Goal: Task Accomplishment & Management: Manage account settings

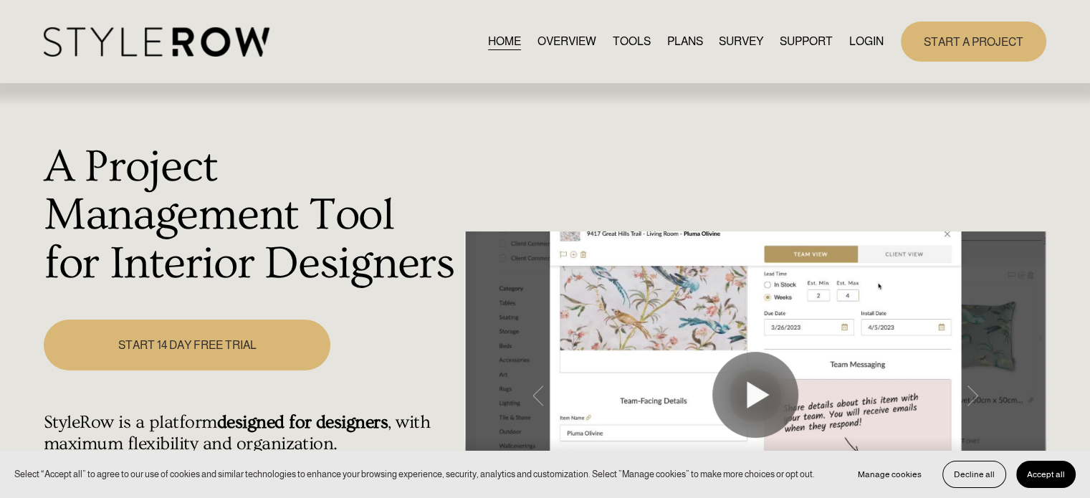
click at [862, 44] on link "LOGIN" at bounding box center [866, 41] width 34 height 19
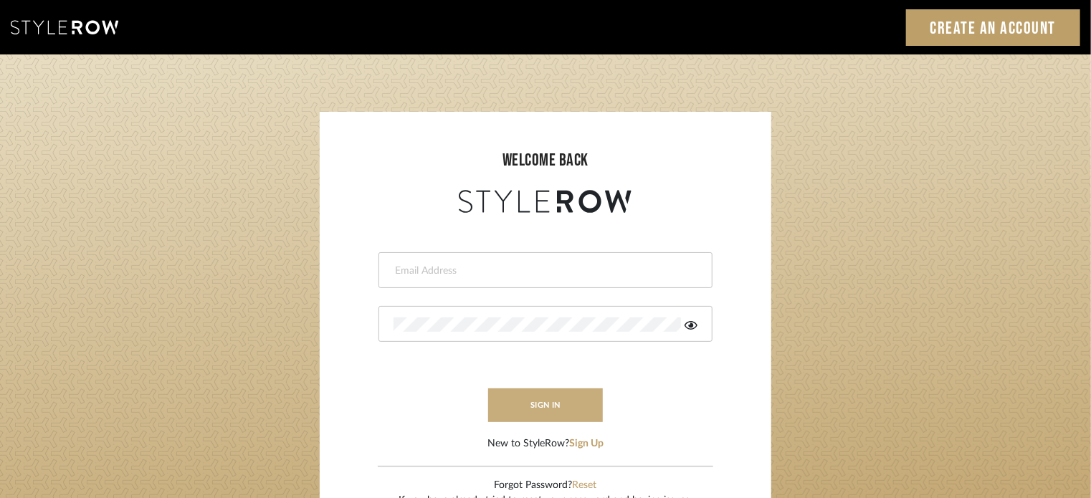
type input "lisaf@fontaine-ds.com"
click at [552, 397] on button "sign in" at bounding box center [545, 406] width 115 height 34
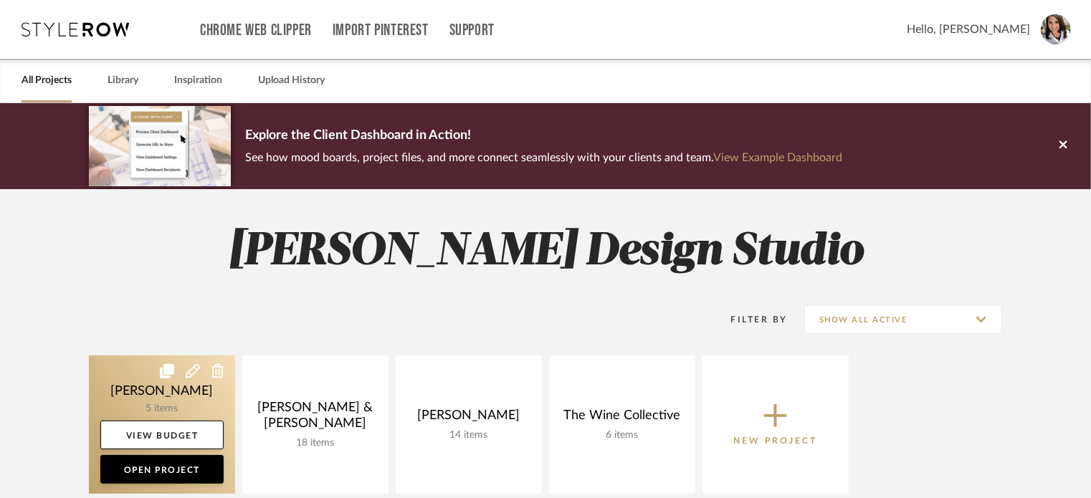
click at [154, 391] on link at bounding box center [162, 425] width 146 height 138
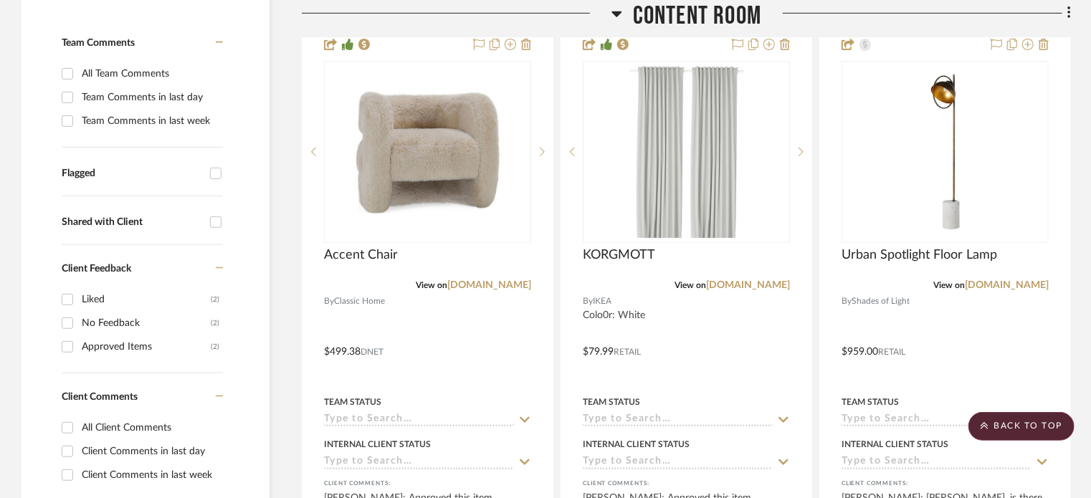
scroll to position [416, 0]
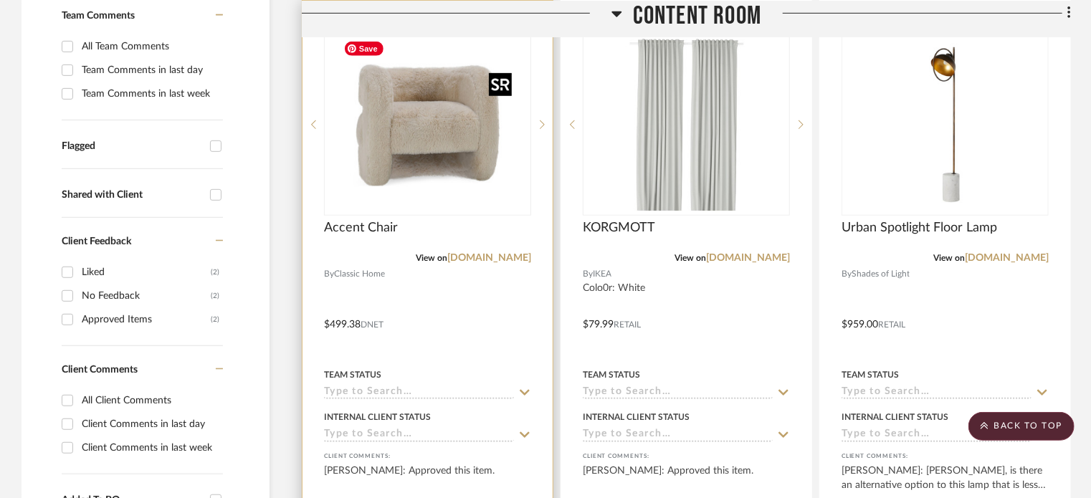
click at [466, 192] on img "0" at bounding box center [427, 124] width 179 height 179
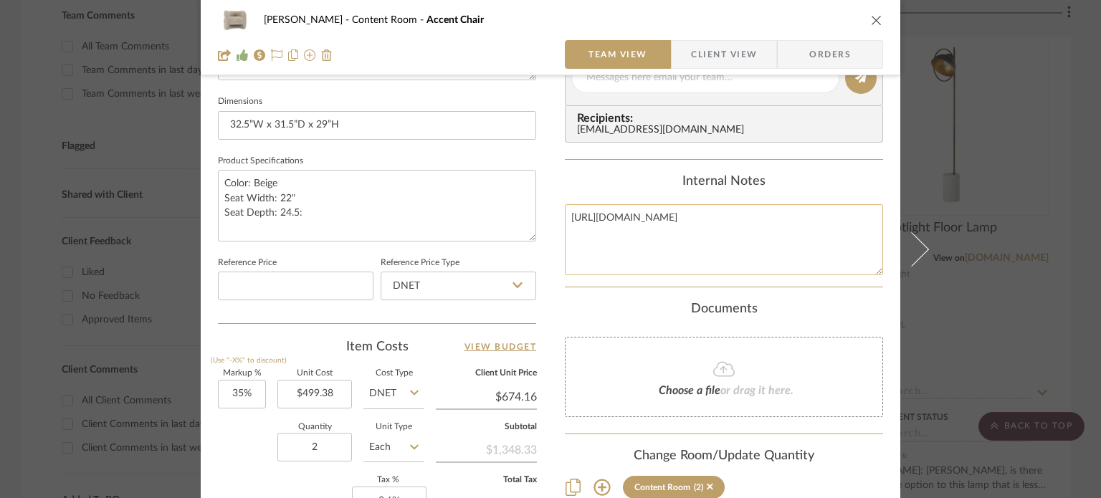
scroll to position [581, 0]
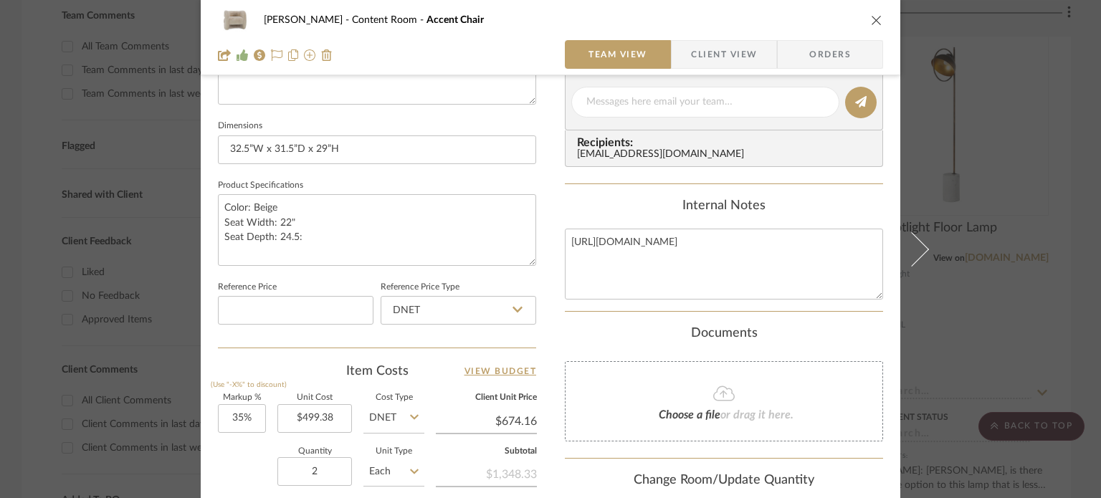
click at [874, 19] on icon "close" at bounding box center [876, 19] width 11 height 11
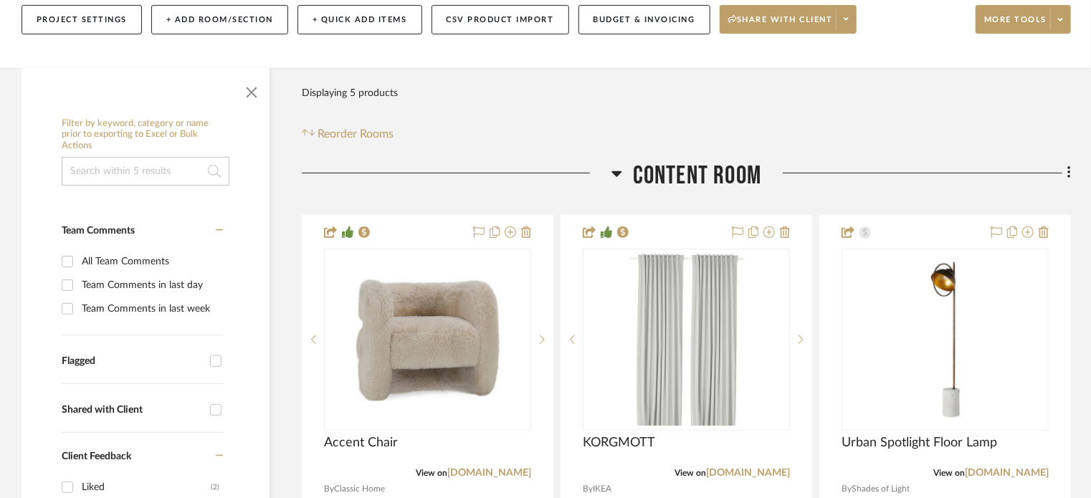
scroll to position [314, 0]
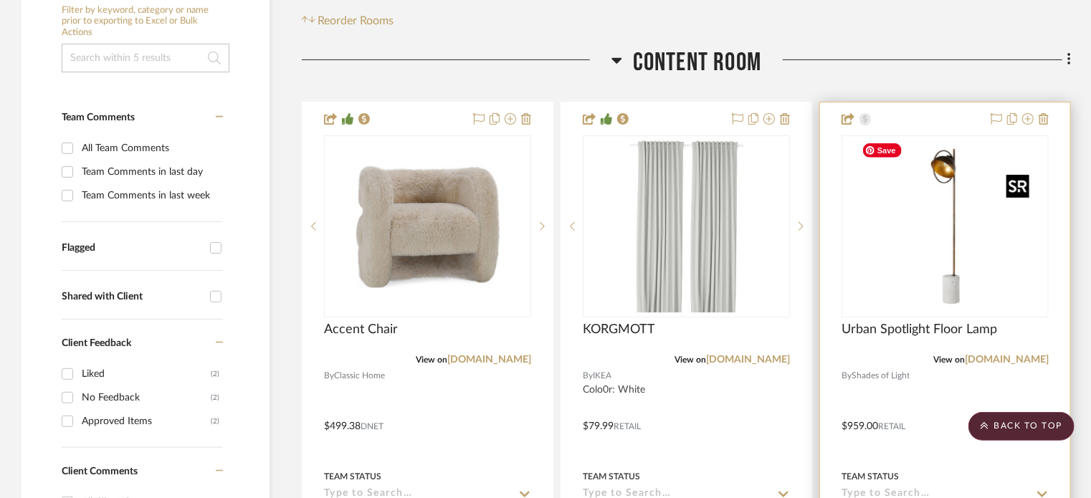
click at [932, 163] on img "0" at bounding box center [945, 226] width 179 height 179
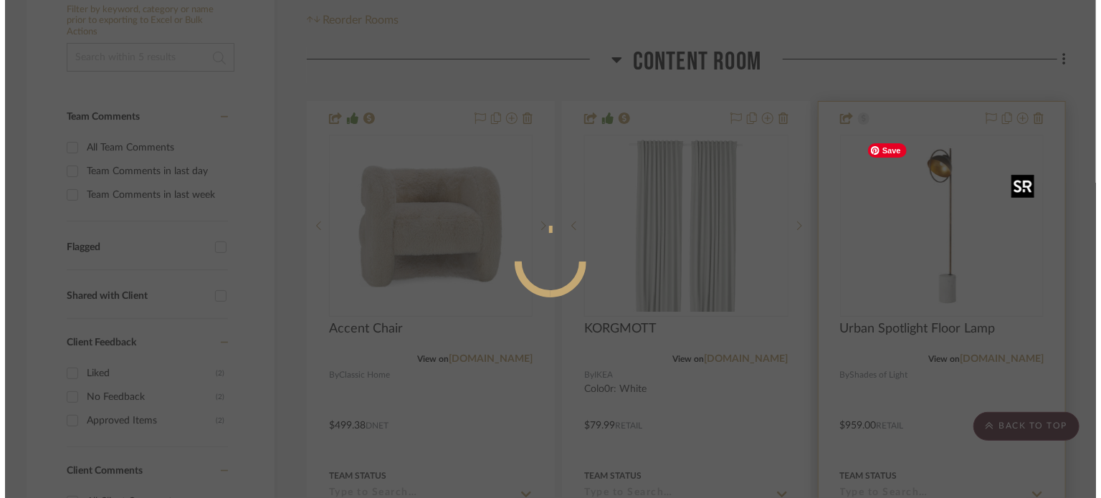
scroll to position [0, 0]
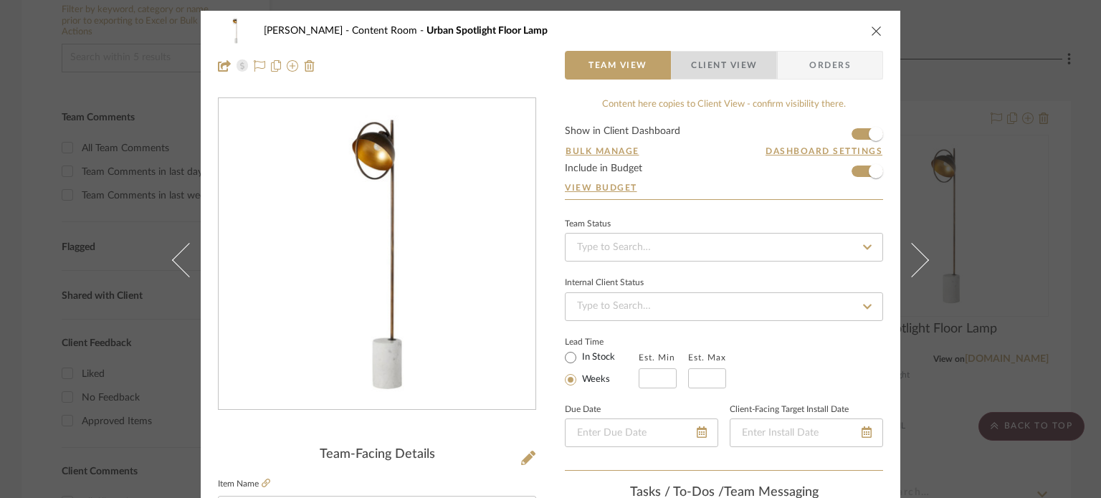
click at [740, 70] on span "Client View" at bounding box center [724, 65] width 66 height 29
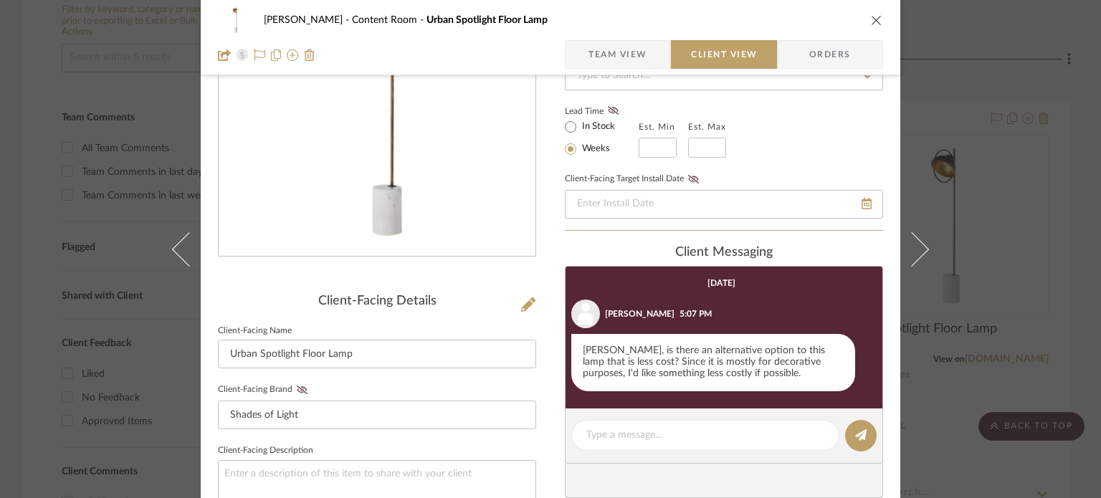
scroll to position [237, 0]
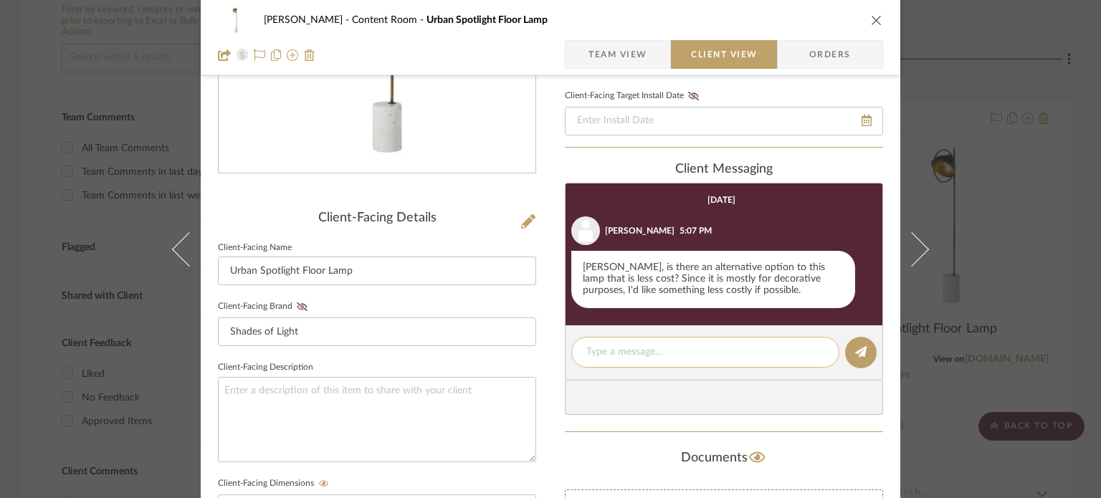
click at [715, 352] on textarea at bounding box center [705, 352] width 238 height 15
type textarea "I will look around for some alternative options."
click at [852, 360] on button at bounding box center [861, 353] width 32 height 32
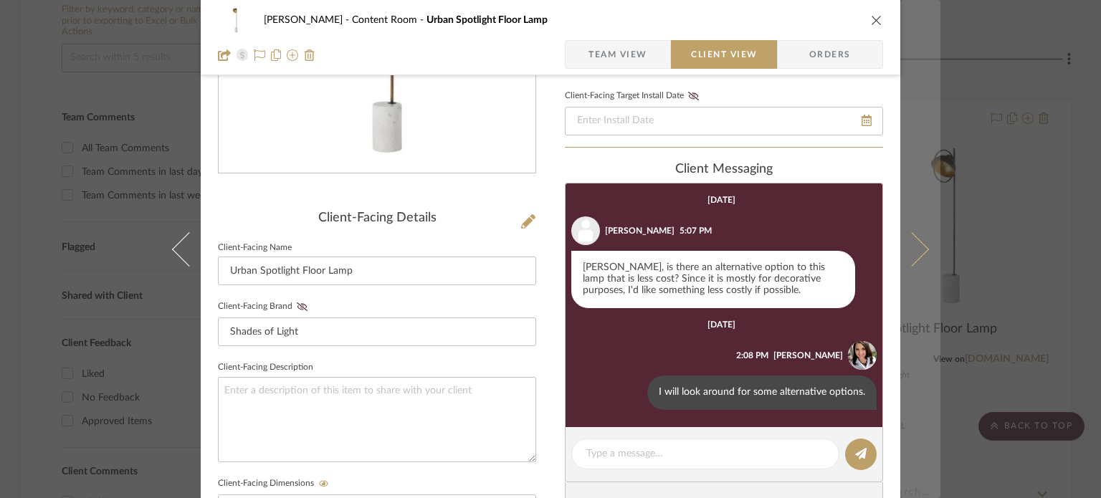
click at [911, 252] on icon at bounding box center [912, 249] width 34 height 34
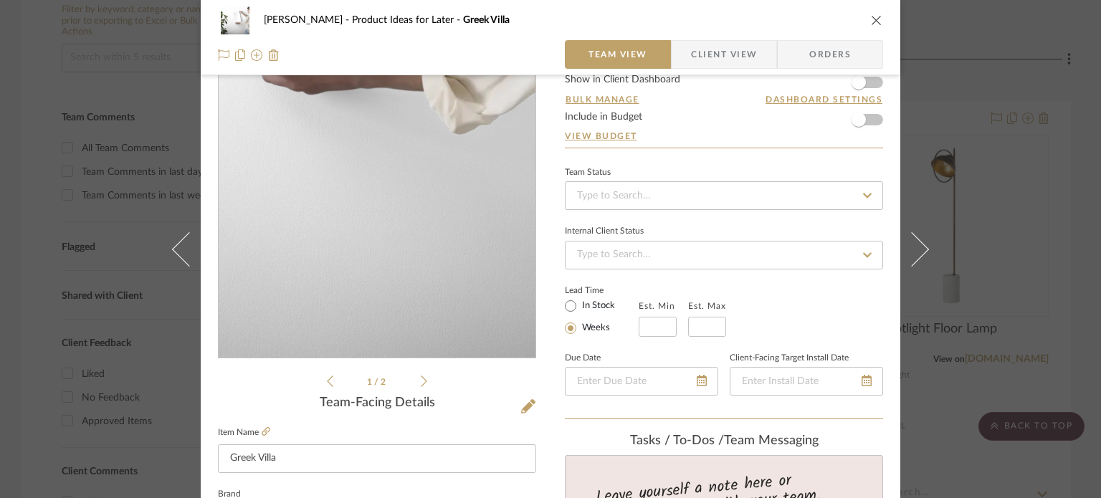
scroll to position [280, 0]
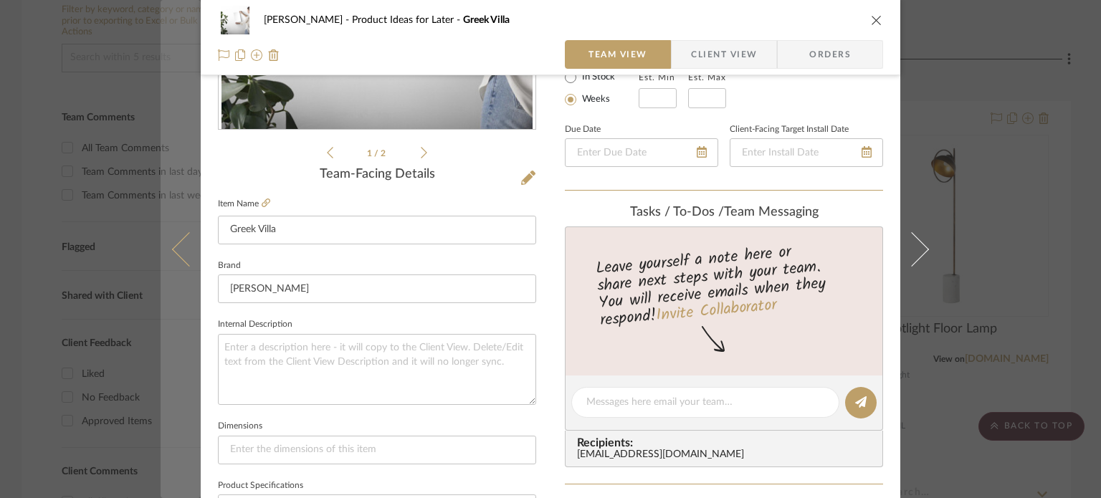
click at [179, 252] on icon at bounding box center [189, 249] width 34 height 34
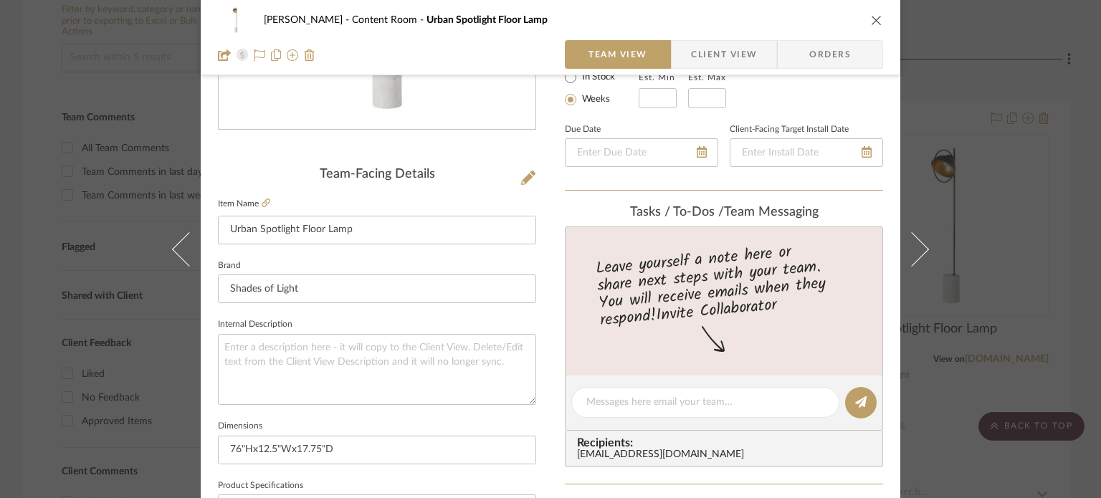
scroll to position [396, 0]
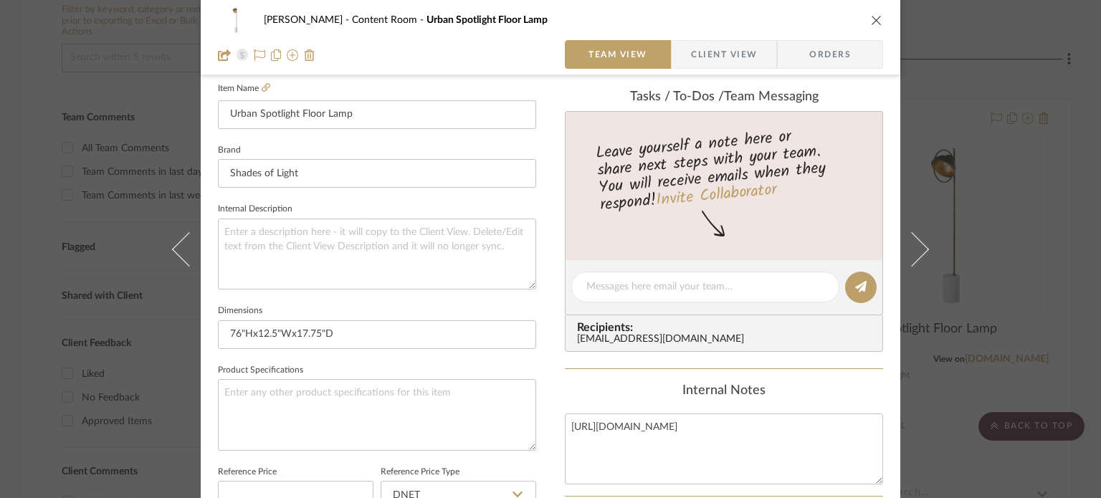
click at [871, 21] on icon "close" at bounding box center [876, 19] width 11 height 11
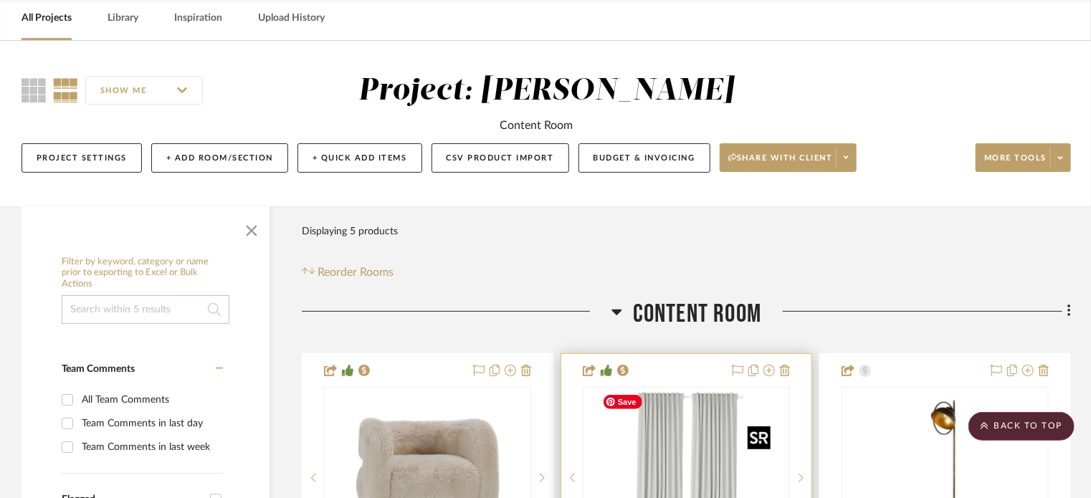
scroll to position [0, 0]
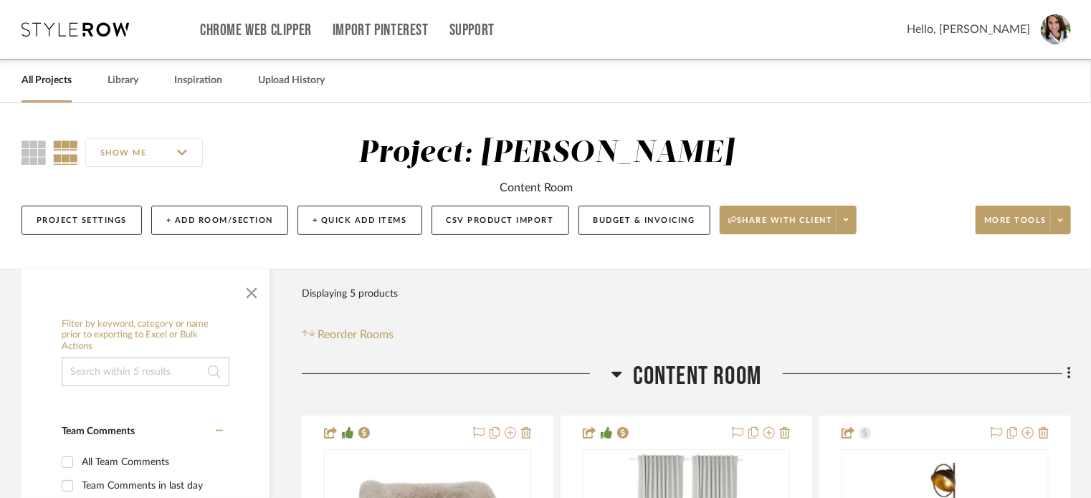
click at [44, 87] on link "All Projects" at bounding box center [47, 80] width 50 height 19
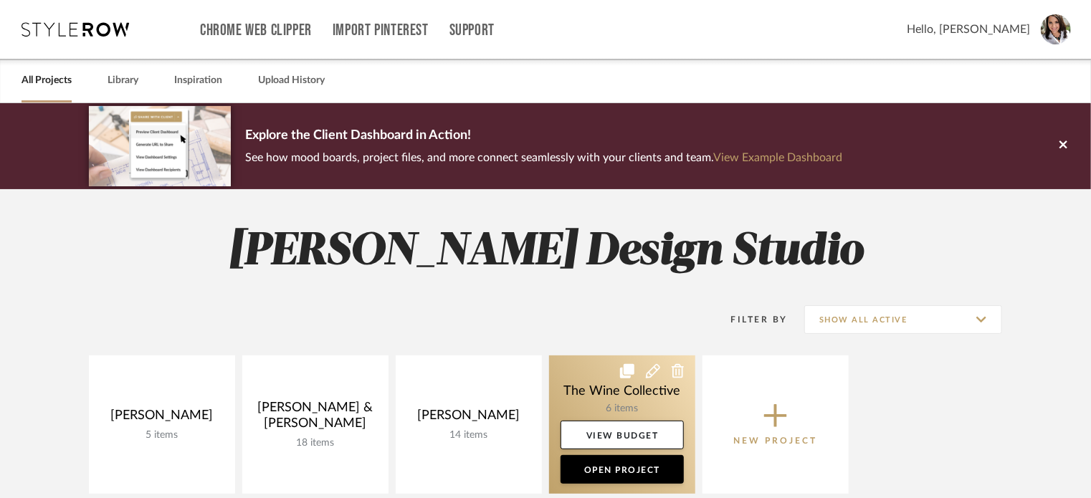
click at [596, 381] on link at bounding box center [622, 425] width 146 height 138
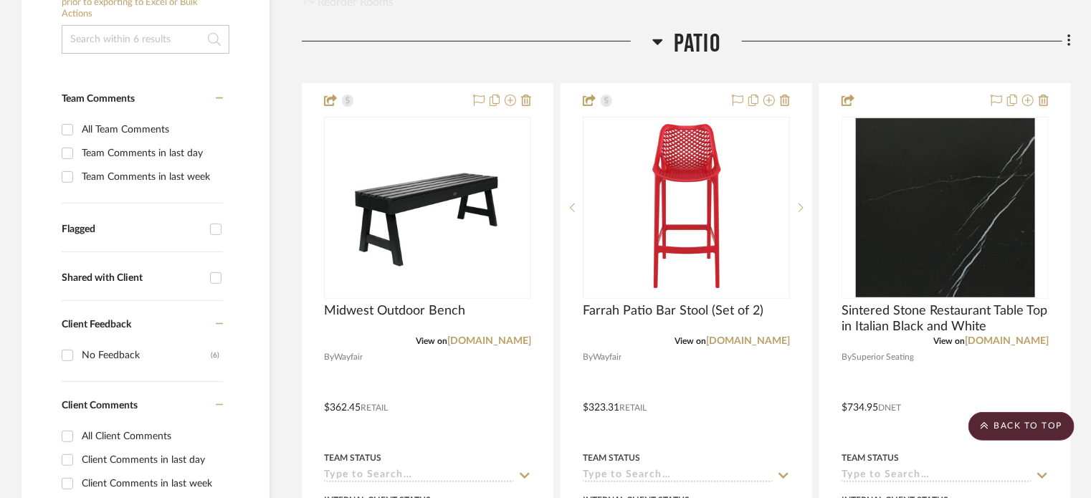
scroll to position [341, 0]
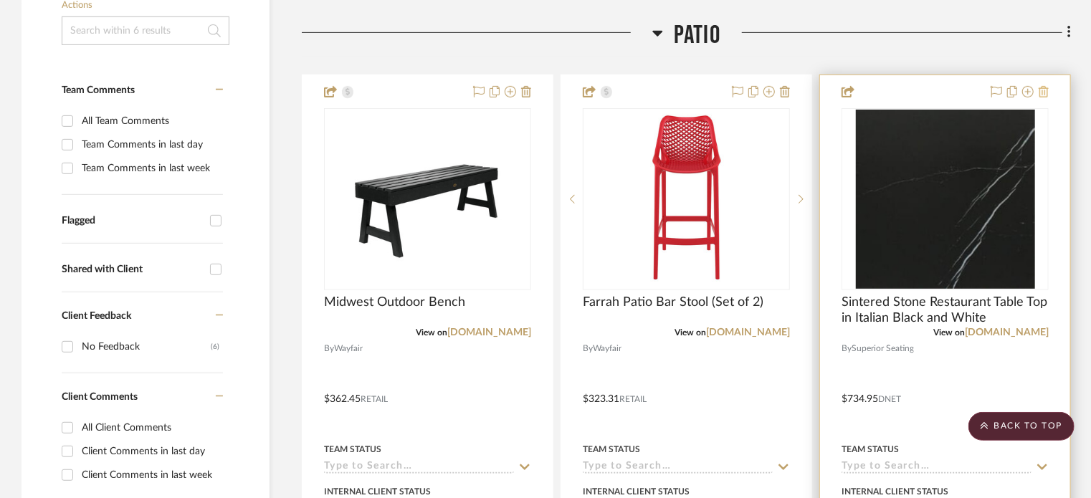
click at [1045, 87] on icon at bounding box center [1044, 91] width 10 height 11
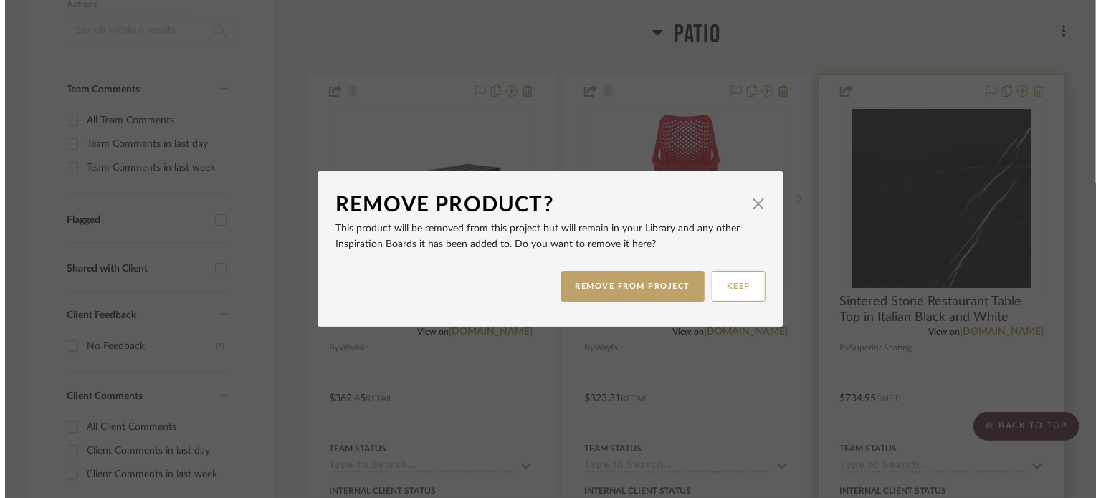
scroll to position [0, 0]
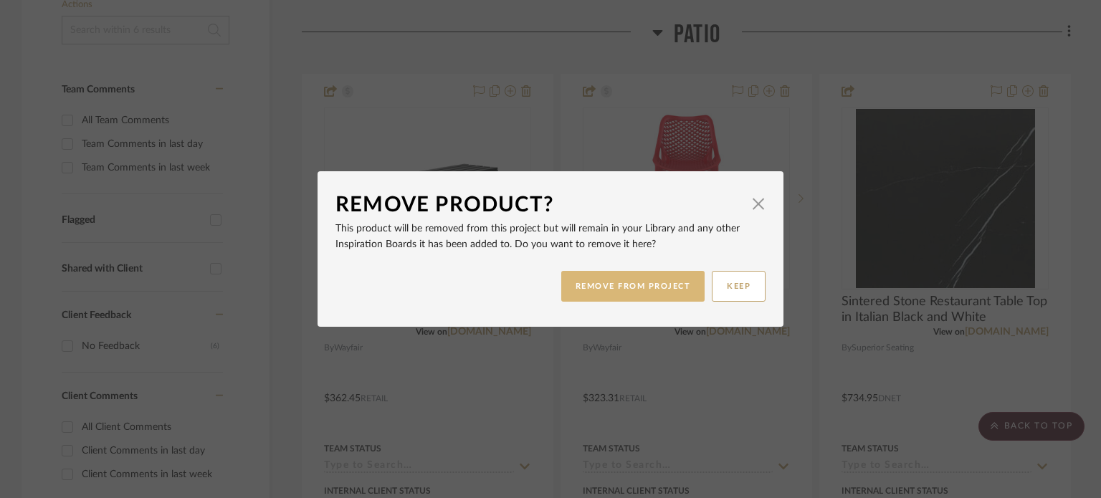
click at [644, 292] on button "REMOVE FROM PROJECT" at bounding box center [633, 286] width 144 height 31
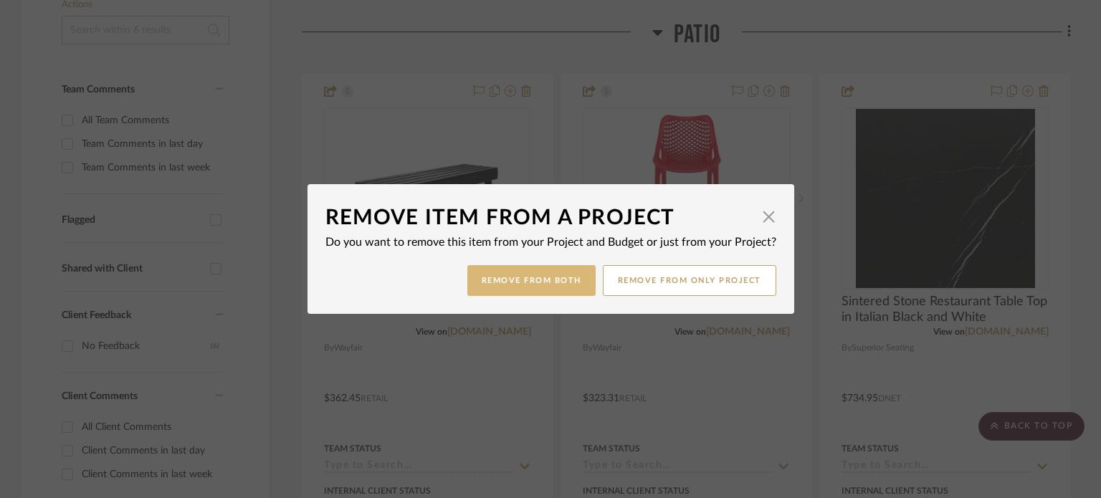
click at [548, 283] on button "Remove from Both" at bounding box center [531, 280] width 128 height 31
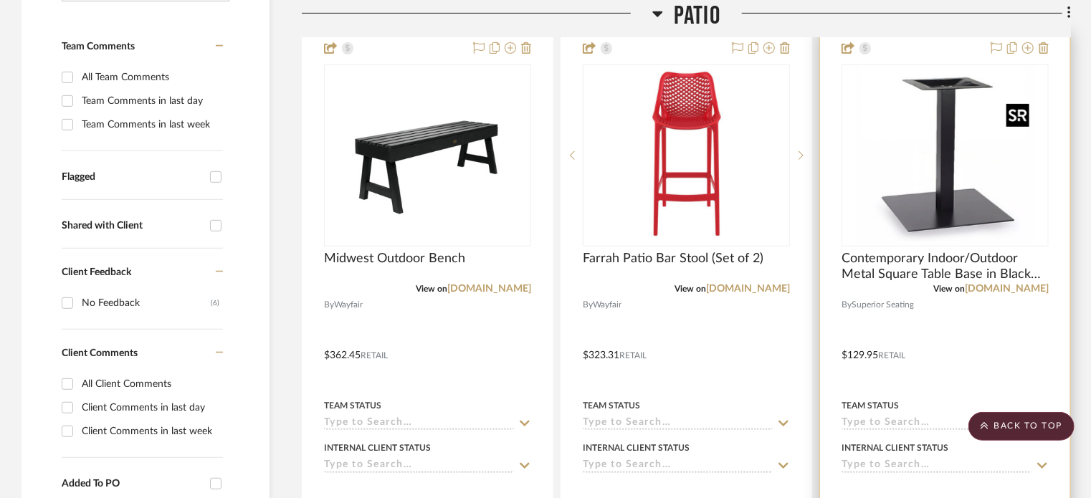
scroll to position [370, 0]
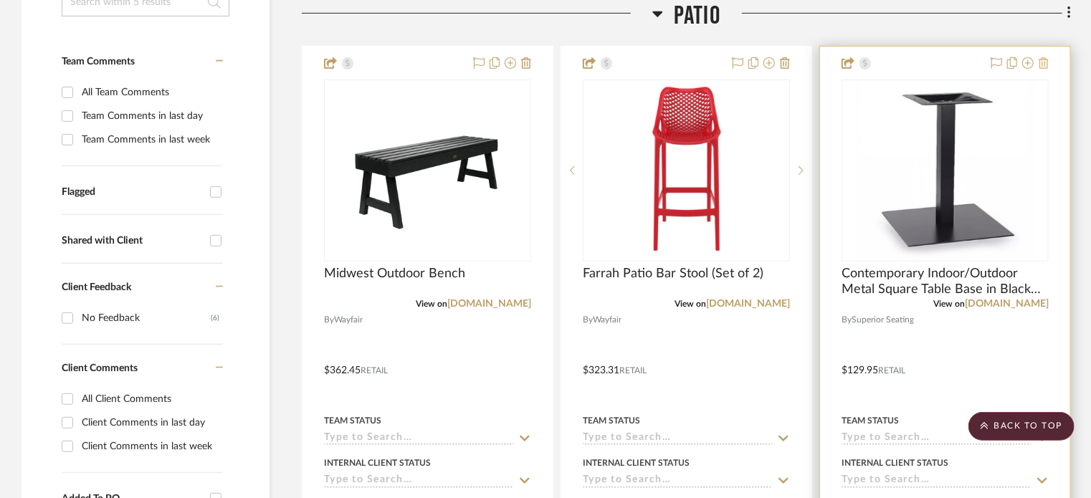
click at [1043, 57] on icon at bounding box center [1044, 62] width 10 height 11
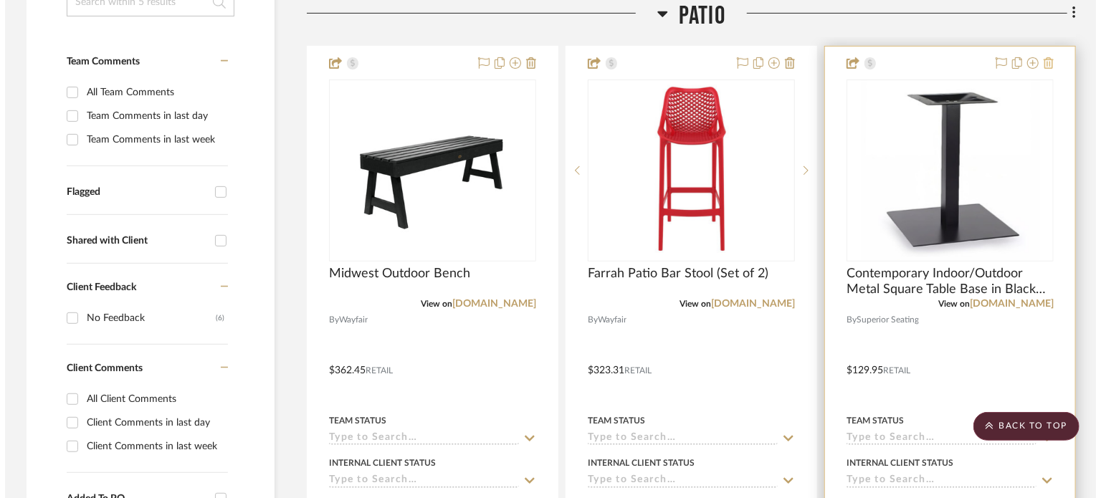
scroll to position [0, 0]
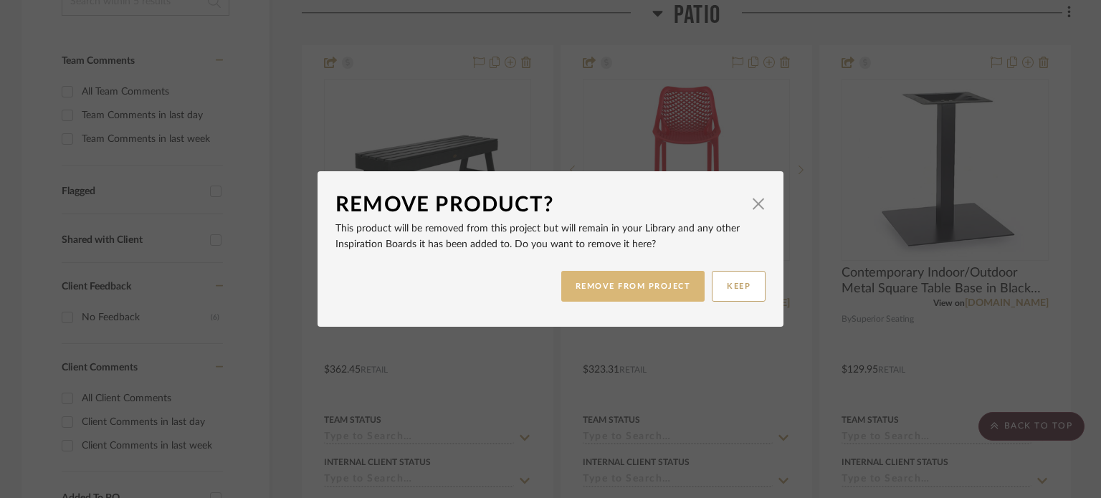
click at [625, 286] on button "REMOVE FROM PROJECT" at bounding box center [633, 286] width 144 height 31
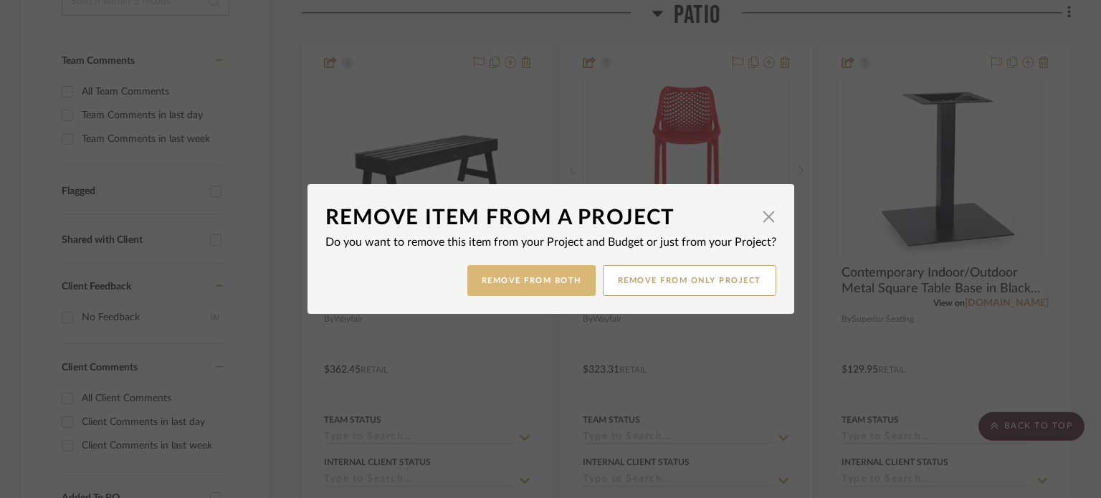
click at [513, 285] on button "Remove from Both" at bounding box center [531, 280] width 128 height 31
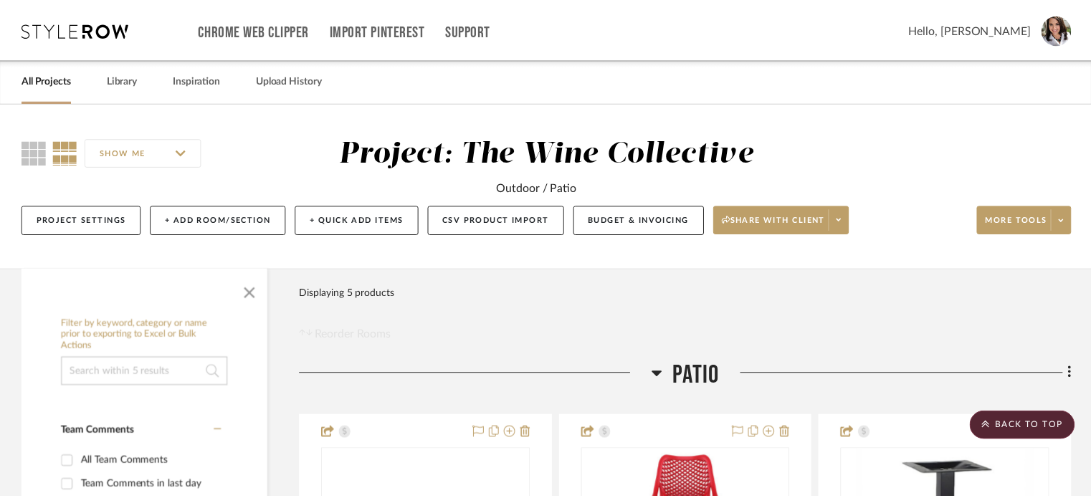
scroll to position [370, 0]
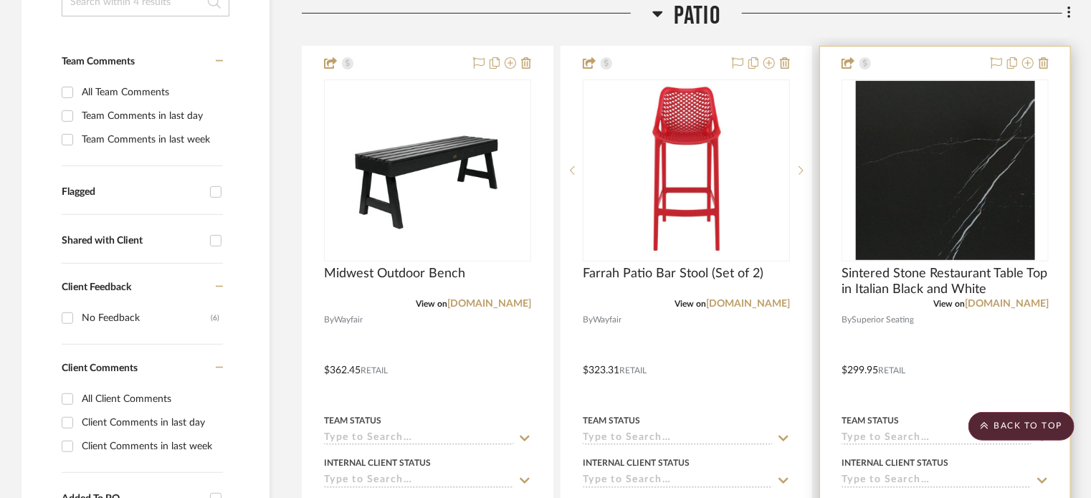
click at [1050, 59] on div at bounding box center [945, 360] width 250 height 627
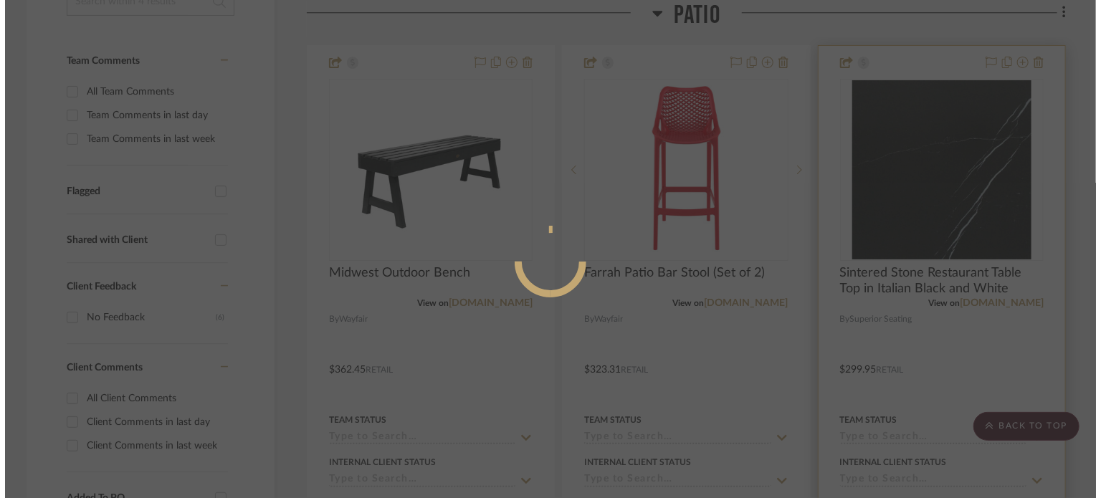
scroll to position [0, 0]
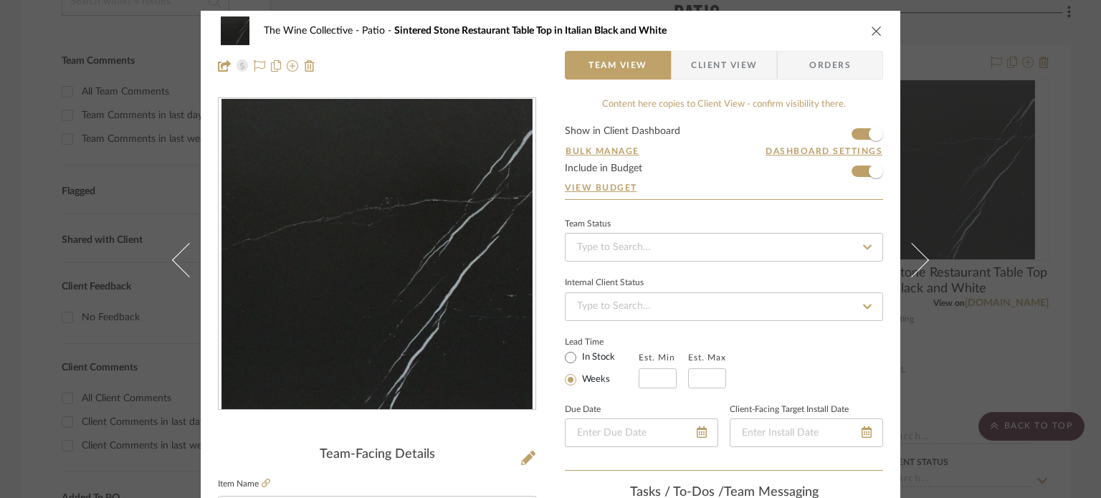
click at [872, 29] on icon "close" at bounding box center [876, 30] width 11 height 11
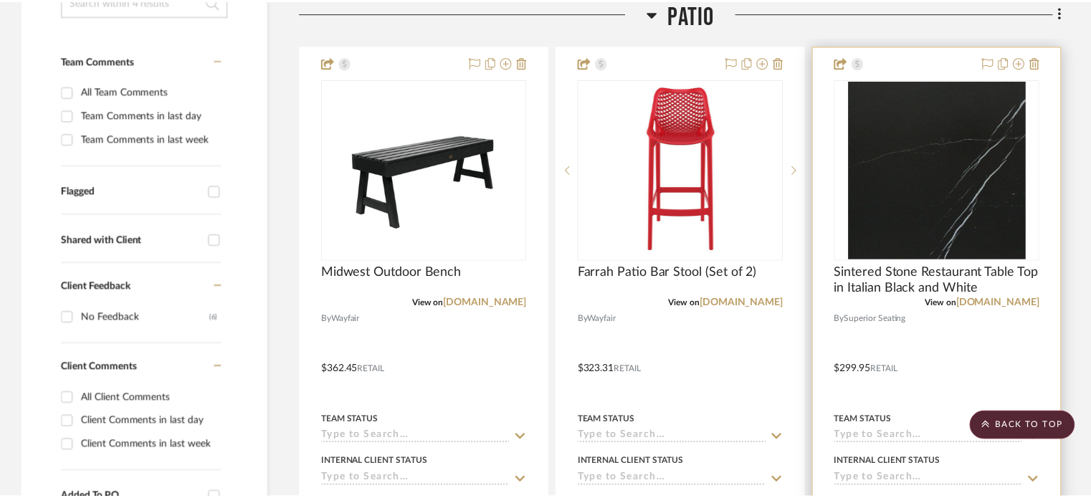
scroll to position [370, 0]
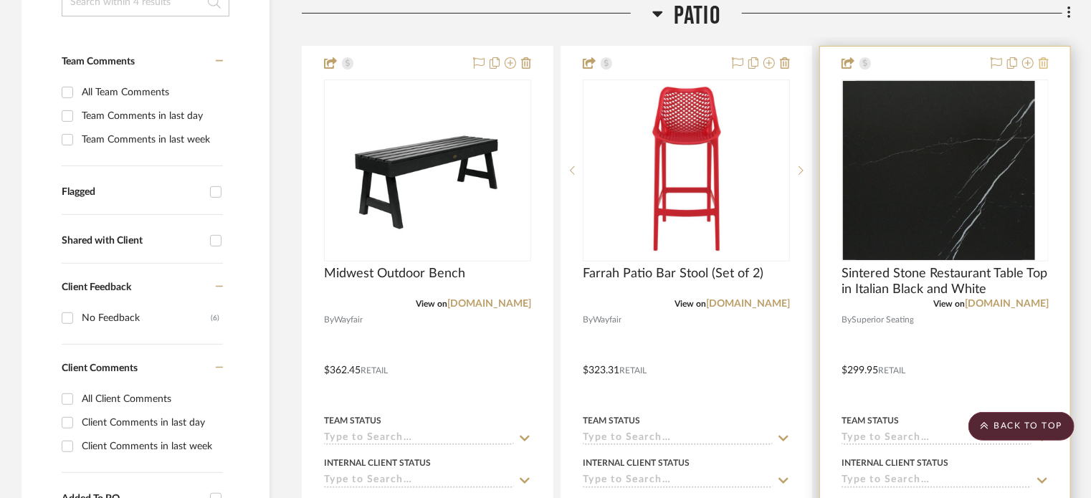
click at [1048, 59] on icon at bounding box center [1044, 62] width 10 height 11
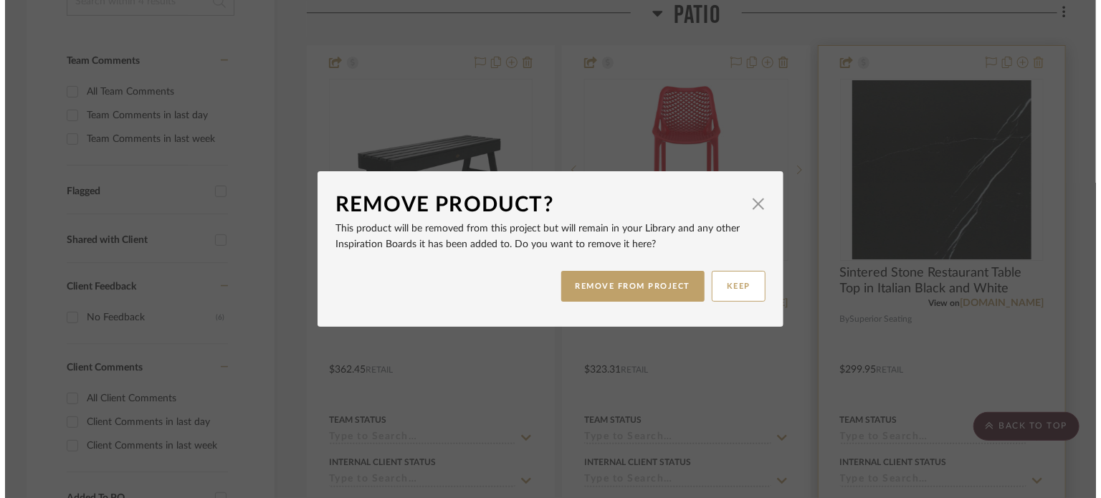
scroll to position [0, 0]
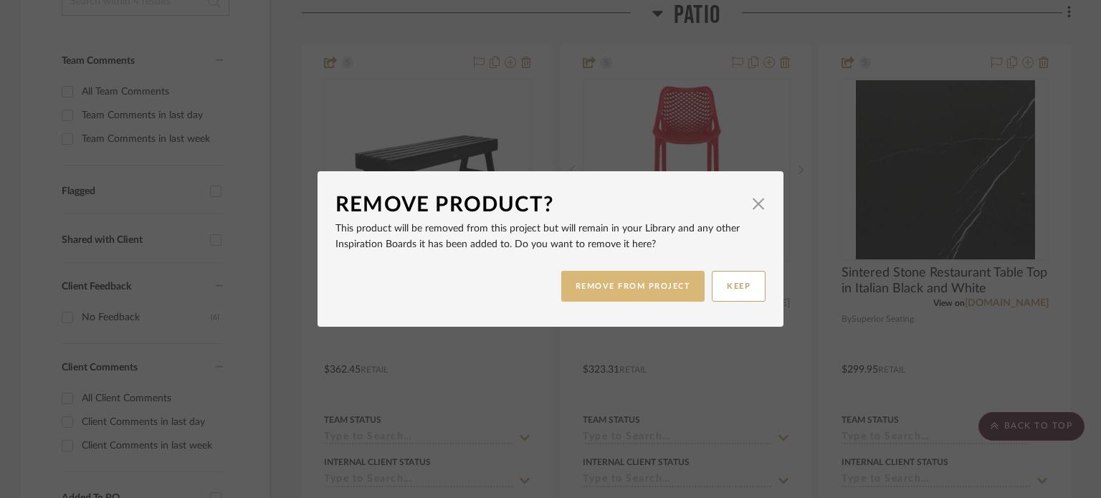
click at [600, 297] on button "REMOVE FROM PROJECT" at bounding box center [633, 286] width 144 height 31
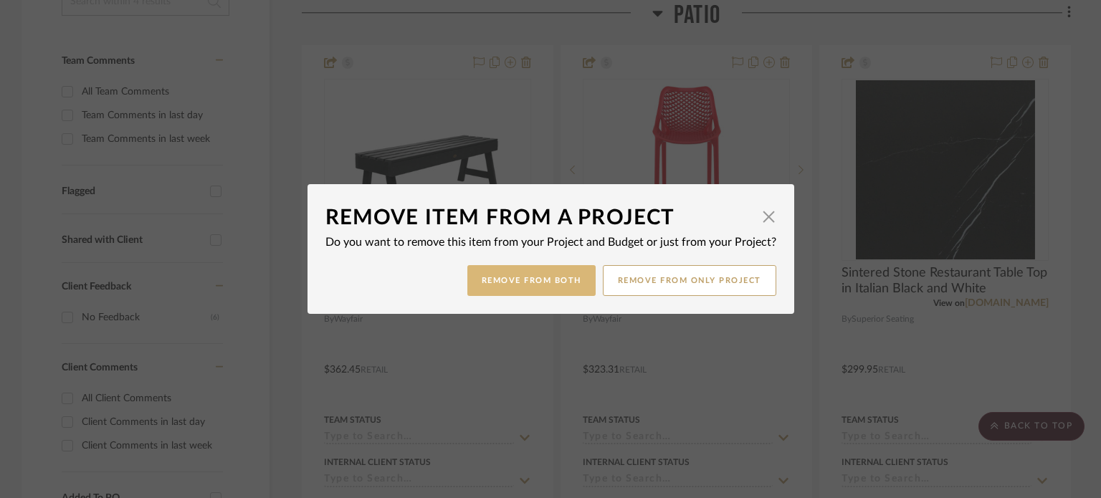
click at [497, 292] on button "Remove from Both" at bounding box center [531, 280] width 128 height 31
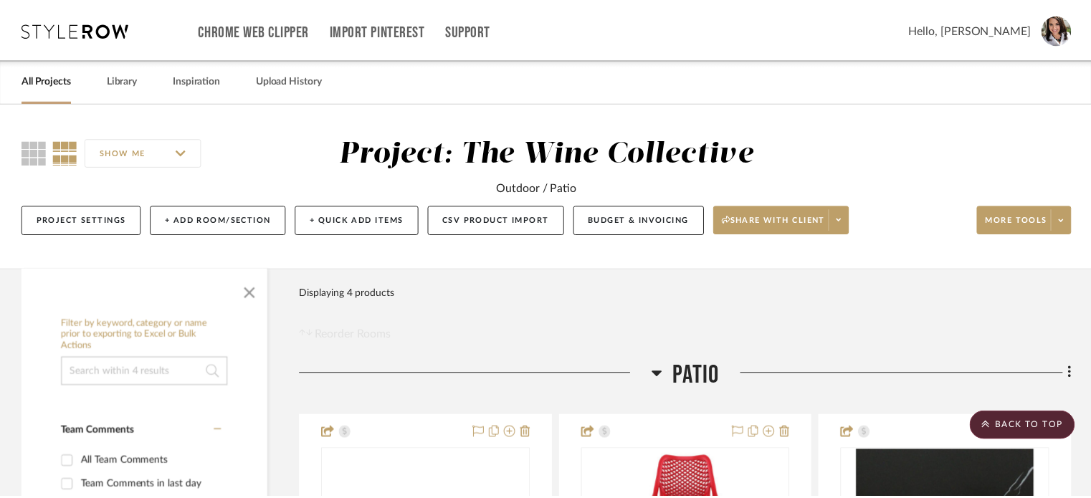
scroll to position [370, 0]
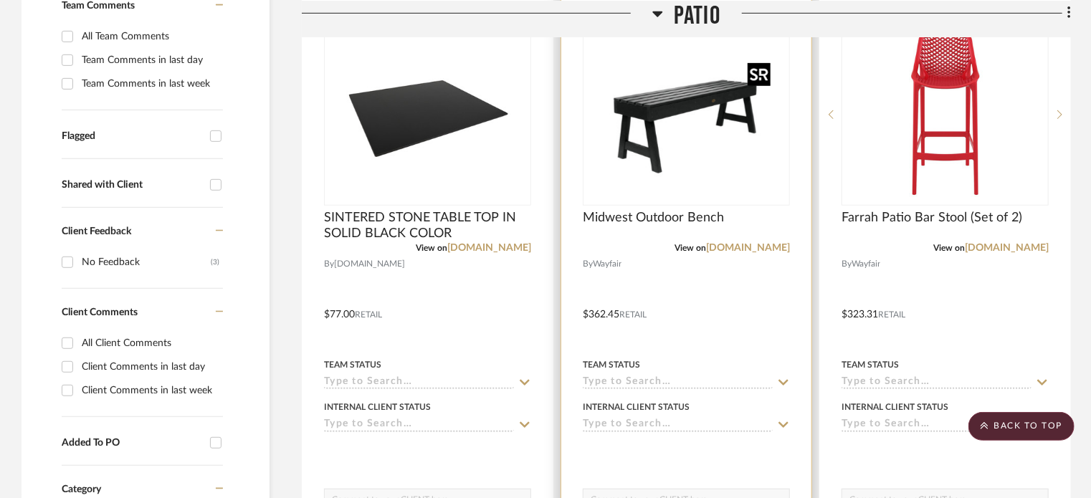
scroll to position [386, 0]
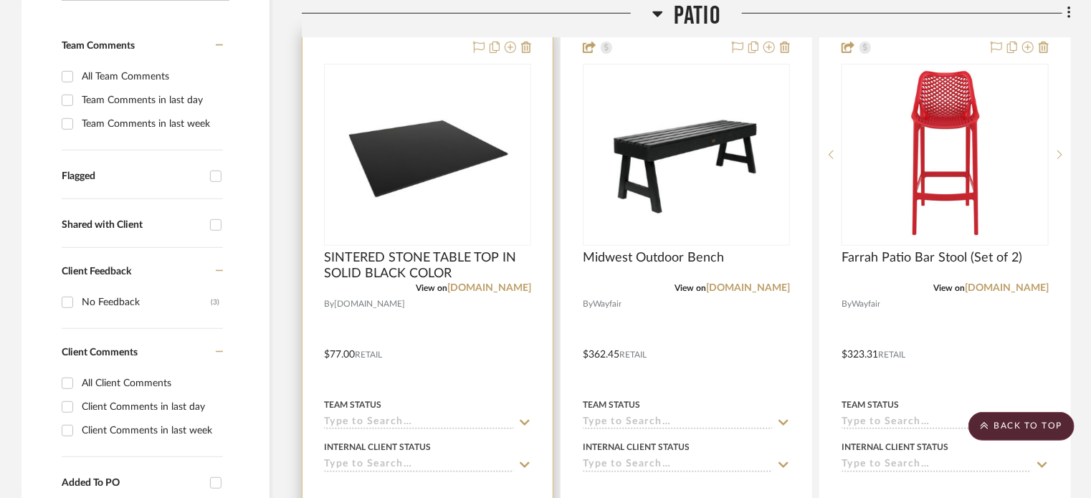
click at [351, 338] on div at bounding box center [427, 344] width 250 height 627
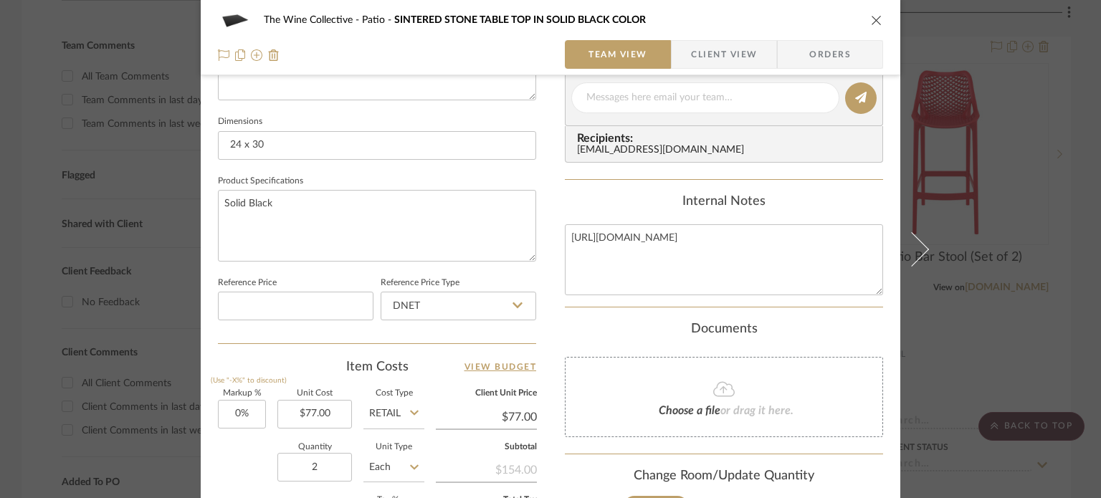
scroll to position [585, 0]
type input "$92.00"
click at [218, 444] on div "Quantity 2 Unit Type Each" at bounding box center [321, 469] width 206 height 51
type input "$92.00"
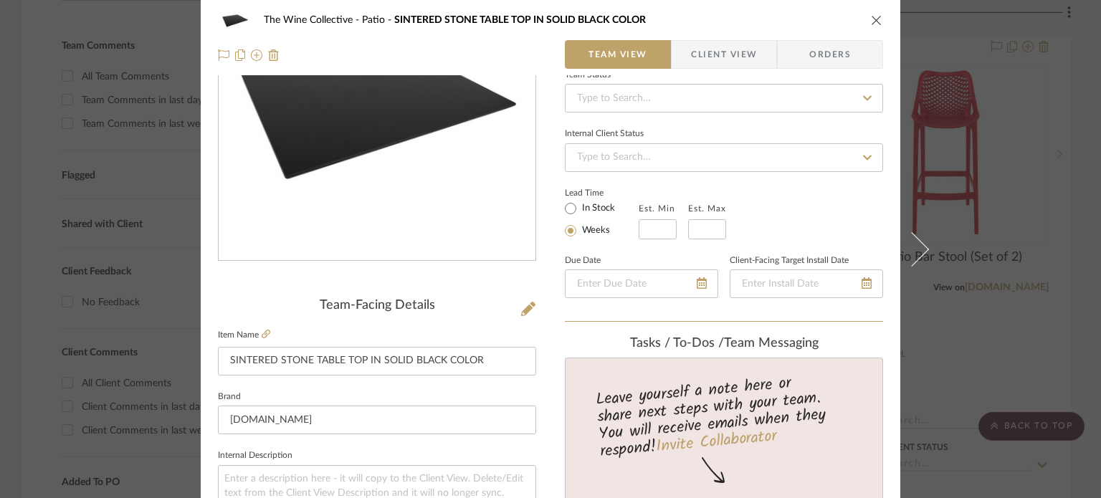
scroll to position [0, 0]
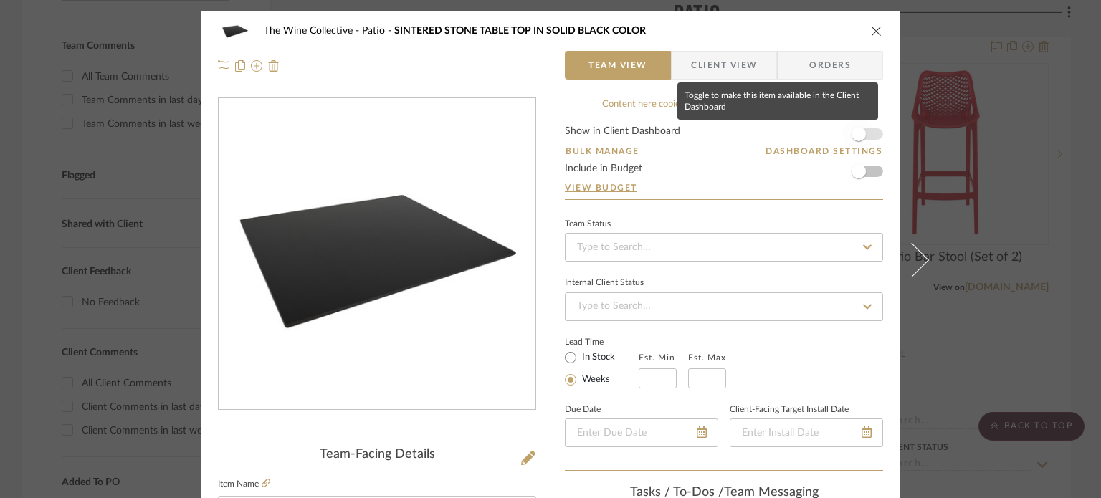
click at [854, 131] on span "button" at bounding box center [859, 134] width 14 height 14
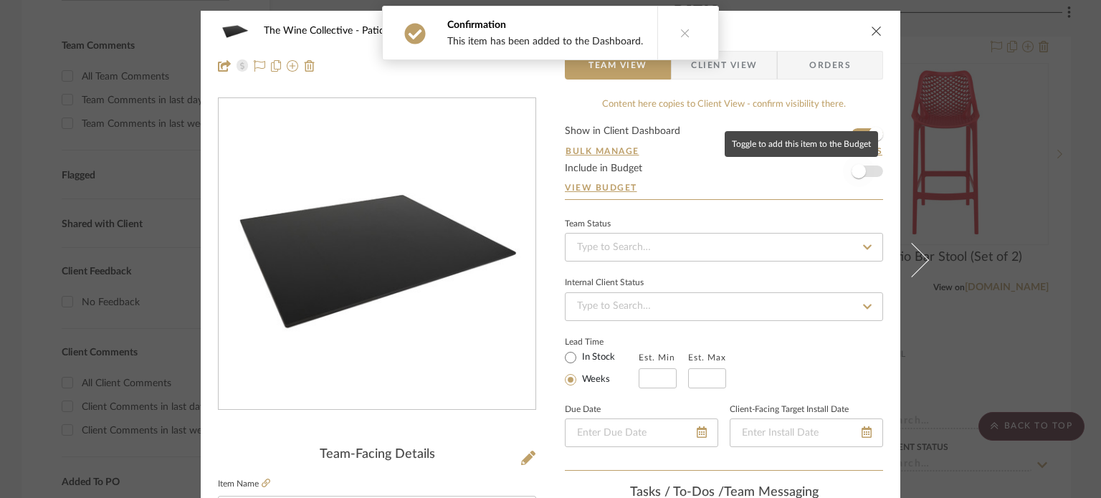
click at [856, 173] on span "button" at bounding box center [859, 171] width 14 height 14
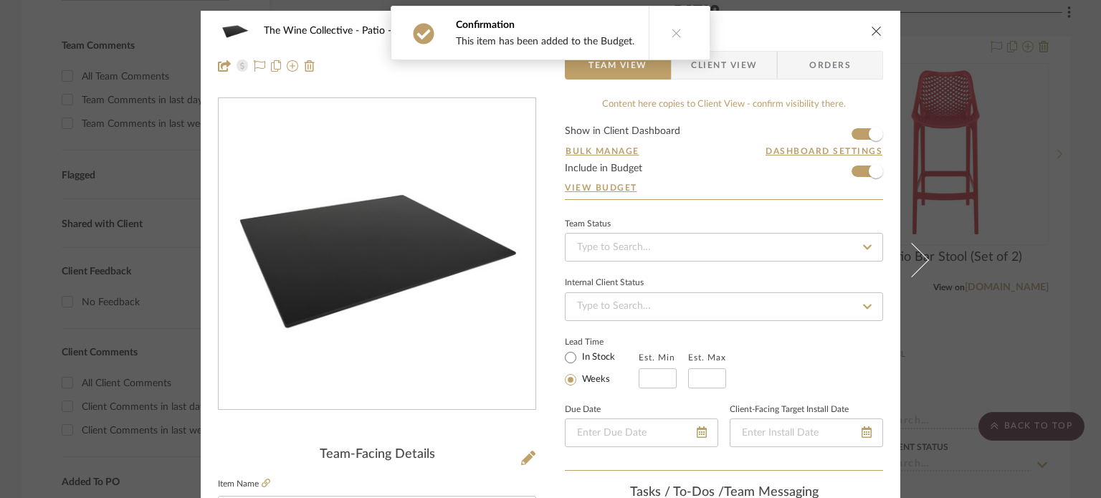
click at [871, 28] on icon "close" at bounding box center [876, 30] width 11 height 11
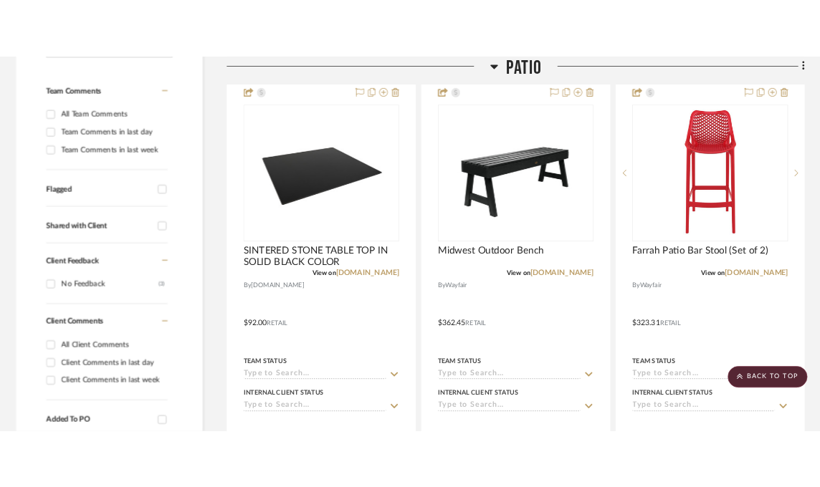
scroll to position [421, 0]
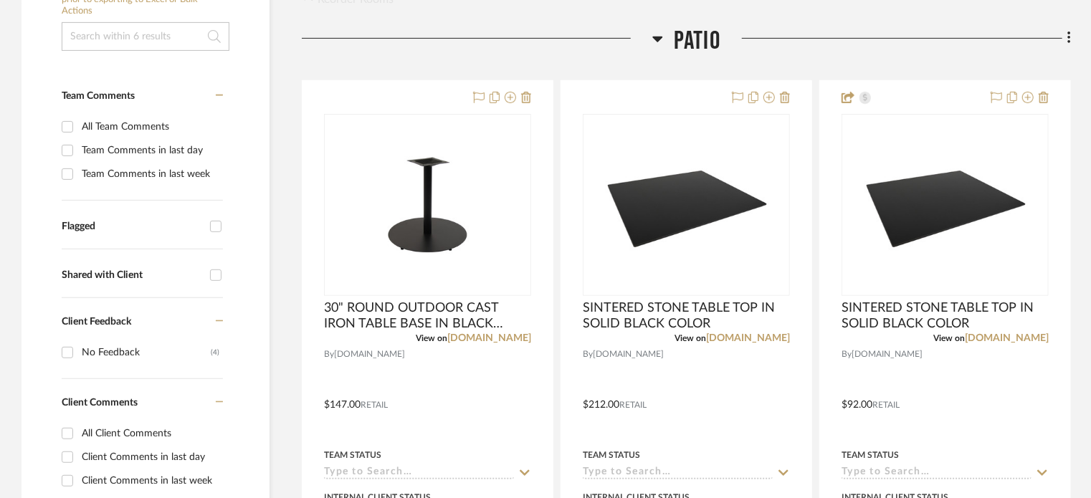
scroll to position [338, 0]
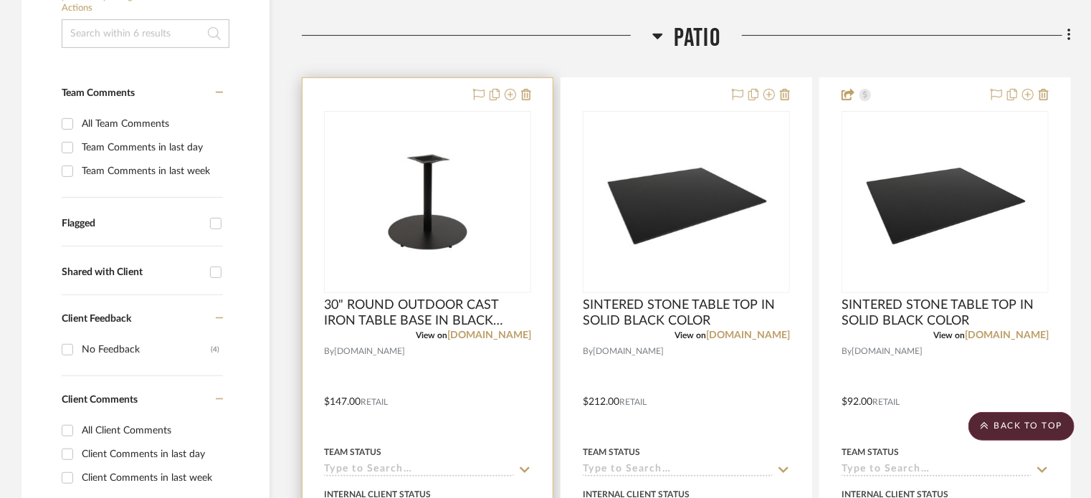
click at [0, 0] on div at bounding box center [0, 0] width 0 height 0
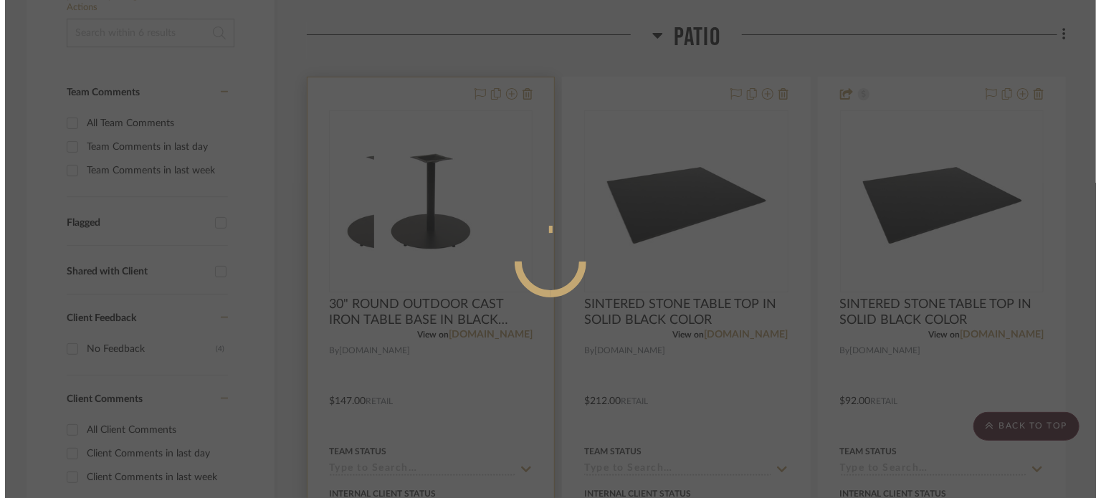
scroll to position [0, 0]
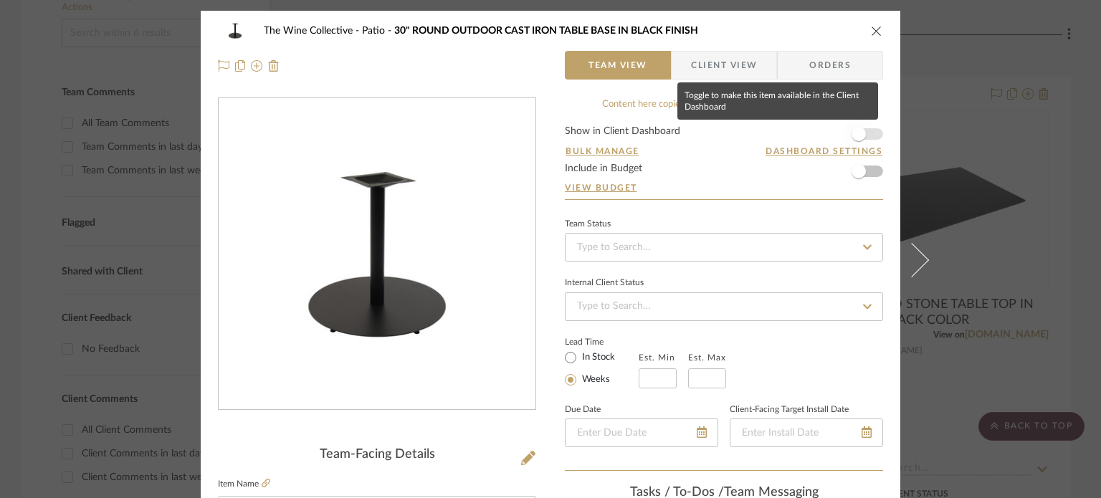
click at [829, 135] on span "button" at bounding box center [859, 134] width 14 height 14
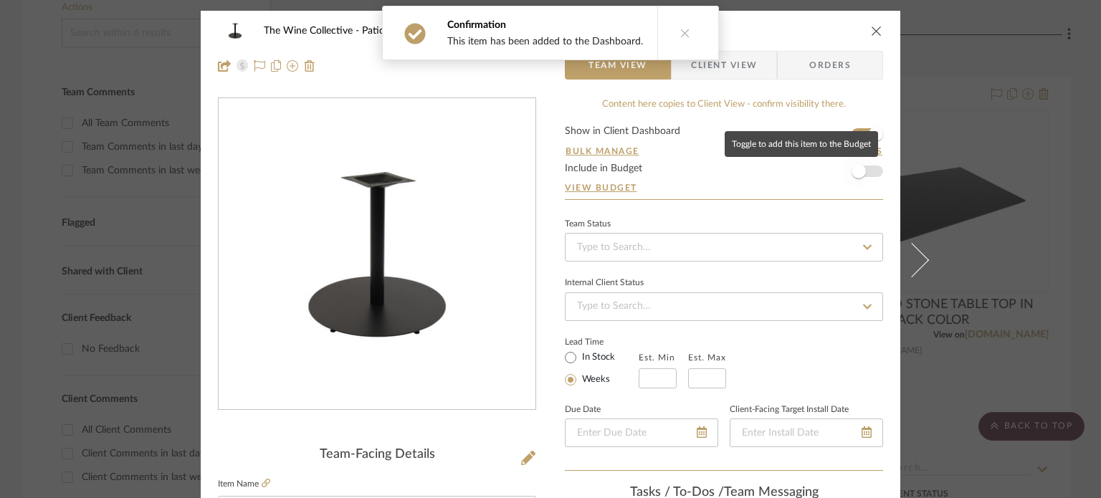
click at [829, 174] on span "button" at bounding box center [859, 171] width 14 height 14
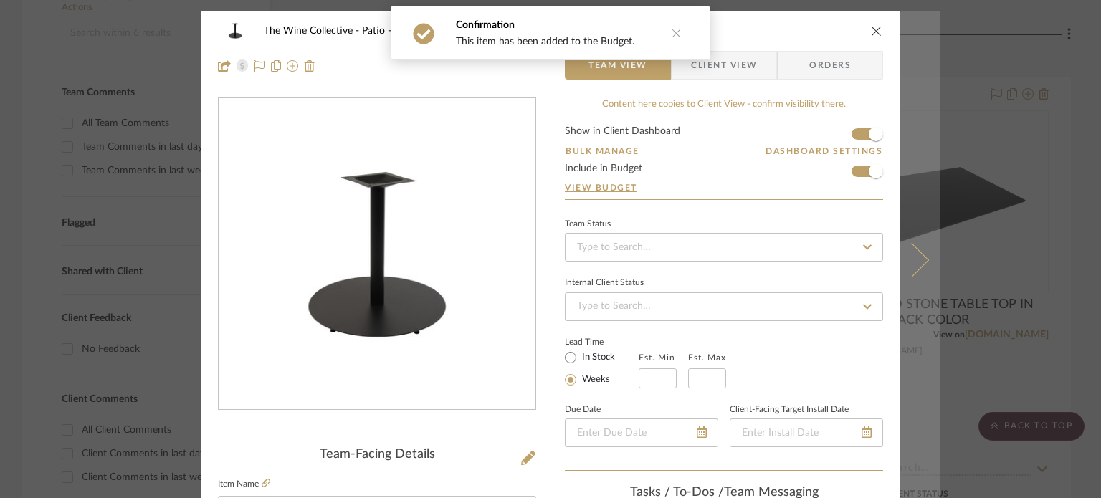
click at [829, 272] on button at bounding box center [920, 260] width 40 height 498
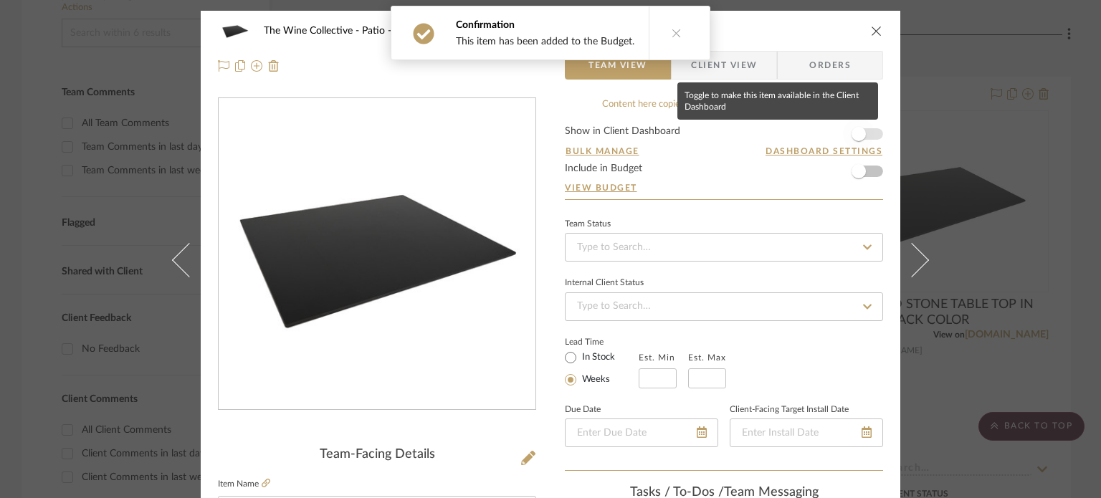
click at [829, 131] on span "button" at bounding box center [859, 134] width 14 height 14
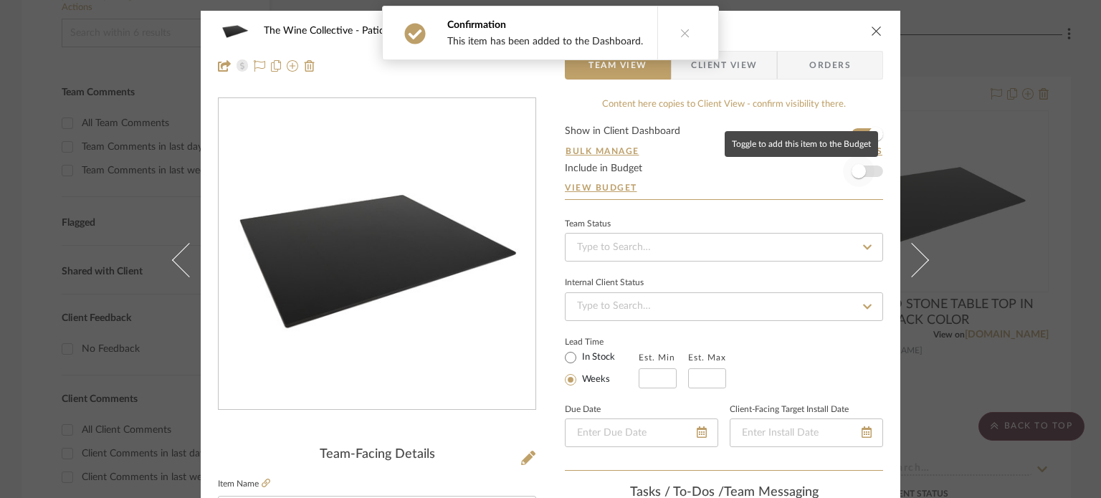
click at [829, 173] on span "button" at bounding box center [859, 171] width 14 height 14
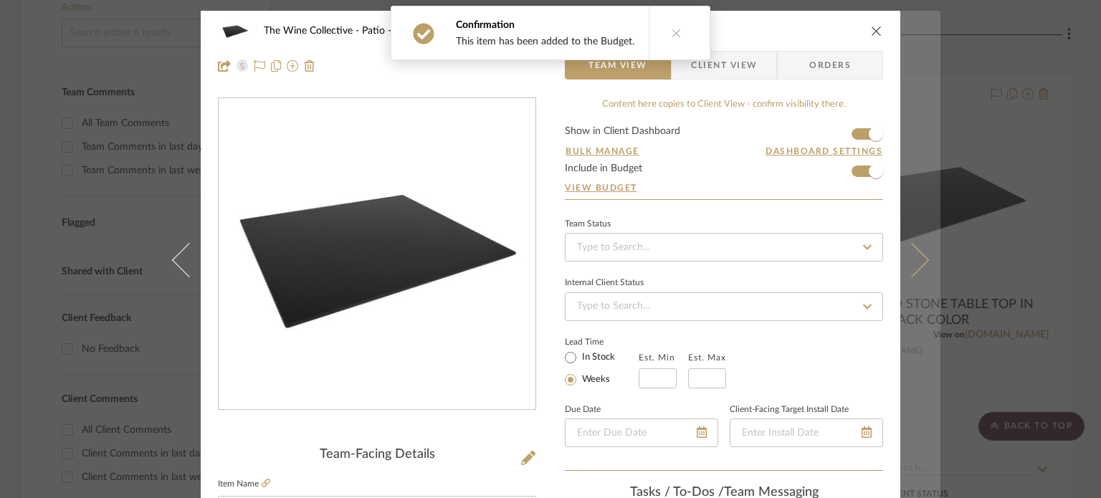
click at [829, 255] on icon at bounding box center [912, 259] width 34 height 34
click at [829, 270] on button at bounding box center [920, 260] width 40 height 498
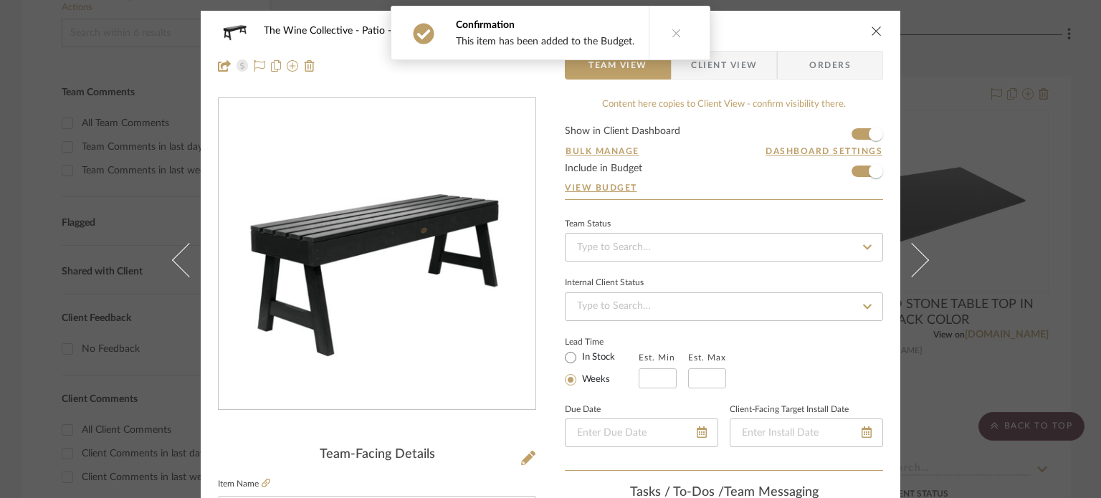
click at [829, 34] on div "The Wine Collective Patio Midwest Outdoor Bench" at bounding box center [550, 30] width 665 height 29
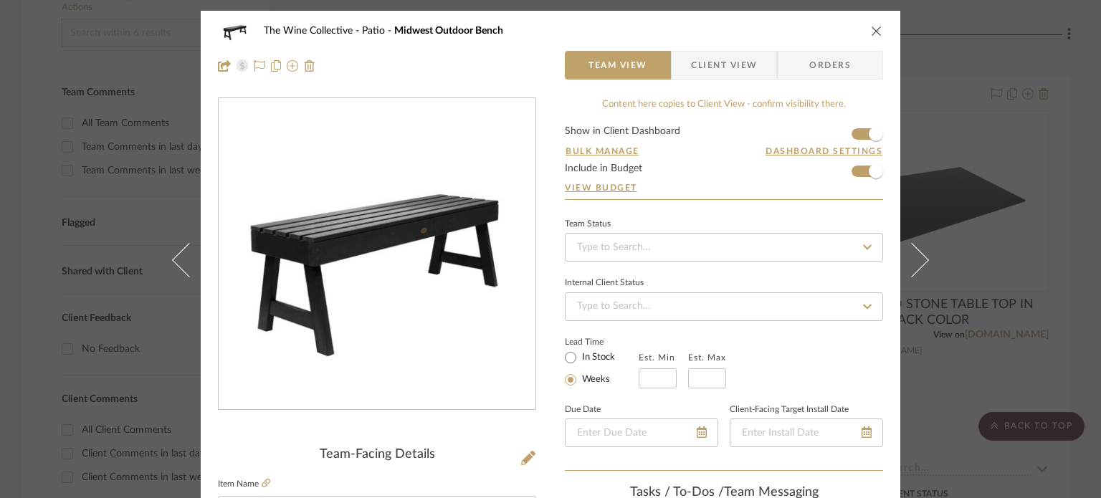
click at [829, 29] on icon "close" at bounding box center [876, 30] width 11 height 11
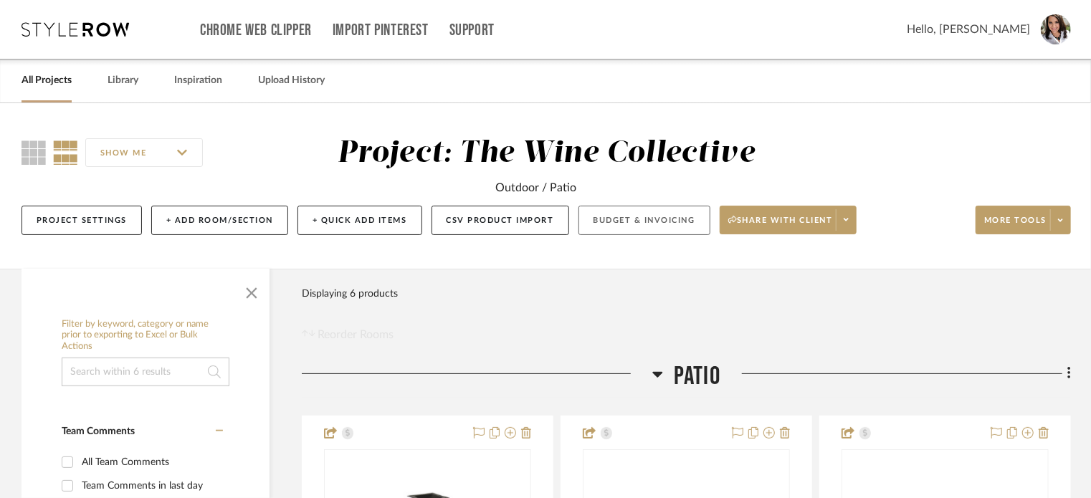
click at [665, 226] on button "Budget & Invoicing" at bounding box center [644, 220] width 132 height 29
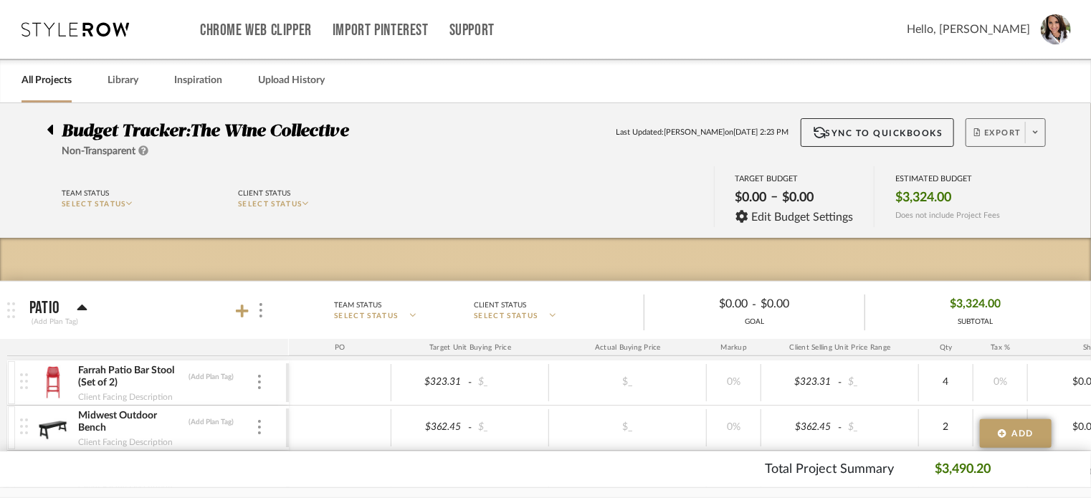
click at [829, 132] on icon at bounding box center [1035, 132] width 5 height 3
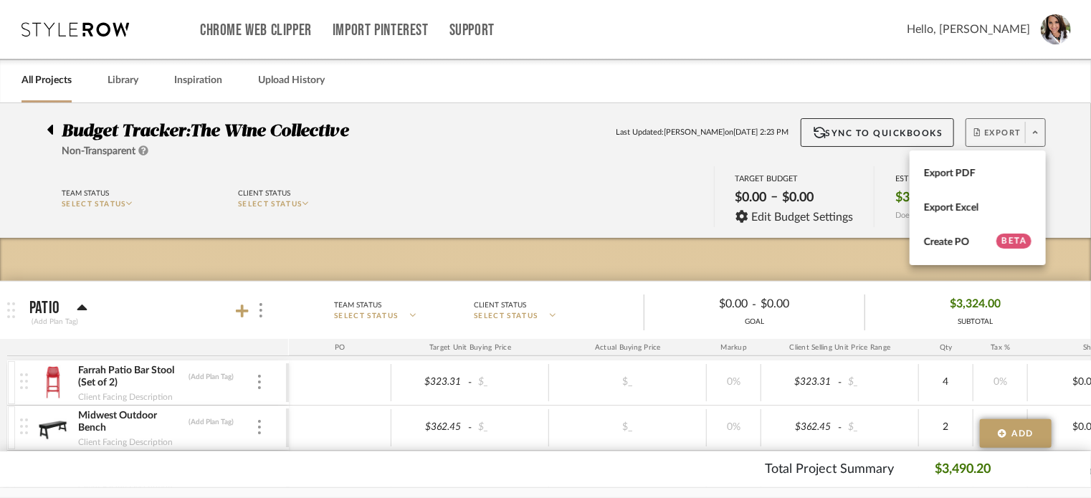
click at [657, 171] on div at bounding box center [545, 249] width 1091 height 498
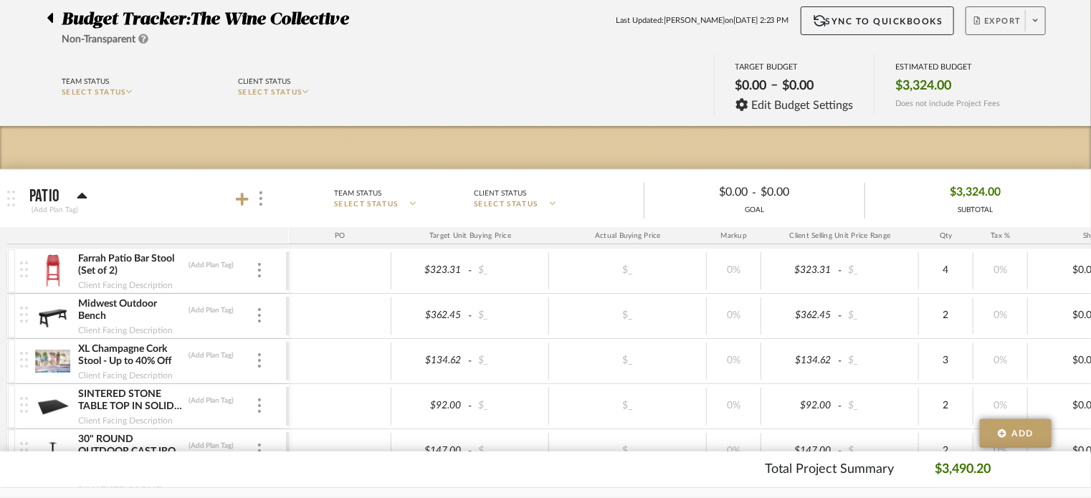
scroll to position [19, 0]
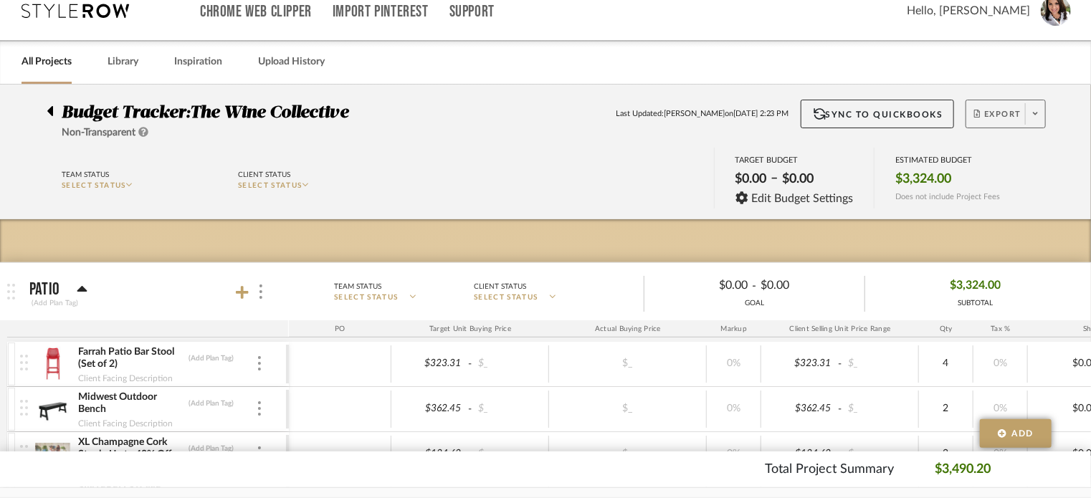
click at [829, 105] on span at bounding box center [1035, 114] width 20 height 22
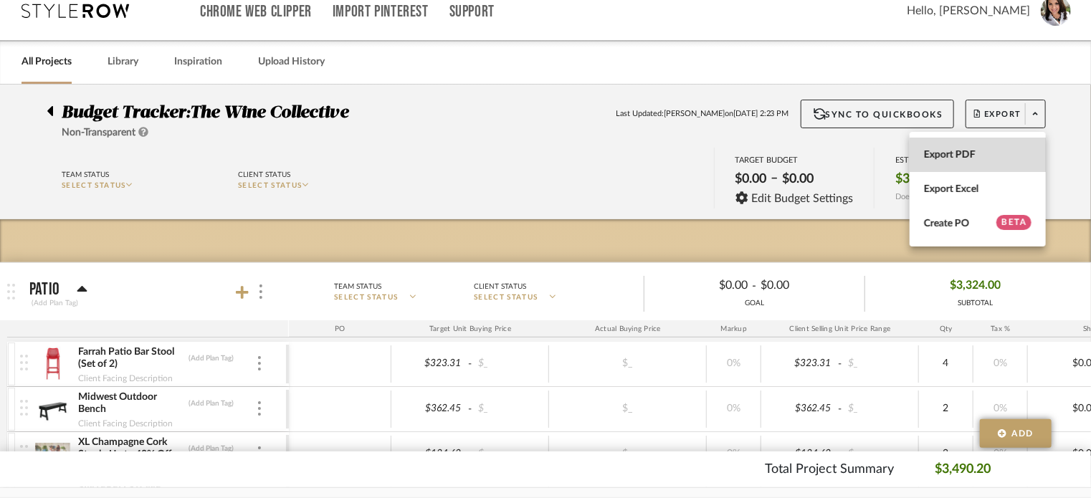
click at [829, 158] on span "Export PDF" at bounding box center [978, 154] width 108 height 12
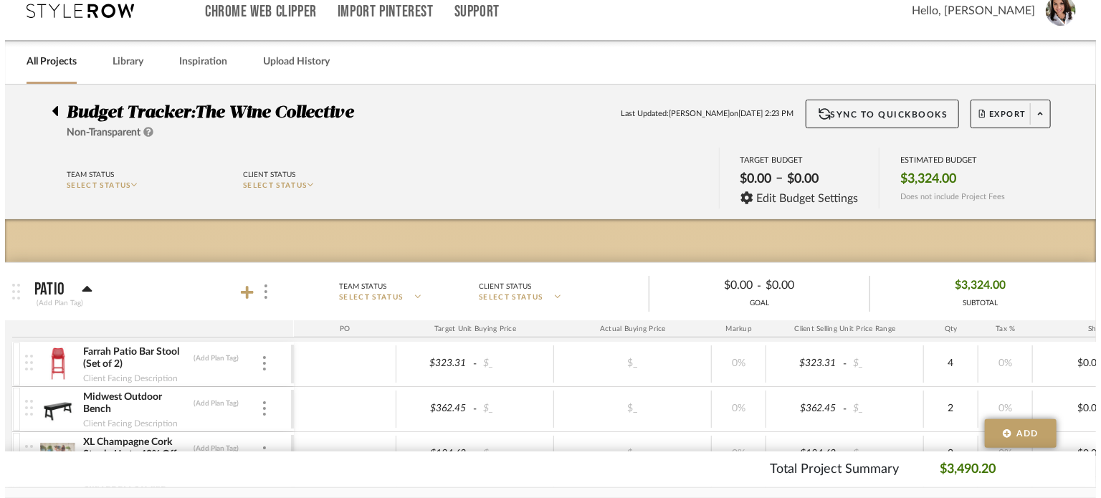
scroll to position [0, 0]
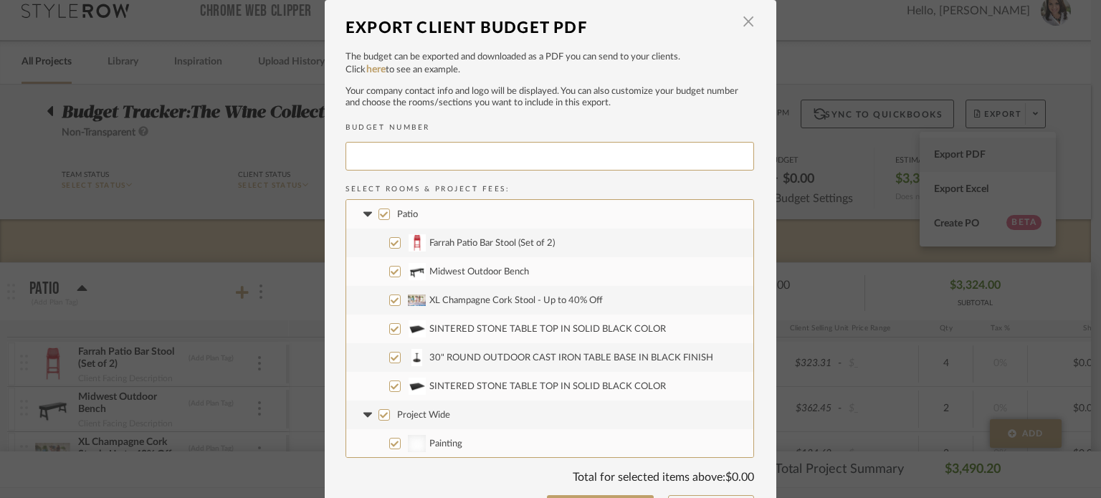
type input "THEWIN-001"
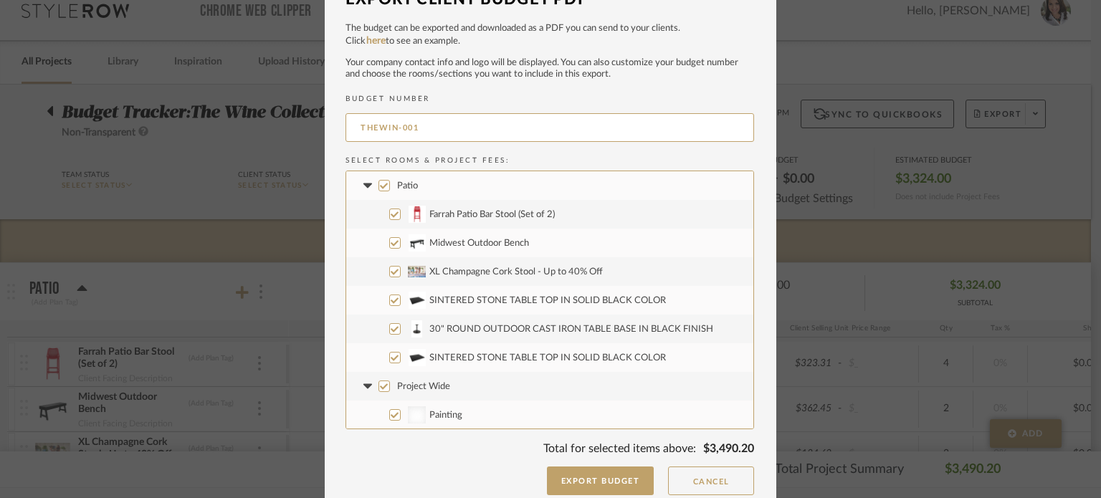
scroll to position [37, 0]
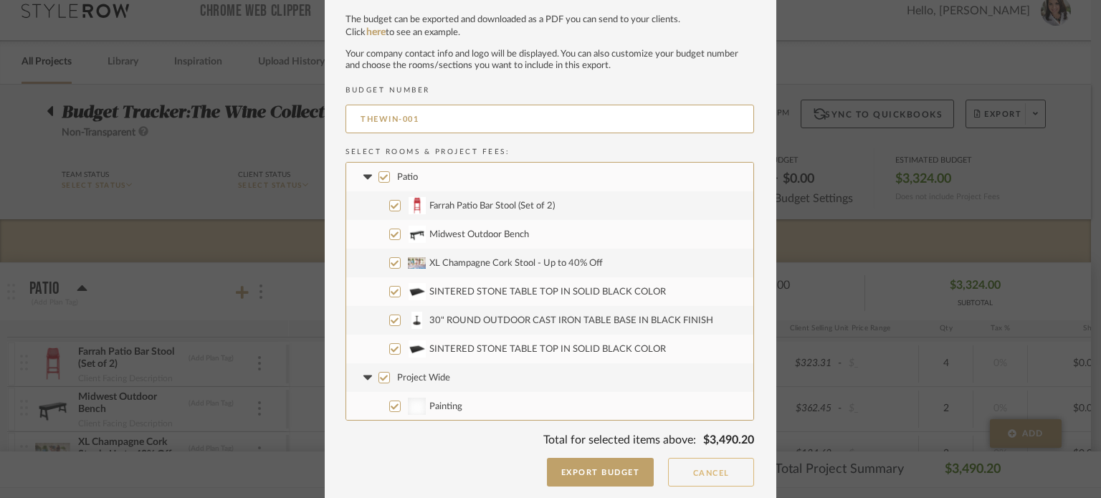
click at [720, 478] on button "Cancel" at bounding box center [711, 472] width 86 height 29
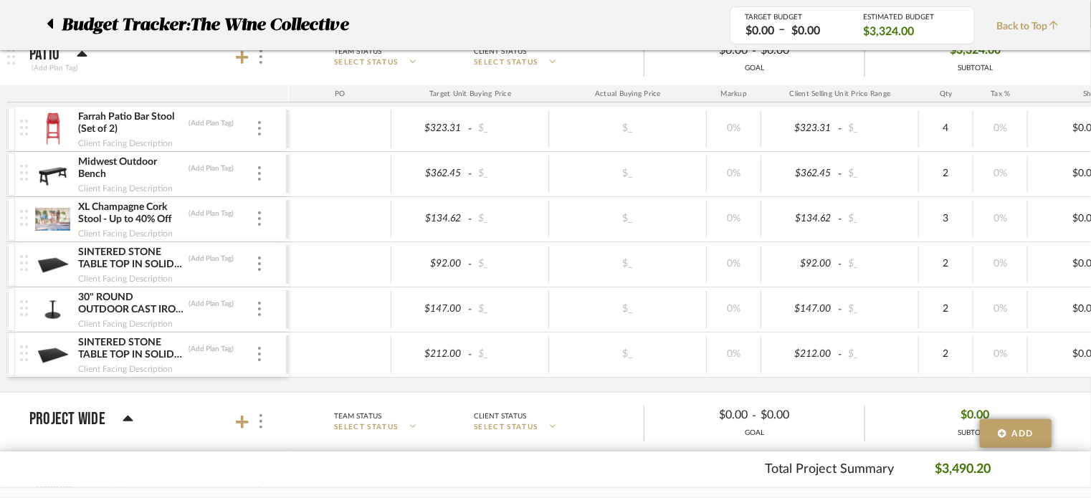
scroll to position [271, 0]
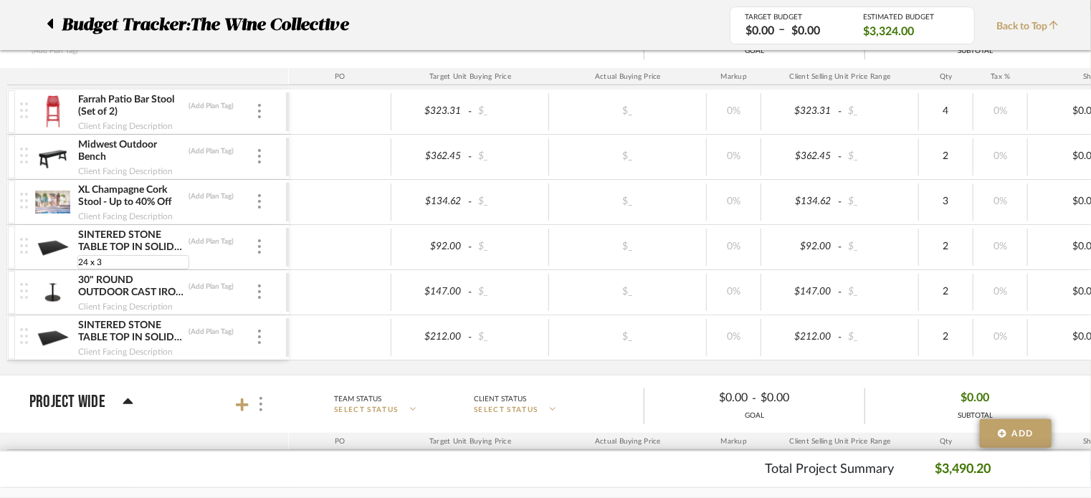
type input "24 x 30"
type input "30 x 60"
click at [316, 367] on div "Farrah Patio Bar Stool (Set of 2) (Add Plan Tag) Client Facing Description $323…" at bounding box center [748, 232] width 1482 height 285
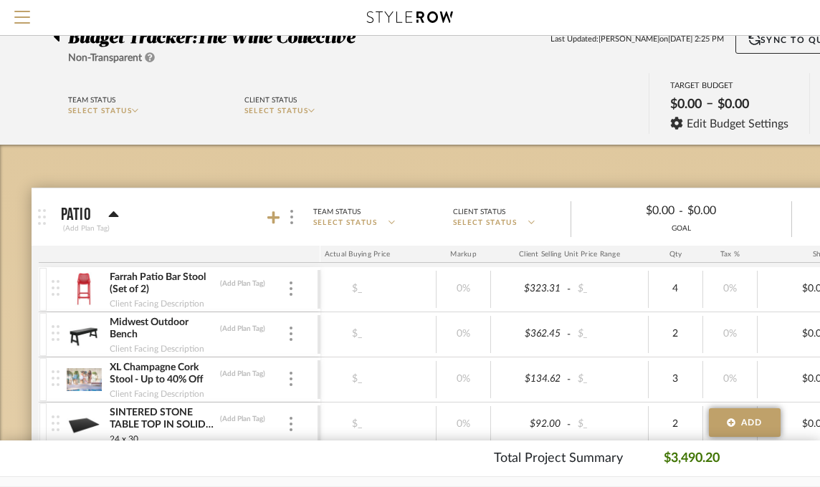
scroll to position [0, 0]
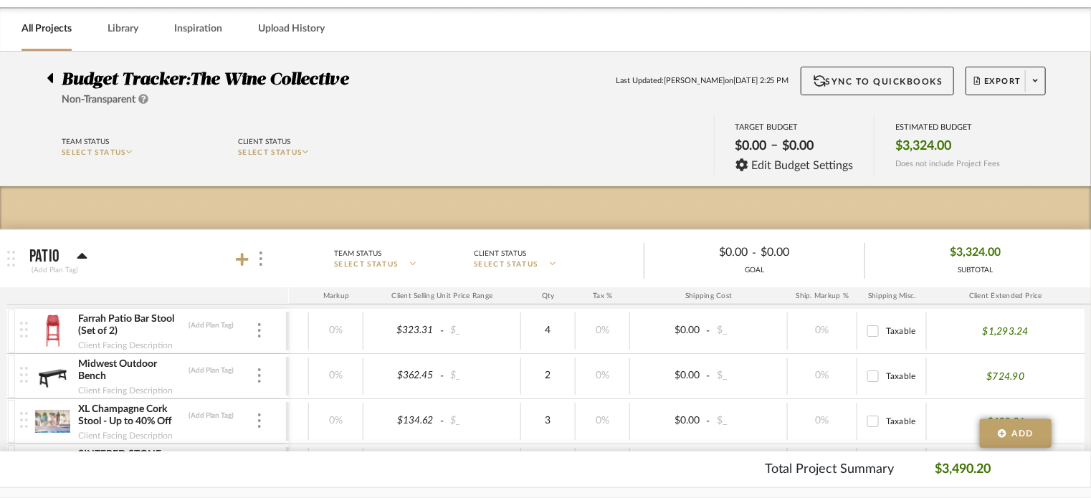
click at [45, 77] on div "Budget Tracker: The Wine Collective Non-Transparent Last Updated: Lisa Fontaine…" at bounding box center [545, 87] width 1041 height 41
click at [52, 78] on icon at bounding box center [50, 78] width 6 height 10
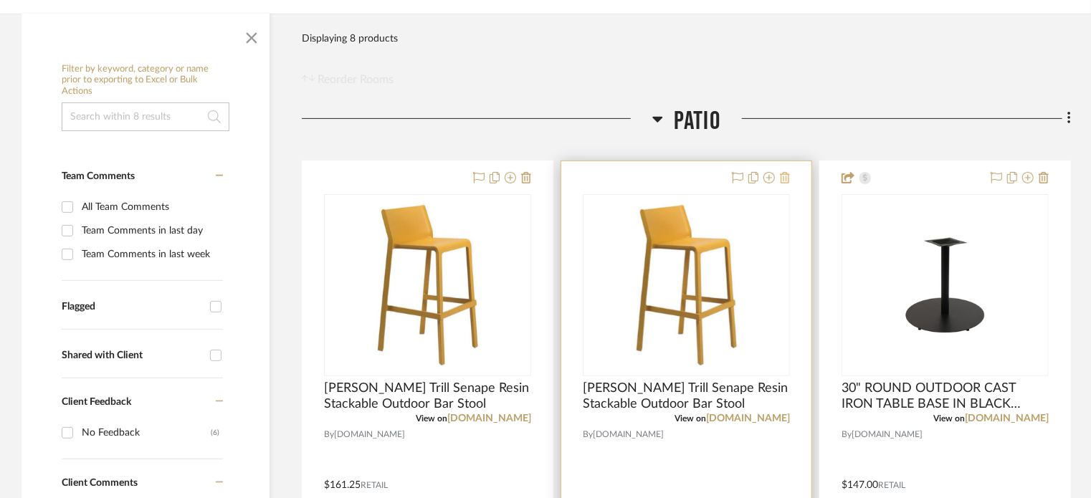
click at [783, 176] on icon at bounding box center [785, 177] width 10 height 11
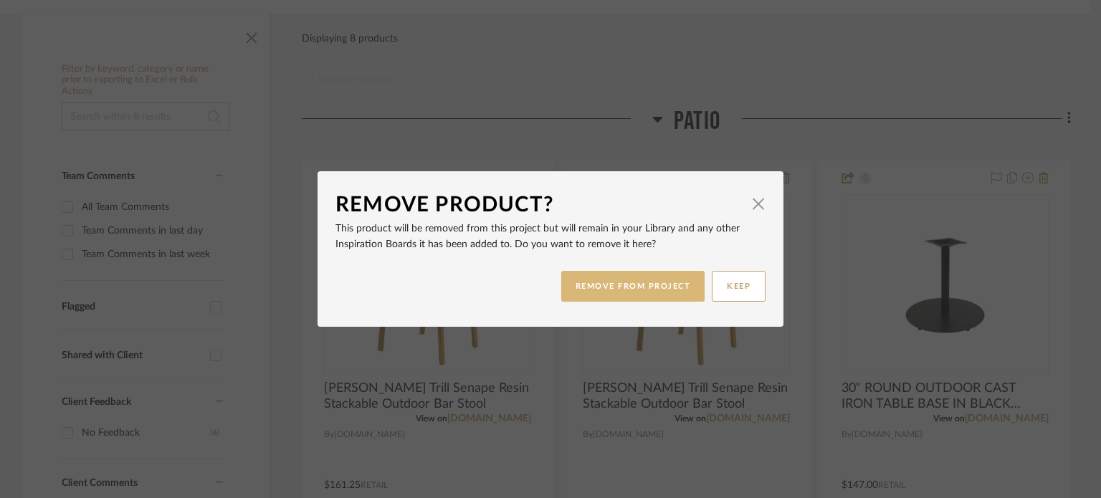
click at [629, 285] on button "REMOVE FROM PROJECT" at bounding box center [633, 286] width 144 height 31
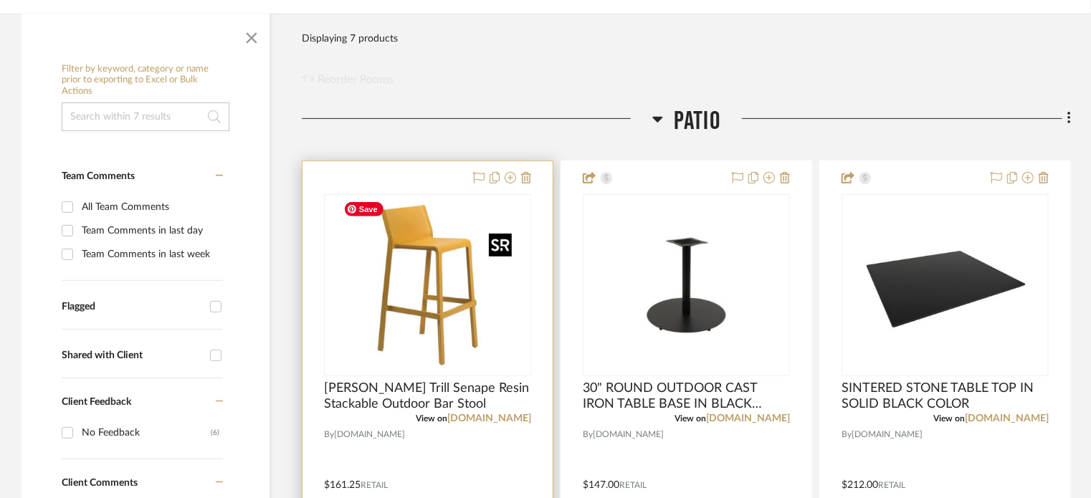
click at [485, 268] on img "0" at bounding box center [427, 285] width 179 height 179
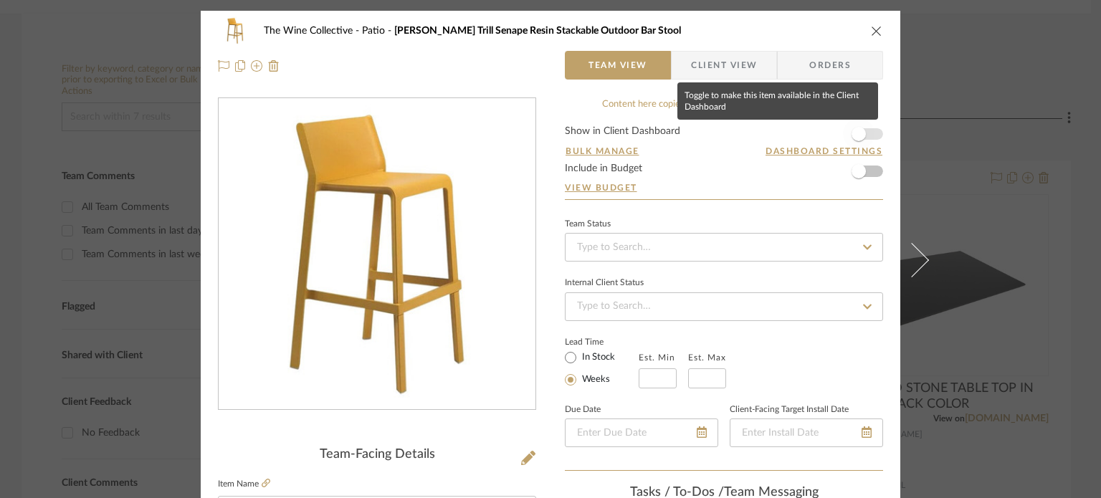
click at [829, 131] on span "button" at bounding box center [859, 134] width 14 height 14
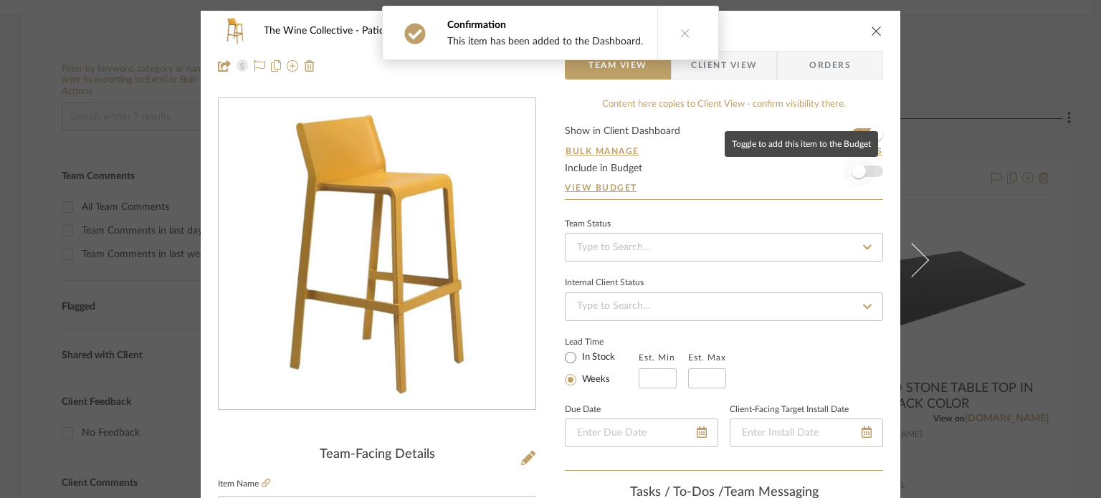
click at [829, 169] on span "button" at bounding box center [859, 171] width 14 height 14
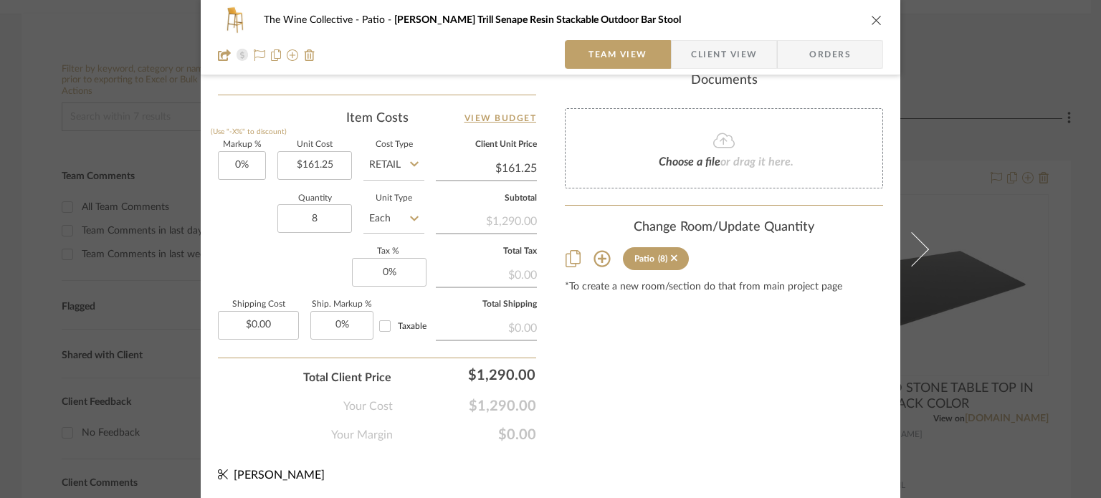
click at [829, 16] on icon "close" at bounding box center [876, 19] width 11 height 11
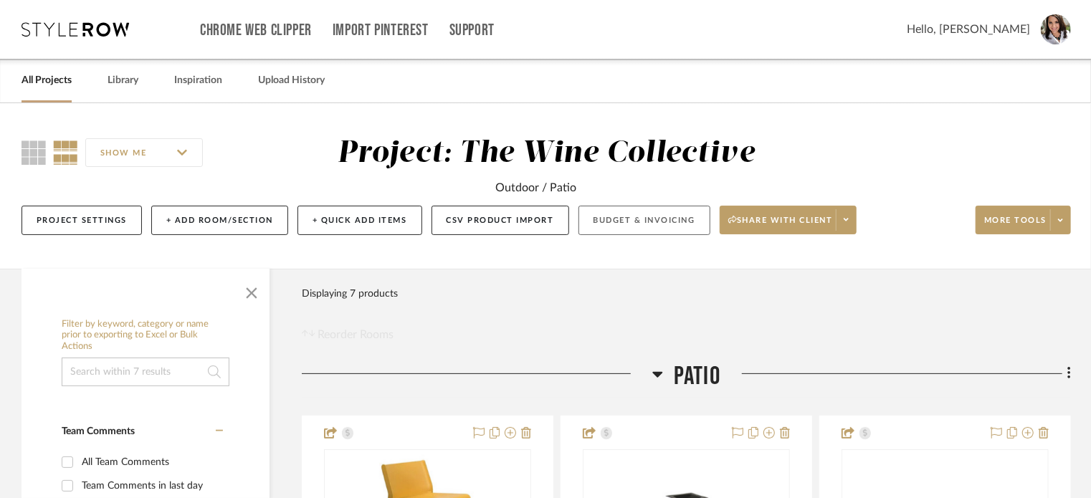
click at [672, 219] on button "Budget & Invoicing" at bounding box center [644, 220] width 132 height 29
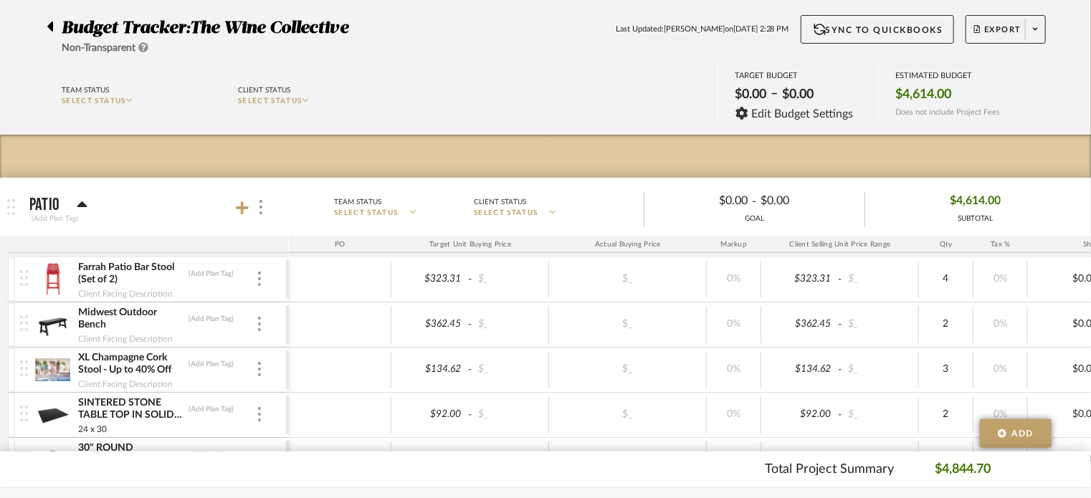
click at [47, 21] on icon at bounding box center [50, 26] width 6 height 17
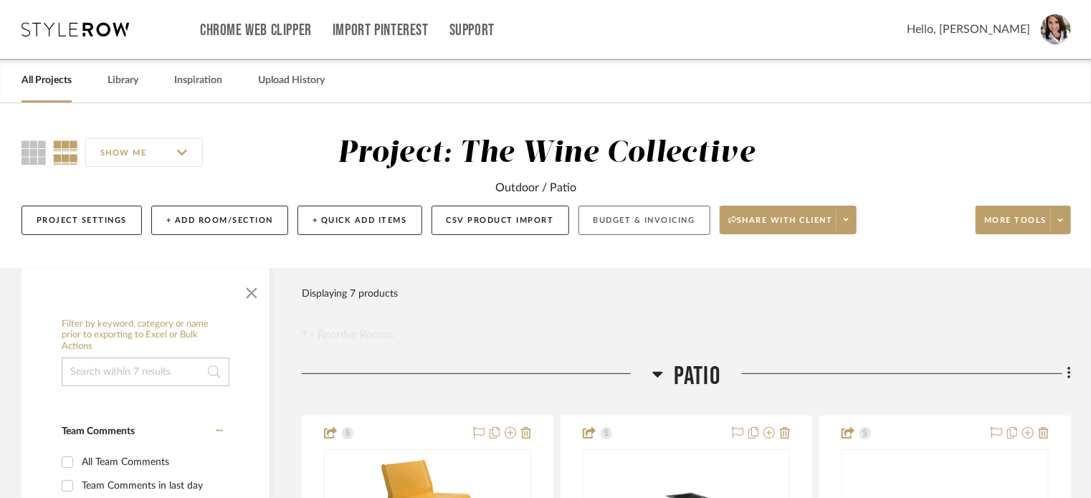
click at [668, 227] on button "Budget & Invoicing" at bounding box center [644, 220] width 132 height 29
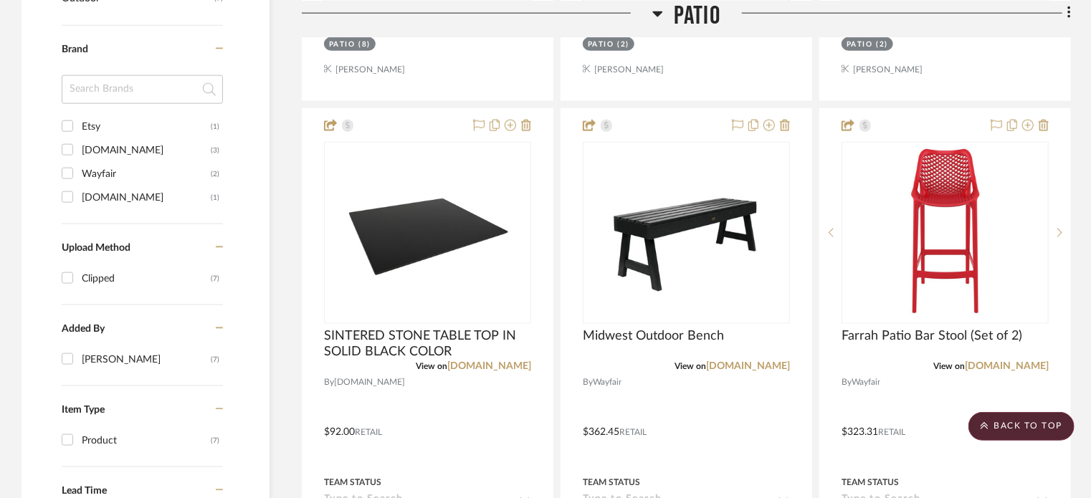
scroll to position [951, 0]
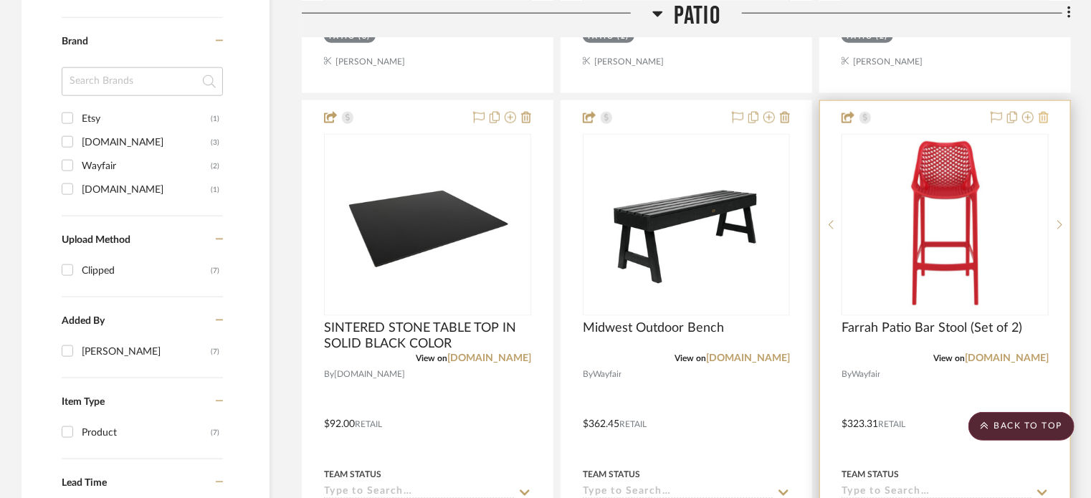
click at [1040, 123] on icon at bounding box center [1044, 117] width 10 height 11
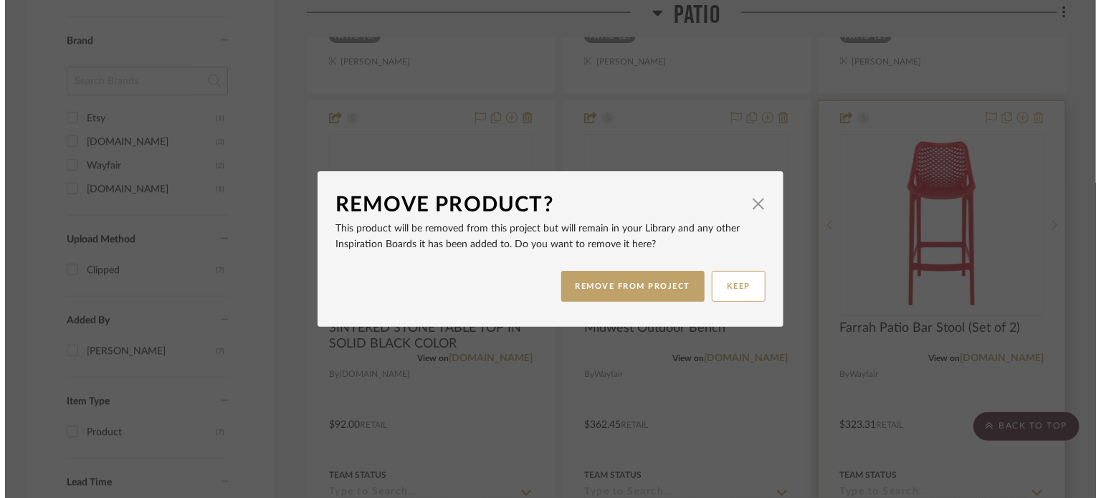
scroll to position [0, 0]
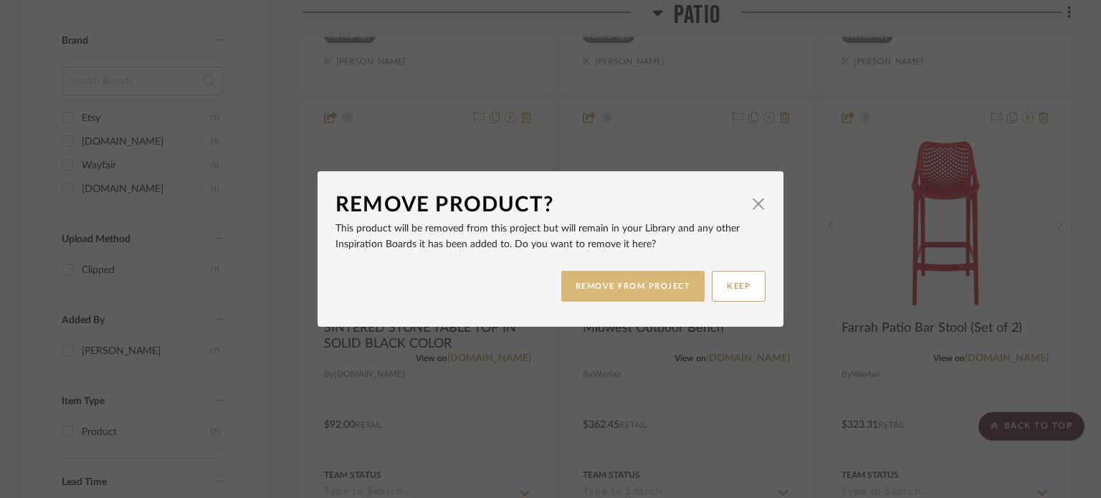
click at [647, 280] on button "REMOVE FROM PROJECT" at bounding box center [633, 286] width 144 height 31
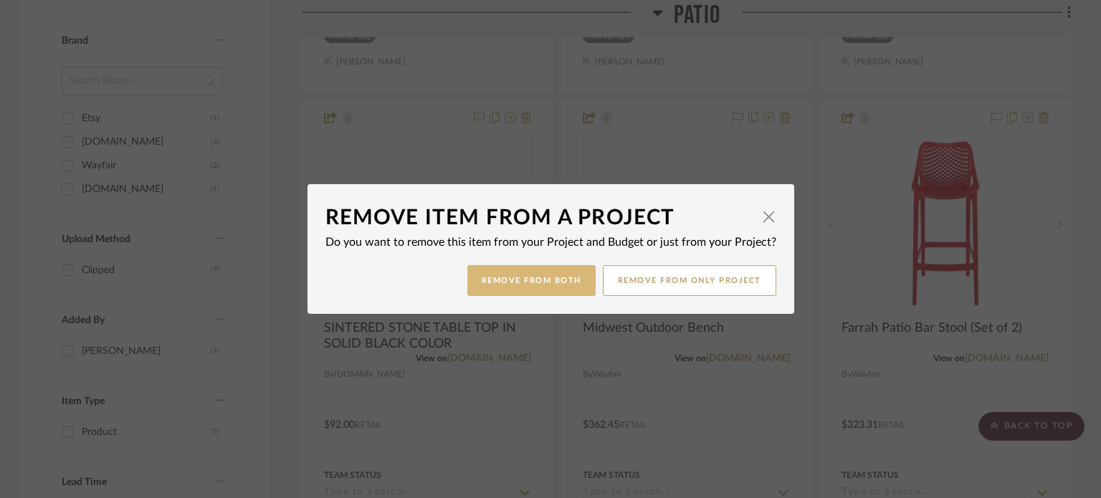
click at [548, 280] on button "Remove from Both" at bounding box center [531, 280] width 128 height 31
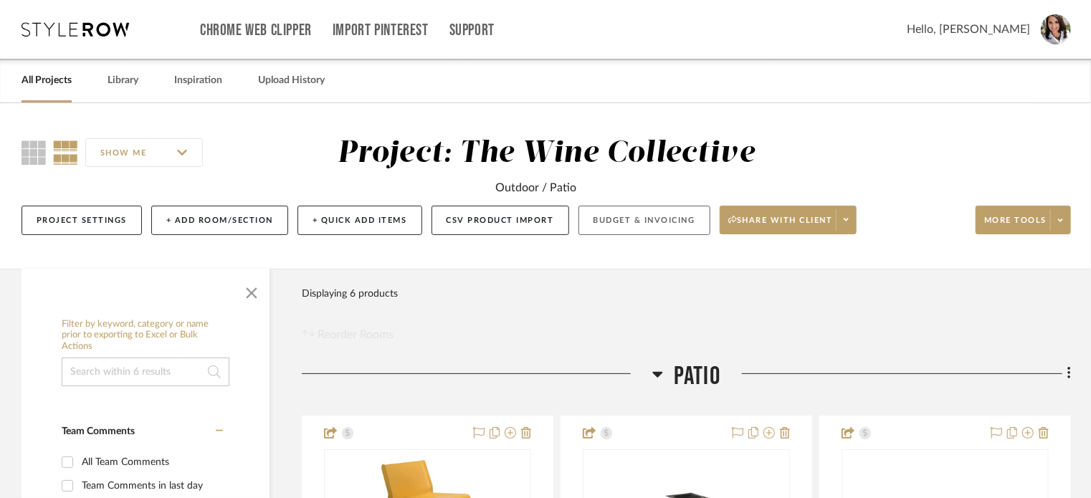
click at [657, 218] on button "Budget & Invoicing" at bounding box center [644, 220] width 132 height 29
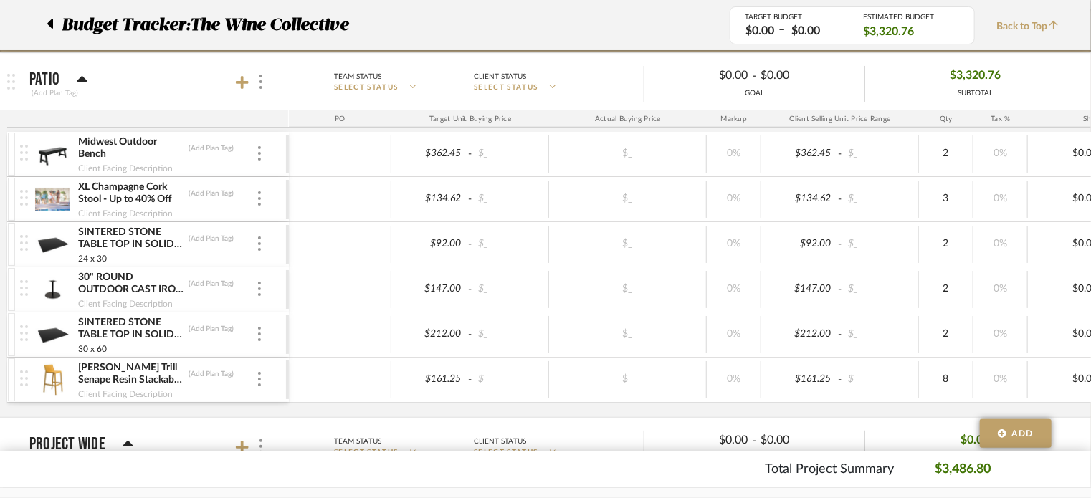
scroll to position [229, 0]
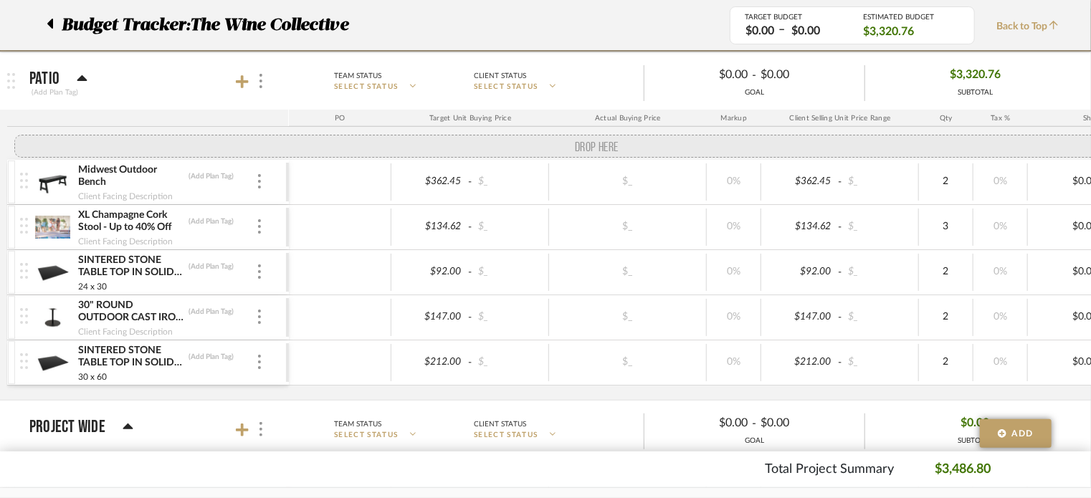
drag, startPoint x: 27, startPoint y: 377, endPoint x: 27, endPoint y: 146, distance: 231.5
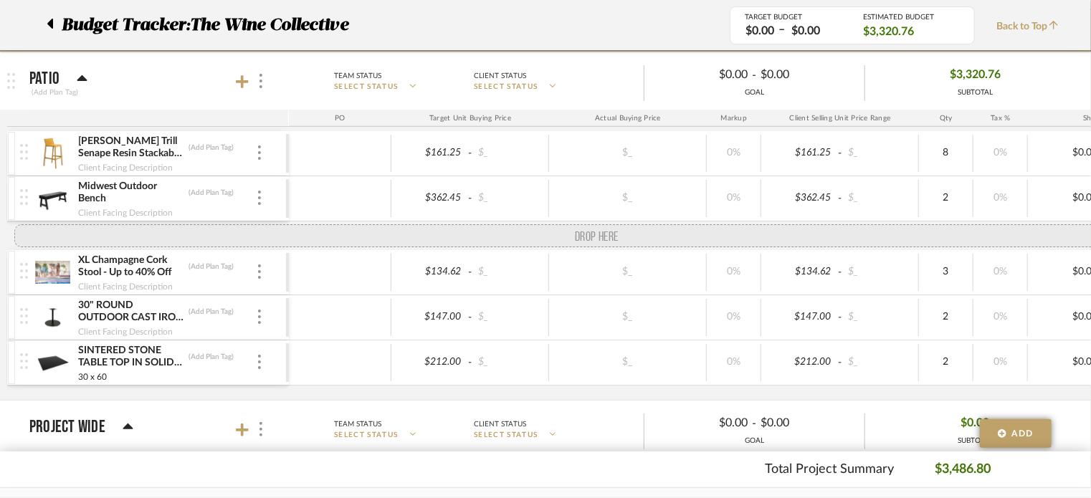
drag, startPoint x: 22, startPoint y: 297, endPoint x: 23, endPoint y: 237, distance: 60.2
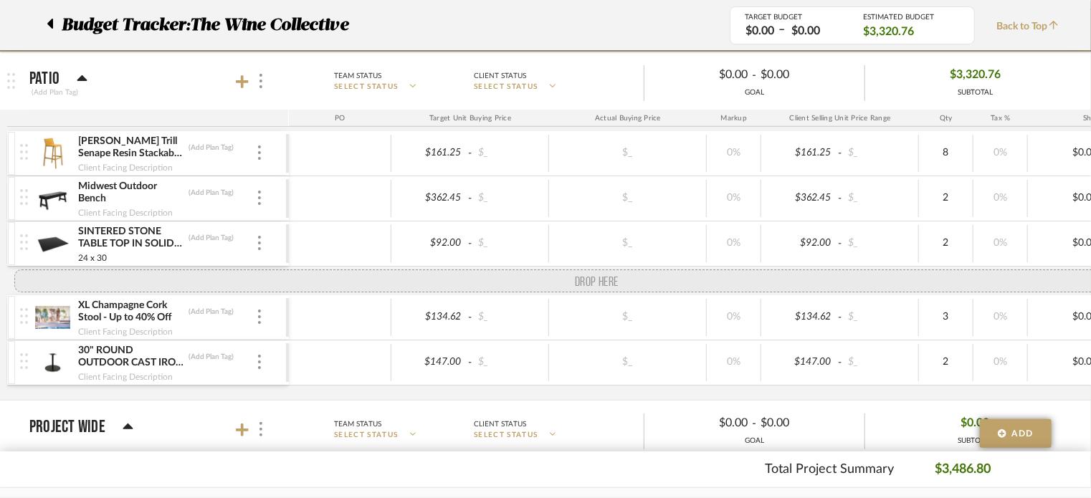
drag, startPoint x: 28, startPoint y: 378, endPoint x: 27, endPoint y: 277, distance: 100.4
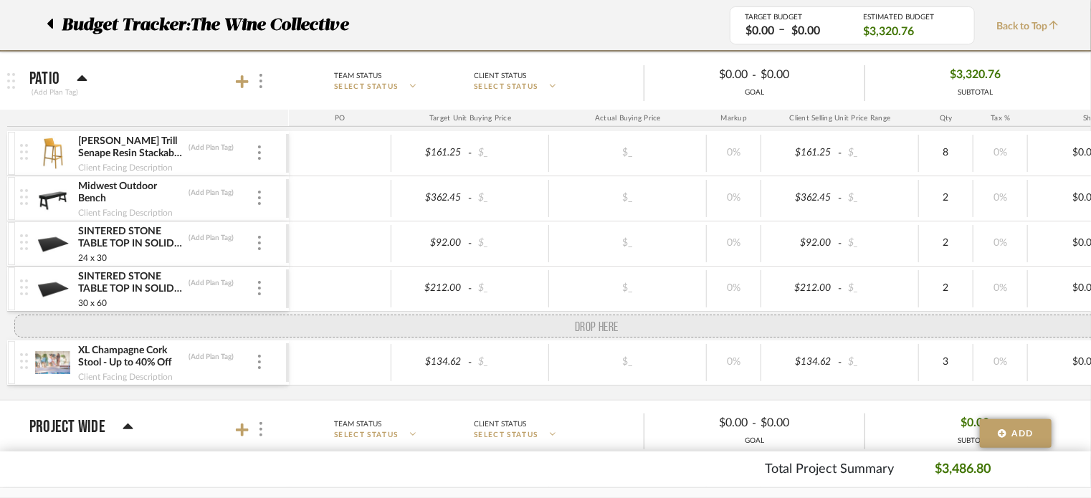
drag, startPoint x: 24, startPoint y: 383, endPoint x: 23, endPoint y: 320, distance: 63.8
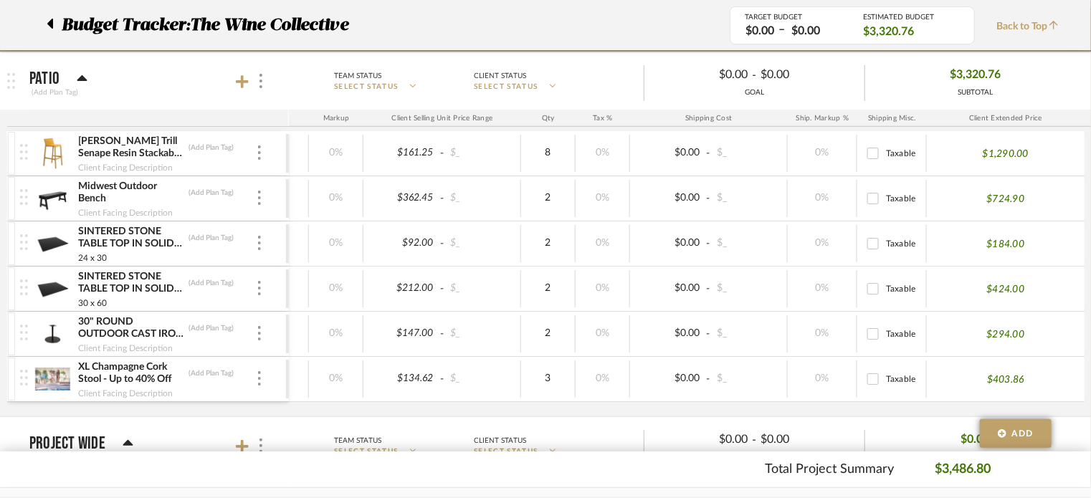
scroll to position [0, 0]
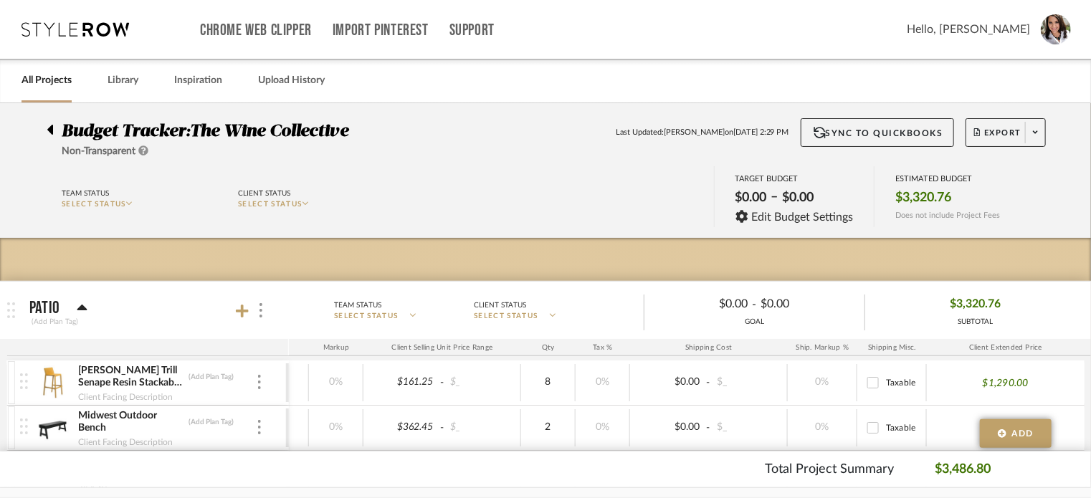
click at [1000, 32] on span "Hello, Lisa" at bounding box center [968, 29] width 123 height 17
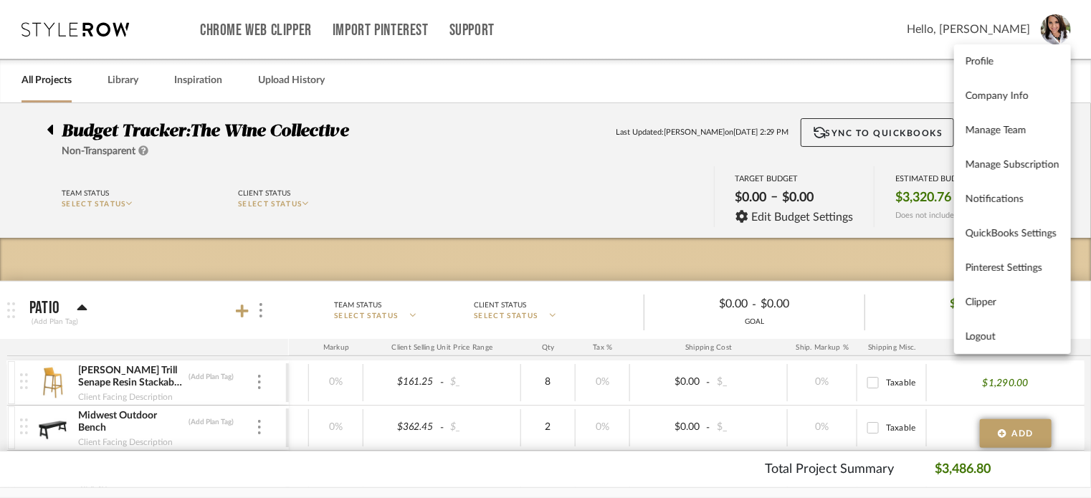
click at [877, 74] on div at bounding box center [545, 249] width 1091 height 498
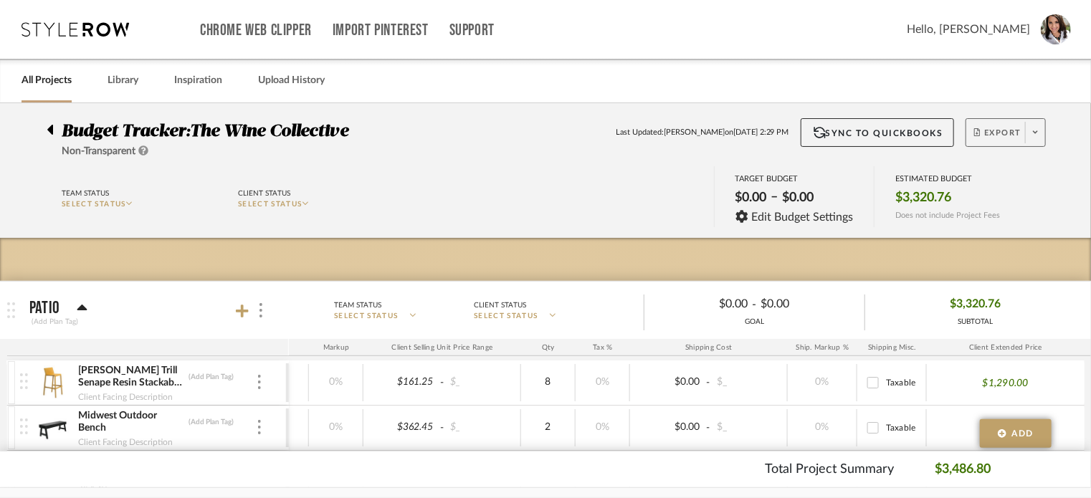
click at [1031, 137] on span at bounding box center [1035, 133] width 20 height 22
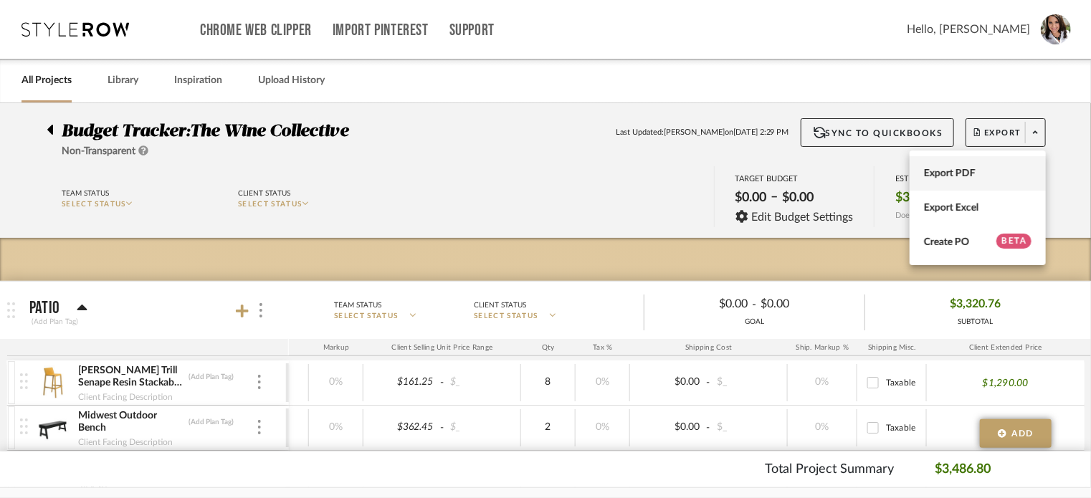
click at [986, 175] on span "Export PDF" at bounding box center [978, 174] width 108 height 12
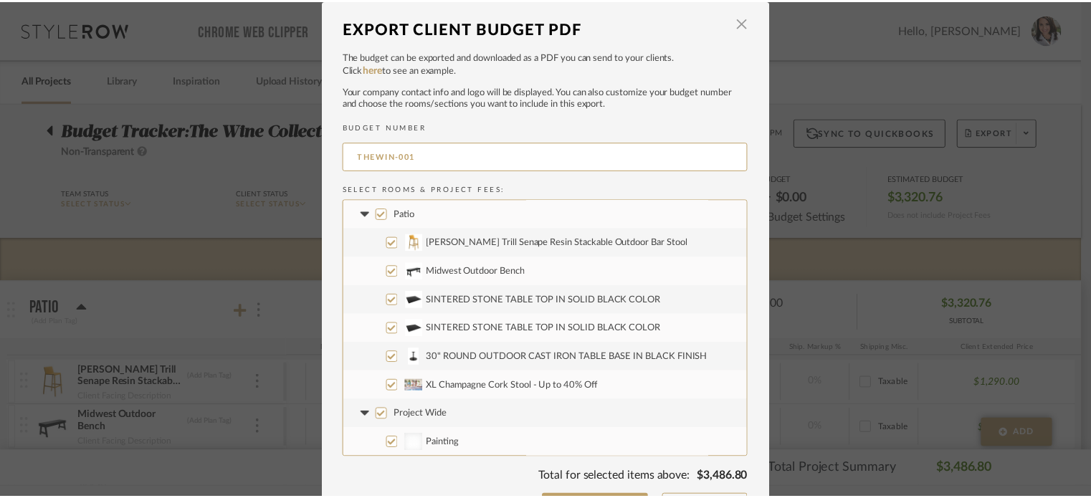
scroll to position [40, 0]
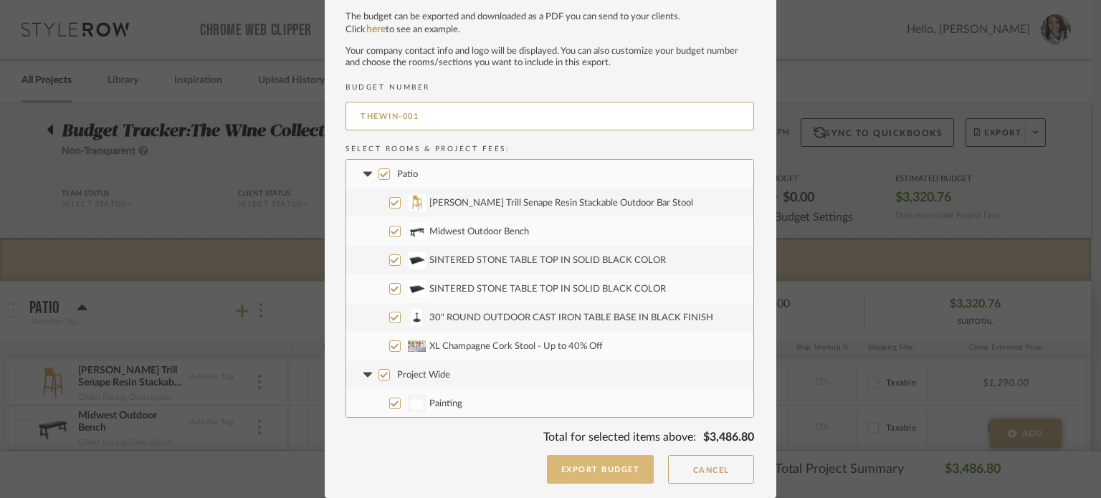
click at [603, 472] on button "Export Budget" at bounding box center [601, 469] width 108 height 29
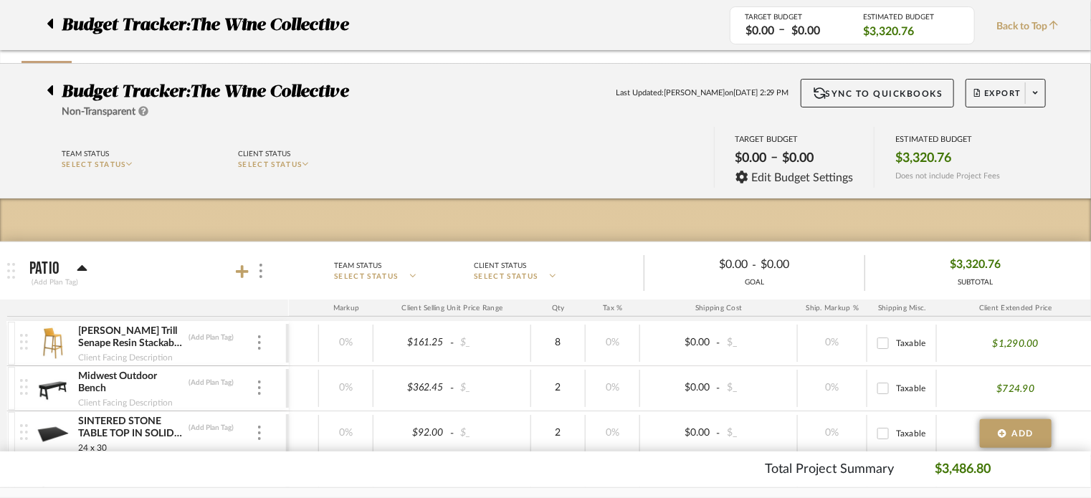
scroll to position [0, 0]
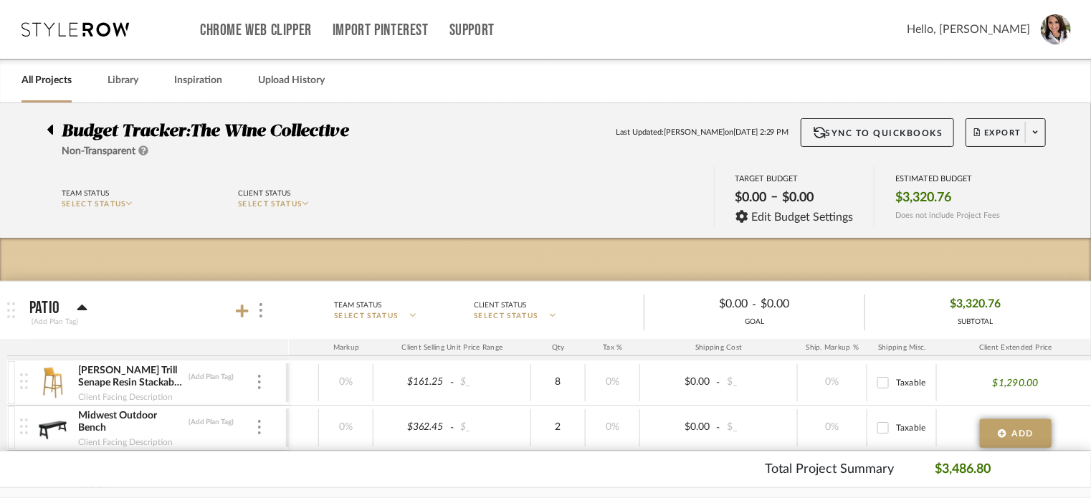
click at [49, 127] on icon at bounding box center [50, 129] width 6 height 17
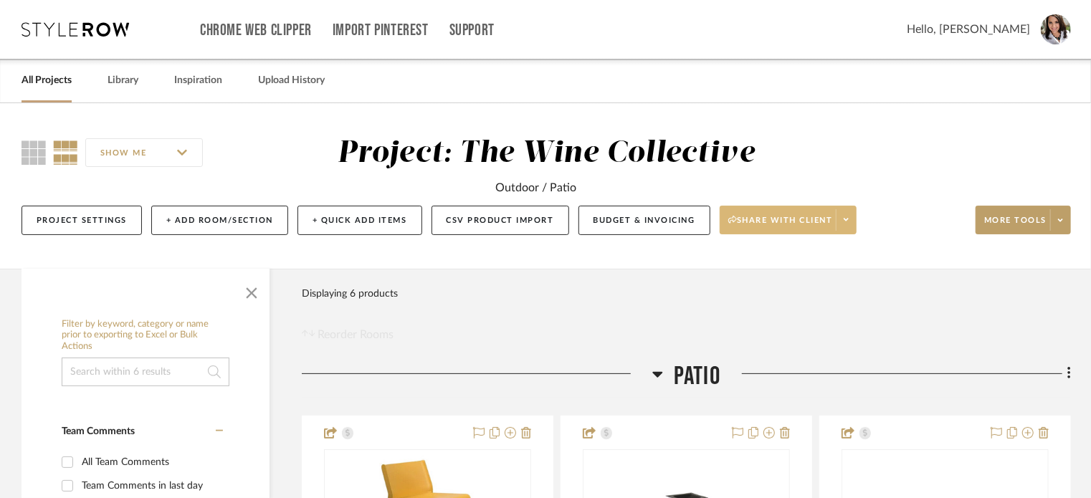
click at [844, 223] on icon at bounding box center [846, 220] width 5 height 8
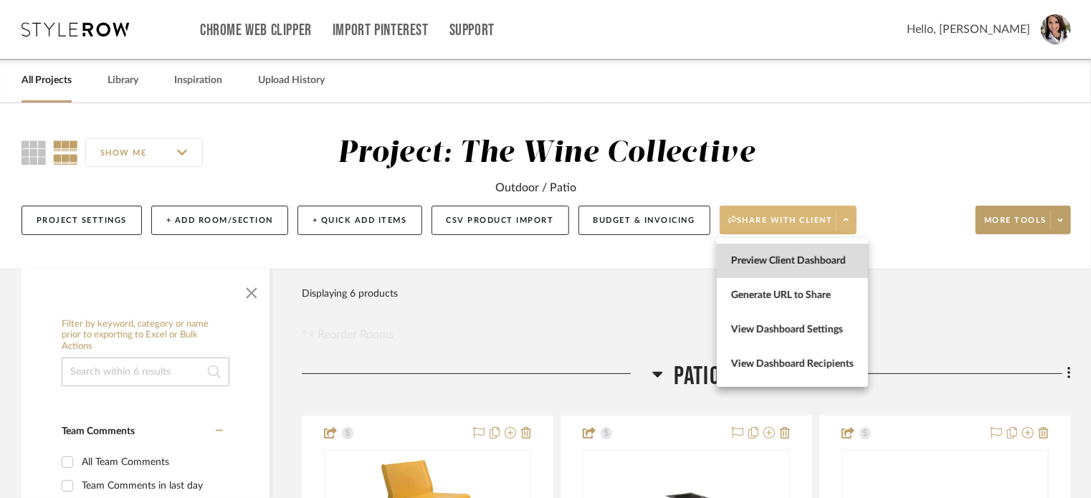
click at [829, 256] on span "Preview Client Dashboard" at bounding box center [792, 261] width 123 height 12
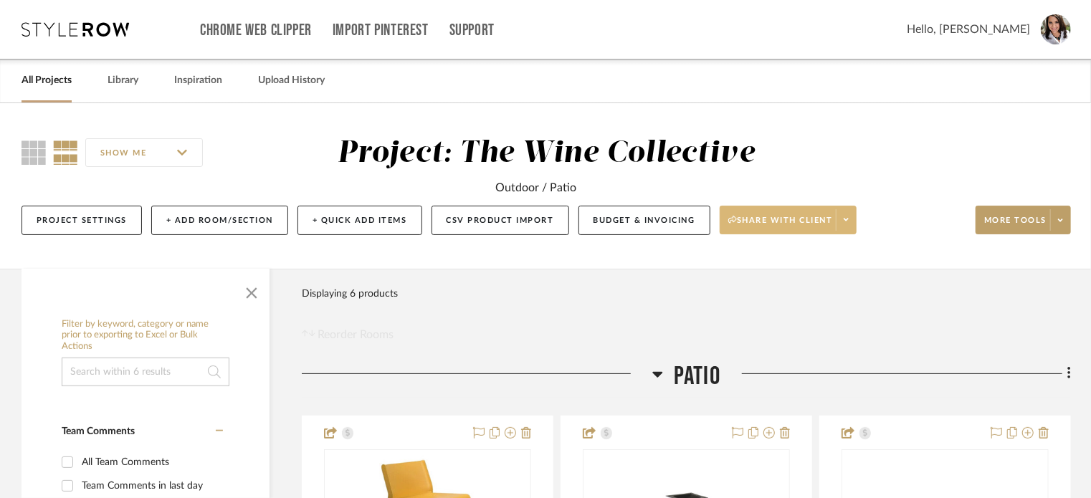
click at [843, 221] on span at bounding box center [846, 220] width 20 height 22
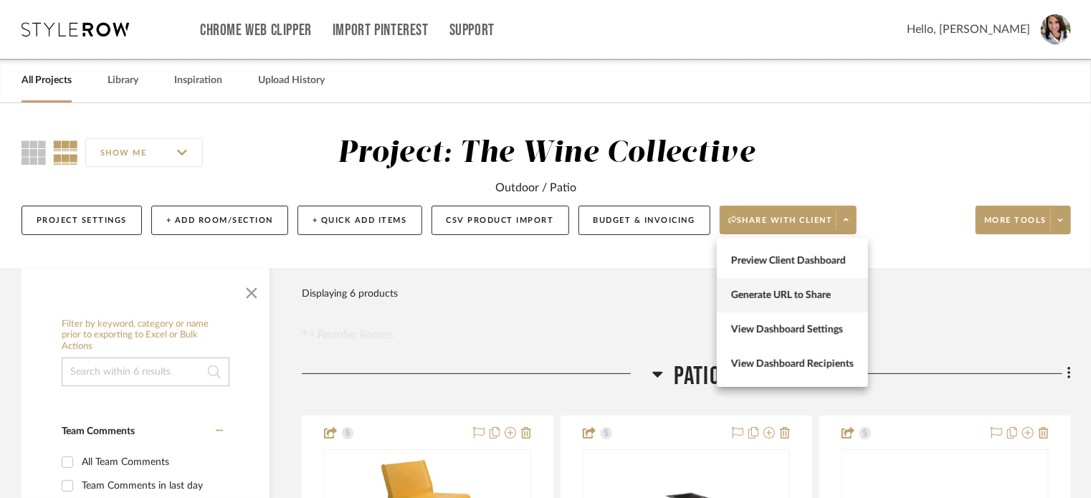
click at [806, 293] on span "Generate URL to Share" at bounding box center [792, 296] width 123 height 12
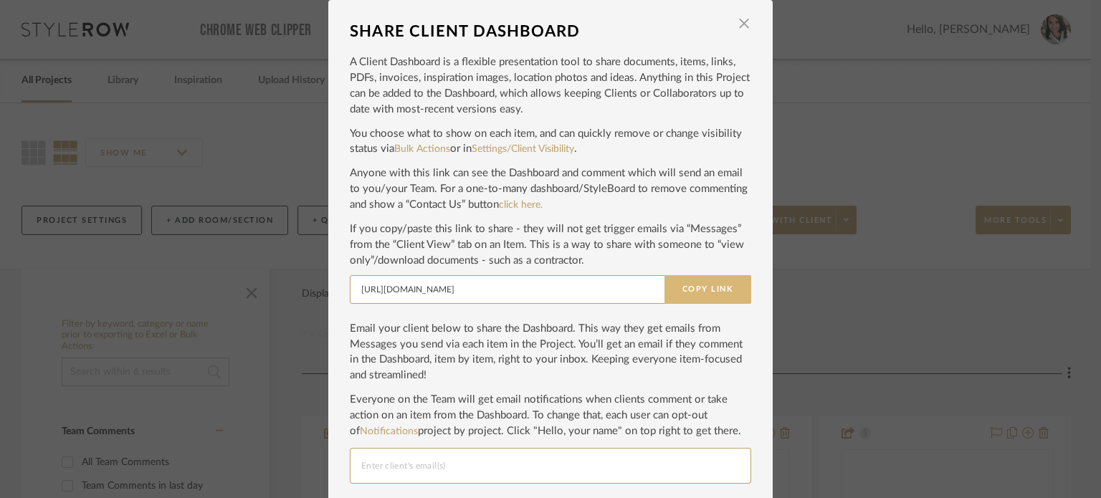
click at [713, 289] on button "Copy Link" at bounding box center [707, 289] width 87 height 29
click at [737, 22] on span "button" at bounding box center [744, 23] width 29 height 29
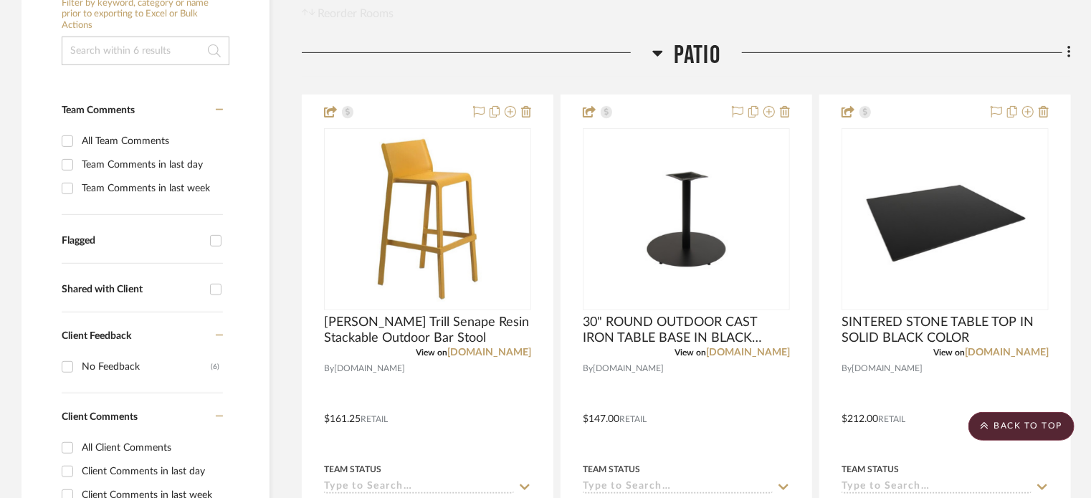
scroll to position [321, 0]
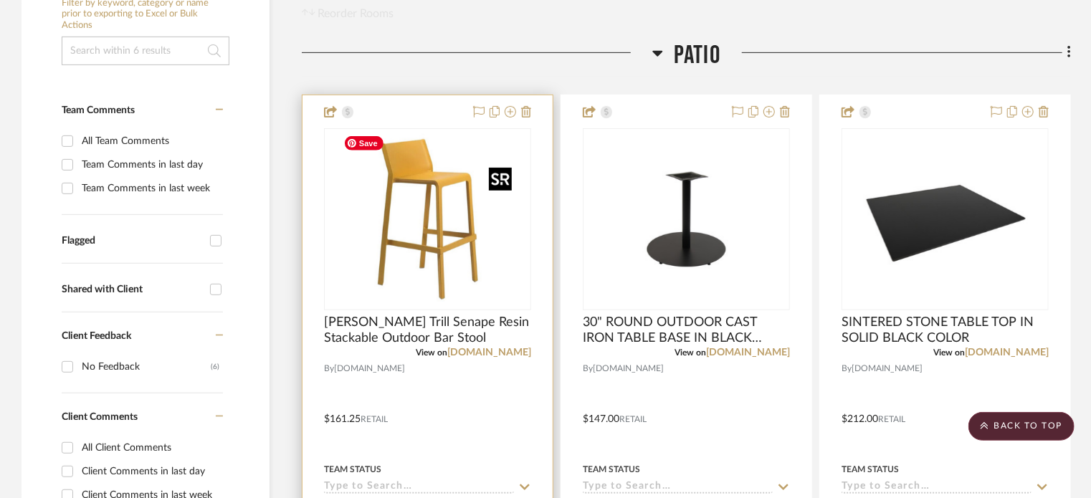
click at [447, 279] on img "0" at bounding box center [427, 219] width 179 height 179
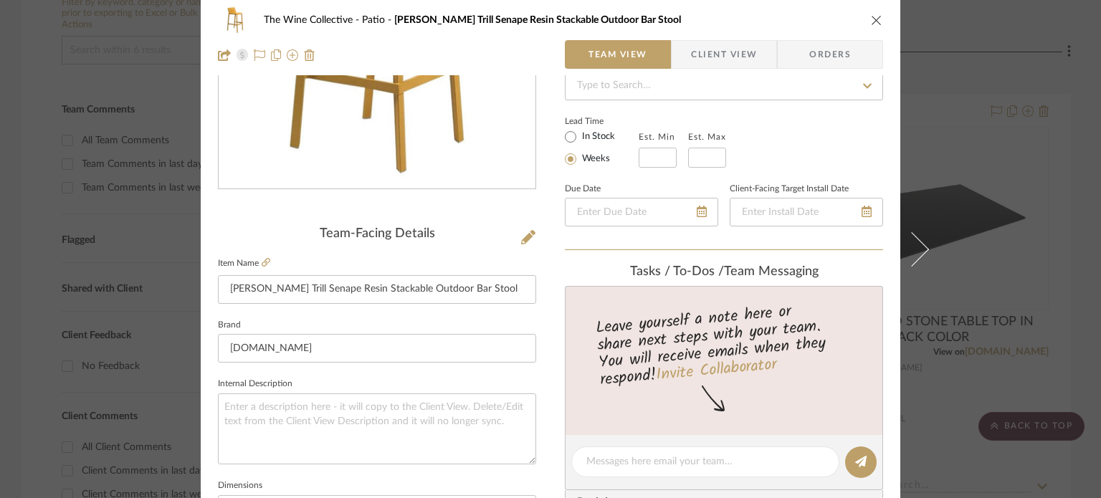
scroll to position [0, 0]
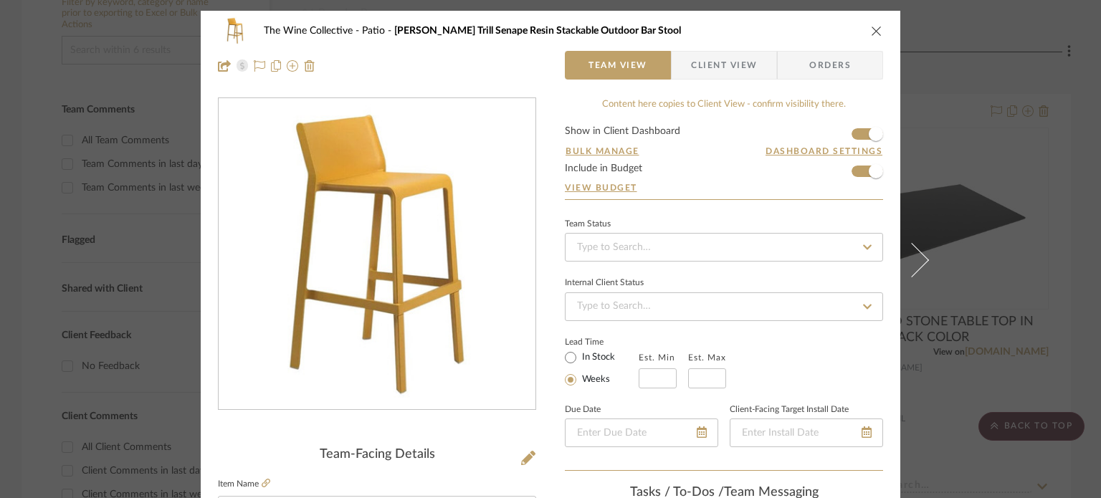
click at [872, 33] on icon "close" at bounding box center [876, 30] width 11 height 11
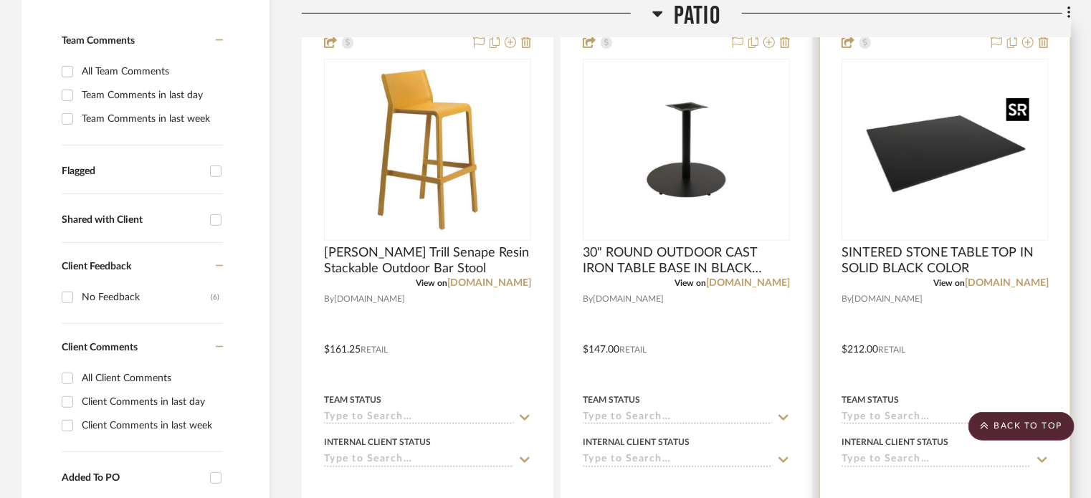
scroll to position [392, 0]
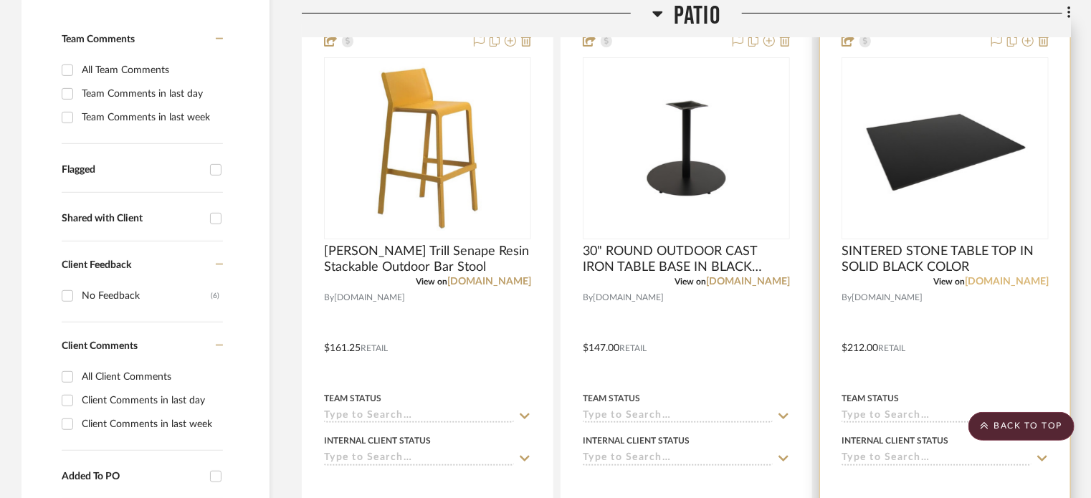
click at [966, 283] on link "restaurantpatiofurniture.com" at bounding box center [1007, 282] width 84 height 10
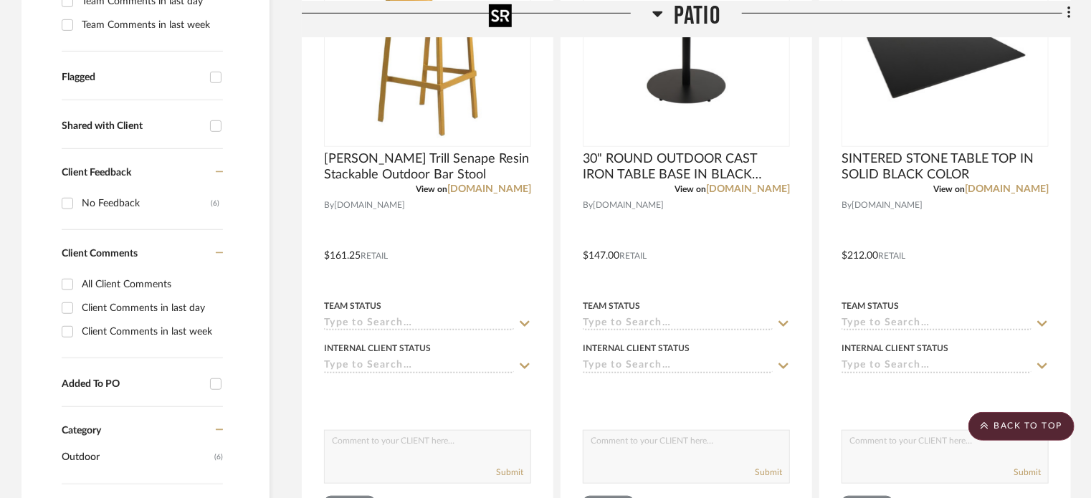
scroll to position [486, 0]
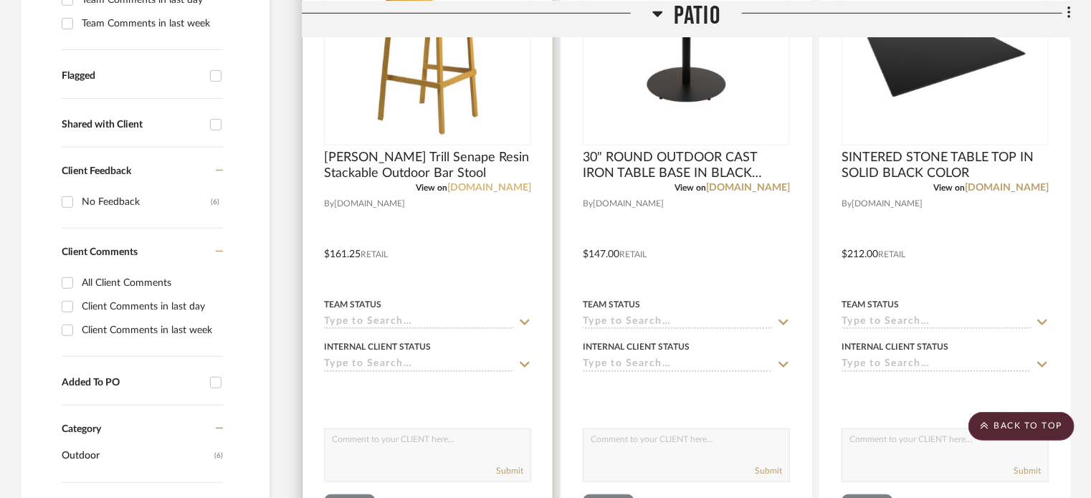
click at [457, 184] on link "webstaurantstore.com" at bounding box center [489, 188] width 84 height 10
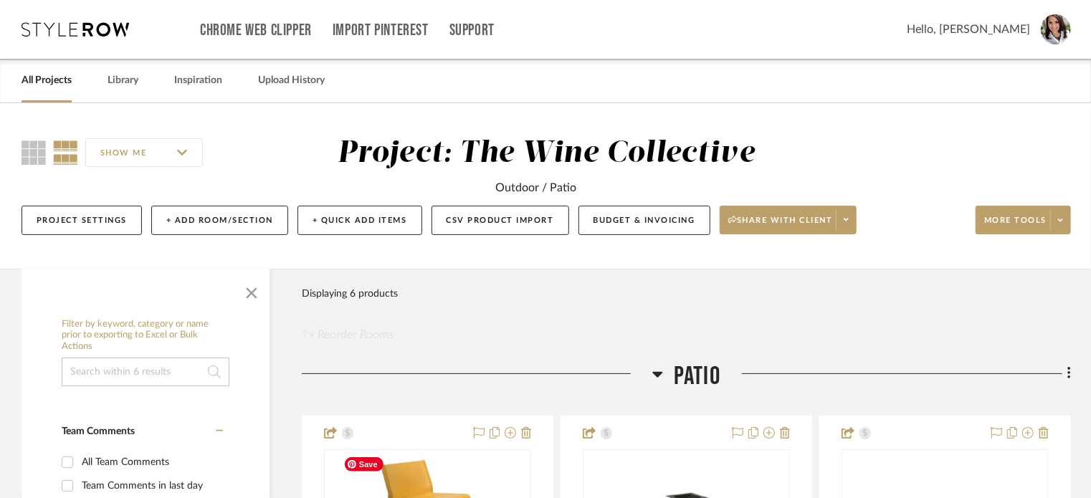
scroll to position [0, 0]
click at [983, 27] on span "Hello, [PERSON_NAME]" at bounding box center [968, 29] width 123 height 17
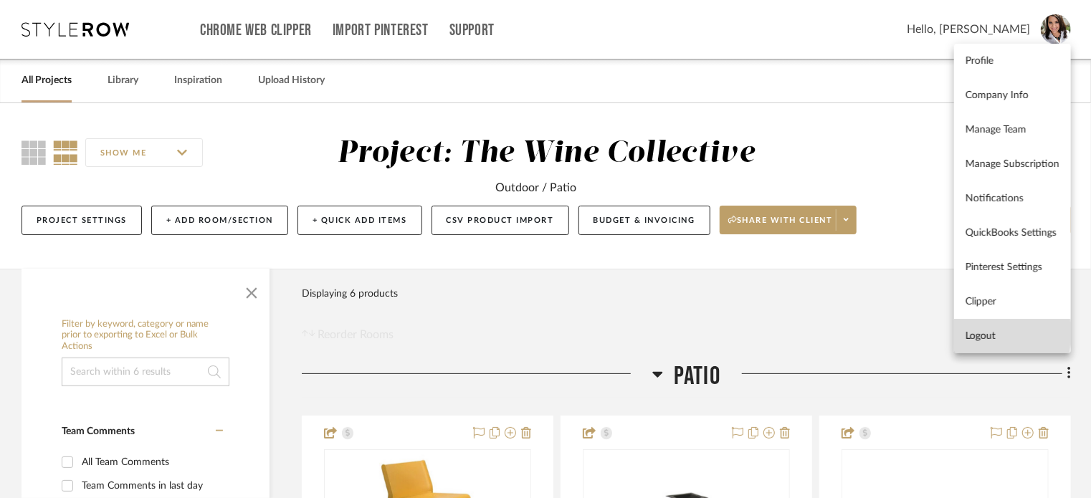
click at [981, 333] on span "Logout" at bounding box center [1013, 336] width 94 height 12
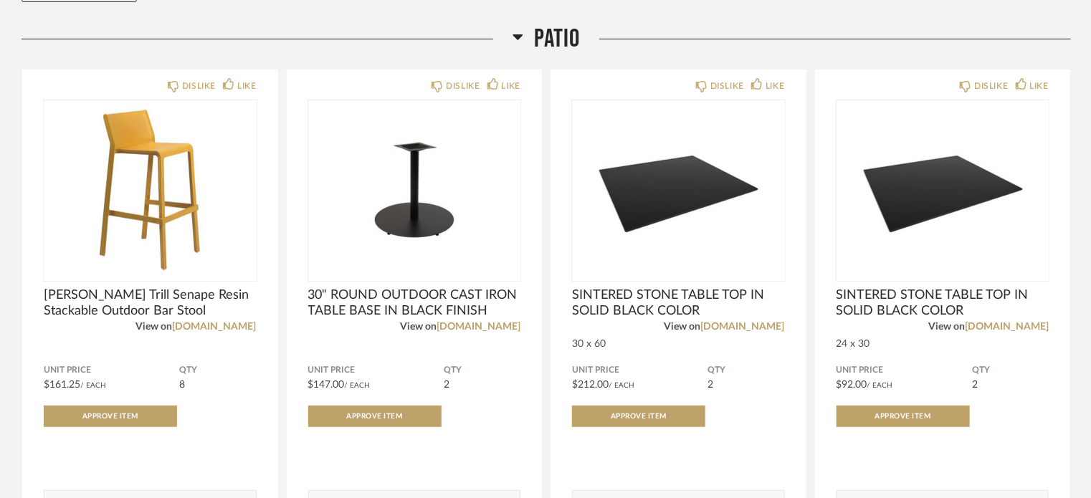
scroll to position [444, 0]
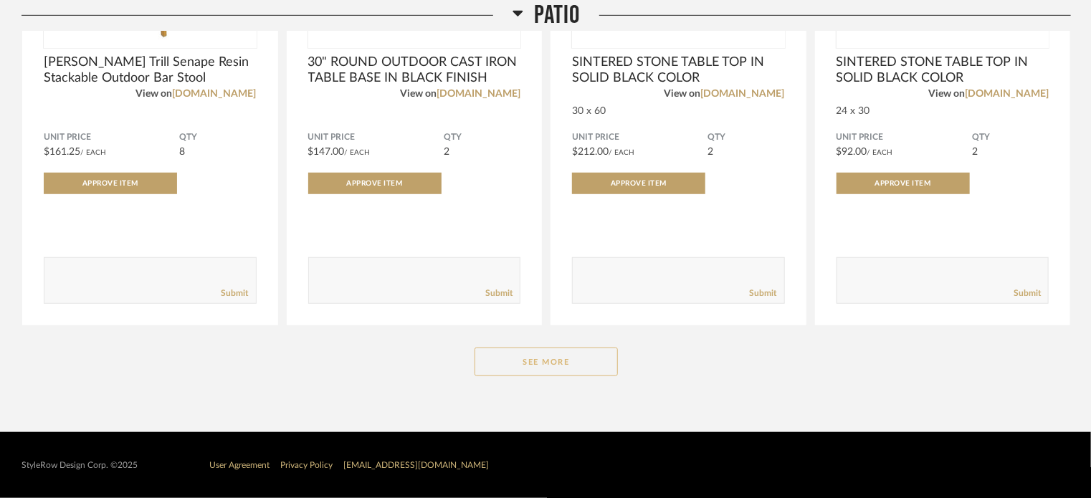
click at [571, 363] on button "See More" at bounding box center [546, 362] width 143 height 29
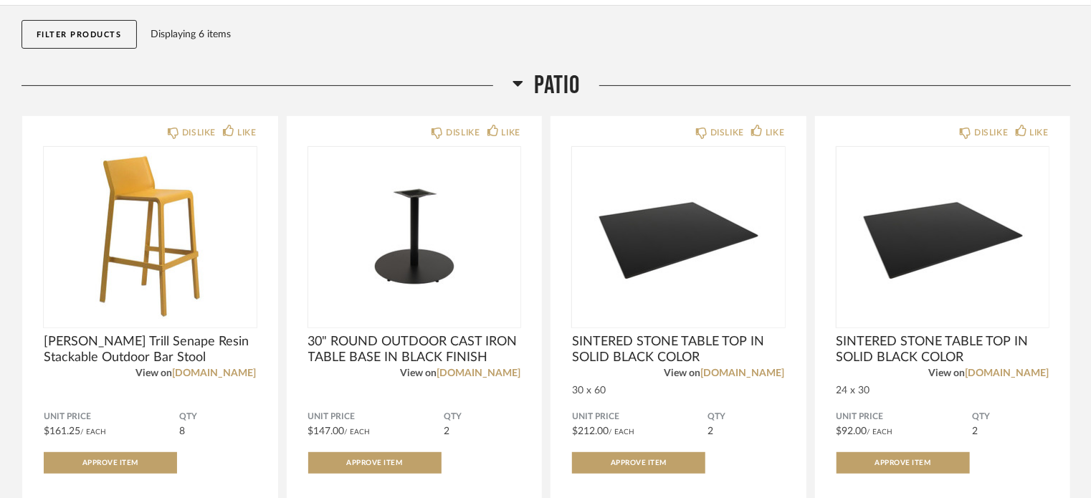
scroll to position [0, 0]
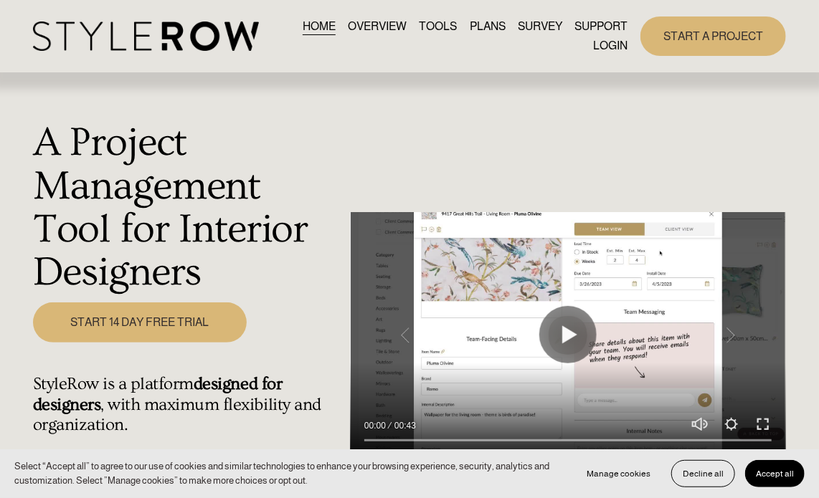
click at [599, 45] on link "LOGIN" at bounding box center [610, 46] width 34 height 19
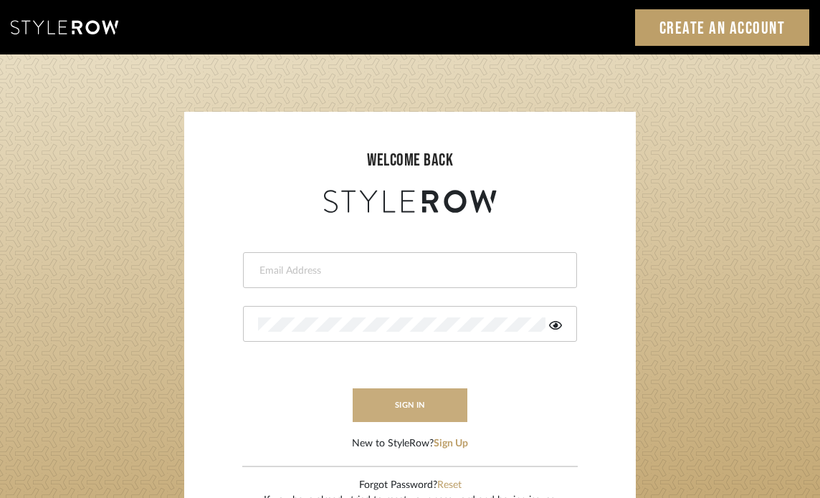
type input "[EMAIL_ADDRESS][PERSON_NAME][DOMAIN_NAME]"
click at [419, 398] on button "sign in" at bounding box center [410, 406] width 115 height 34
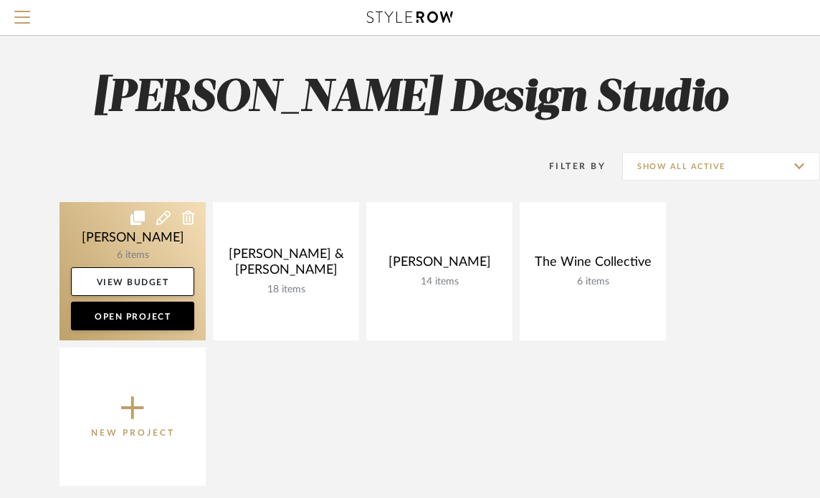
click at [177, 265] on link at bounding box center [132, 271] width 146 height 138
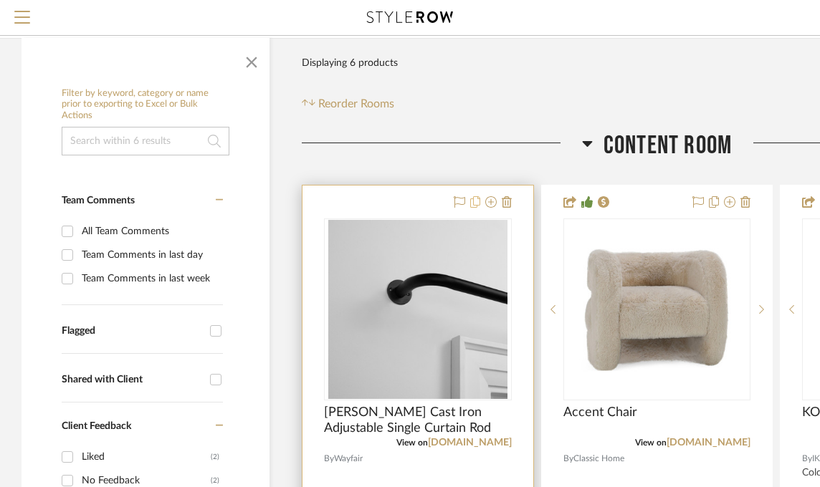
scroll to position [175, 0]
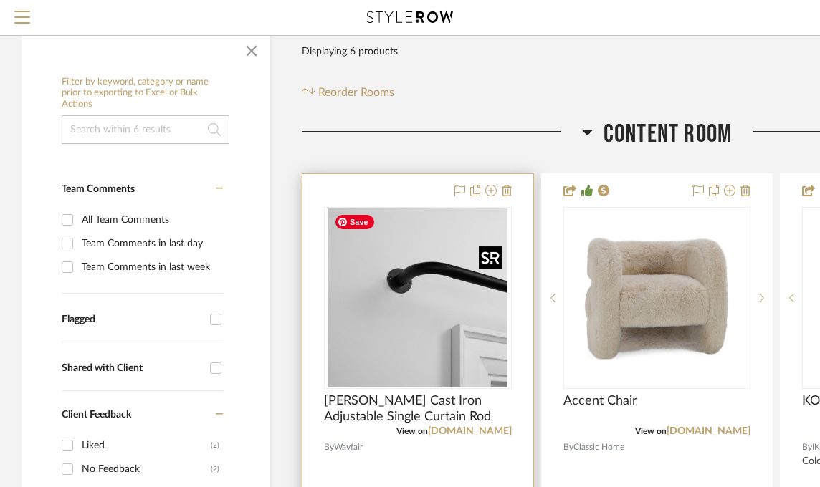
click at [446, 323] on img "0" at bounding box center [417, 298] width 179 height 179
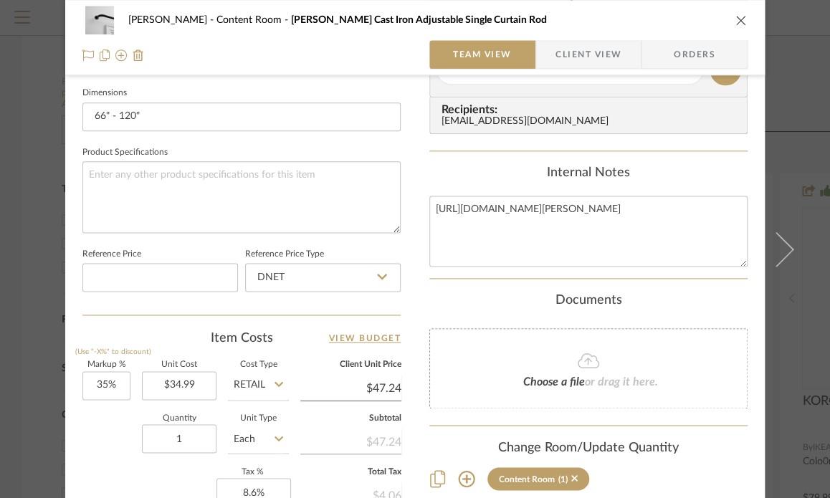
scroll to position [639, 0]
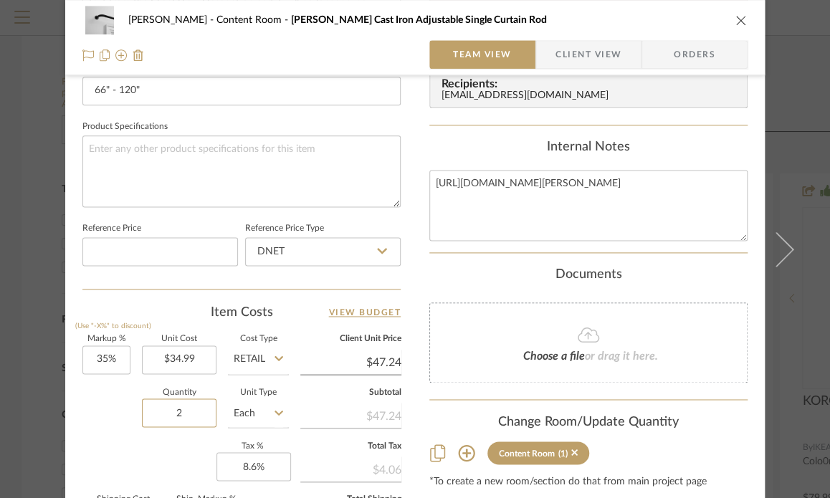
type input "2"
click at [115, 408] on div "Quantity 2 Unit Type Each" at bounding box center [185, 414] width 206 height 51
type input "$14.17"
click at [113, 353] on input "35" at bounding box center [106, 359] width 48 height 29
click at [110, 409] on div "Quantity 2 Unit Type Each" at bounding box center [185, 414] width 206 height 51
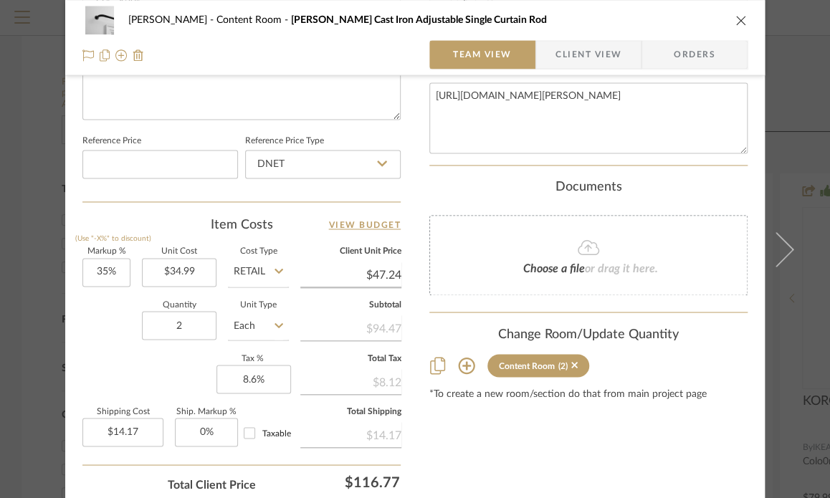
scroll to position [716, 0]
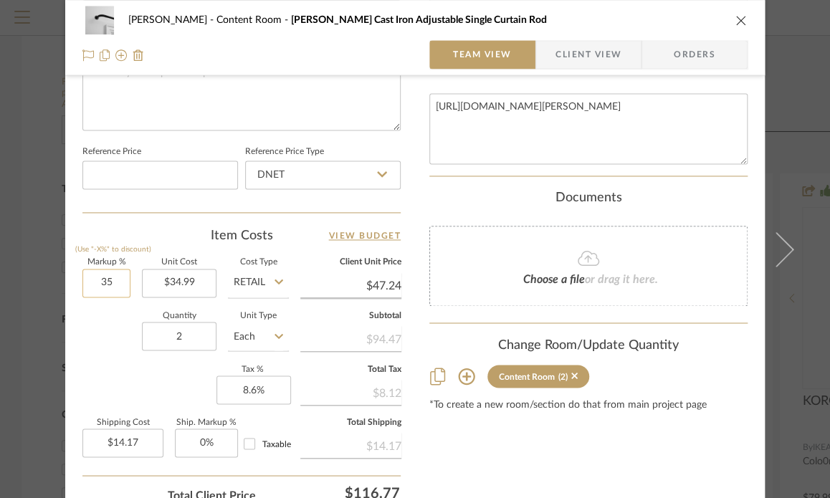
click at [118, 286] on input "35" at bounding box center [106, 283] width 48 height 29
drag, startPoint x: 118, startPoint y: 286, endPoint x: 107, endPoint y: 315, distance: 30.6
click at [107, 315] on div "Markup % (Use "-X%" to discount) 20 Unit Cost $34.99 Cost Type Retail Client Un…" at bounding box center [241, 363] width 318 height 209
click at [105, 329] on div "Quantity 2 Unit Type Each" at bounding box center [185, 338] width 206 height 51
type input "20%"
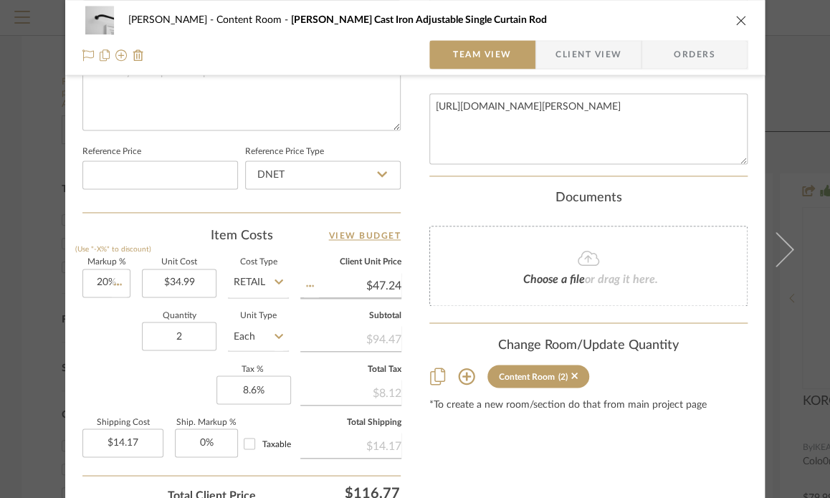
type input "$41.99"
type input "$12.60"
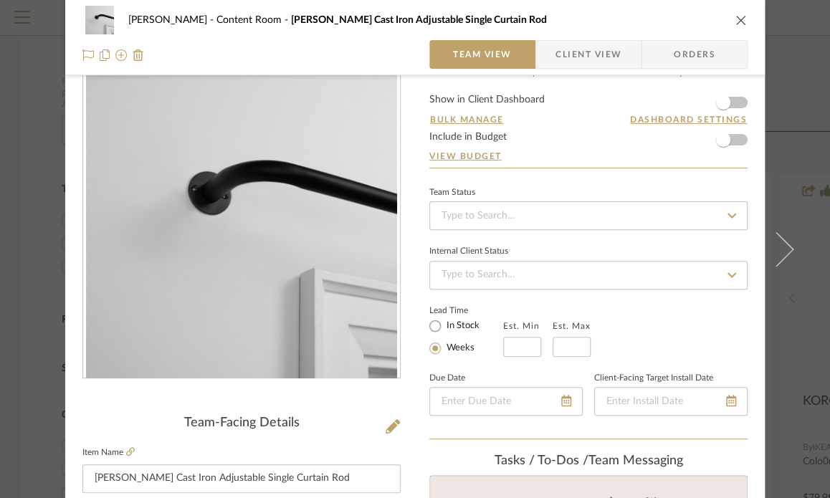
scroll to position [0, 0]
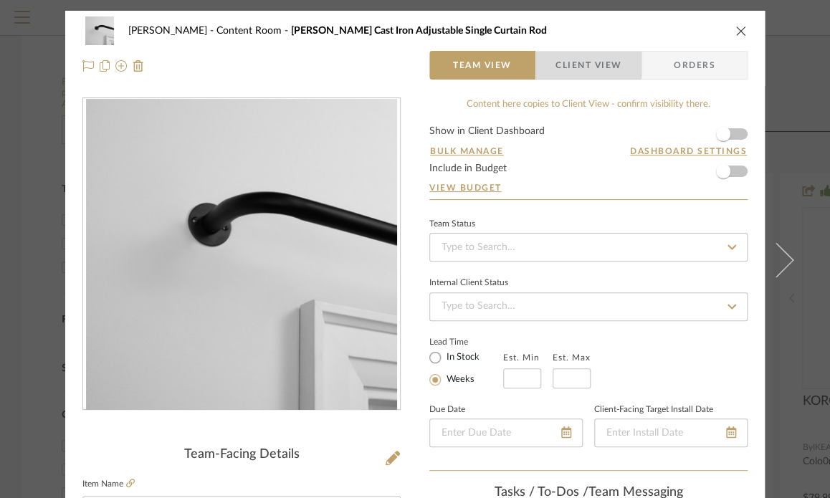
click at [565, 59] on span "Client View" at bounding box center [589, 65] width 66 height 29
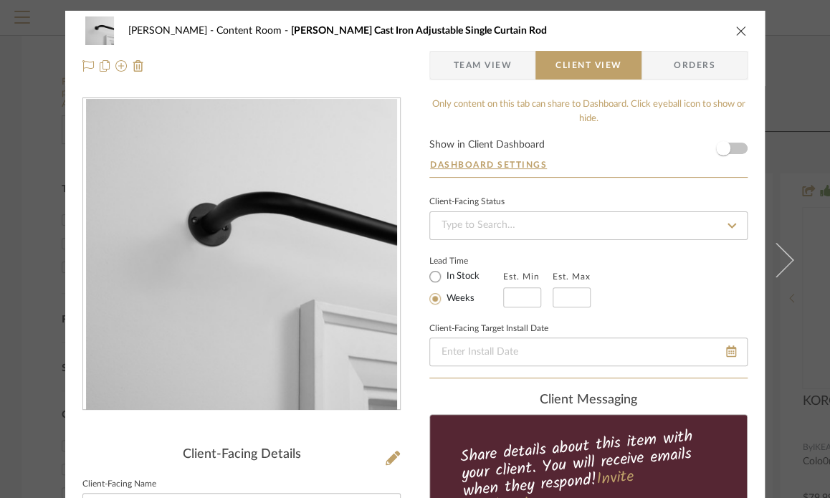
click at [447, 80] on div "Amini, Mona Content Room Jarrod Cast Iron Adjustable Single Curtain Rod Team Vi…" at bounding box center [415, 48] width 700 height 75
click at [453, 67] on span "Team View" at bounding box center [482, 65] width 59 height 29
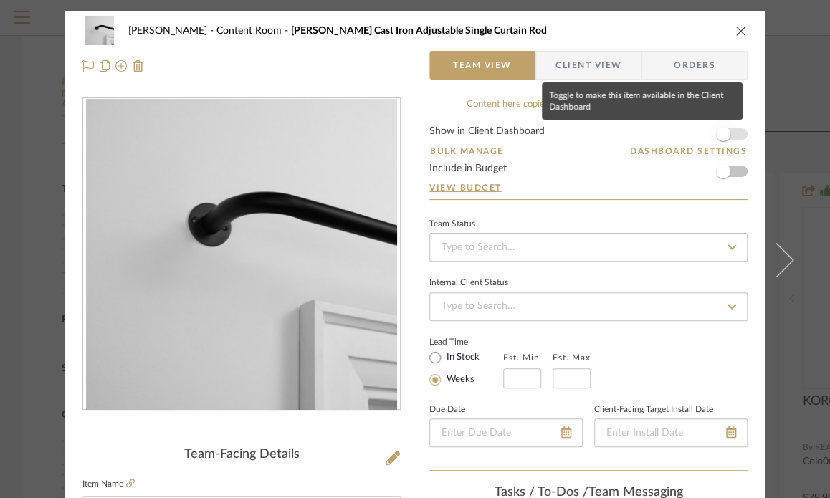
click at [720, 138] on span "button" at bounding box center [723, 134] width 14 height 14
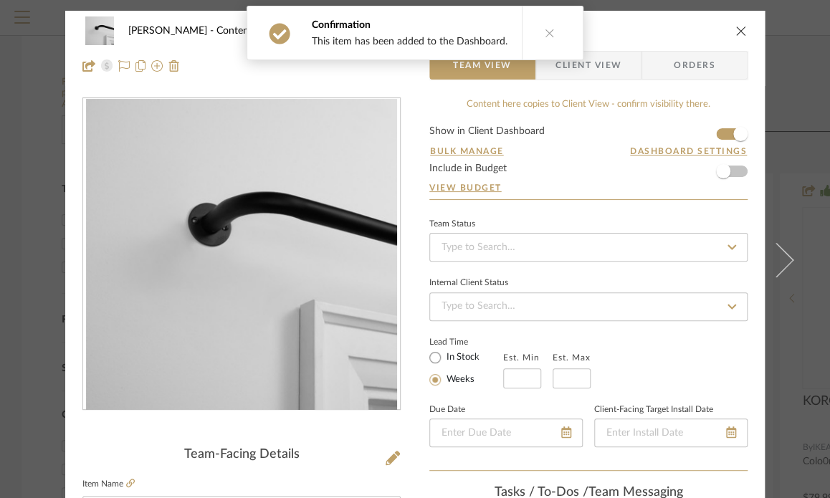
click at [545, 32] on icon at bounding box center [550, 33] width 10 height 10
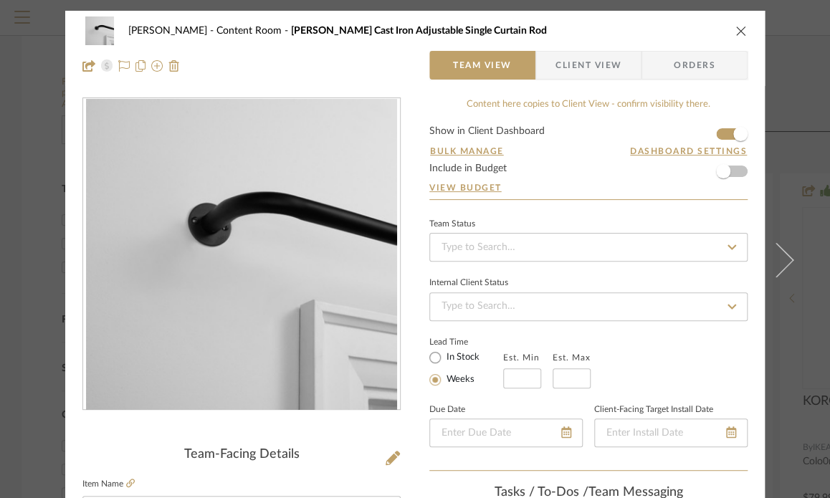
click at [735, 31] on icon "close" at bounding box center [740, 30] width 11 height 11
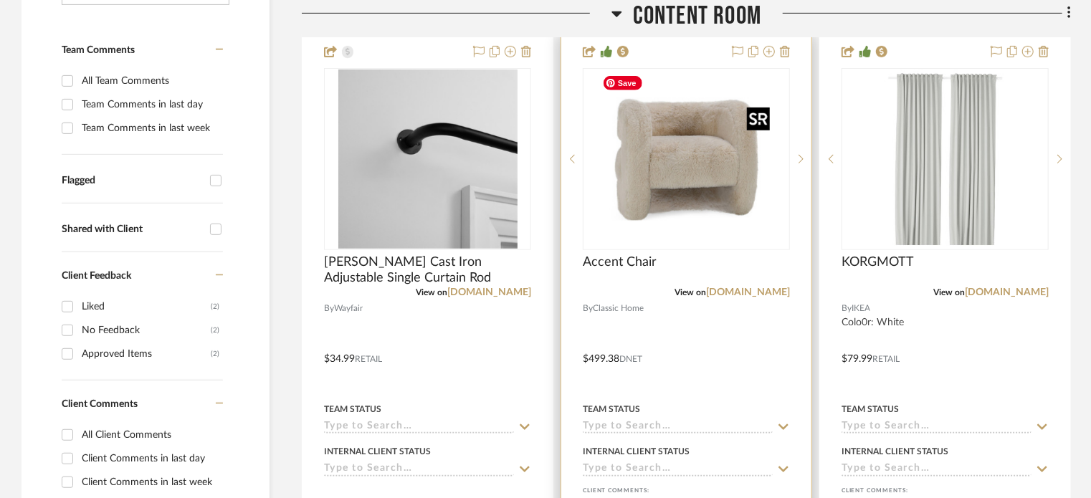
scroll to position [394, 0]
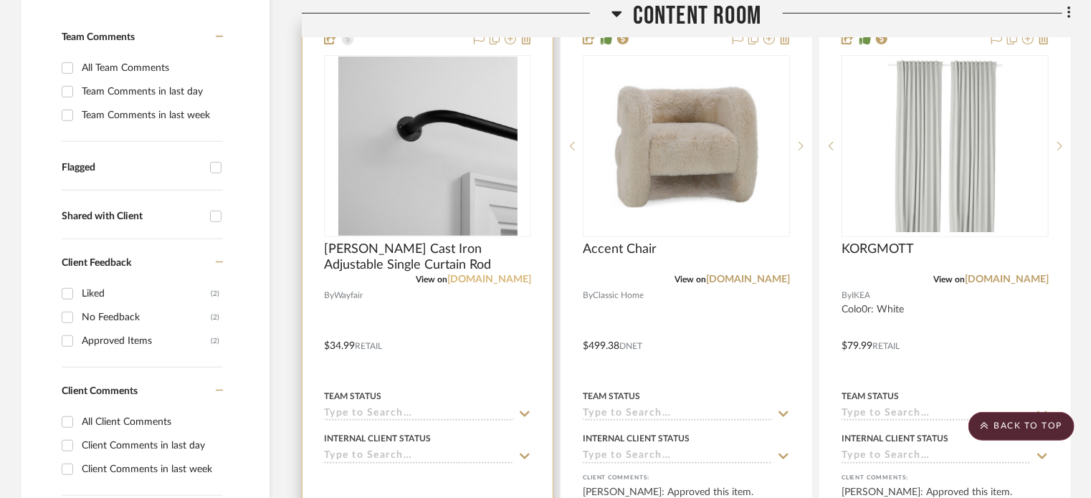
click at [515, 277] on link "[DOMAIN_NAME]" at bounding box center [489, 280] width 84 height 10
click at [468, 218] on img "0" at bounding box center [427, 146] width 179 height 179
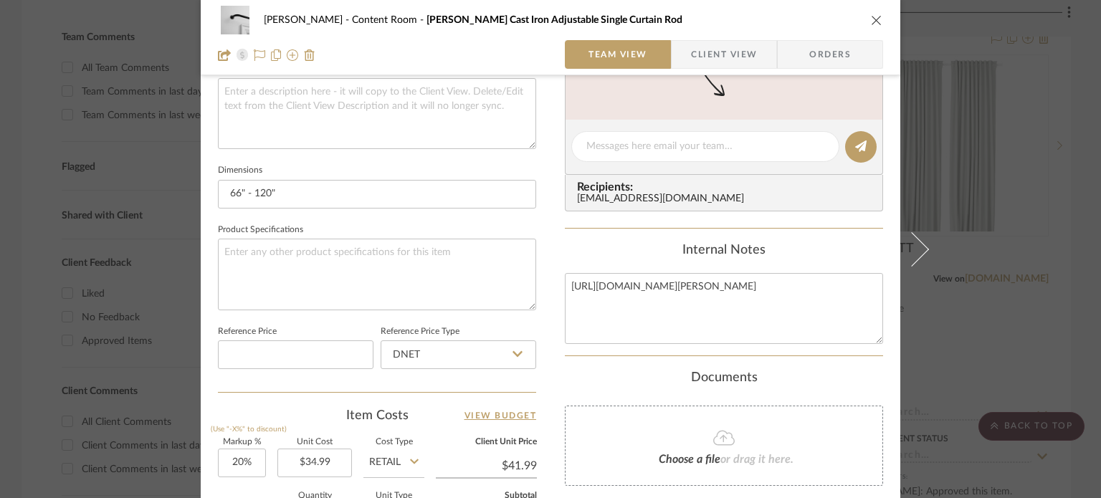
scroll to position [536, 0]
click at [255, 464] on input "20" at bounding box center [242, 463] width 48 height 29
click at [538, 375] on div "Amini, Mona Content Room Jarrod Cast Iron Adjustable Single Curtain Rod Team Vi…" at bounding box center [551, 137] width 700 height 1324
type input "0%"
type input "$34.99"
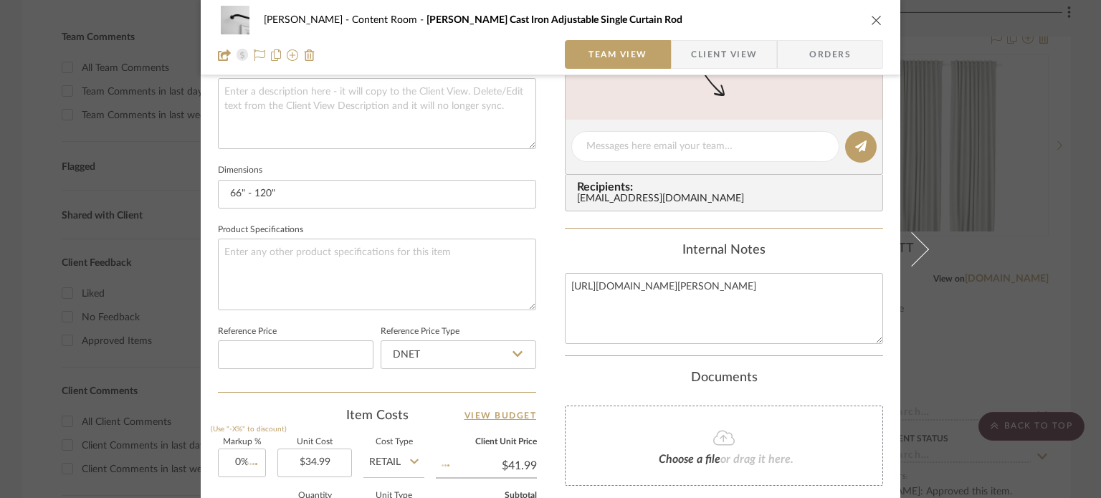
type input "$10.50"
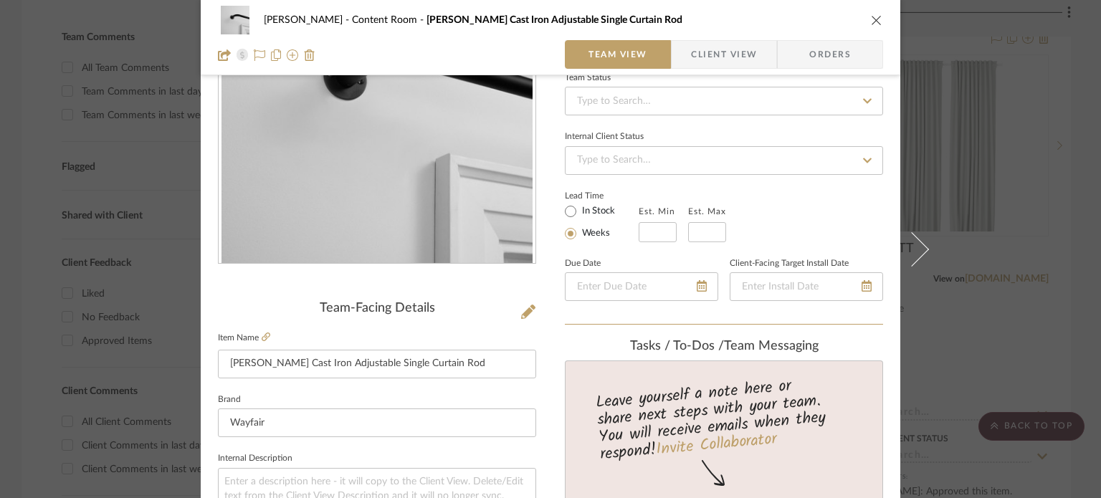
scroll to position [0, 0]
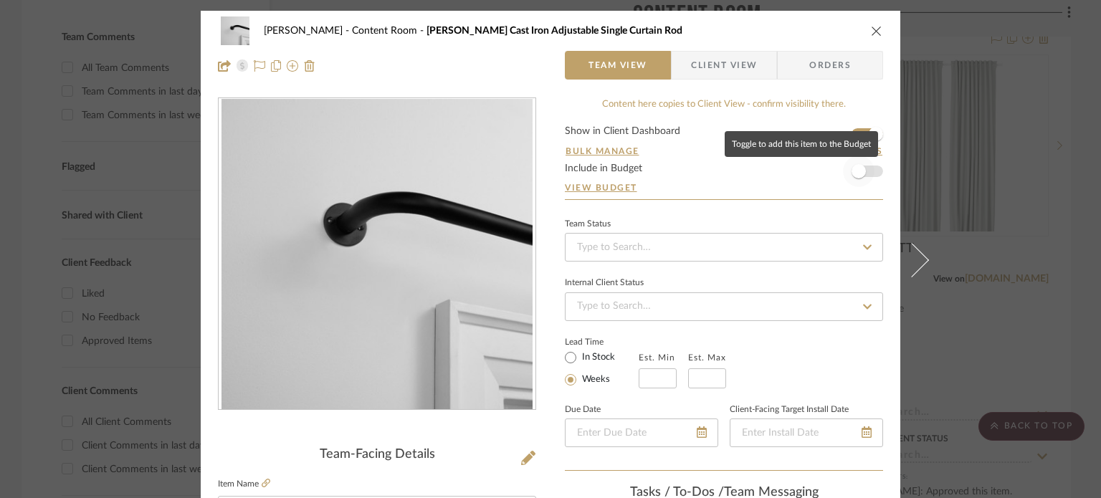
click at [829, 171] on span "button" at bounding box center [859, 171] width 14 height 14
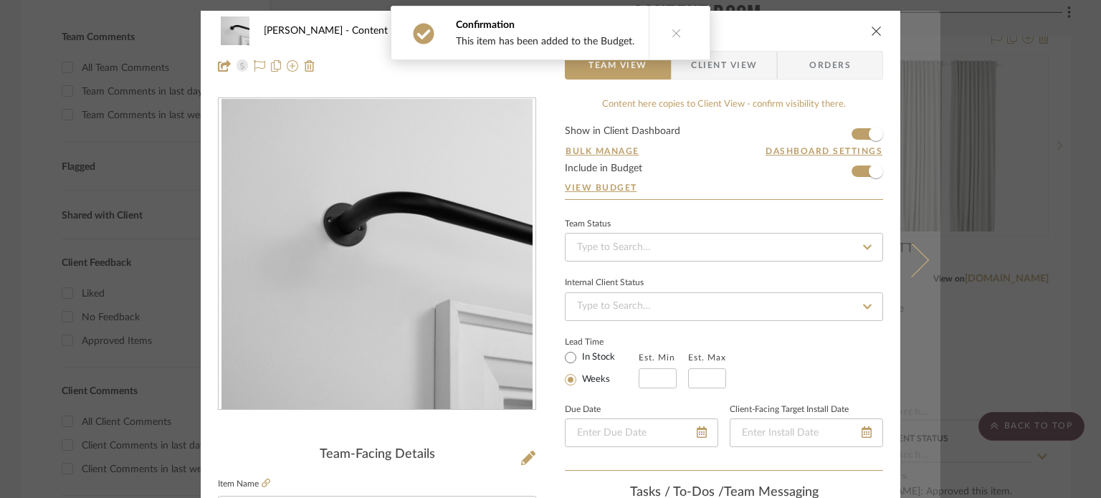
click at [829, 257] on icon at bounding box center [912, 259] width 34 height 34
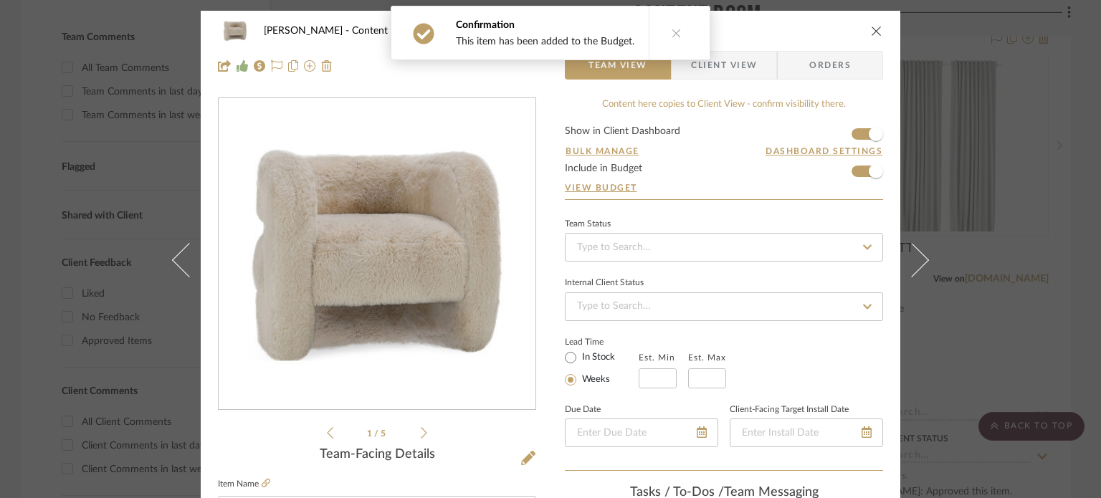
click at [829, 257] on icon at bounding box center [912, 259] width 34 height 34
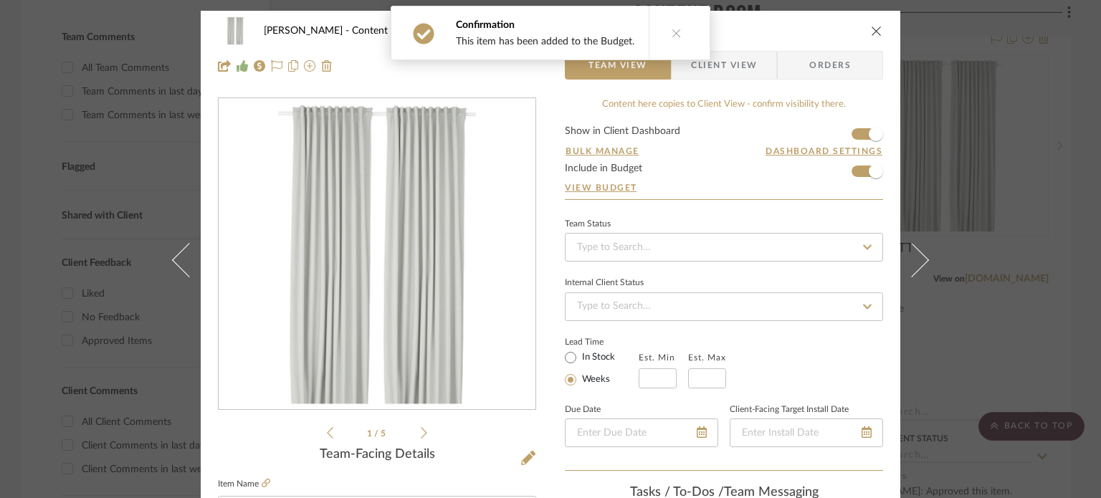
click at [829, 257] on icon at bounding box center [912, 259] width 34 height 34
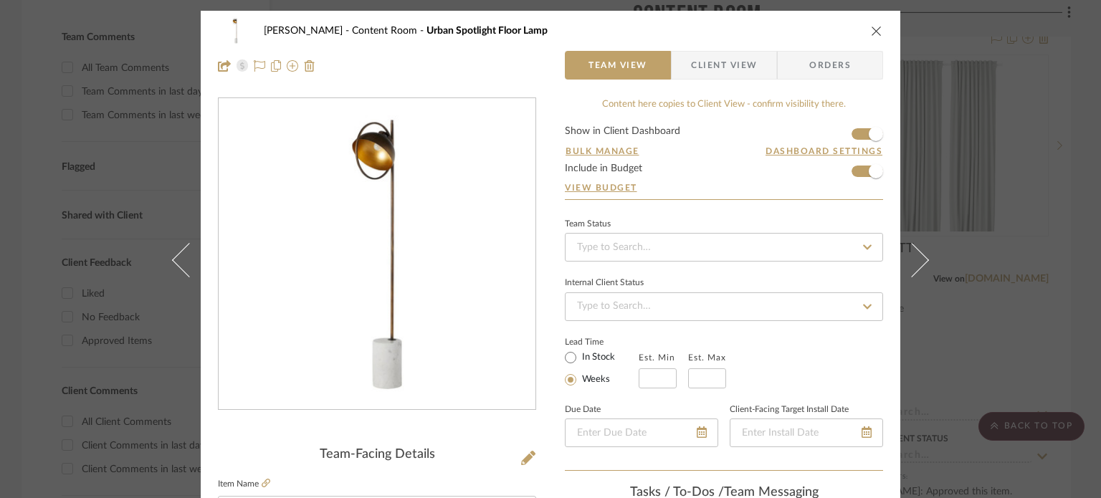
click at [829, 257] on icon at bounding box center [912, 259] width 34 height 34
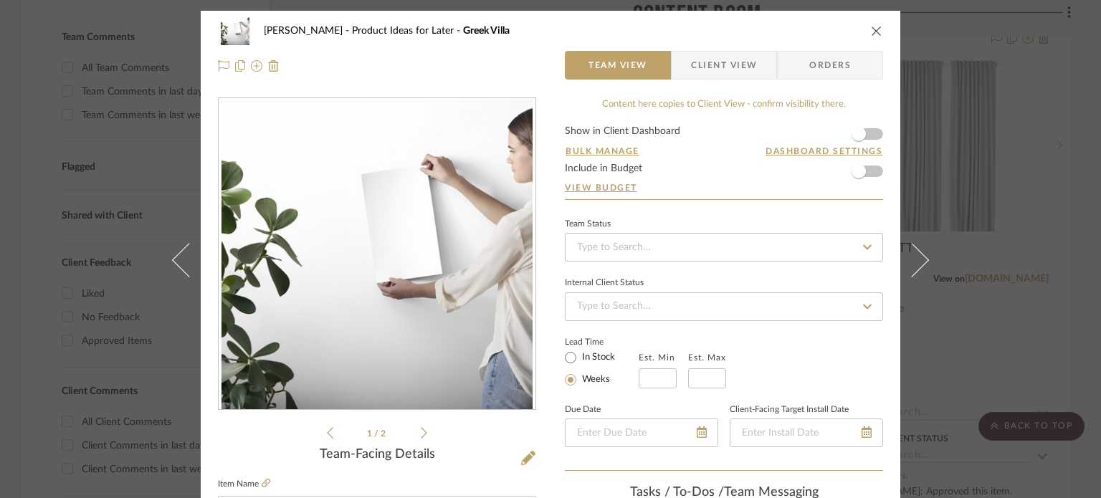
click at [829, 31] on icon "close" at bounding box center [876, 30] width 11 height 11
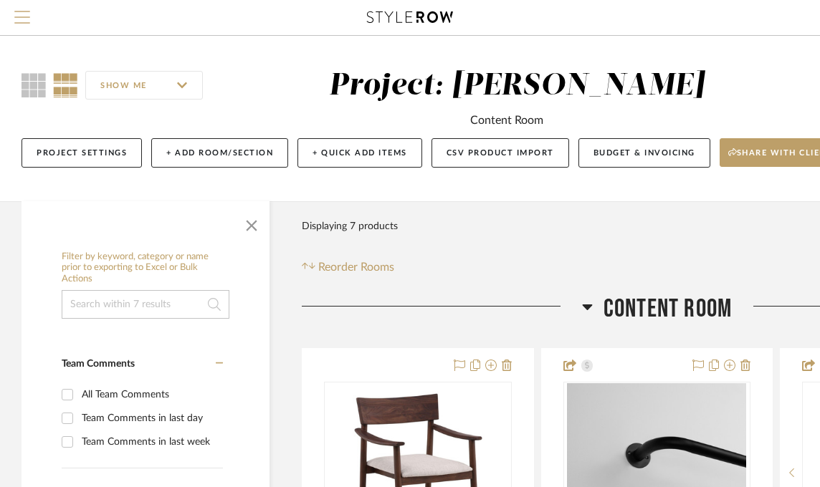
click at [20, 12] on span "Menu" at bounding box center [22, 11] width 16 height 1
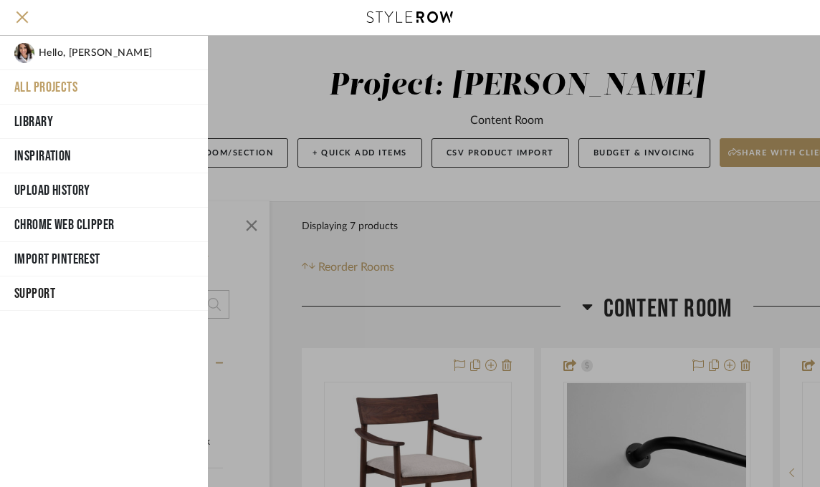
click at [43, 85] on button "All Projects" at bounding box center [104, 87] width 208 height 34
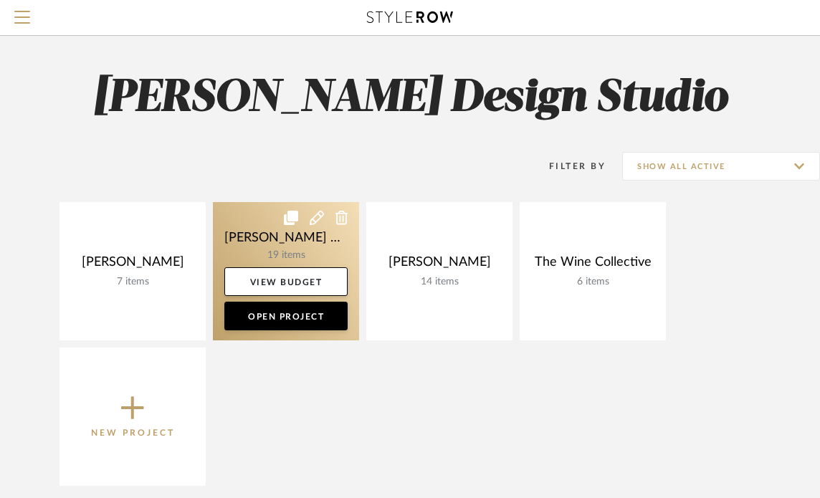
click at [270, 264] on link at bounding box center [286, 271] width 146 height 138
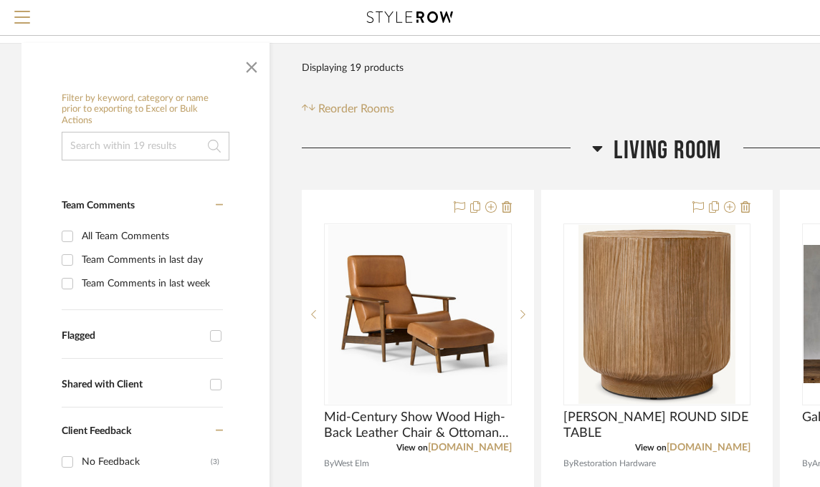
scroll to position [196, 0]
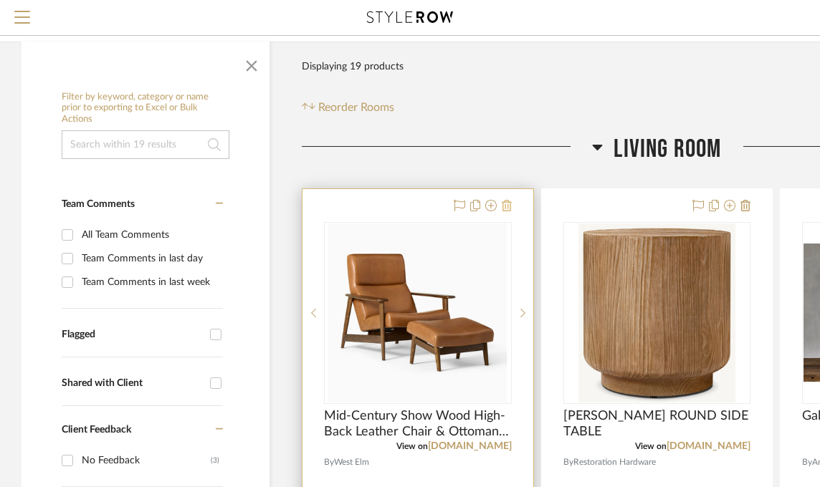
click at [505, 200] on icon at bounding box center [507, 205] width 10 height 11
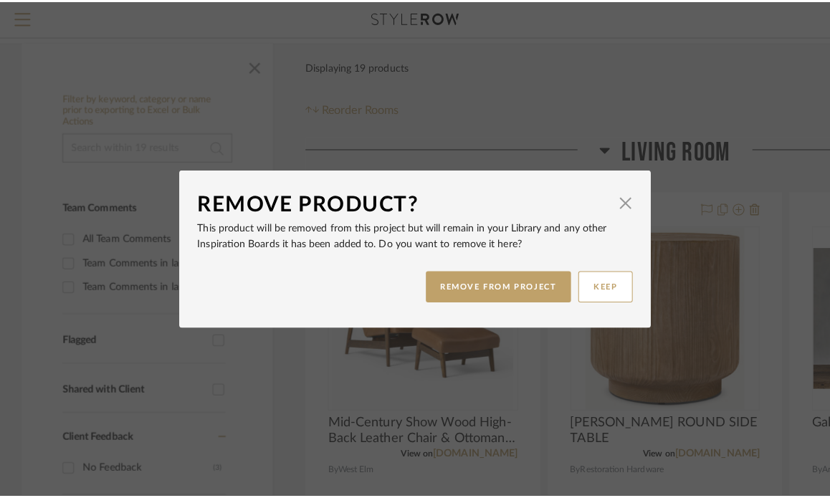
scroll to position [0, 0]
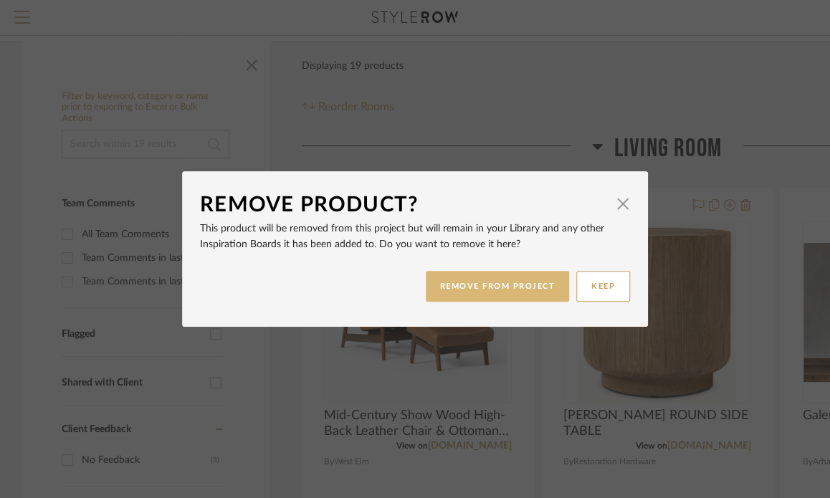
click at [524, 292] on button "REMOVE FROM PROJECT" at bounding box center [498, 286] width 144 height 31
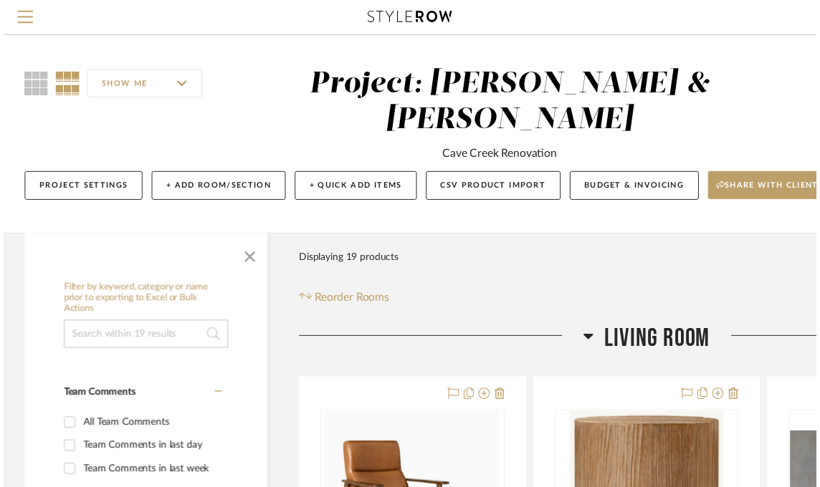
scroll to position [196, 0]
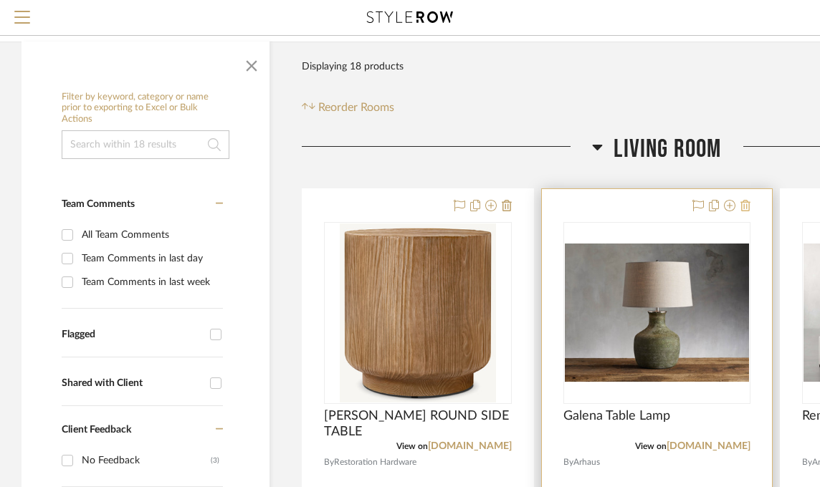
click at [749, 200] on icon at bounding box center [745, 205] width 10 height 11
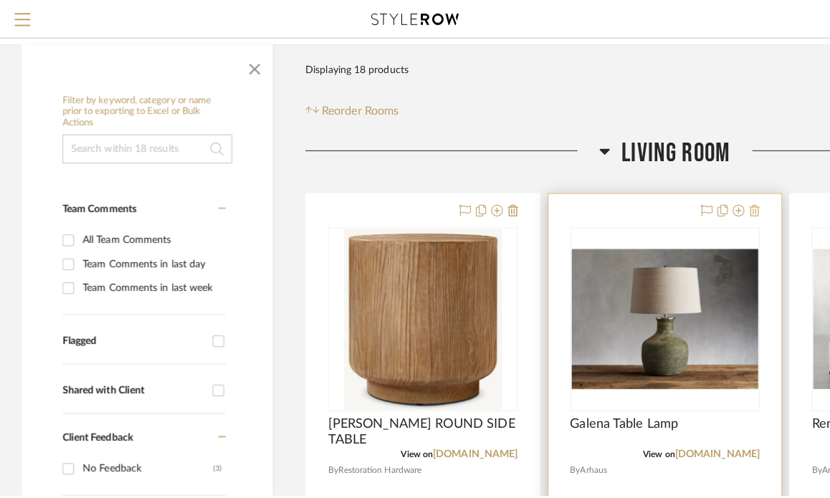
scroll to position [0, 0]
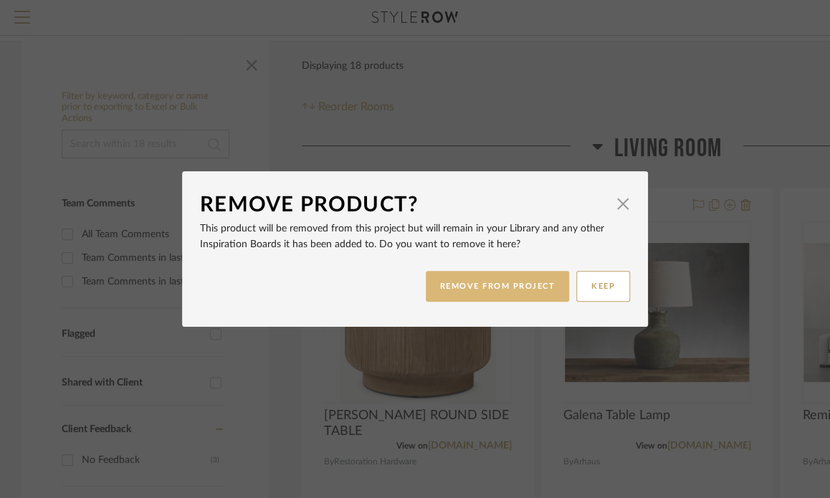
click at [504, 289] on button "REMOVE FROM PROJECT" at bounding box center [498, 286] width 144 height 31
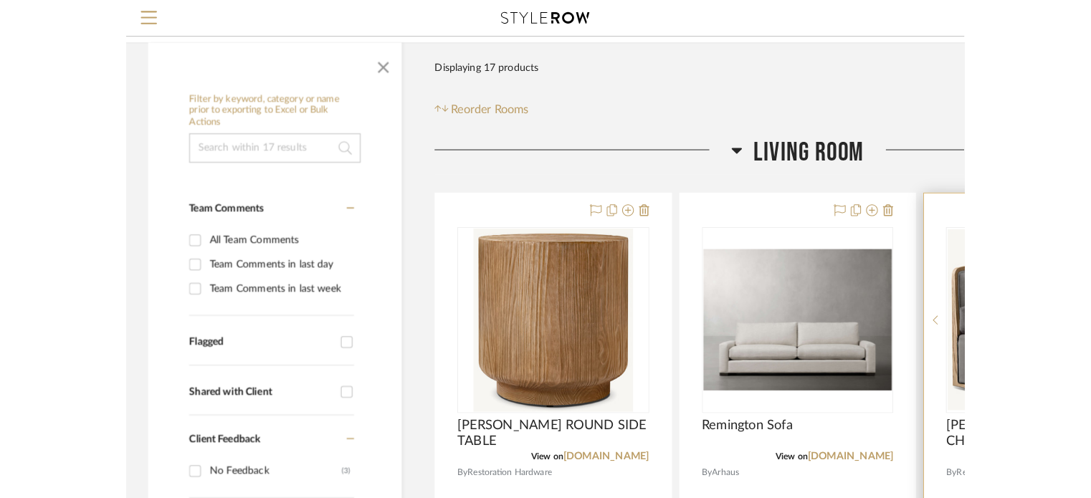
scroll to position [161, 0]
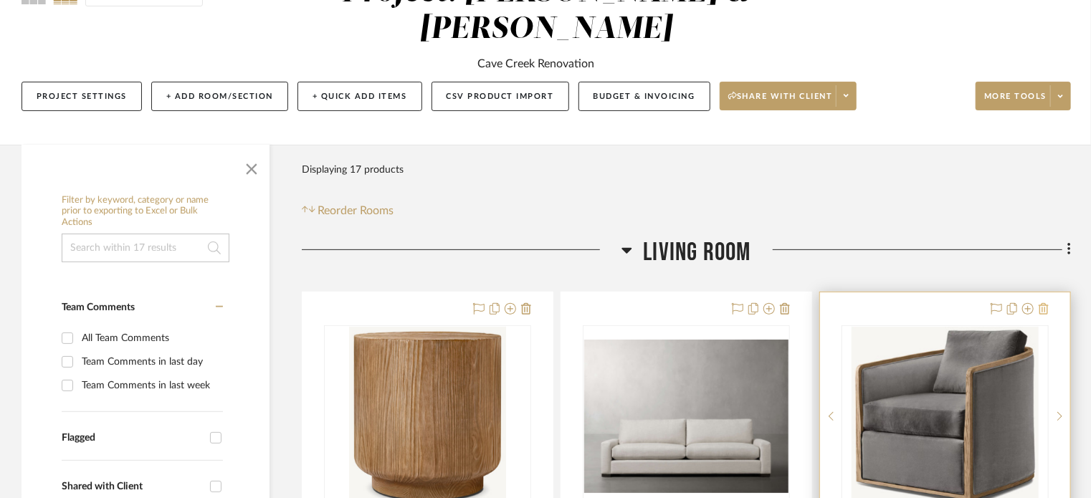
click at [829, 303] on icon at bounding box center [1044, 308] width 10 height 11
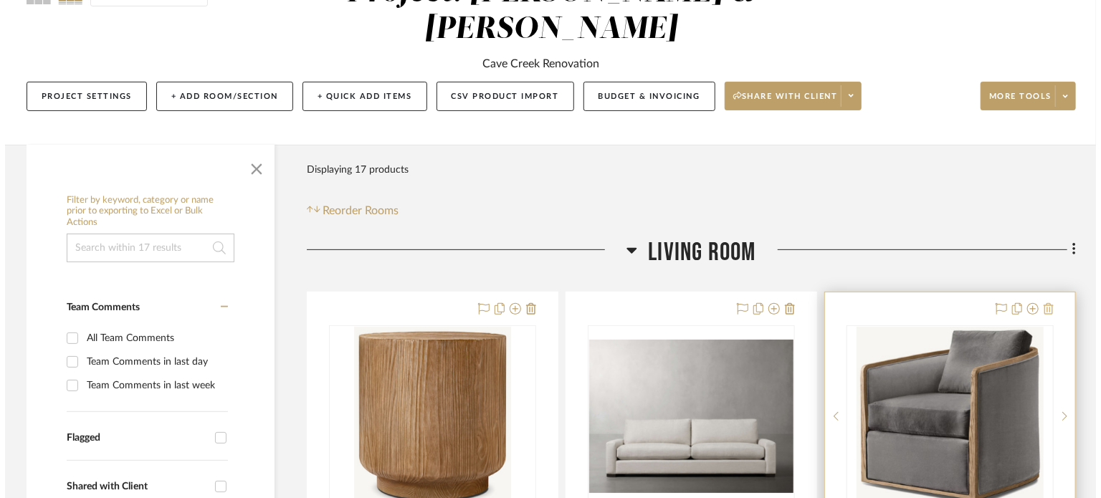
scroll to position [0, 0]
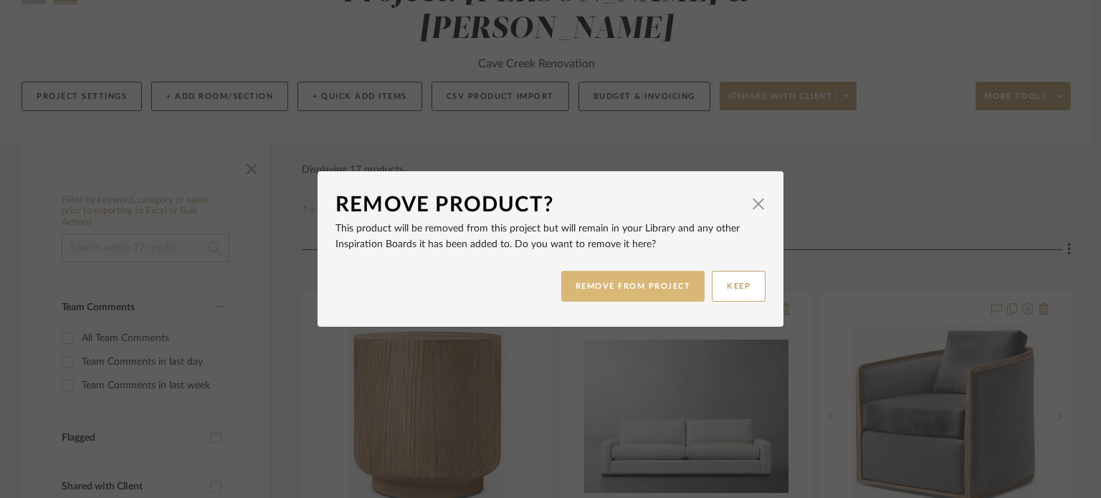
click at [626, 286] on button "REMOVE FROM PROJECT" at bounding box center [633, 286] width 144 height 31
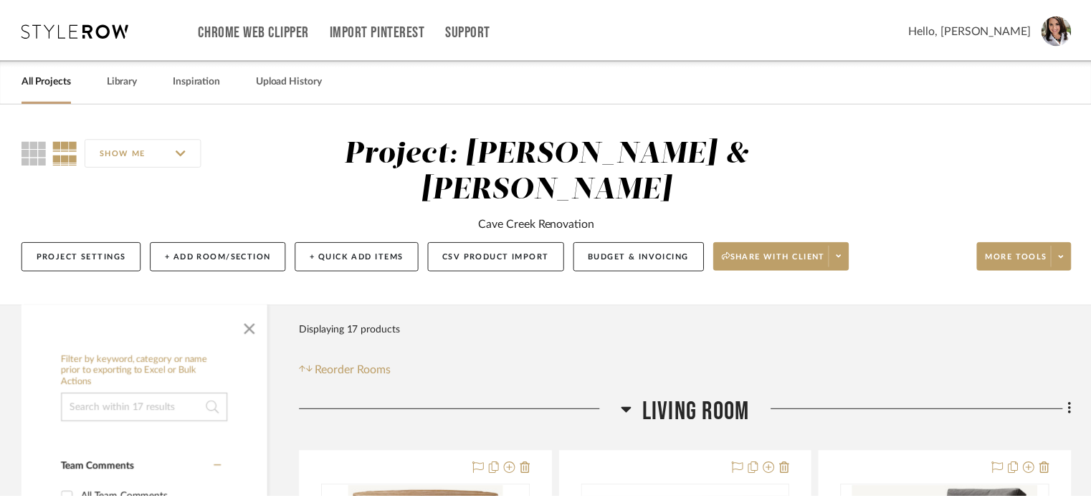
scroll to position [161, 0]
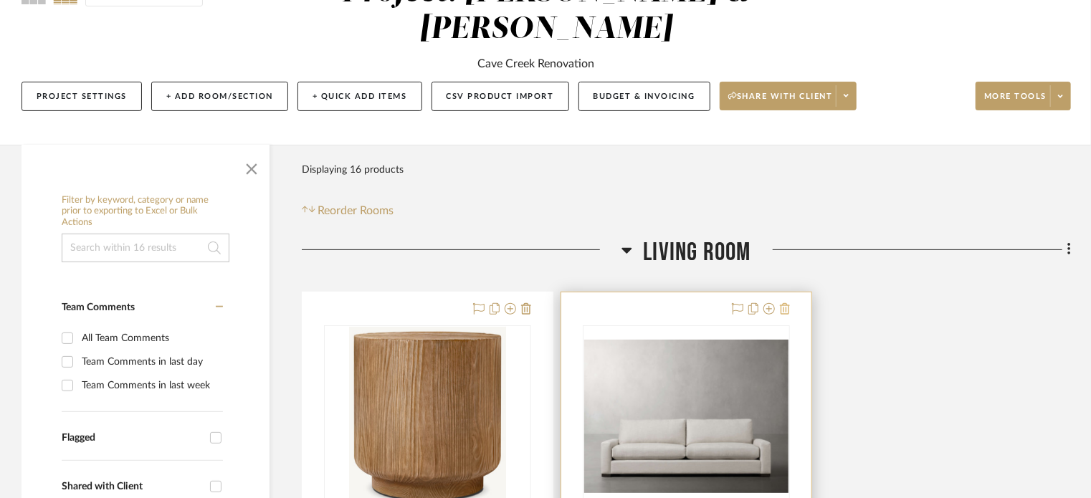
click at [788, 303] on icon at bounding box center [785, 308] width 10 height 11
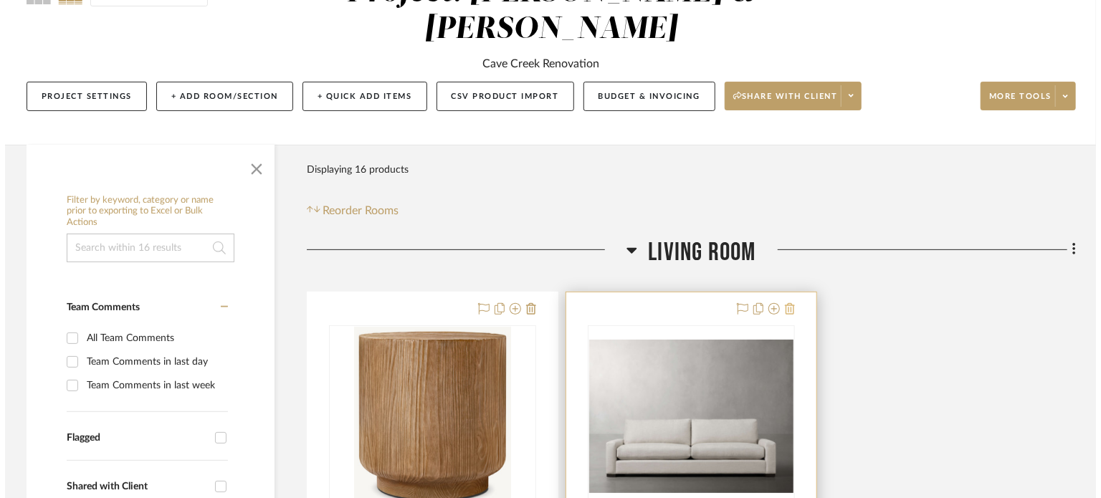
scroll to position [0, 0]
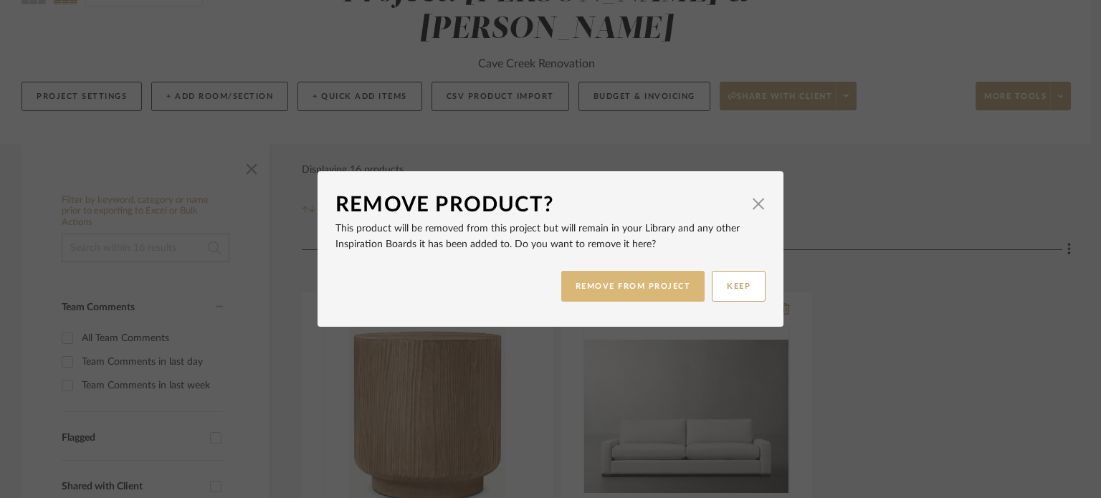
click at [624, 297] on button "REMOVE FROM PROJECT" at bounding box center [633, 286] width 144 height 31
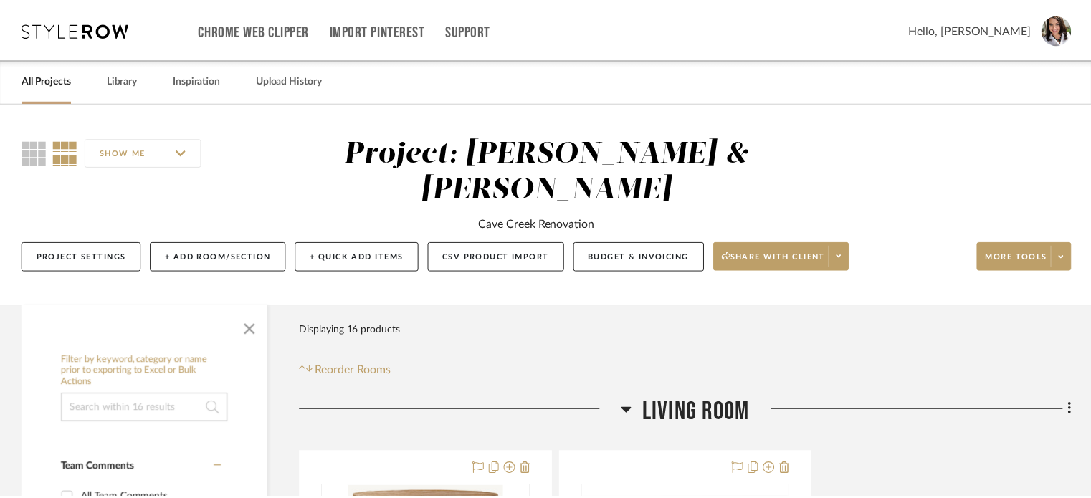
scroll to position [161, 0]
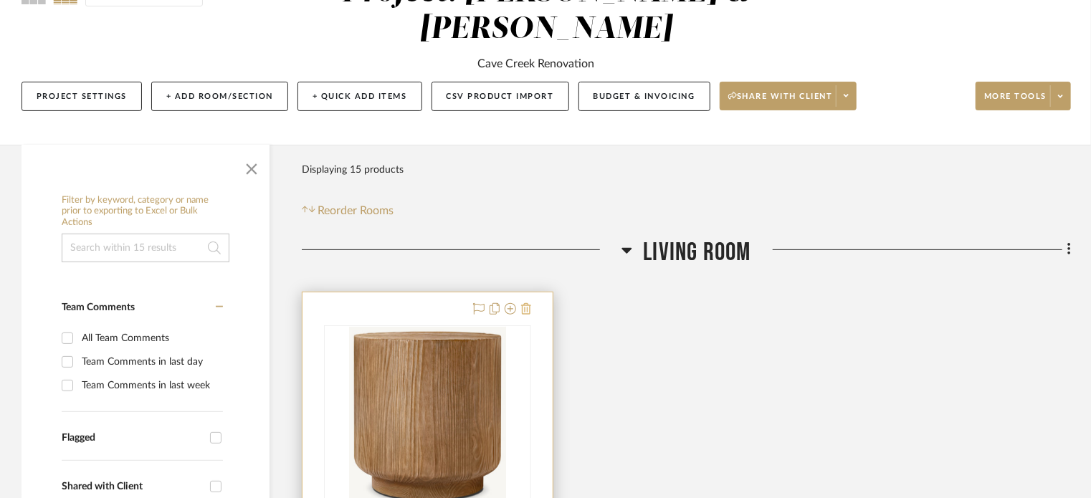
click at [525, 303] on icon at bounding box center [526, 308] width 10 height 11
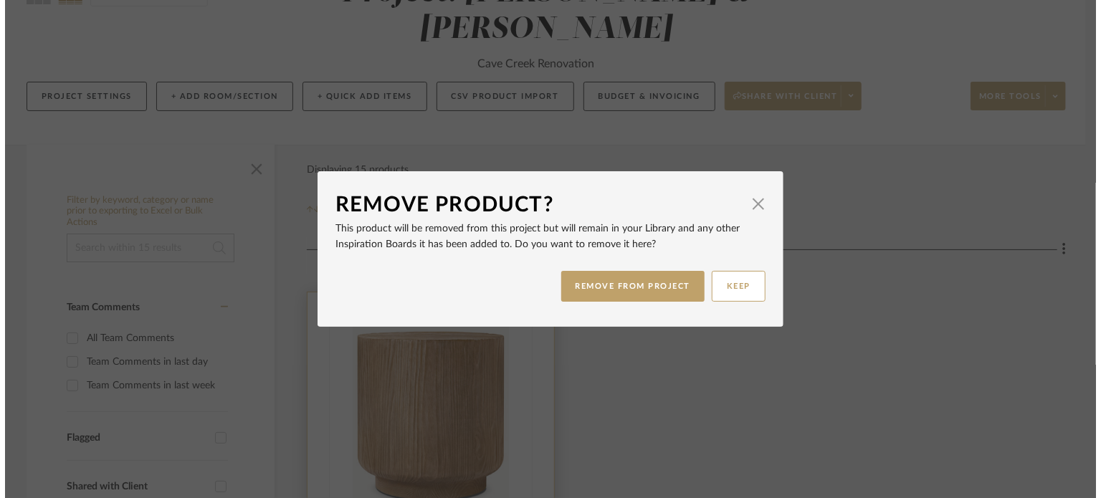
scroll to position [0, 0]
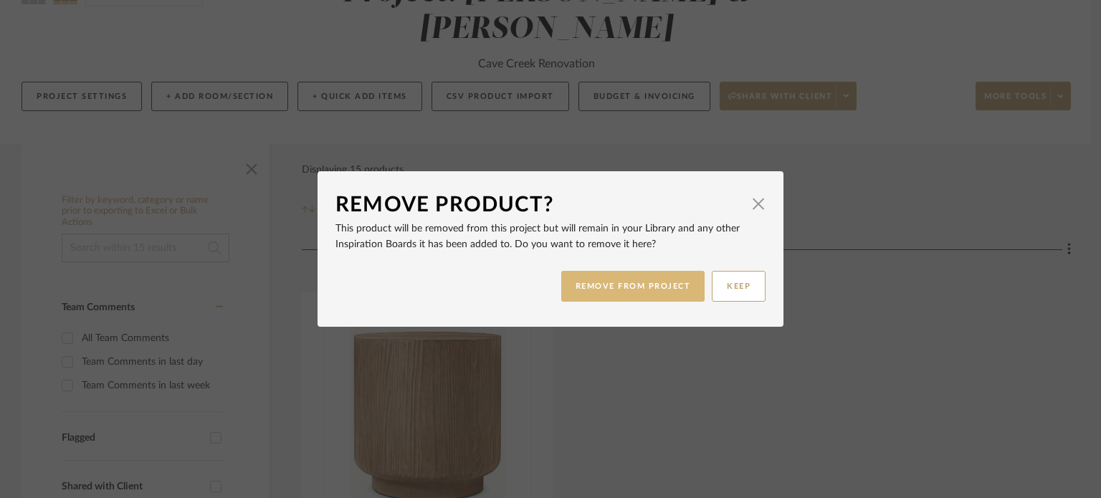
click at [591, 286] on button "REMOVE FROM PROJECT" at bounding box center [633, 286] width 144 height 31
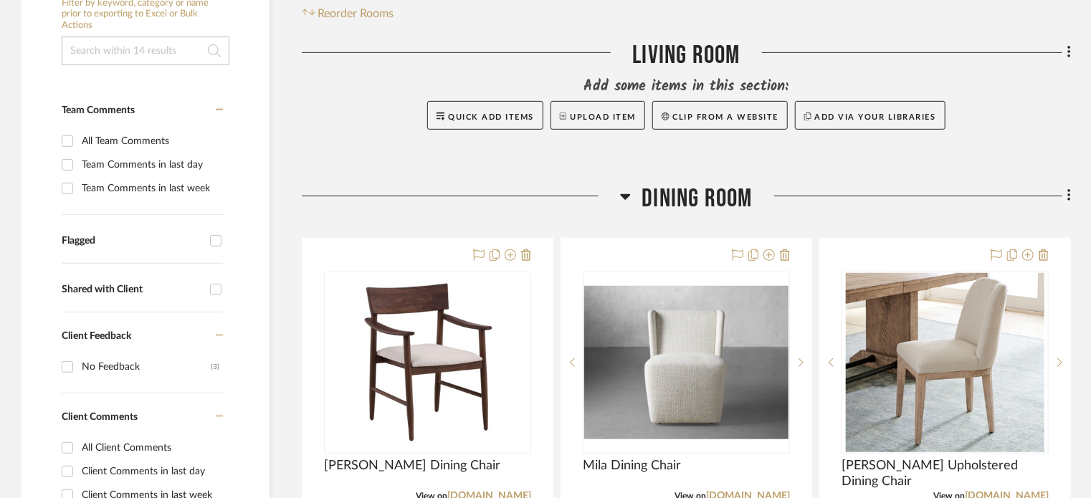
scroll to position [367, 0]
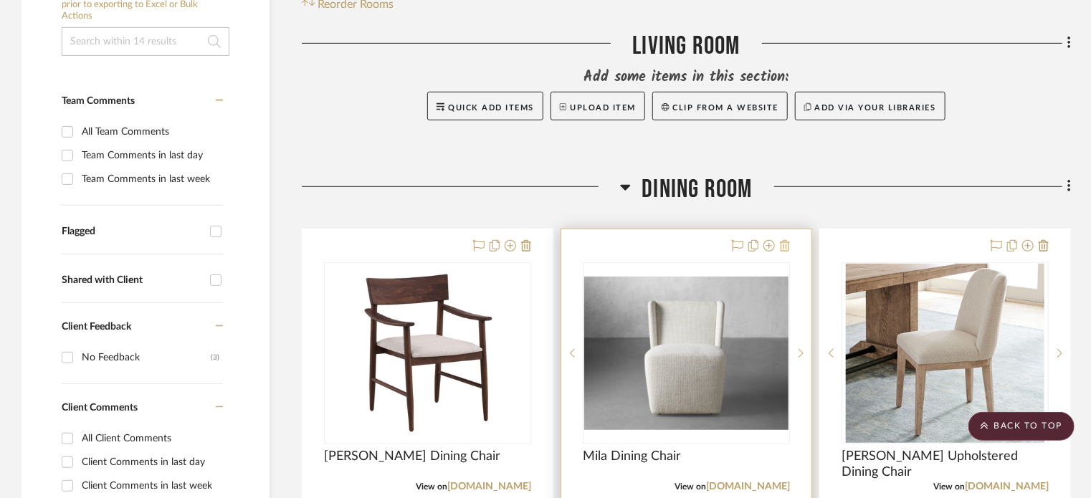
click at [780, 240] on icon at bounding box center [785, 245] width 10 height 11
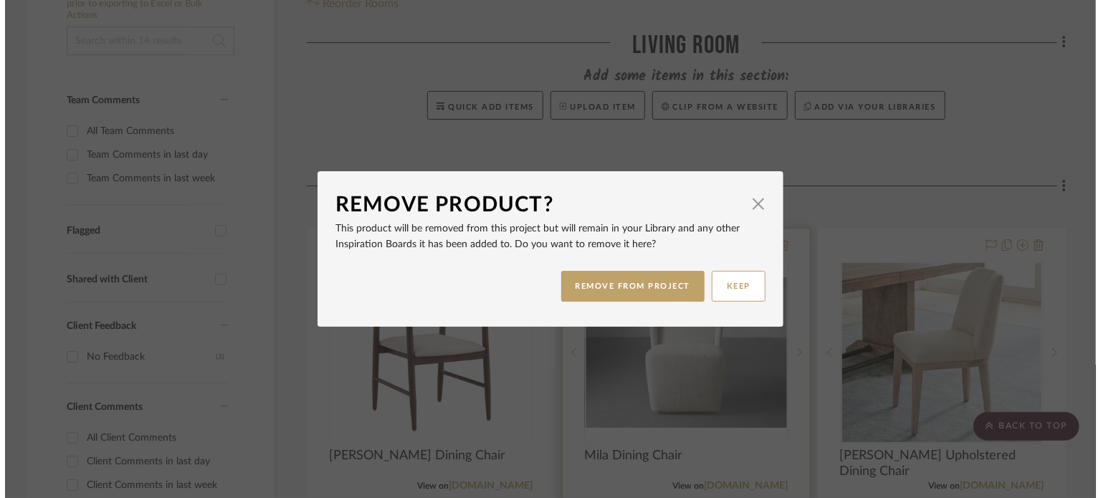
scroll to position [0, 0]
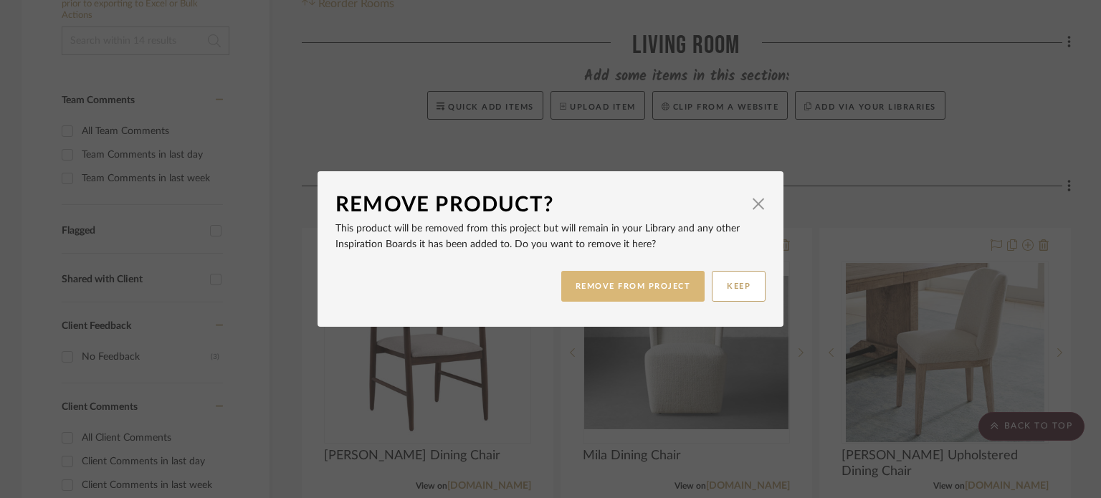
click at [646, 283] on button "REMOVE FROM PROJECT" at bounding box center [633, 286] width 144 height 31
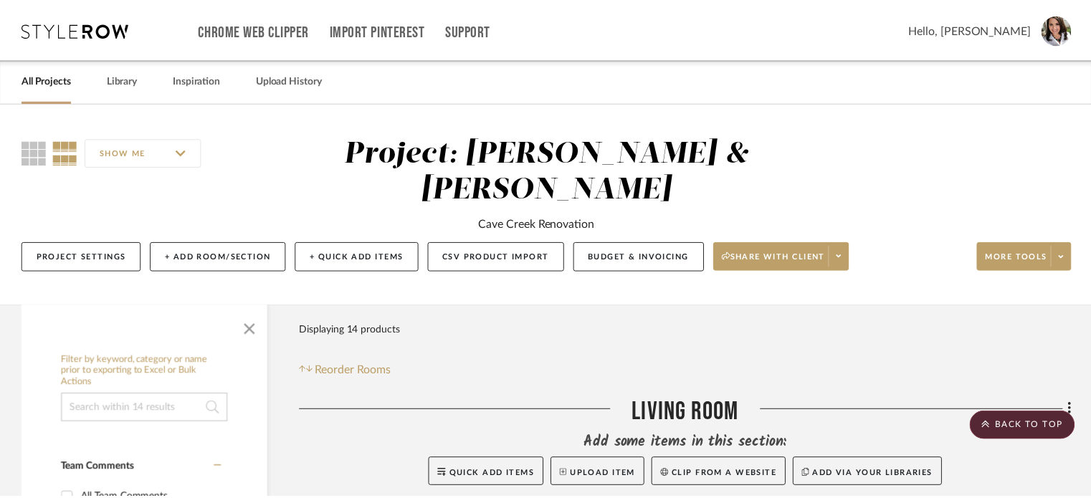
scroll to position [367, 0]
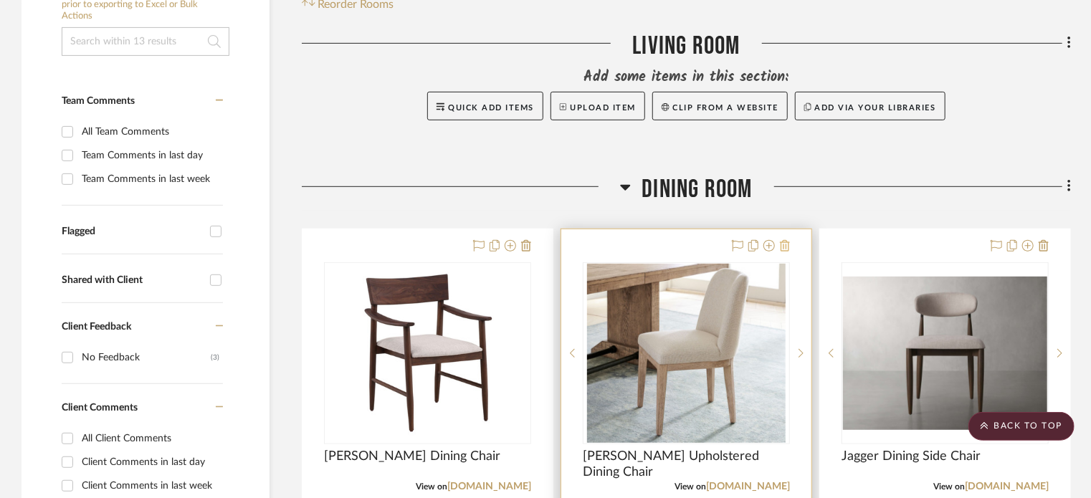
click at [789, 240] on icon at bounding box center [785, 245] width 10 height 11
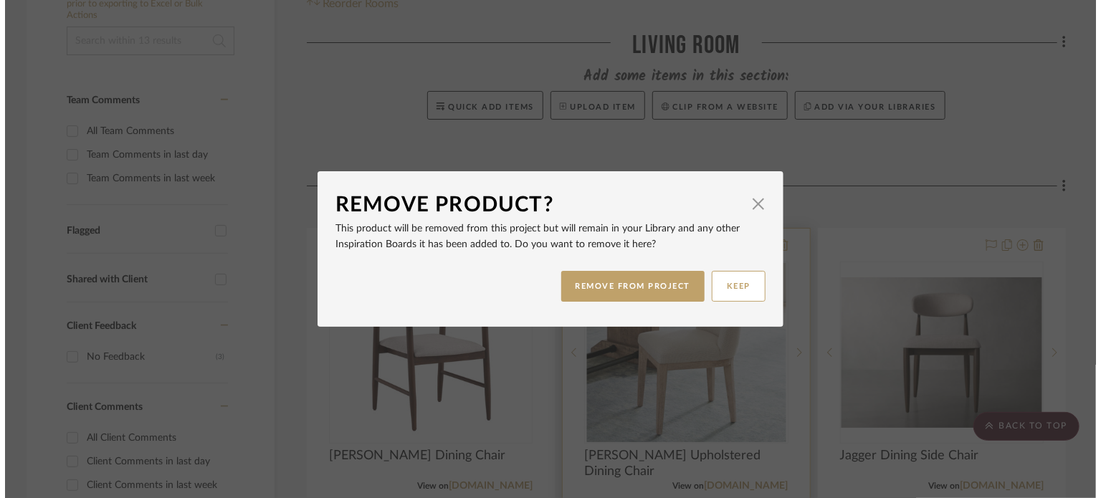
scroll to position [0, 0]
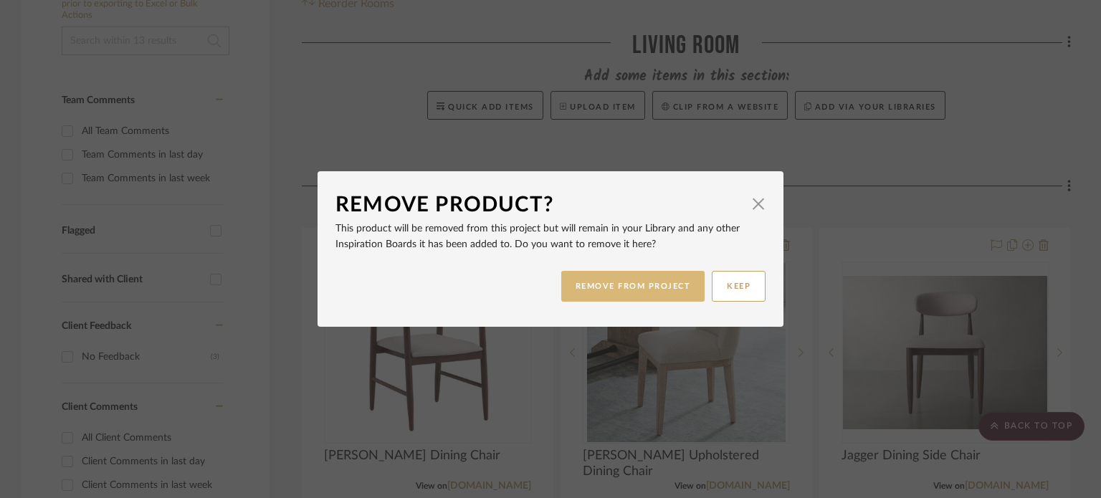
click at [670, 290] on button "REMOVE FROM PROJECT" at bounding box center [633, 286] width 144 height 31
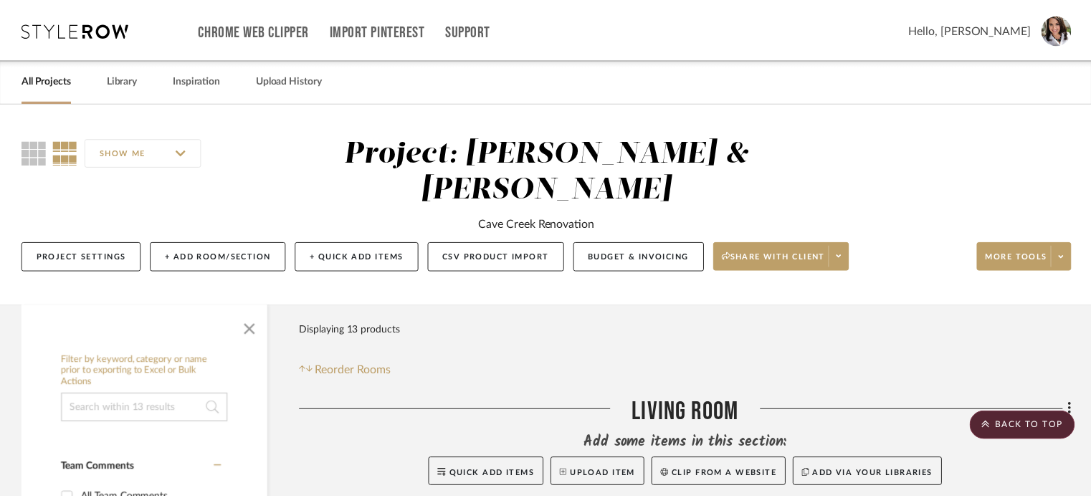
scroll to position [367, 0]
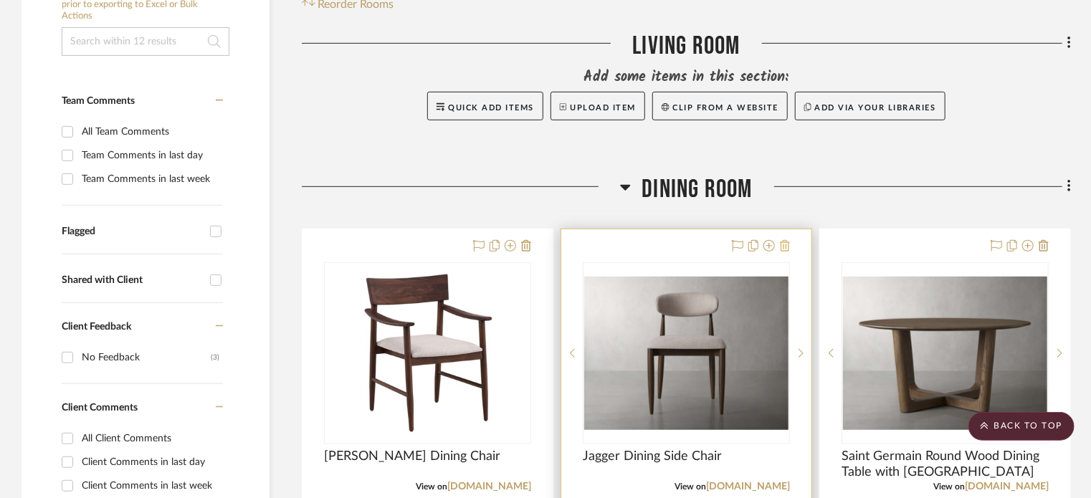
click at [787, 240] on icon at bounding box center [785, 245] width 10 height 11
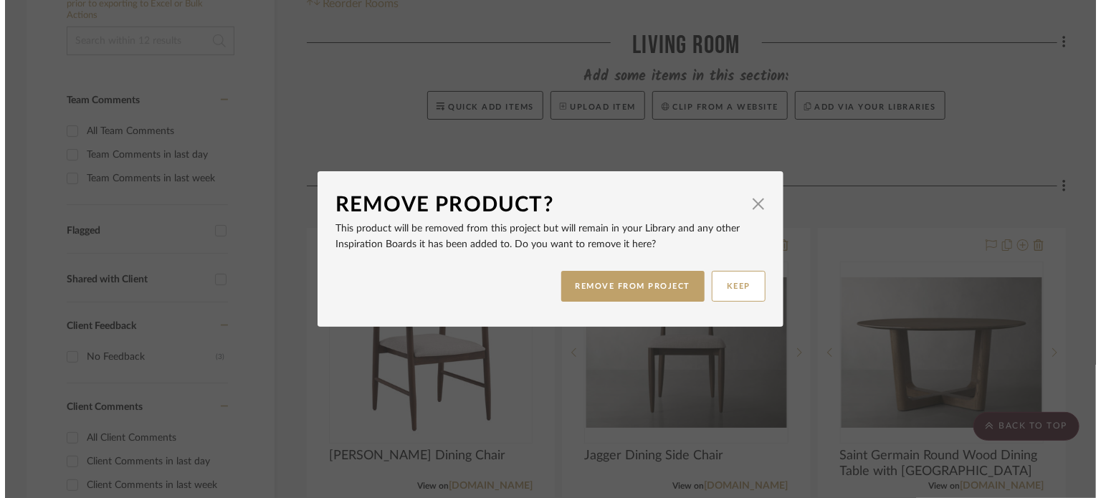
scroll to position [0, 0]
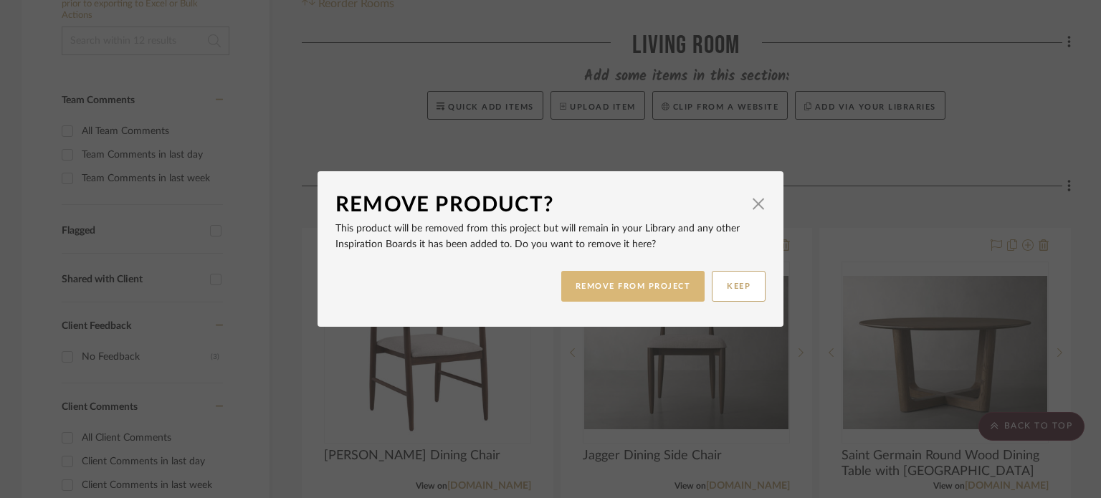
click at [662, 287] on button "REMOVE FROM PROJECT" at bounding box center [633, 286] width 144 height 31
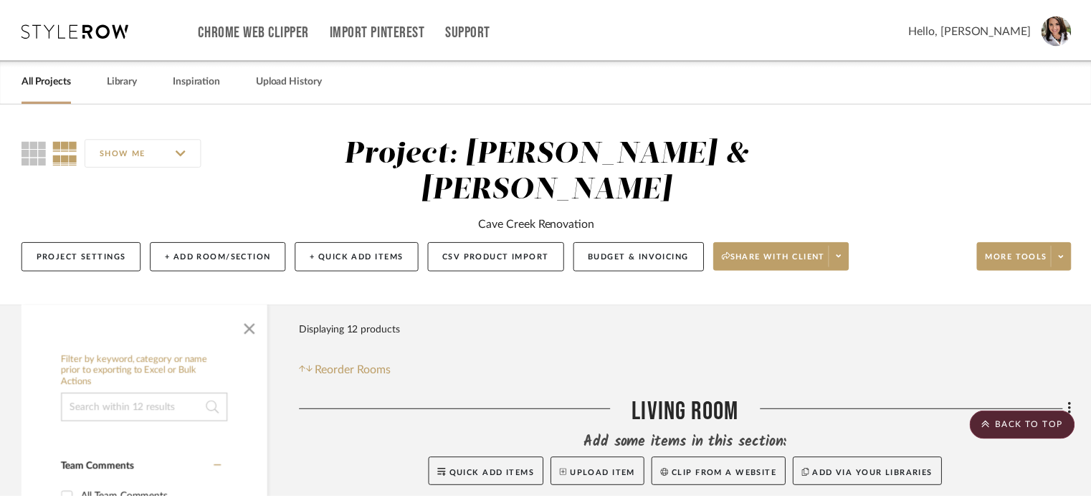
scroll to position [367, 0]
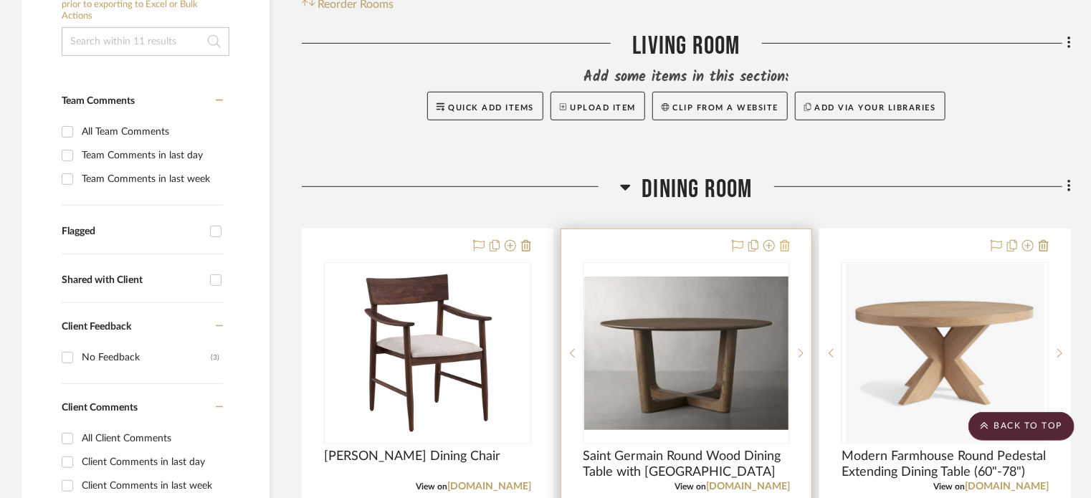
click at [784, 240] on icon at bounding box center [785, 245] width 10 height 11
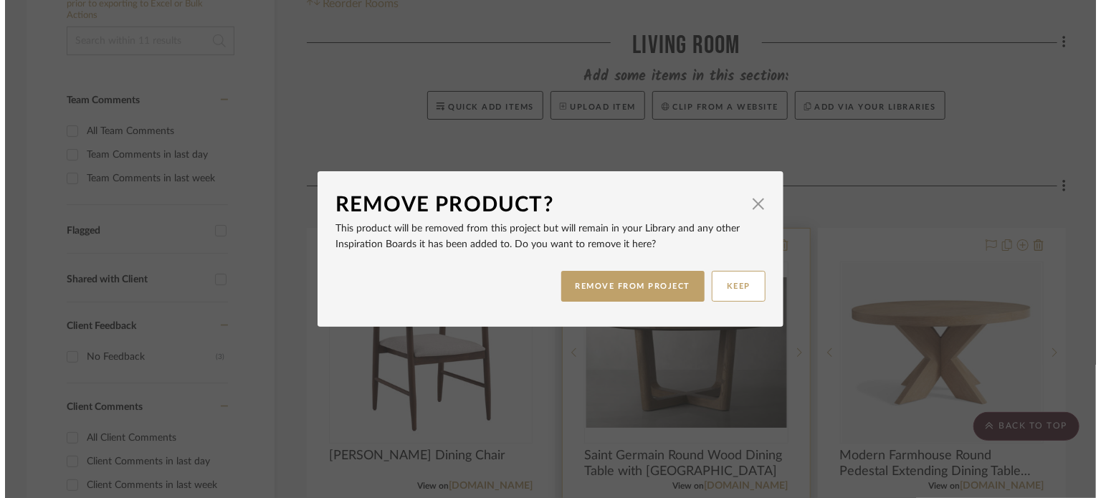
scroll to position [0, 0]
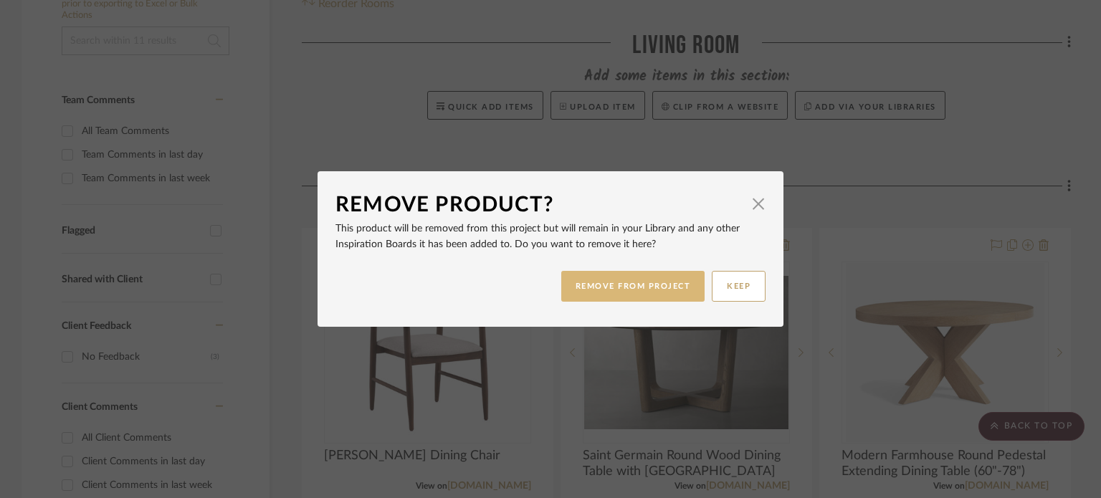
click at [678, 275] on button "REMOVE FROM PROJECT" at bounding box center [633, 286] width 144 height 31
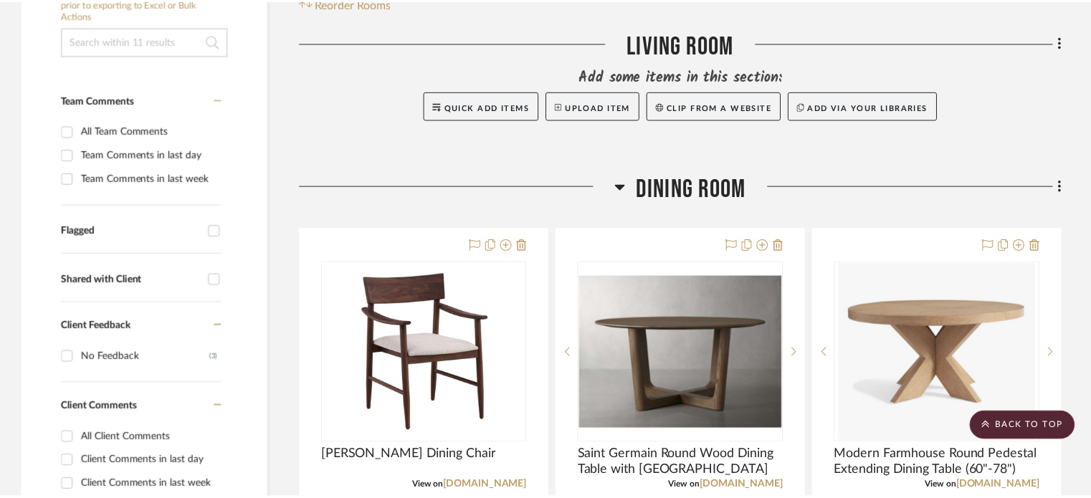
scroll to position [367, 0]
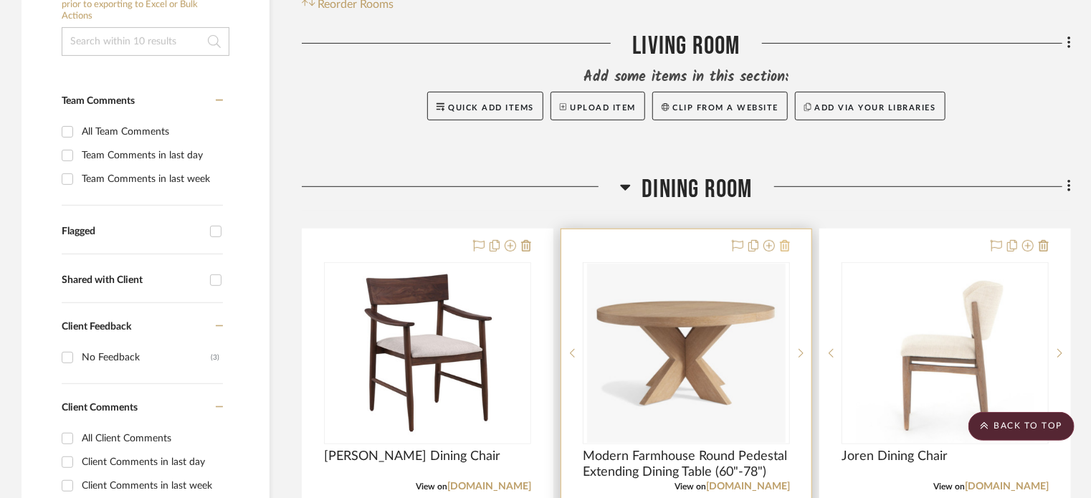
click at [788, 240] on icon at bounding box center [785, 245] width 10 height 11
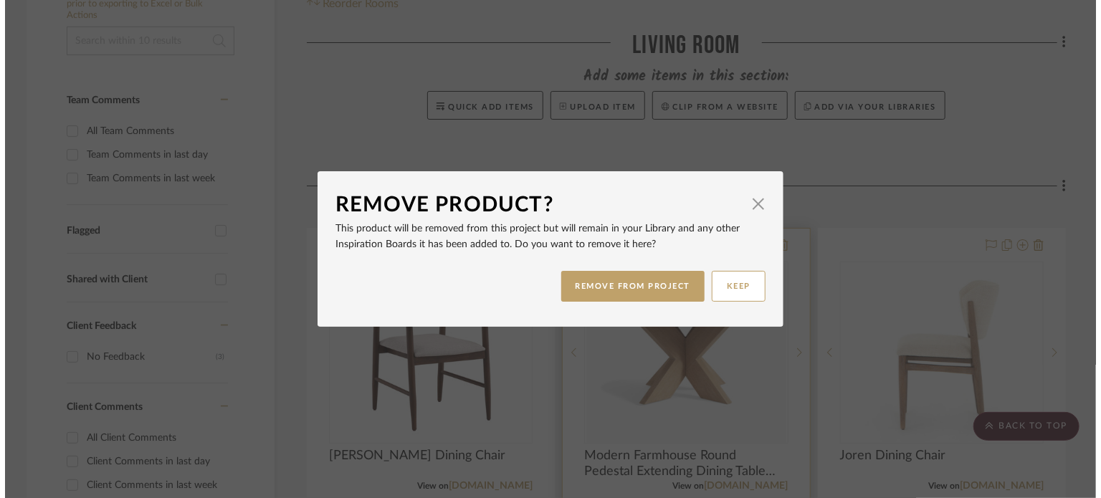
scroll to position [0, 0]
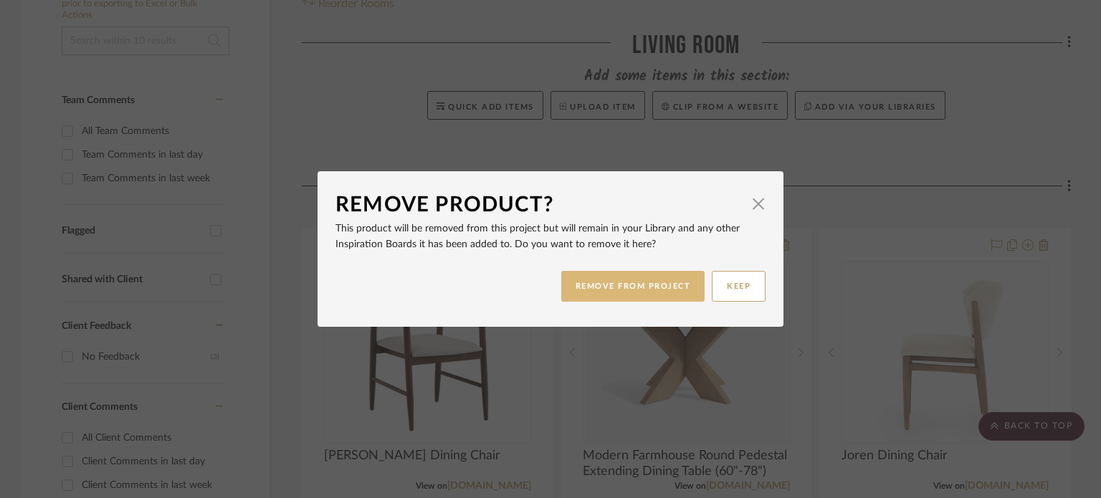
click at [663, 286] on button "REMOVE FROM PROJECT" at bounding box center [633, 286] width 144 height 31
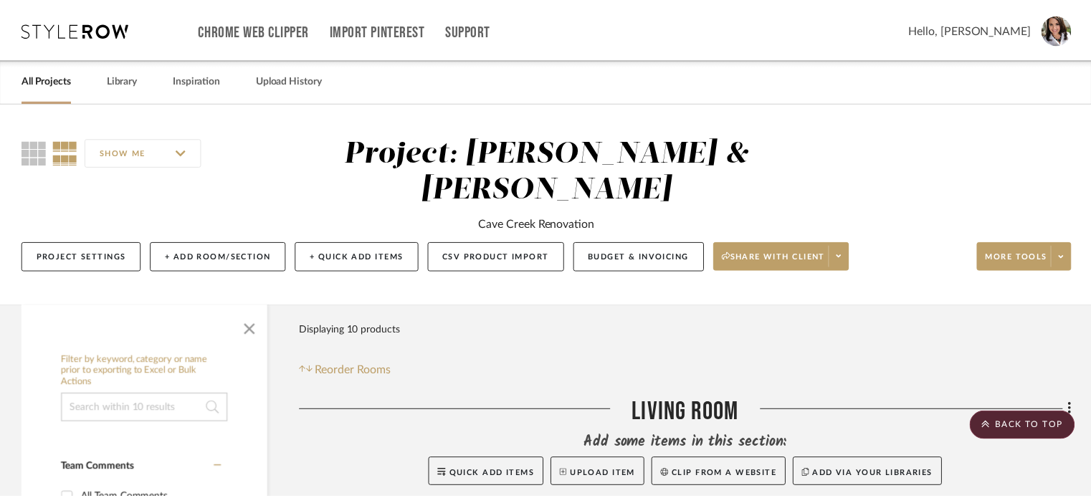
scroll to position [367, 0]
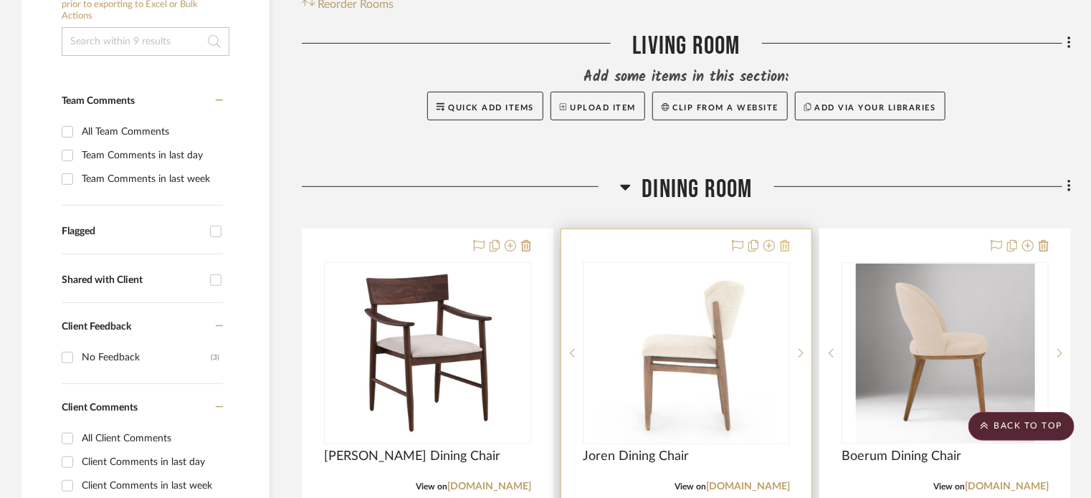
click at [785, 240] on icon at bounding box center [785, 245] width 10 height 11
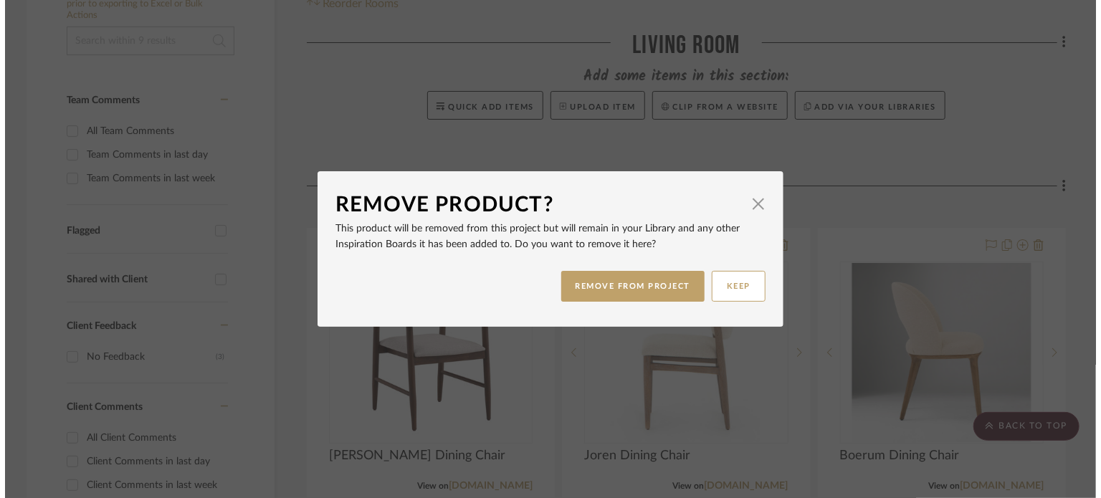
scroll to position [0, 0]
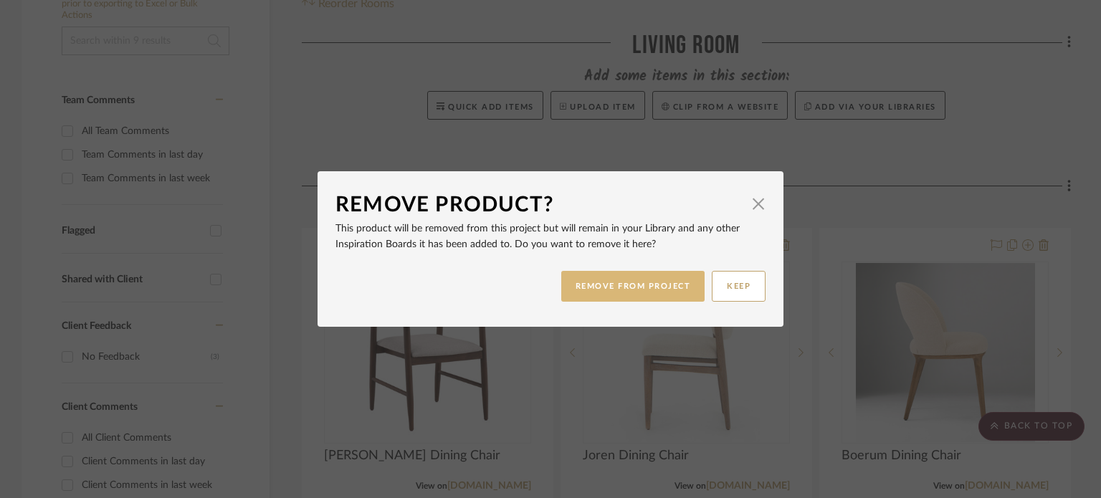
click at [653, 283] on button "REMOVE FROM PROJECT" at bounding box center [633, 286] width 144 height 31
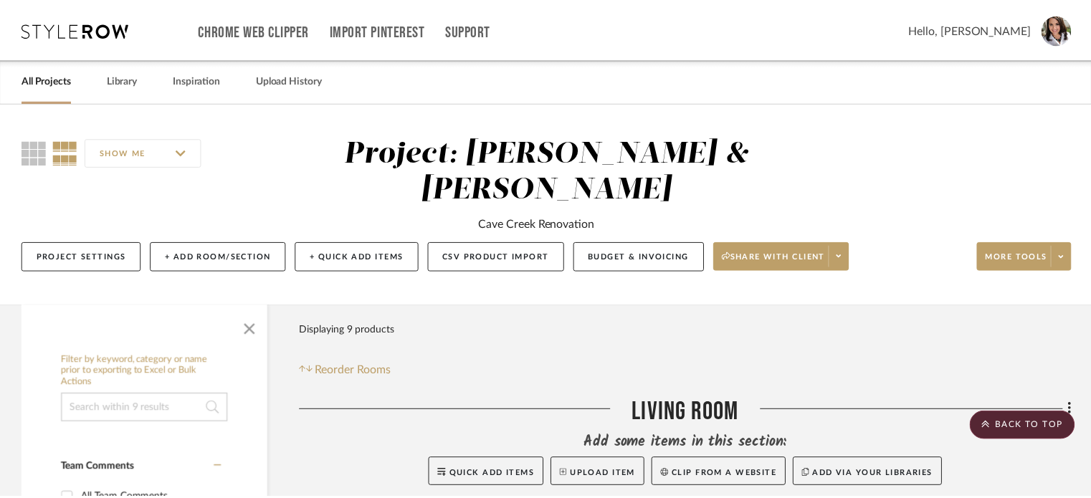
scroll to position [367, 0]
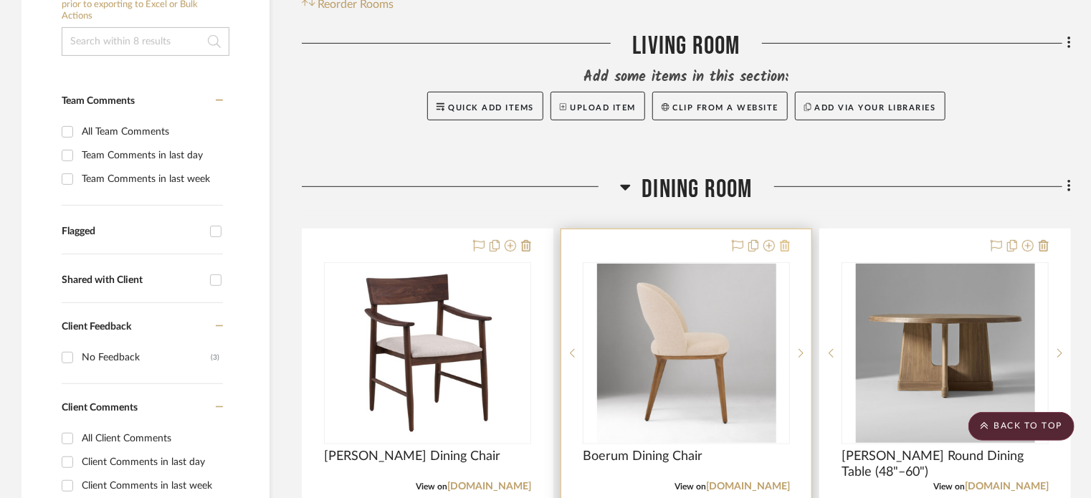
click at [786, 240] on icon at bounding box center [785, 245] width 10 height 11
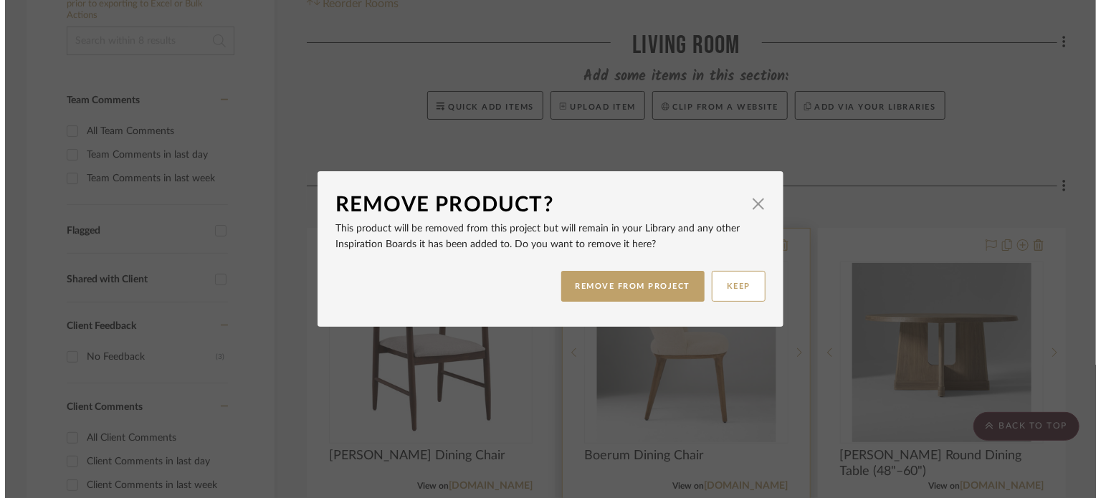
scroll to position [0, 0]
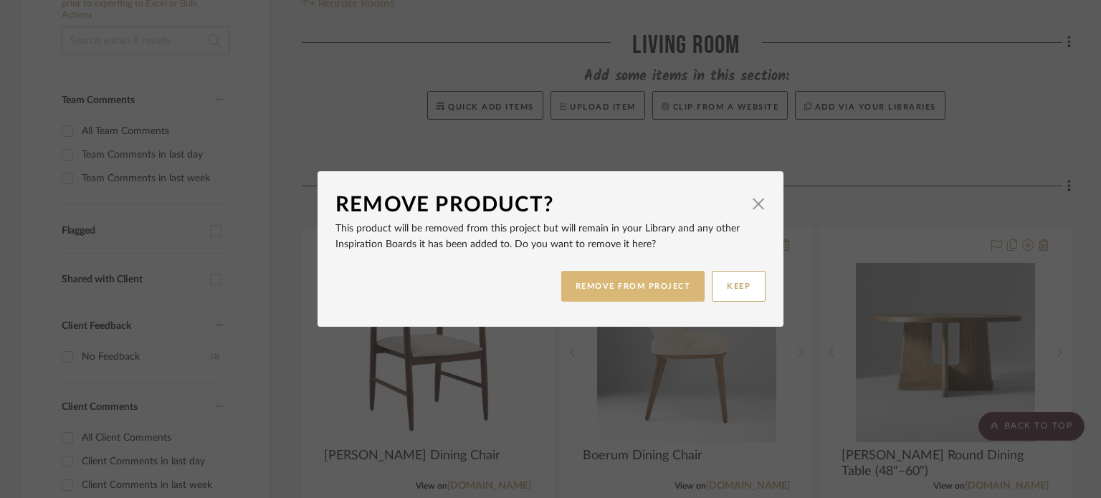
click at [642, 282] on button "REMOVE FROM PROJECT" at bounding box center [633, 286] width 144 height 31
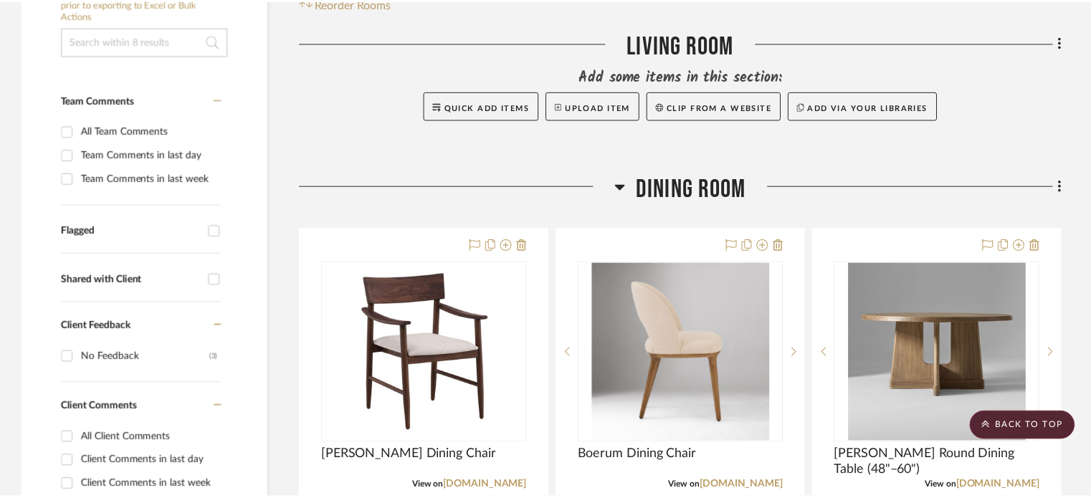
scroll to position [367, 0]
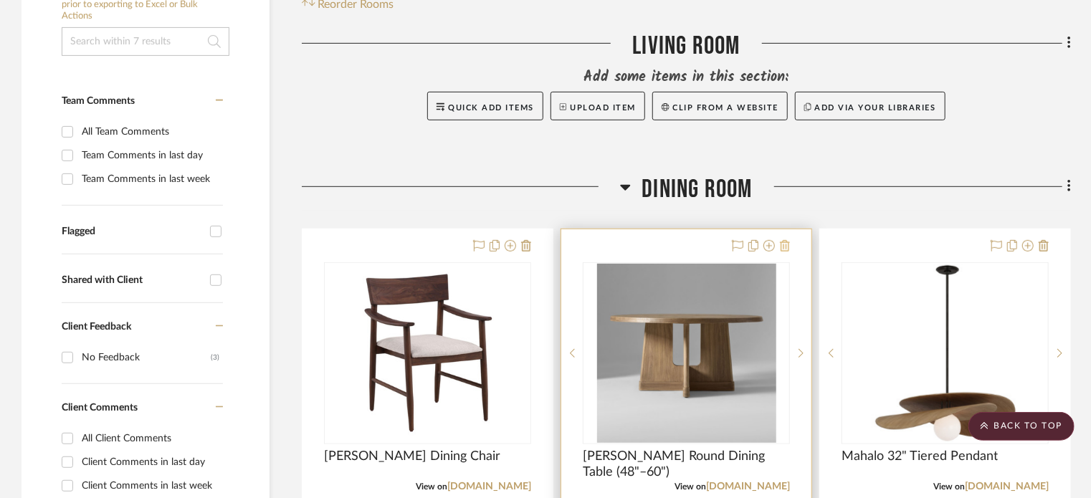
click at [789, 240] on icon at bounding box center [785, 245] width 10 height 11
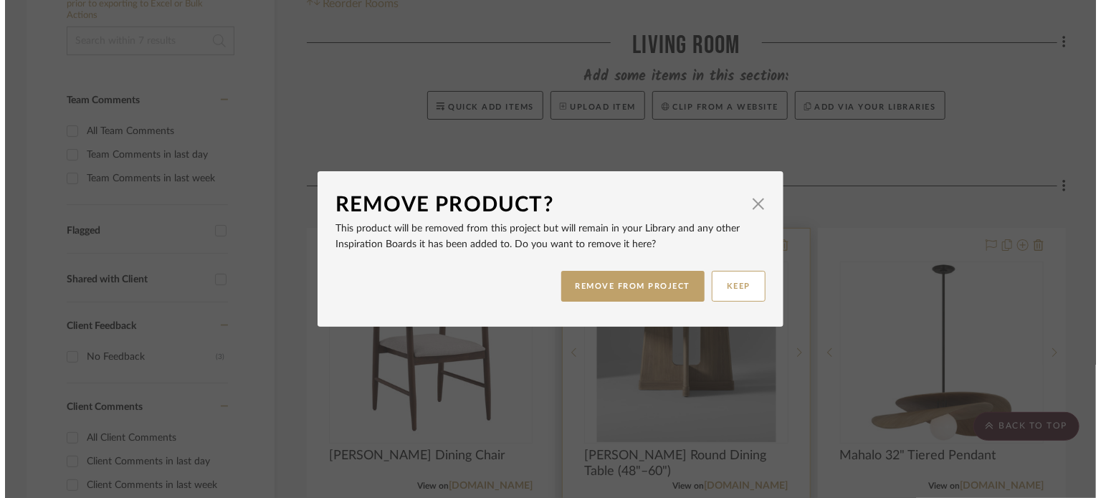
scroll to position [0, 0]
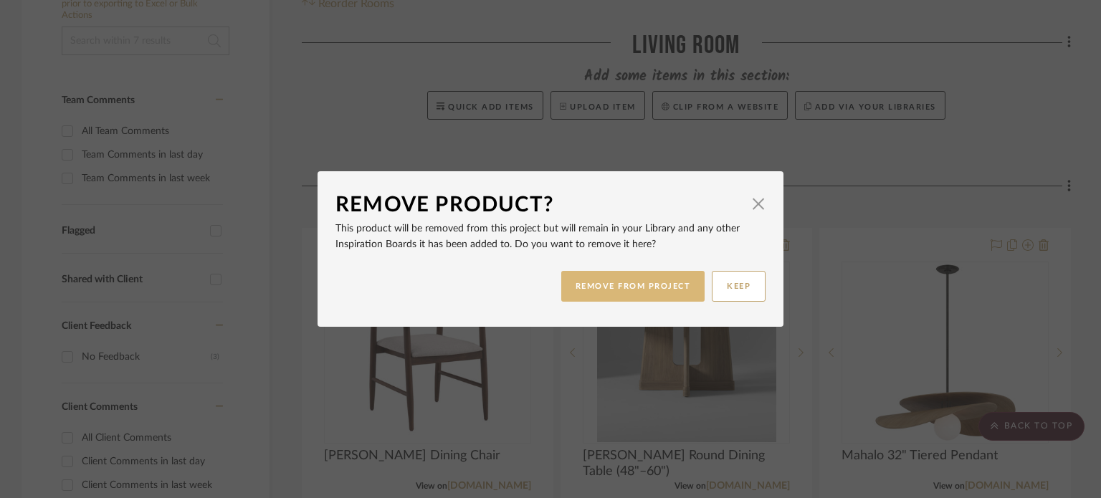
click at [645, 290] on button "REMOVE FROM PROJECT" at bounding box center [633, 286] width 144 height 31
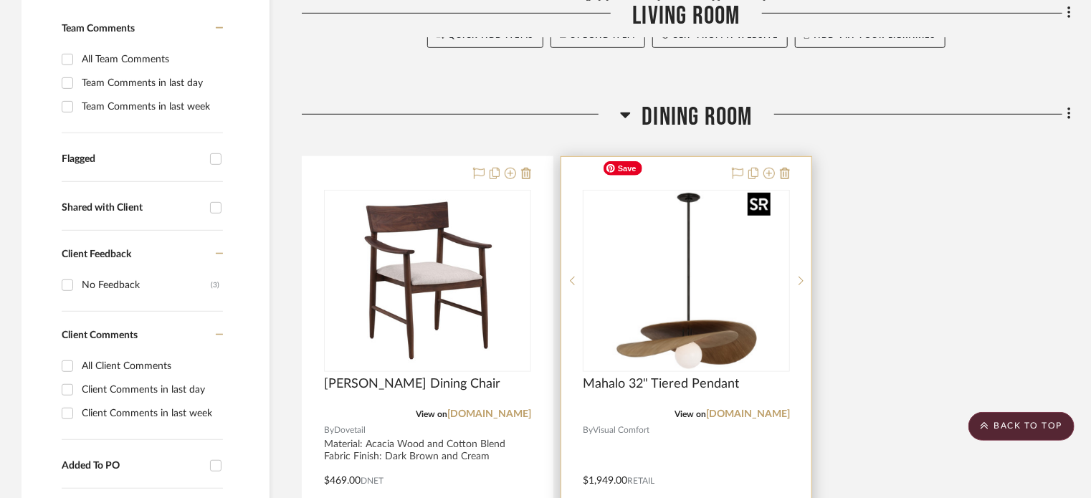
scroll to position [441, 0]
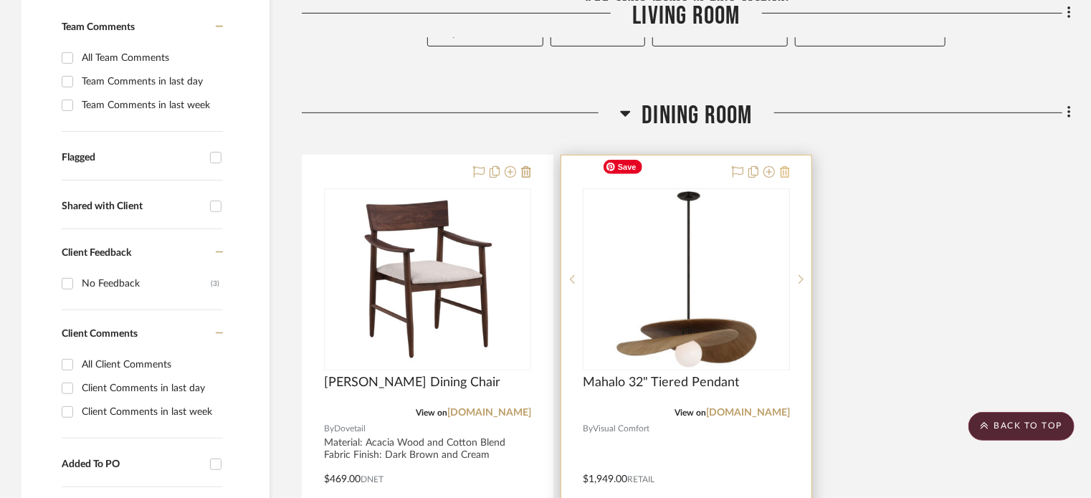
click at [786, 166] on icon at bounding box center [785, 171] width 10 height 11
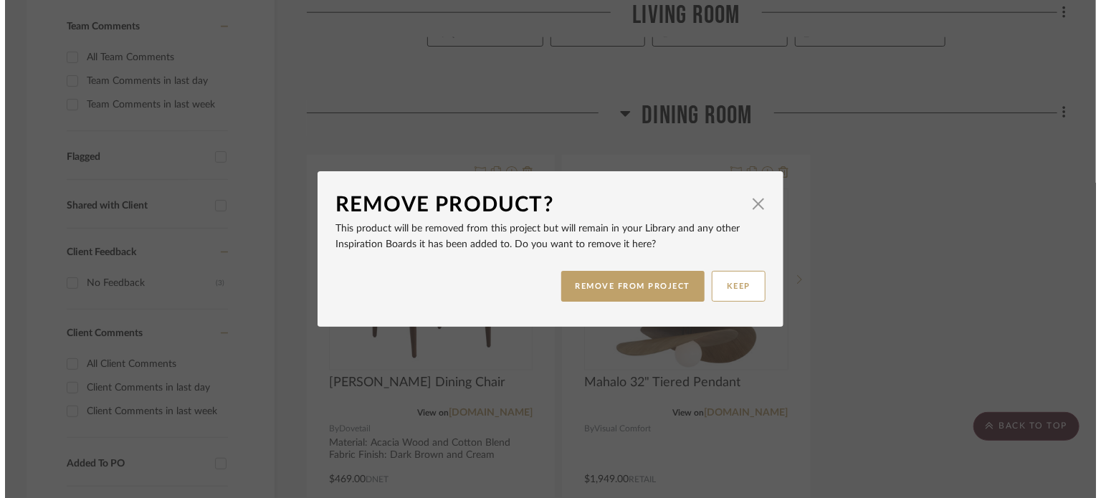
scroll to position [0, 0]
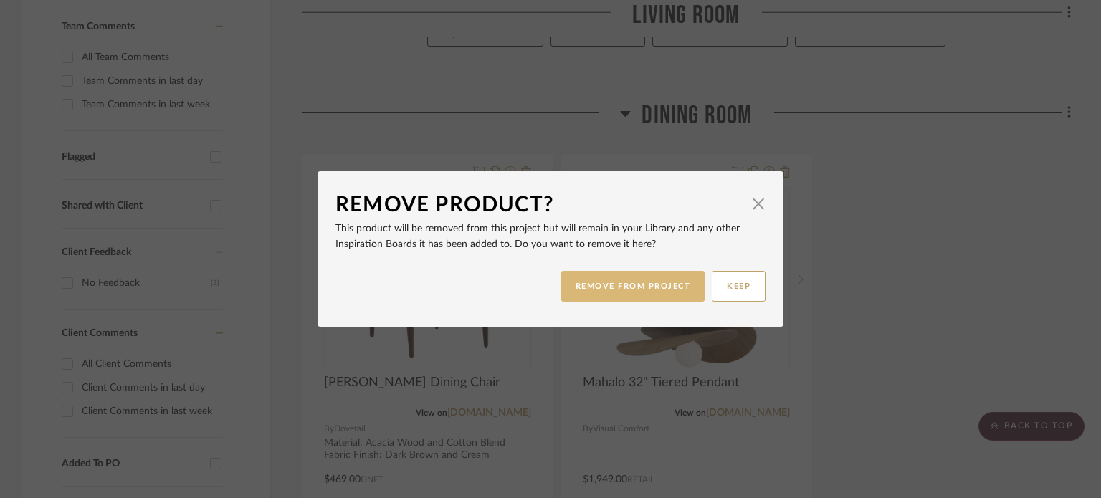
click at [608, 287] on button "REMOVE FROM PROJECT" at bounding box center [633, 286] width 144 height 31
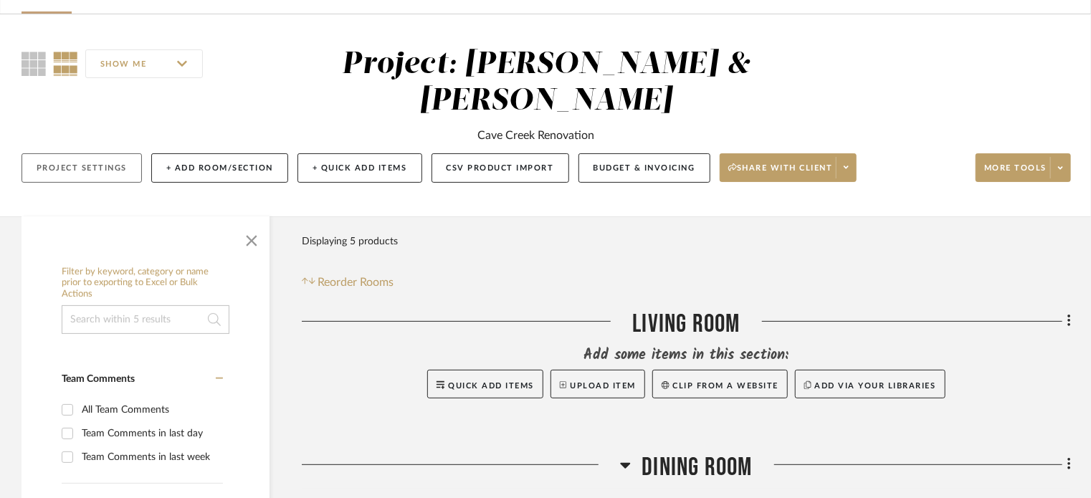
click at [82, 153] on button "Project Settings" at bounding box center [82, 167] width 120 height 29
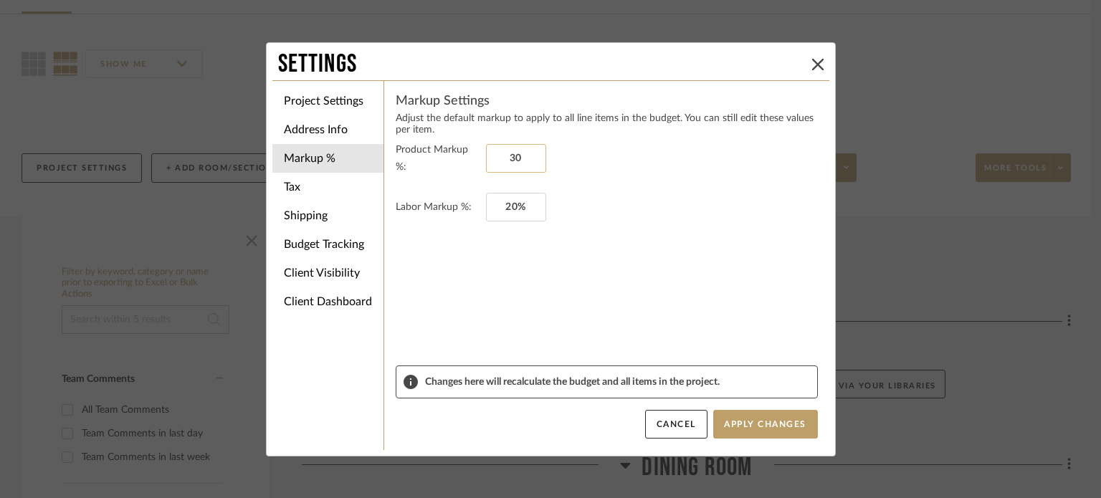
click at [530, 153] on input "30" at bounding box center [516, 158] width 60 height 29
type input "4"
type input "50%"
click at [768, 420] on button "Apply Changes" at bounding box center [765, 424] width 105 height 29
click at [527, 206] on input "20" at bounding box center [516, 207] width 60 height 29
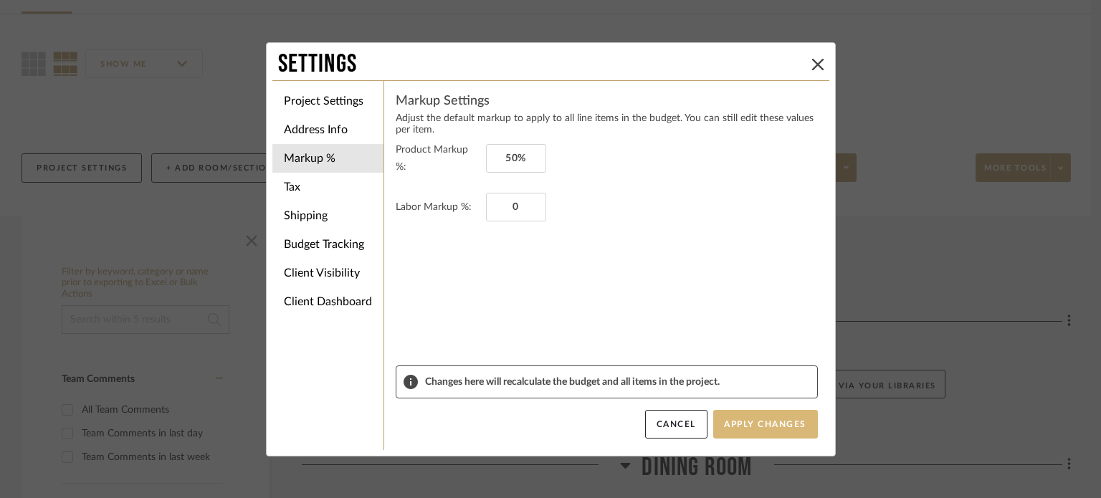
type input "0%"
click at [751, 416] on button "Apply Changes" at bounding box center [765, 424] width 105 height 29
click at [319, 272] on li "Client Visibility" at bounding box center [327, 273] width 111 height 29
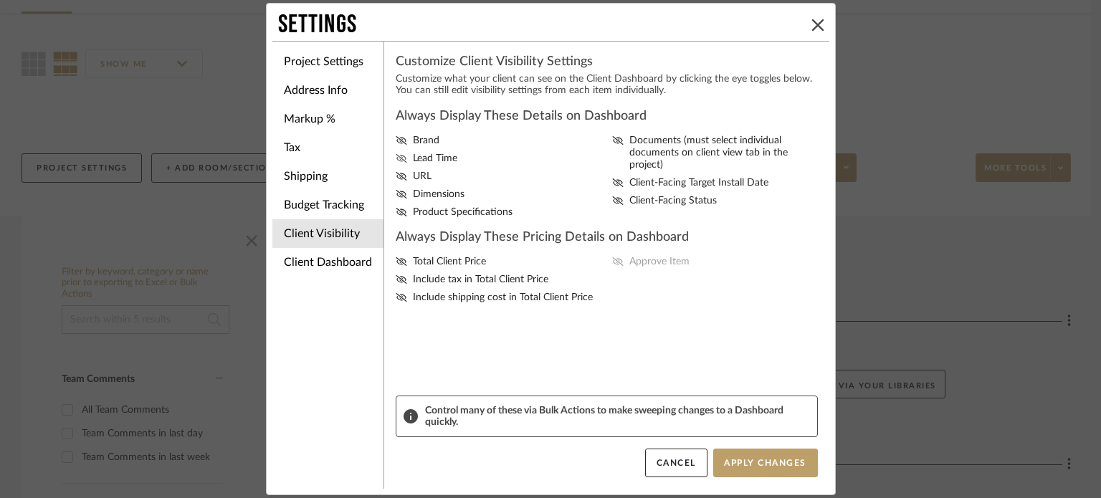
click at [396, 156] on icon at bounding box center [401, 158] width 11 height 9
click at [0, 0] on input "Lead Time" at bounding box center [0, 0] width 0 height 0
click at [396, 192] on icon at bounding box center [401, 194] width 11 height 9
click at [0, 0] on input "Dimensions" at bounding box center [0, 0] width 0 height 0
click at [396, 211] on icon at bounding box center [401, 212] width 11 height 9
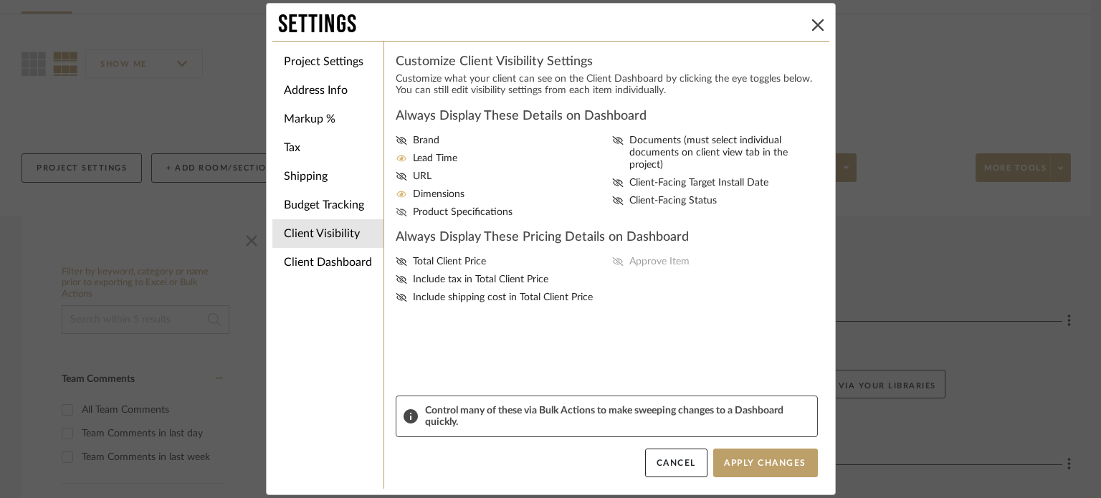
click at [0, 0] on input "Product Specifications" at bounding box center [0, 0] width 0 height 0
click at [612, 178] on icon at bounding box center [617, 182] width 11 height 9
click at [0, 0] on input "Client-Facing Target Install Date" at bounding box center [0, 0] width 0 height 0
click at [614, 196] on icon at bounding box center [617, 200] width 11 height 9
click at [0, 0] on input "Client-Facing Status" at bounding box center [0, 0] width 0 height 0
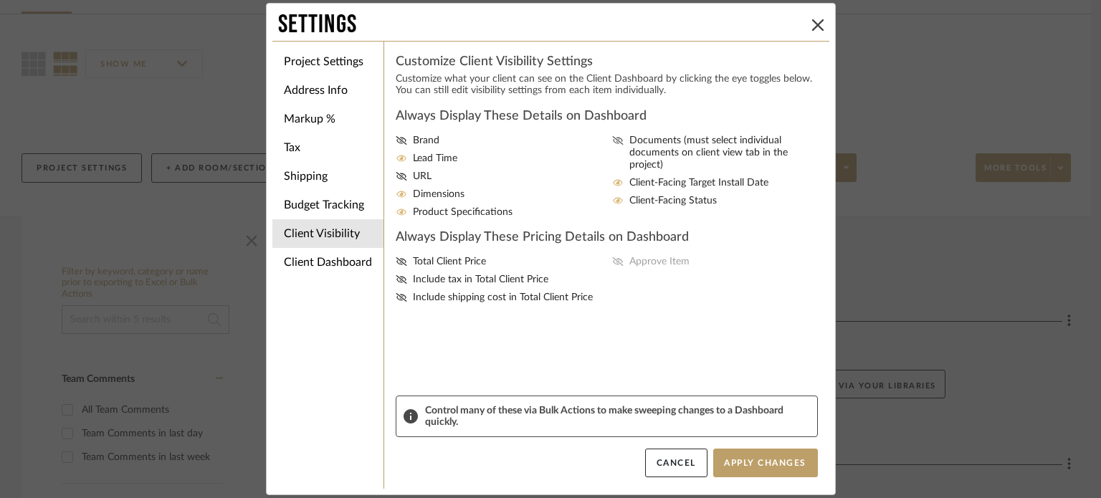
click at [612, 146] on fa-icon at bounding box center [617, 153] width 11 height 37
click at [0, 0] on input "Documents (must select individual documents on client view tab in the project)" at bounding box center [0, 0] width 0 height 0
click at [396, 266] on fa-icon at bounding box center [401, 262] width 11 height 12
click at [0, 0] on input "Total Client Price" at bounding box center [0, 0] width 0 height 0
click at [396, 275] on icon at bounding box center [401, 279] width 11 height 9
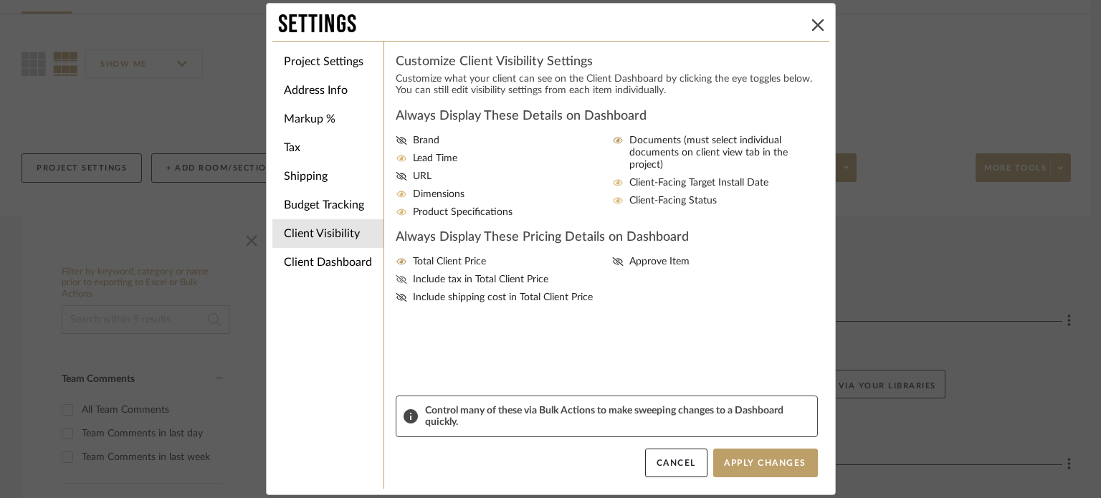
click at [0, 0] on input "Include tax in Total Client Price" at bounding box center [0, 0] width 0 height 0
click at [396, 293] on icon at bounding box center [401, 297] width 11 height 9
click at [0, 0] on input "Include shipping cost in Total Client Price" at bounding box center [0, 0] width 0 height 0
click at [612, 257] on icon at bounding box center [617, 261] width 11 height 9
click at [0, 0] on input "Approve Item" at bounding box center [0, 0] width 0 height 0
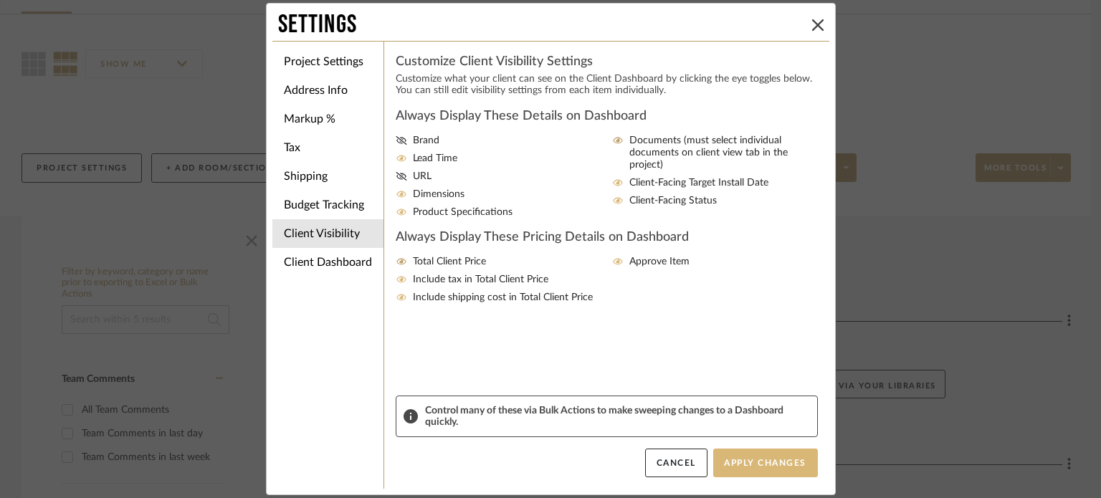
click at [754, 470] on button "Apply Changes" at bounding box center [765, 463] width 105 height 29
click at [814, 27] on icon at bounding box center [817, 24] width 11 height 11
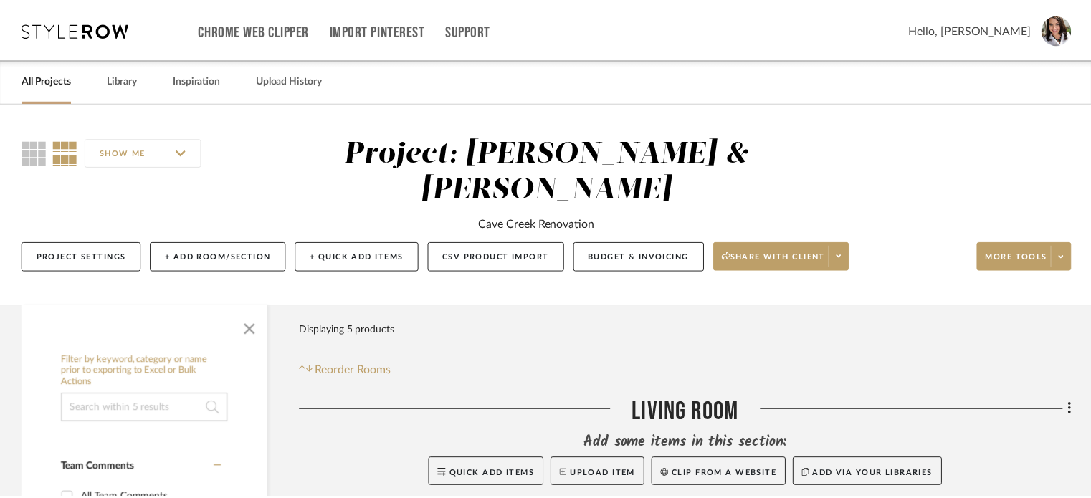
scroll to position [89, 0]
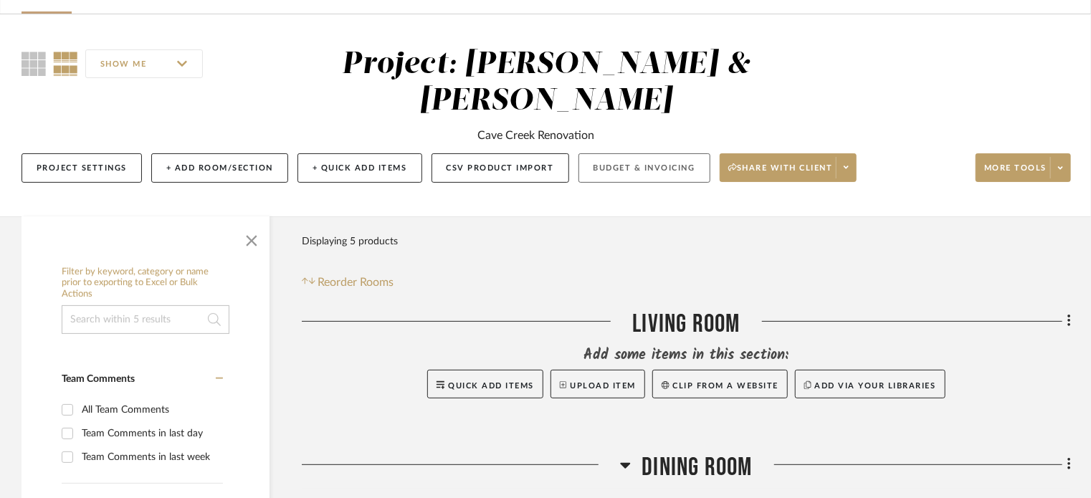
click at [675, 153] on button "Budget & Invoicing" at bounding box center [644, 167] width 132 height 29
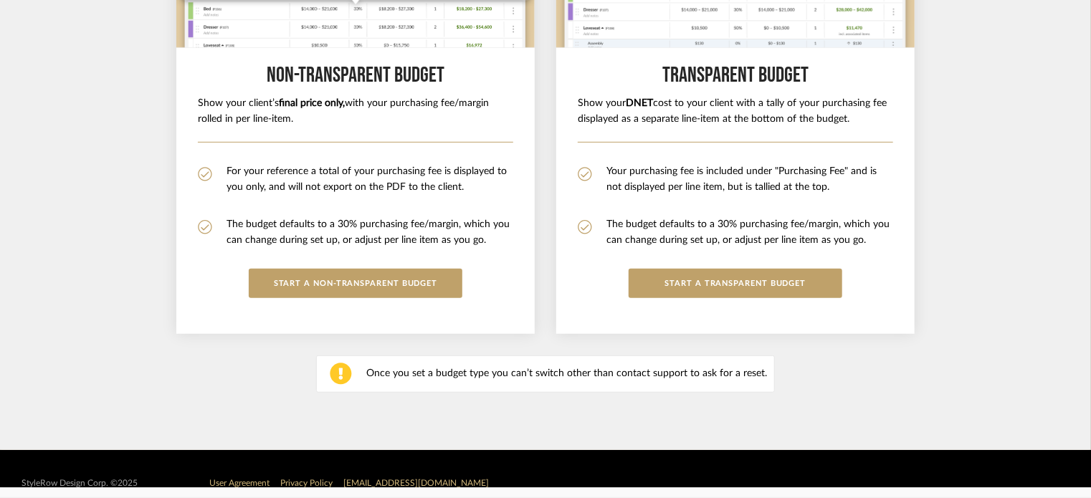
scroll to position [343, 0]
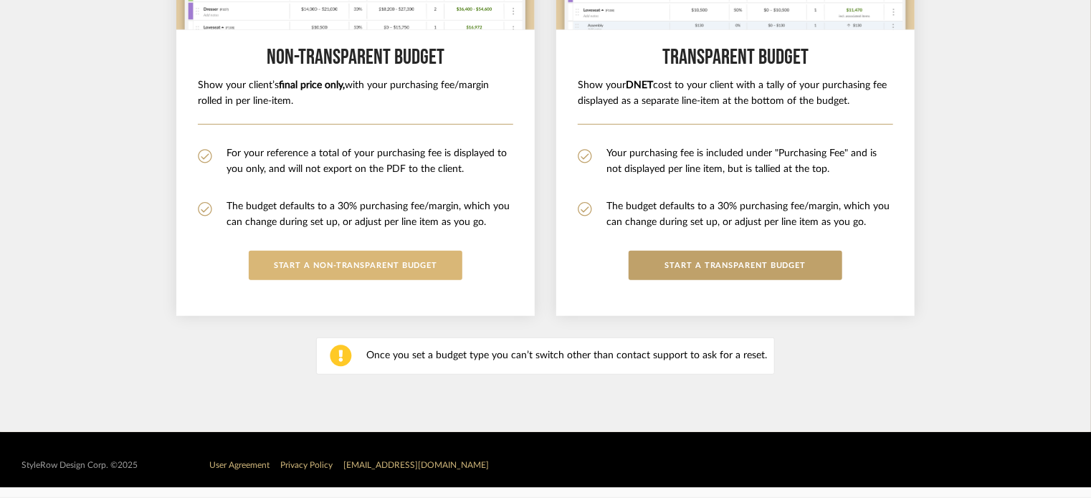
click at [275, 267] on button "START A Non-Transparent BUDGET" at bounding box center [356, 265] width 214 height 29
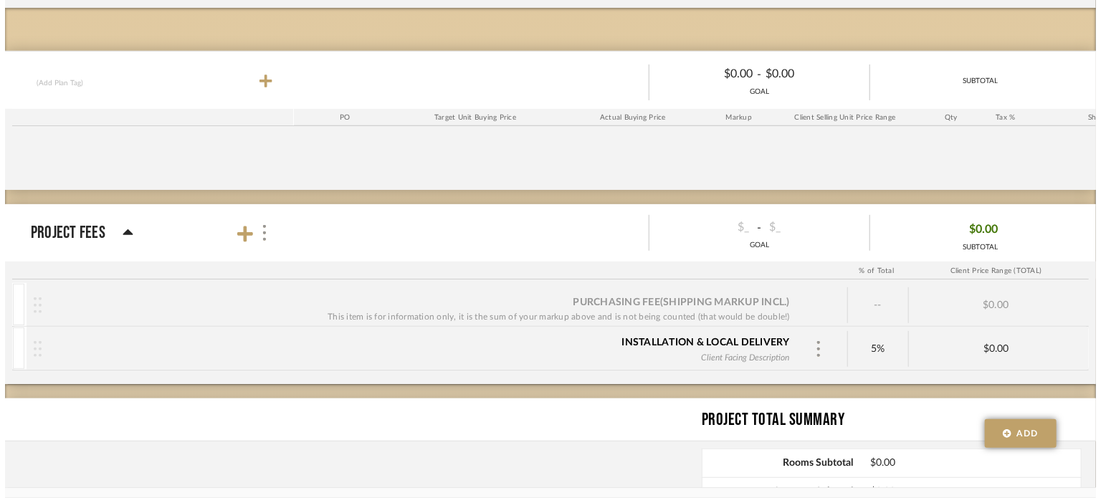
scroll to position [0, 0]
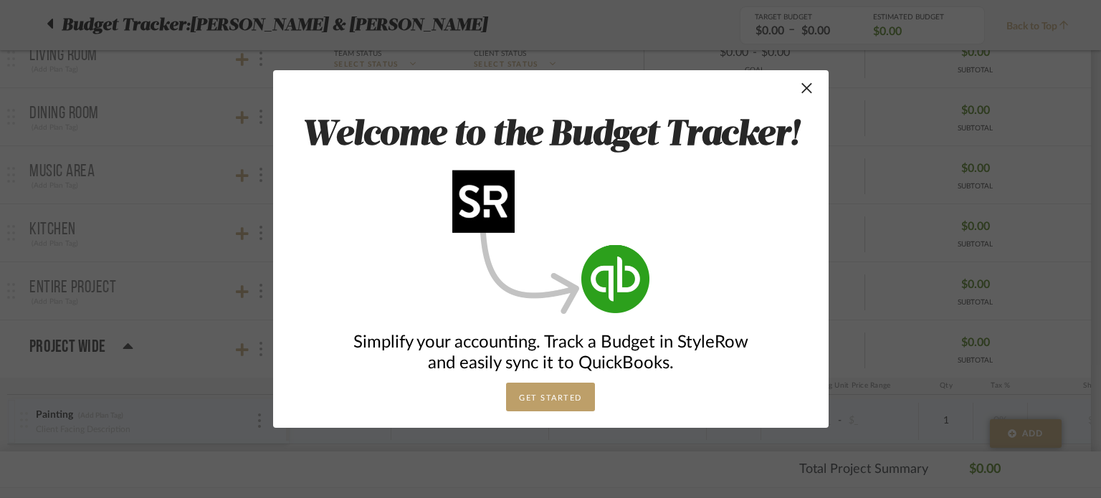
click at [556, 399] on button "GET STARTED" at bounding box center [550, 397] width 89 height 29
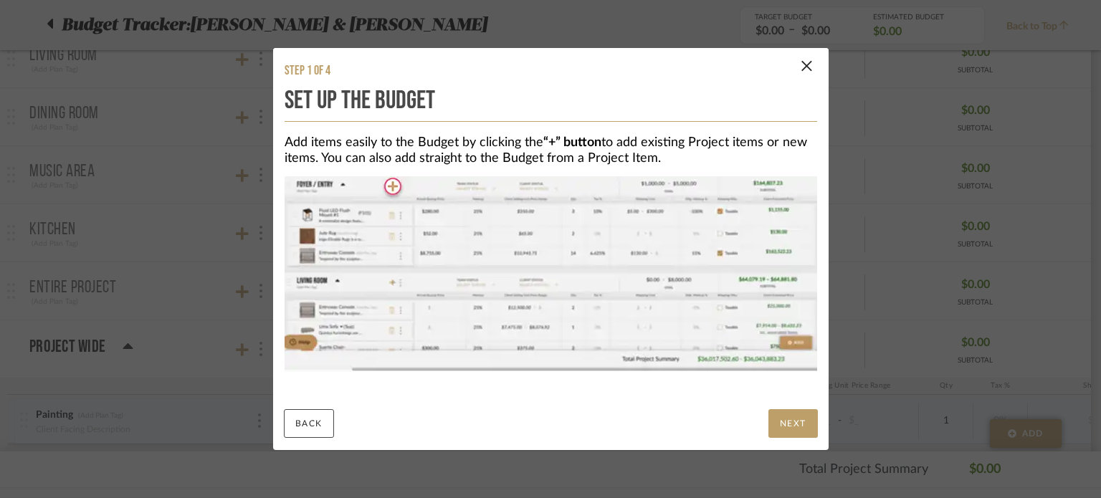
click at [309, 421] on button "BACK" at bounding box center [309, 423] width 50 height 29
click at [786, 428] on button "NEXT" at bounding box center [792, 423] width 49 height 29
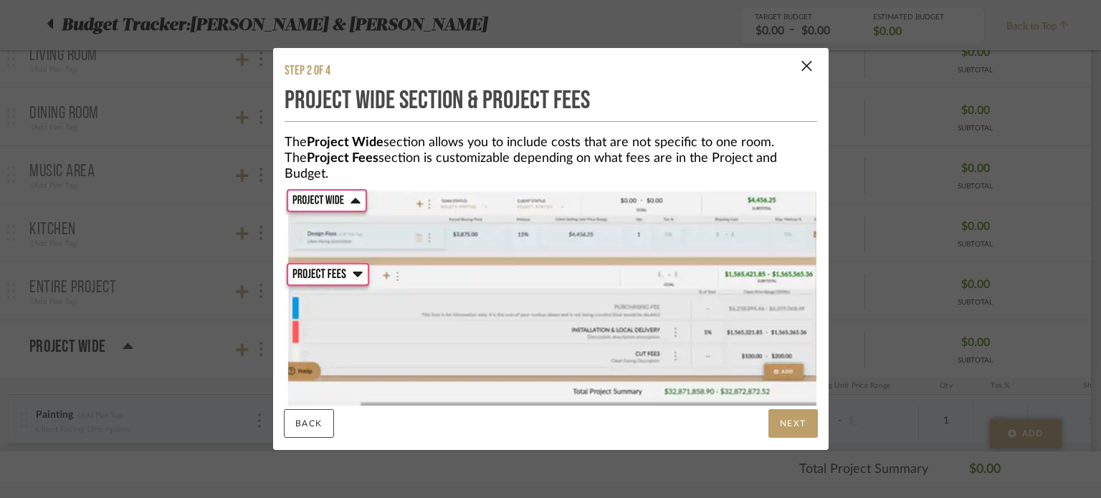
click at [786, 428] on button "NEXT" at bounding box center [792, 423] width 49 height 29
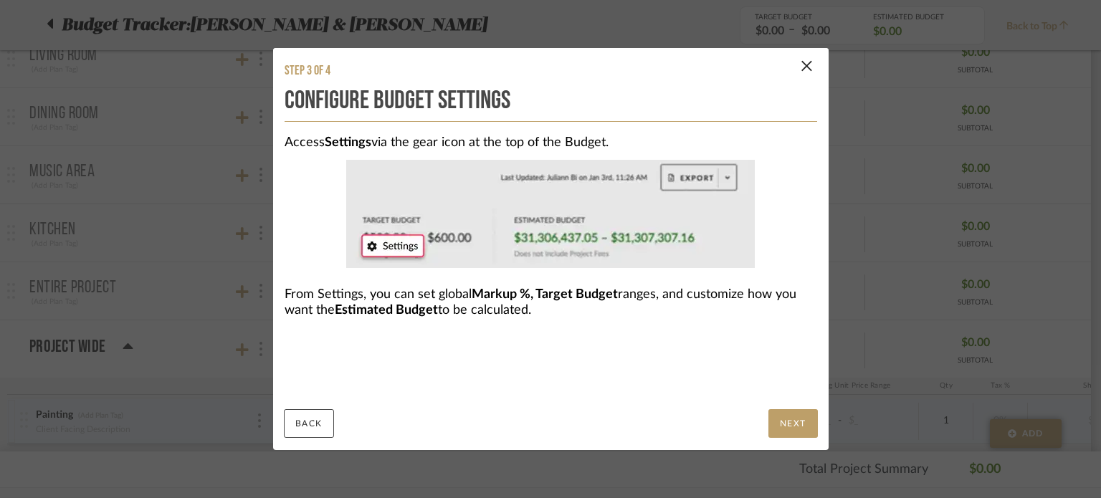
click at [786, 428] on button "NEXT" at bounding box center [792, 423] width 49 height 29
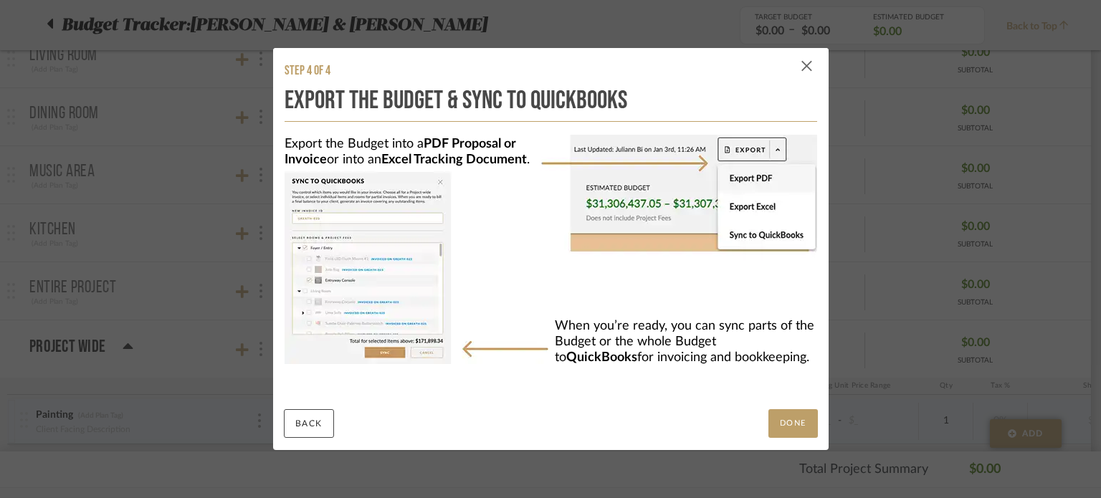
click at [803, 65] on span "button" at bounding box center [807, 66] width 29 height 29
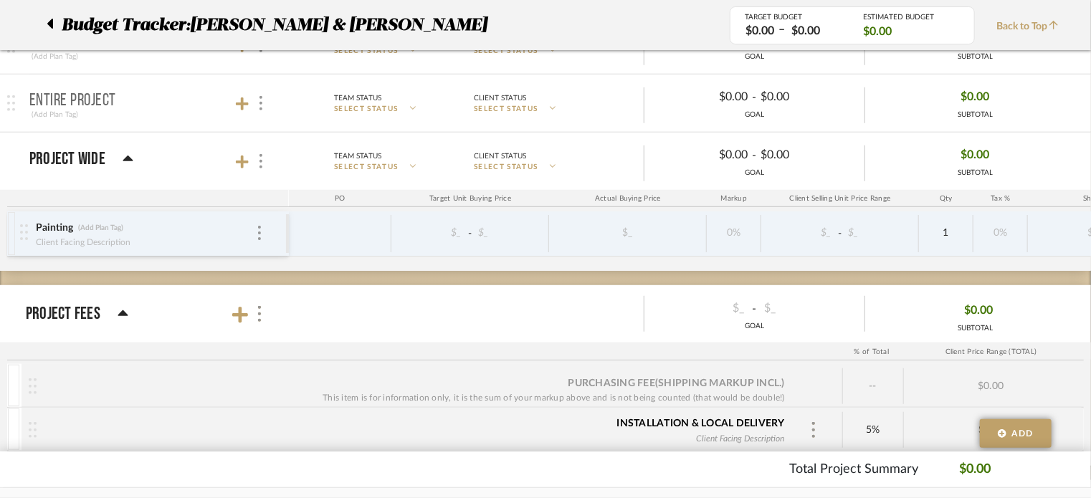
scroll to position [447, 0]
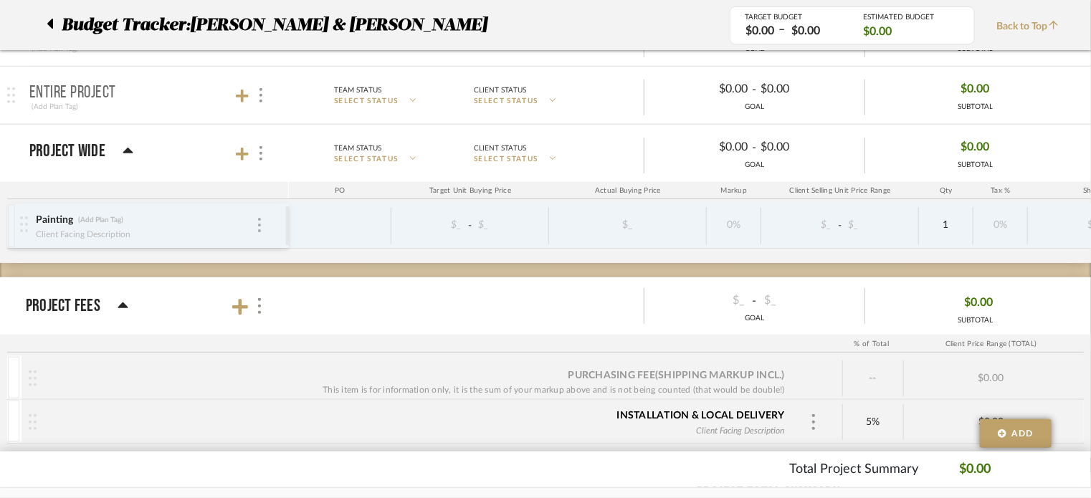
click at [259, 232] on div at bounding box center [259, 226] width 7 height 16
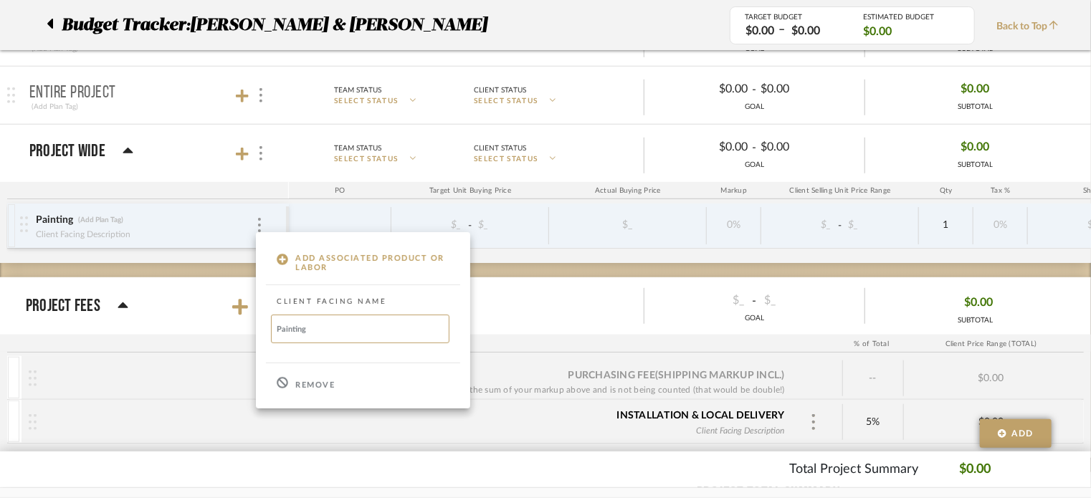
click at [304, 381] on p "Remove" at bounding box center [314, 386] width 39 height 10
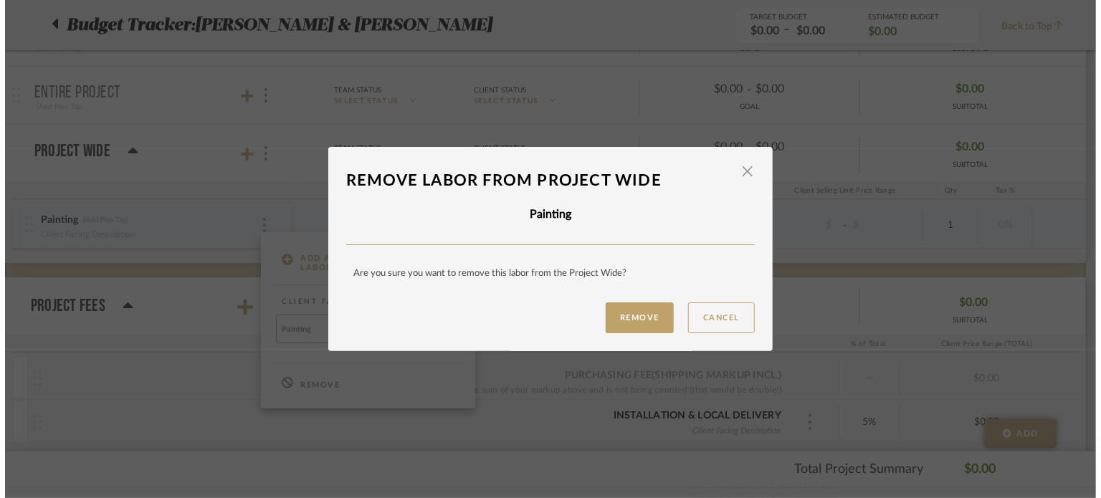
scroll to position [0, 0]
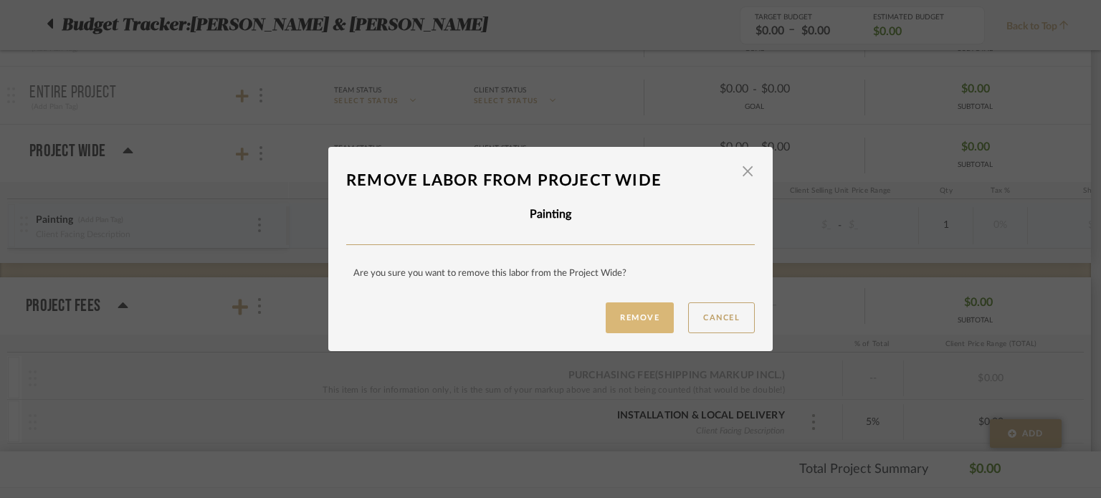
click at [614, 325] on button "Remove" at bounding box center [640, 317] width 68 height 31
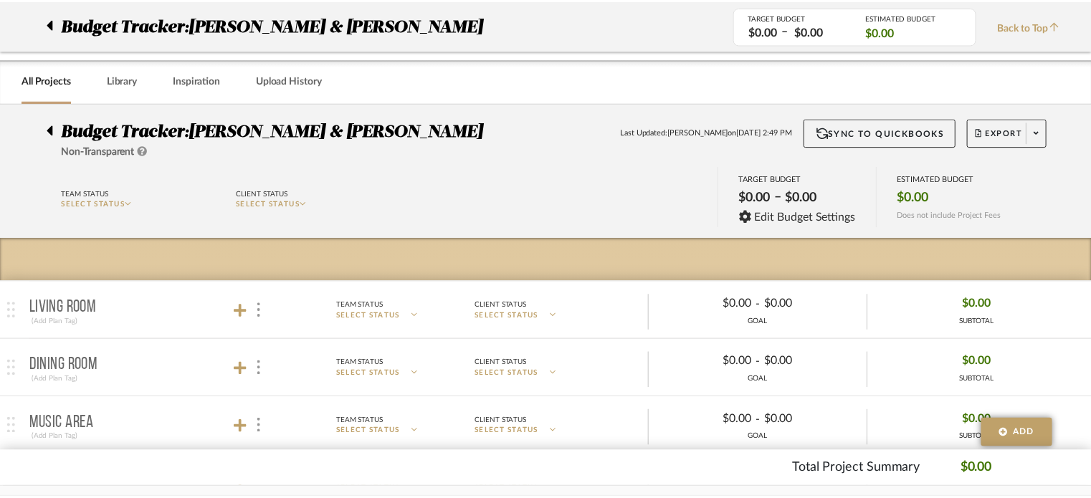
scroll to position [447, 0]
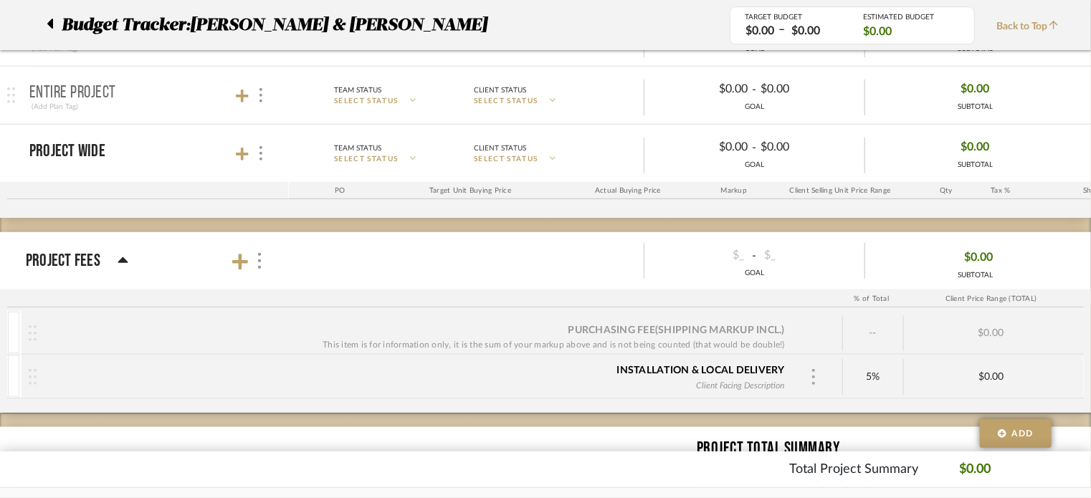
click at [819, 379] on div at bounding box center [814, 377] width 22 height 22
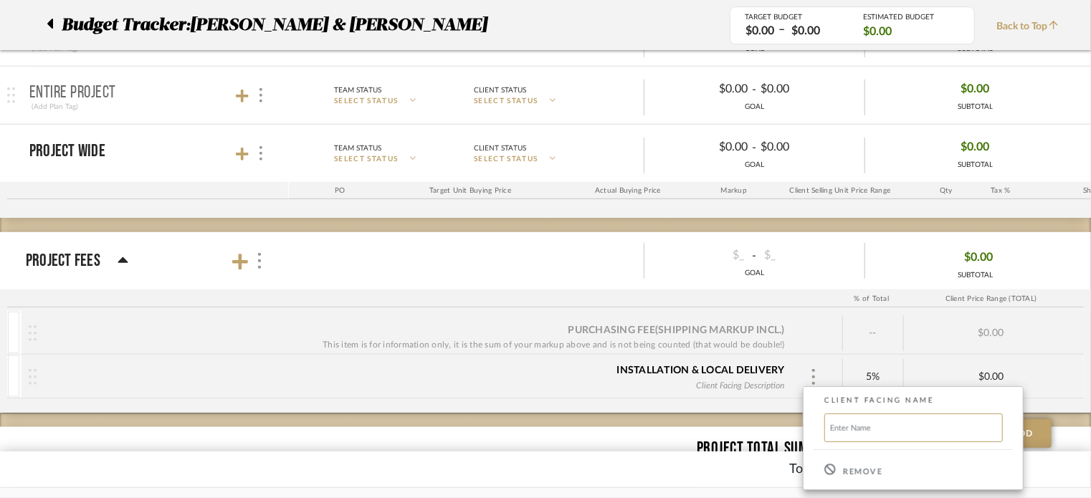
click at [829, 472] on p "Remove" at bounding box center [862, 472] width 39 height 10
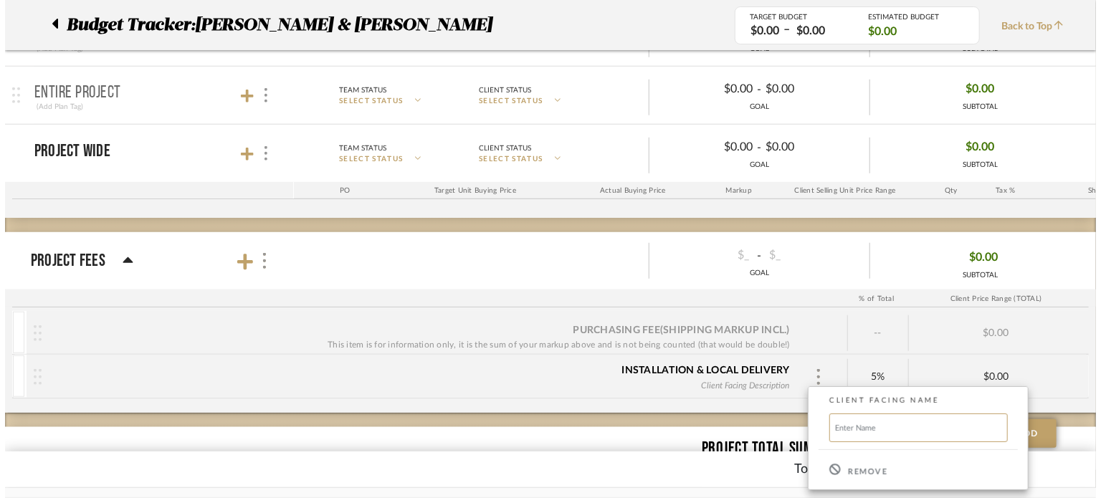
scroll to position [0, 0]
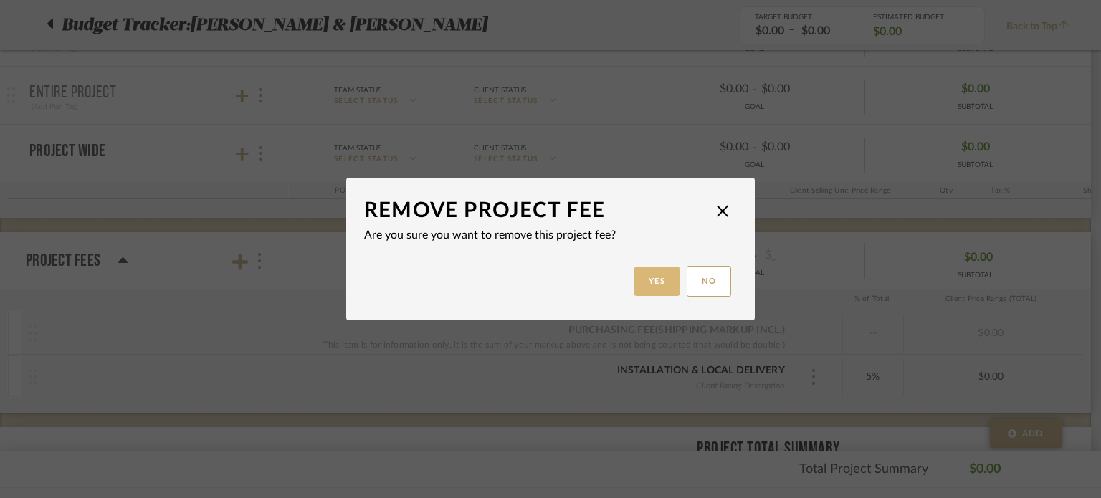
click at [662, 282] on button "Yes" at bounding box center [657, 281] width 46 height 29
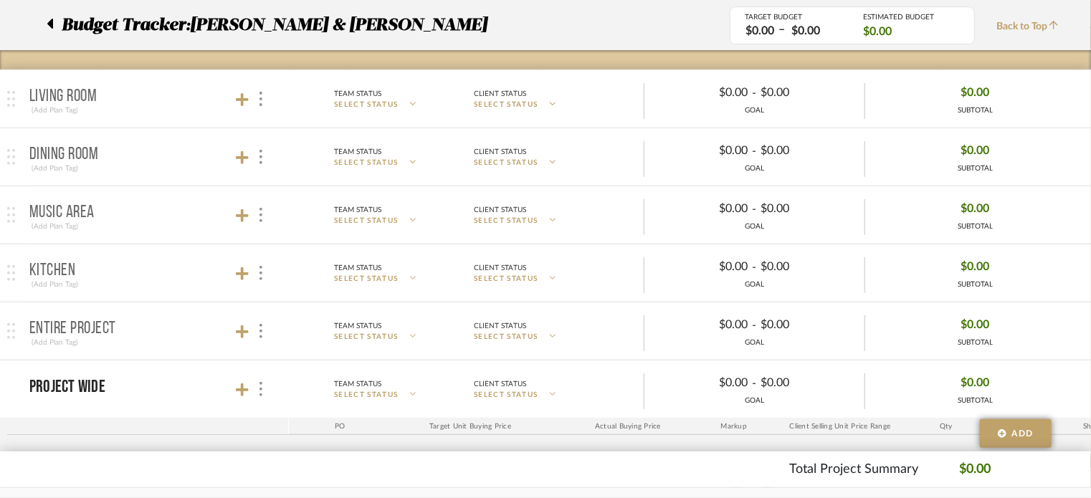
scroll to position [105, 0]
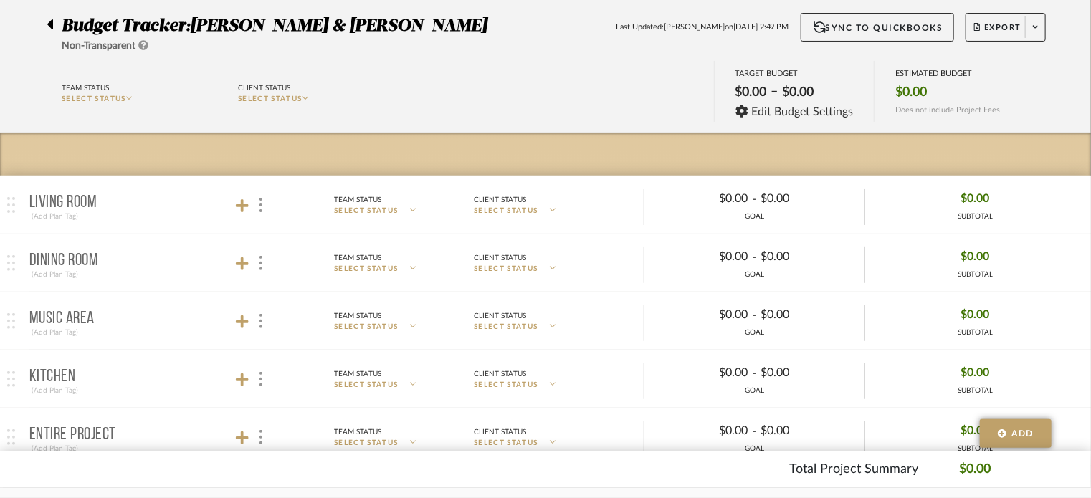
click at [49, 25] on icon at bounding box center [50, 24] width 6 height 10
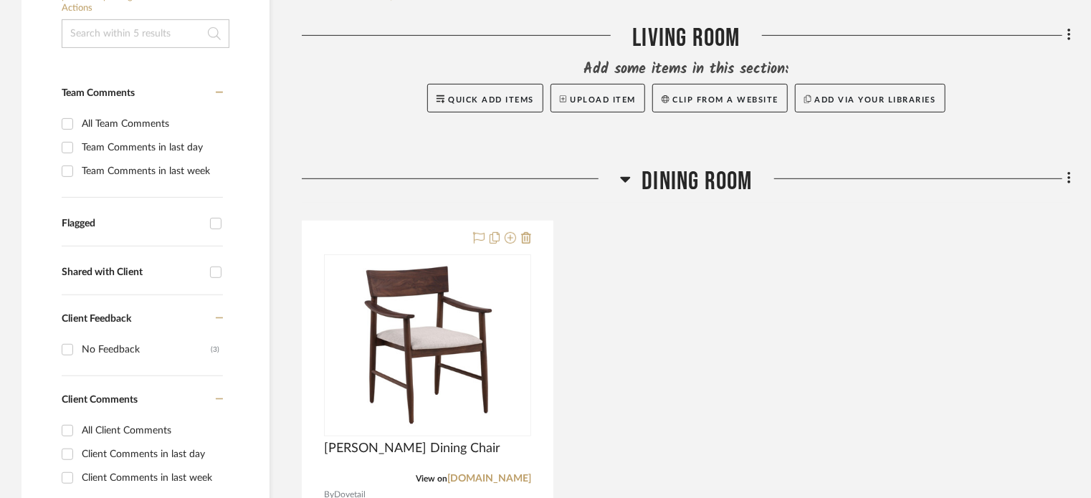
scroll to position [430, 0]
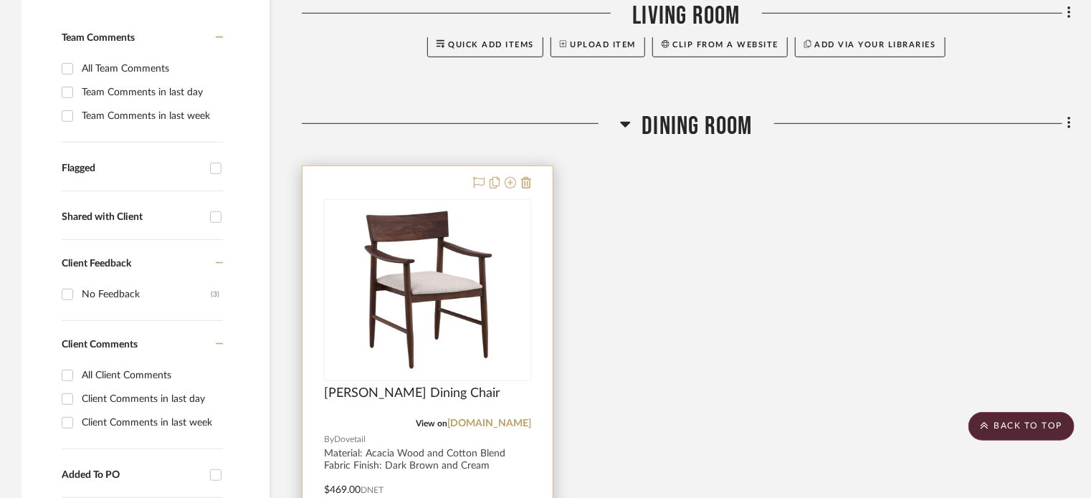
click at [476, 231] on img at bounding box center [427, 290] width 179 height 179
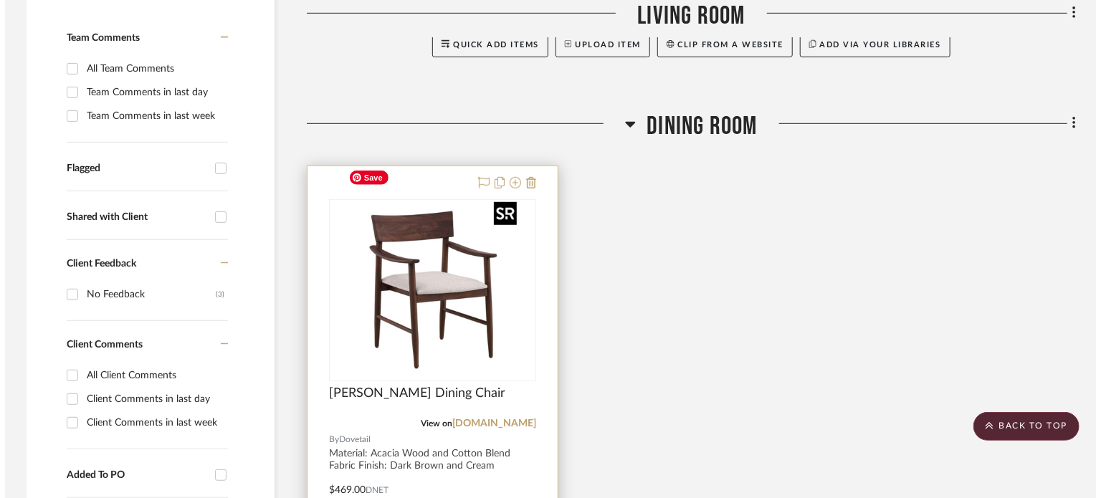
scroll to position [0, 0]
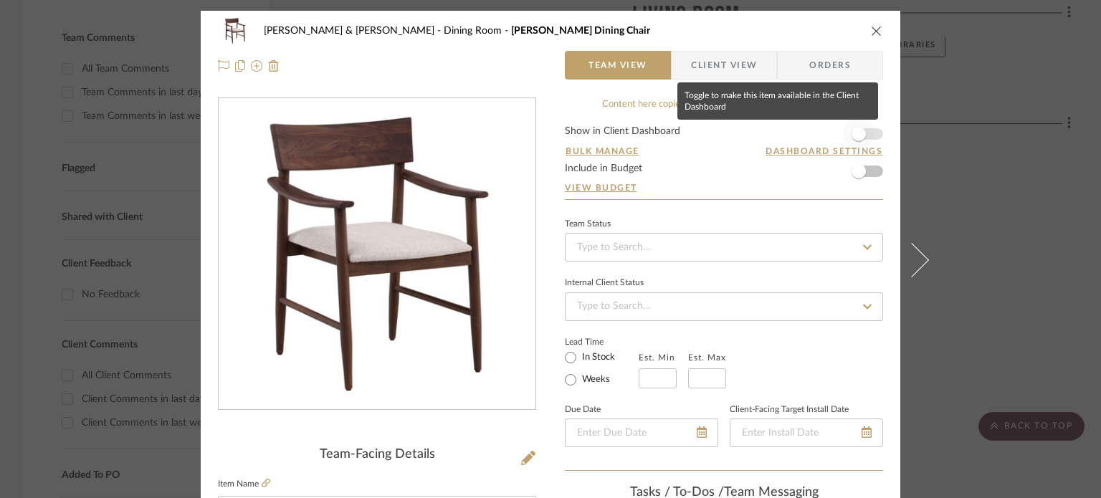
click at [829, 127] on span "button" at bounding box center [859, 134] width 32 height 32
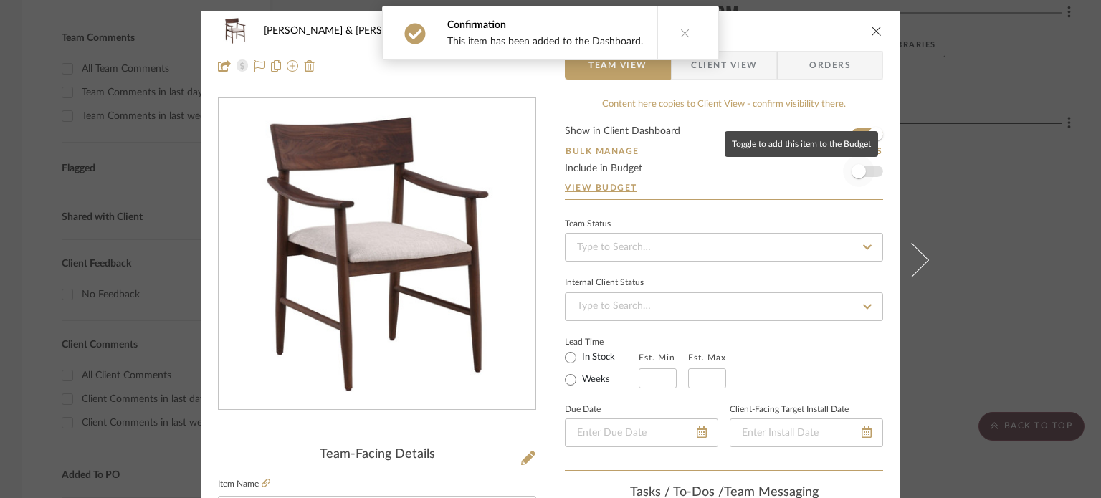
click at [829, 168] on span "button" at bounding box center [859, 171] width 14 height 14
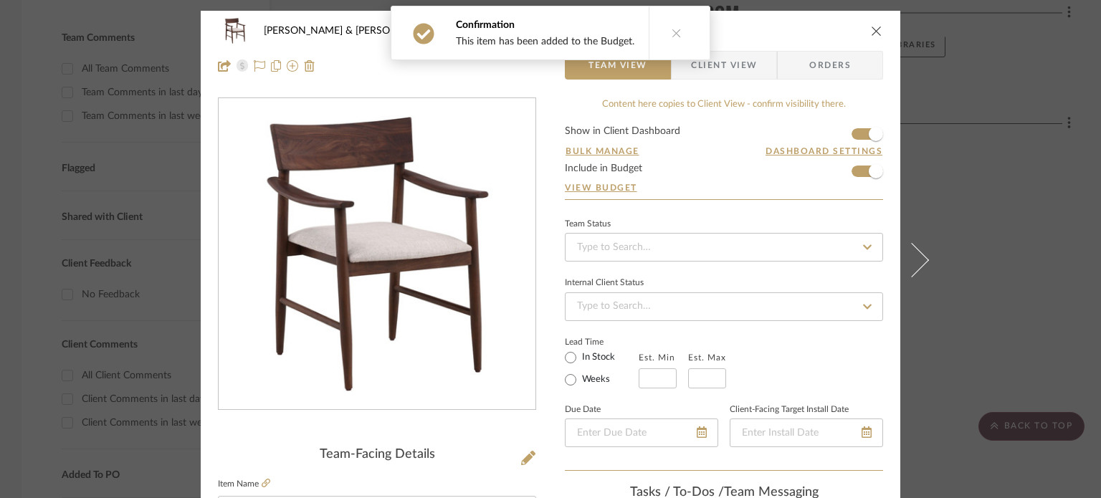
click at [829, 31] on icon "close" at bounding box center [876, 30] width 11 height 11
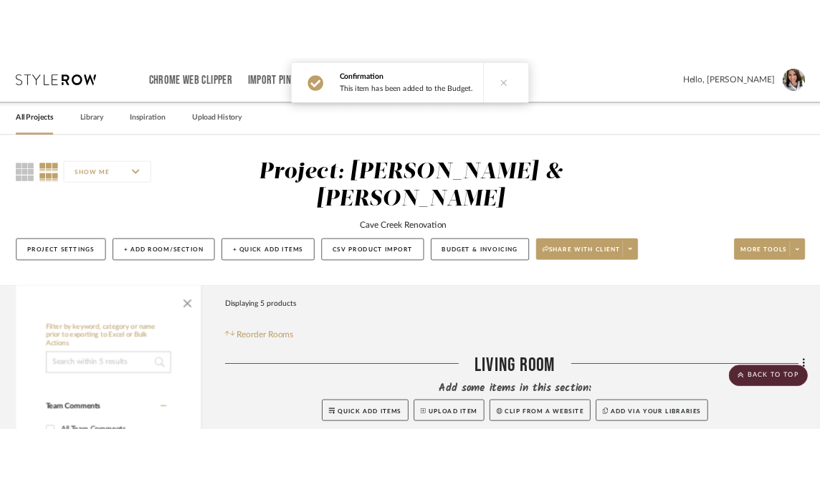
scroll to position [430, 0]
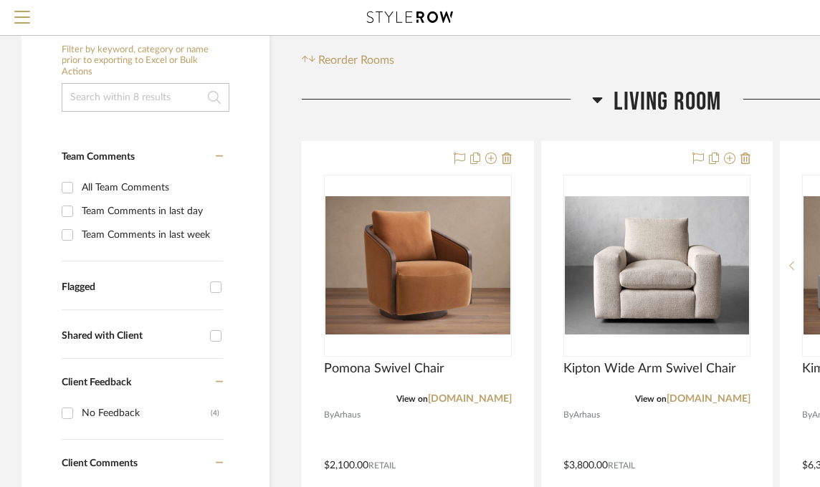
scroll to position [252, 0]
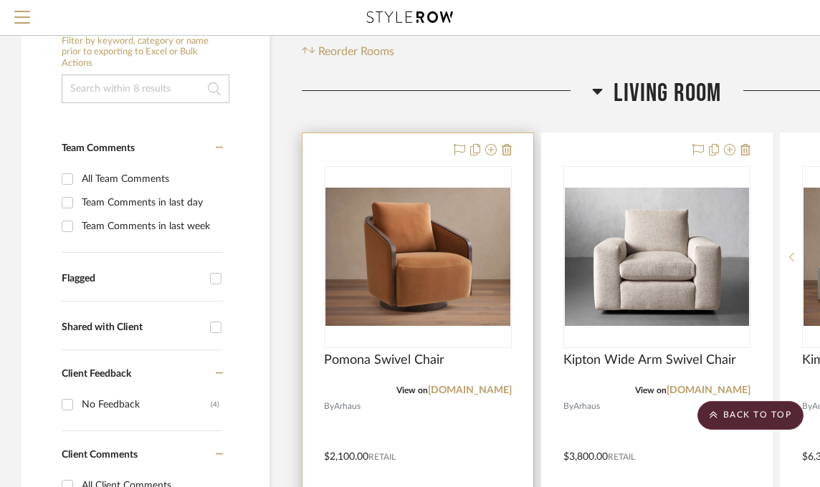
click at [474, 245] on div "0" at bounding box center [418, 257] width 186 height 181
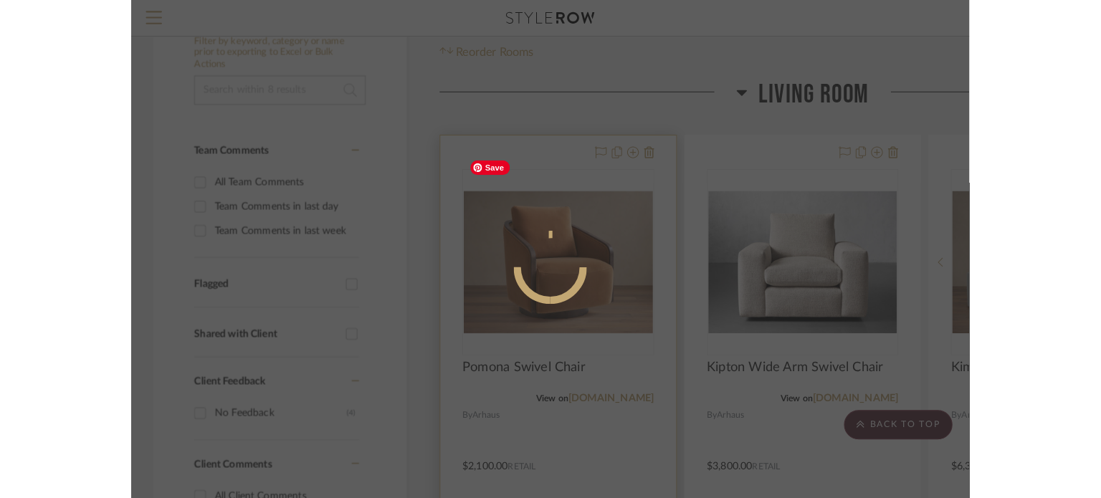
scroll to position [0, 0]
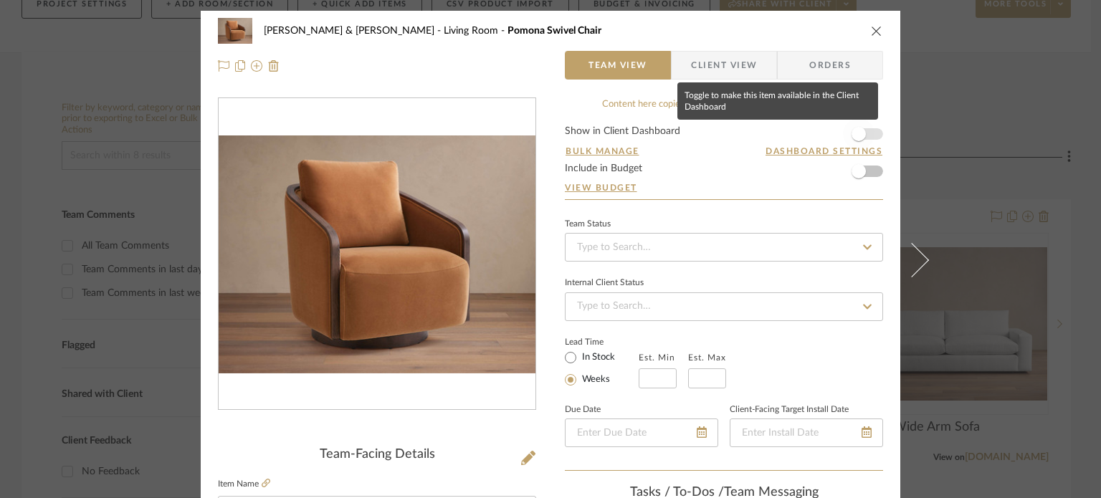
click at [829, 133] on span "button" at bounding box center [859, 134] width 14 height 14
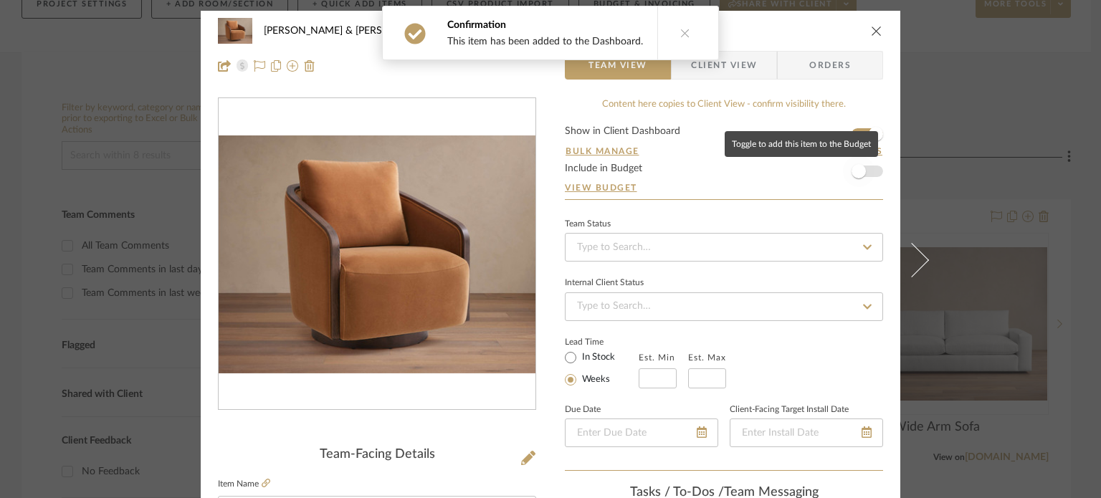
click at [829, 170] on span "button" at bounding box center [859, 171] width 14 height 14
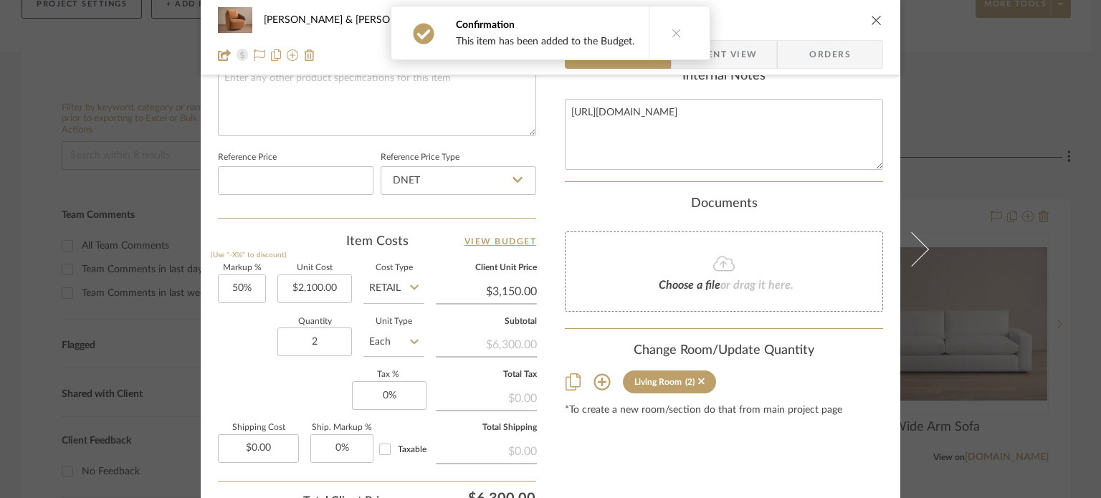
scroll to position [760, 0]
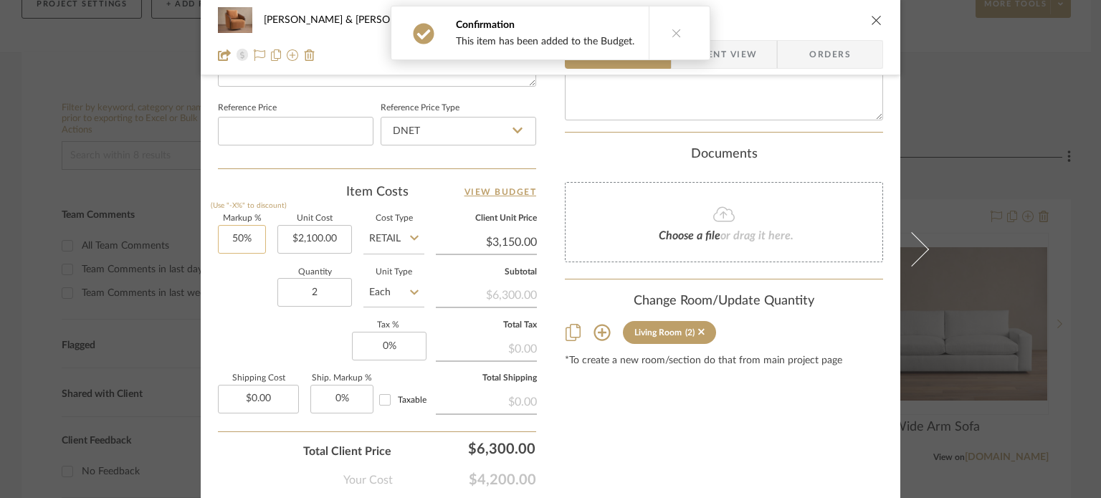
type input "50"
click at [256, 236] on input "50" at bounding box center [242, 239] width 48 height 29
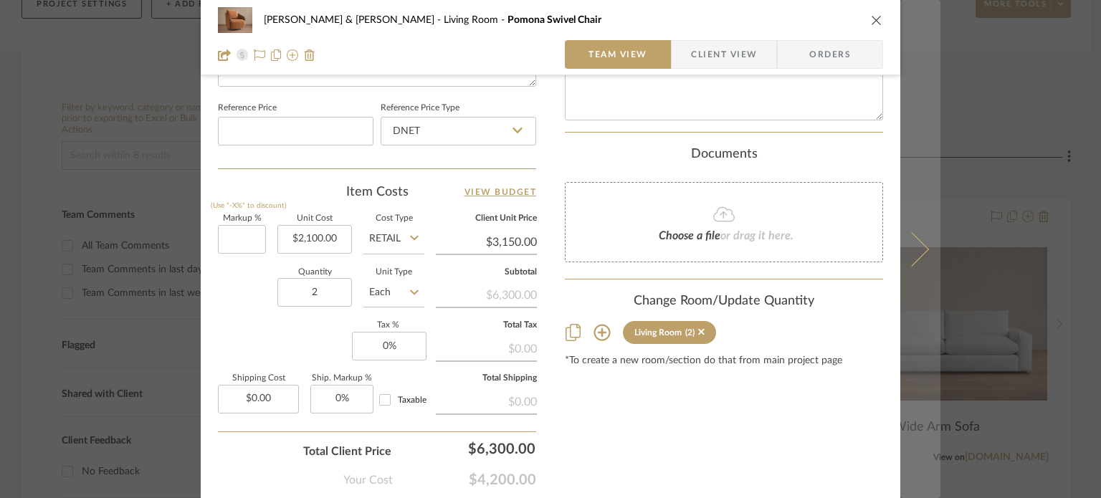
click at [829, 241] on button at bounding box center [920, 249] width 40 height 498
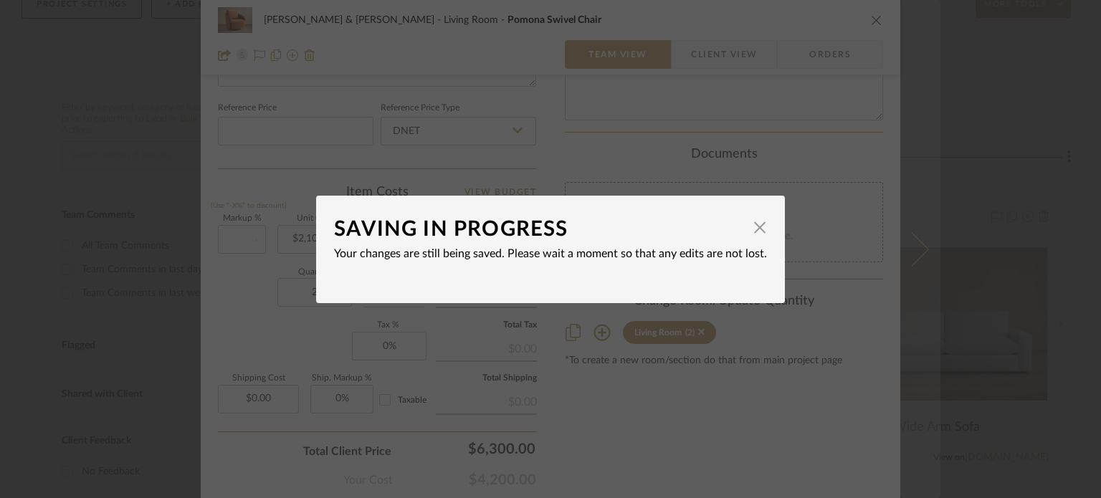
type input "0%"
type input "$2,100.00"
click at [757, 233] on span "button" at bounding box center [759, 228] width 29 height 29
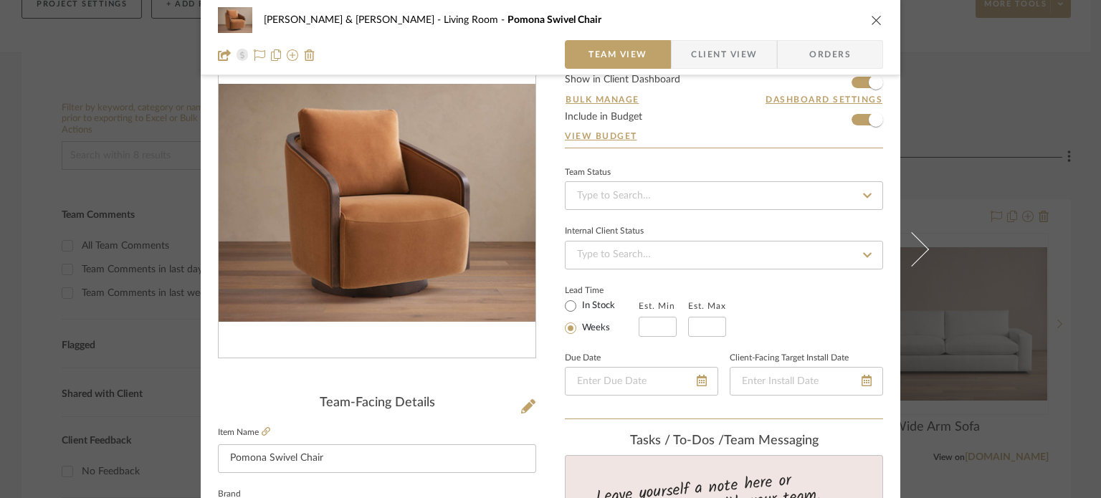
scroll to position [0, 0]
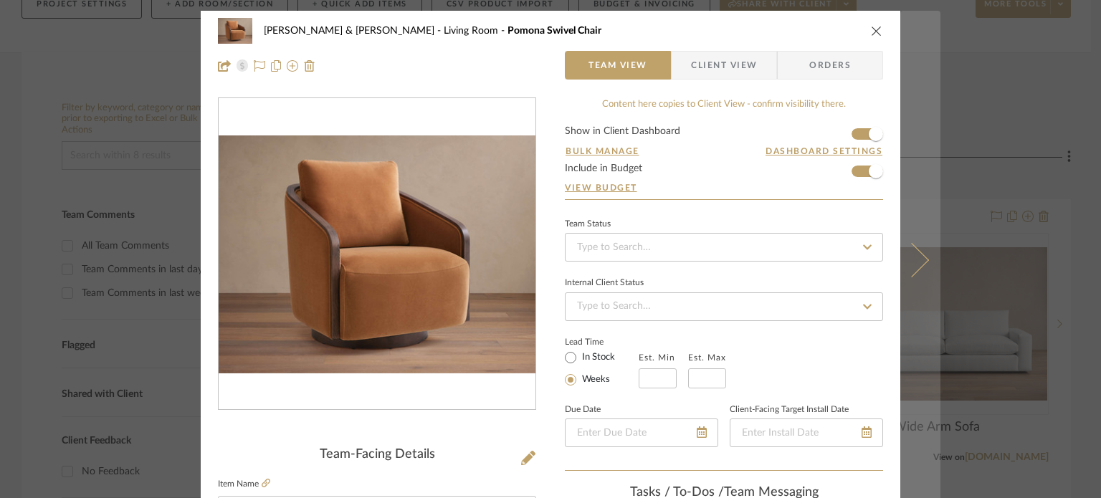
click at [829, 263] on icon at bounding box center [912, 259] width 34 height 34
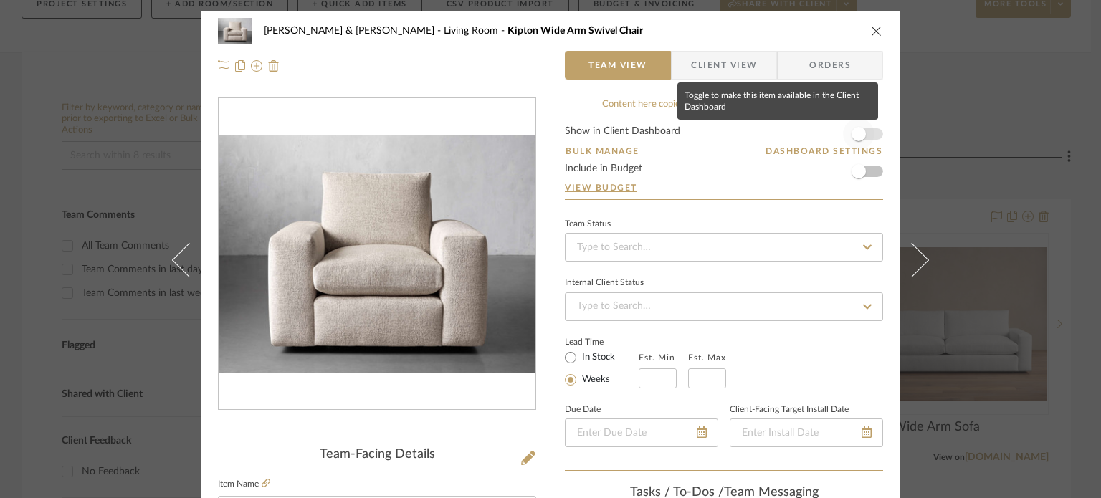
click at [829, 128] on span "button" at bounding box center [859, 134] width 14 height 14
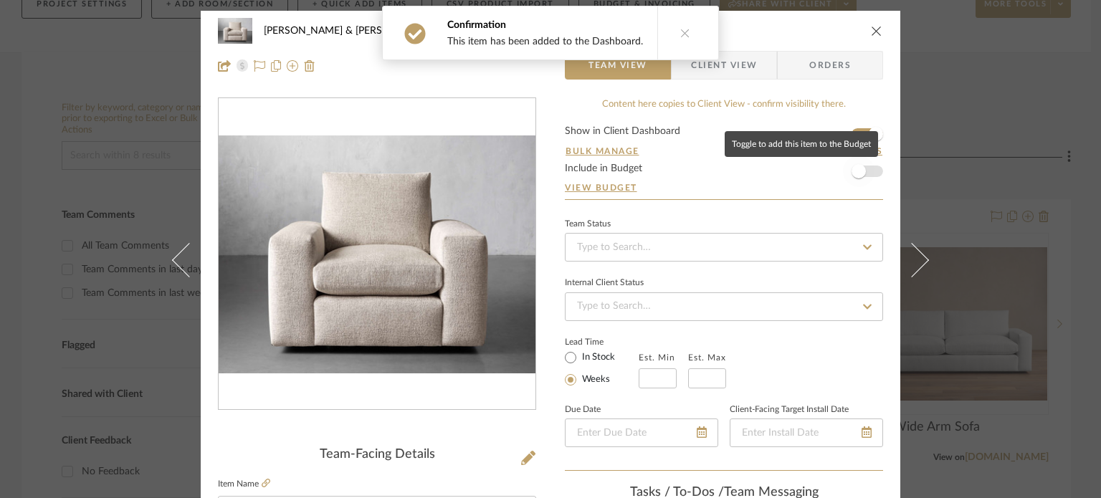
click at [829, 174] on span "button" at bounding box center [859, 171] width 14 height 14
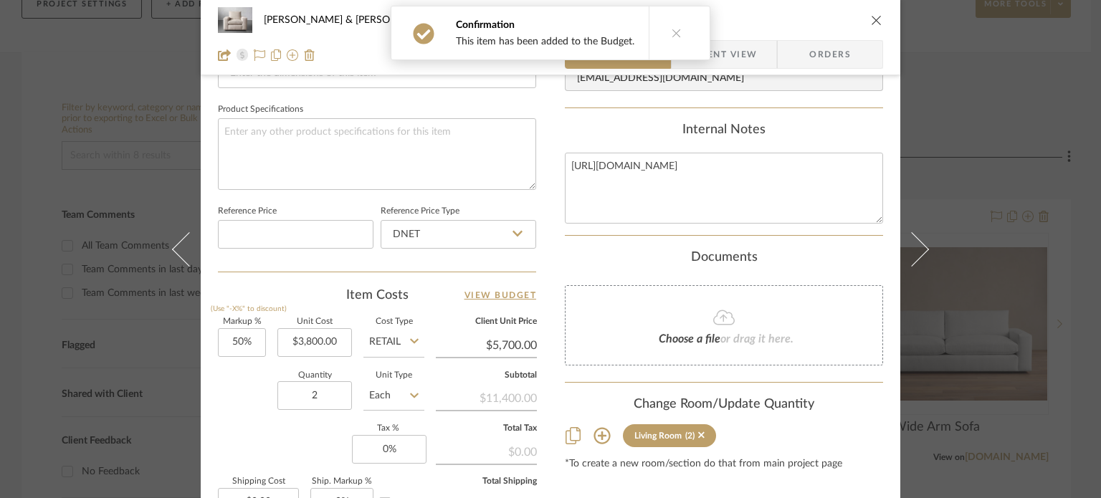
scroll to position [750, 0]
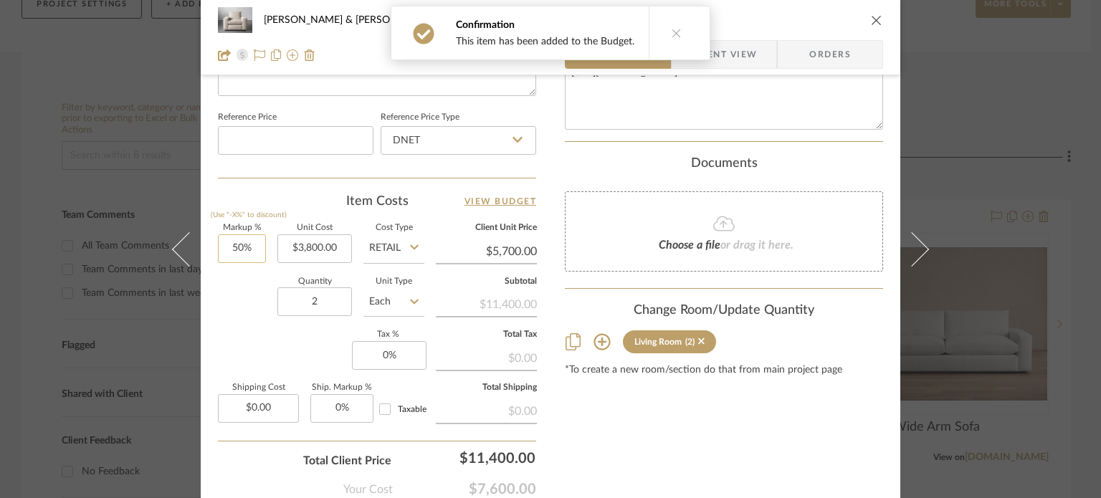
type input "50"
click at [254, 242] on input "50" at bounding box center [242, 248] width 48 height 29
type input "0%"
type input "$3,800.00"
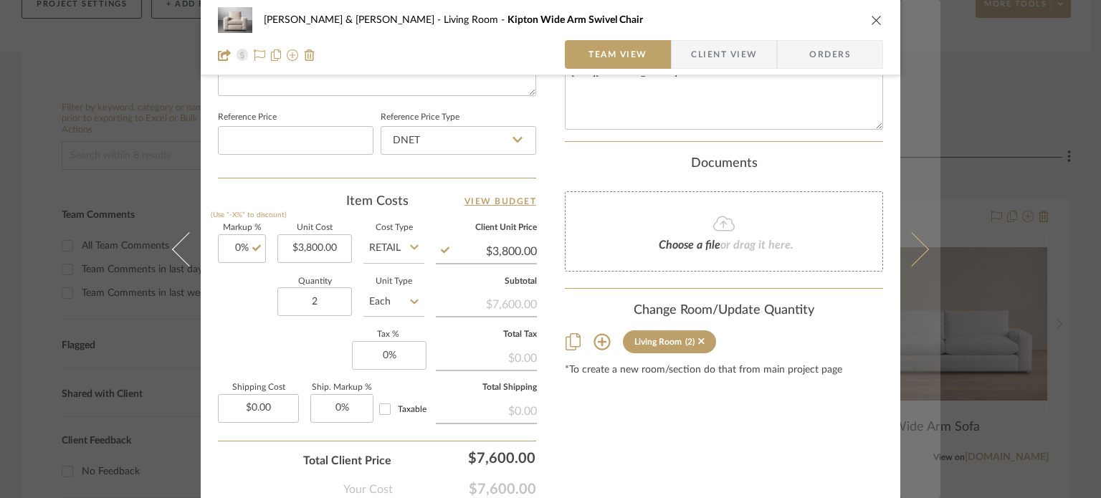
click at [829, 257] on icon at bounding box center [912, 249] width 34 height 34
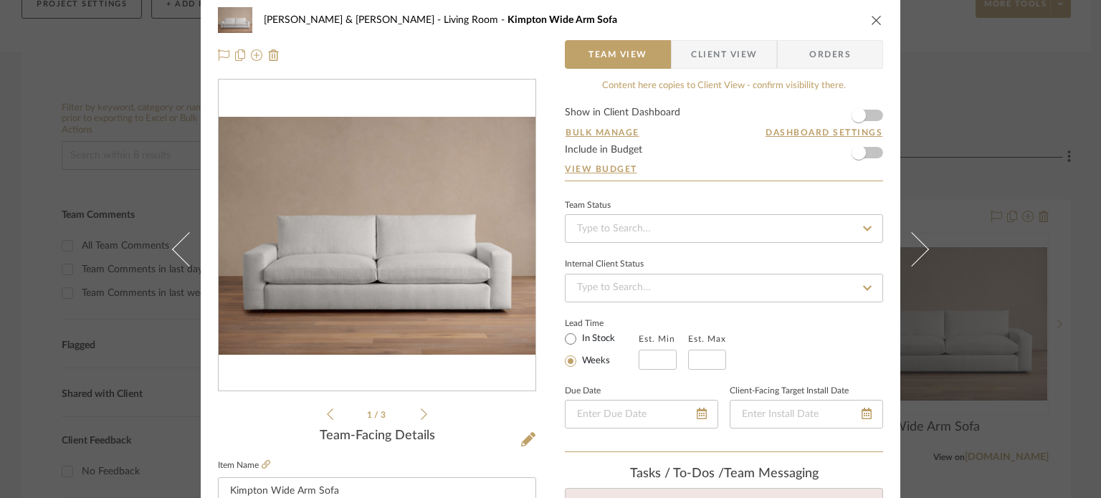
scroll to position [0, 0]
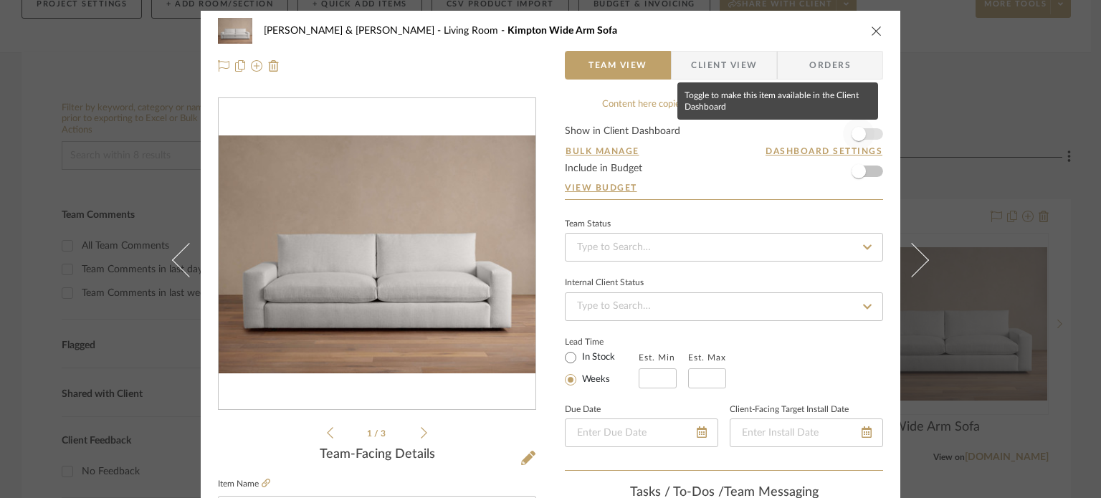
click at [829, 128] on span "button" at bounding box center [859, 134] width 14 height 14
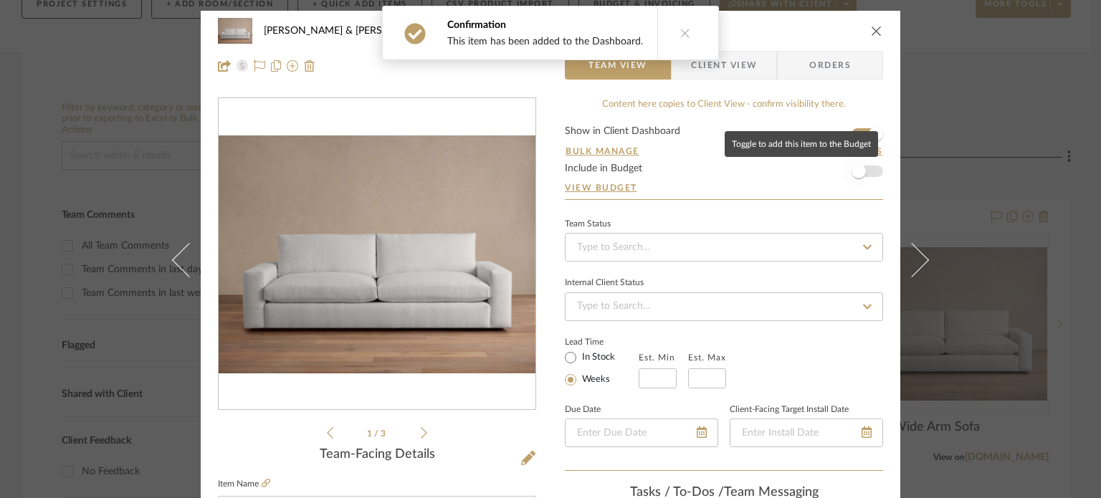
click at [829, 167] on span "button" at bounding box center [859, 171] width 14 height 14
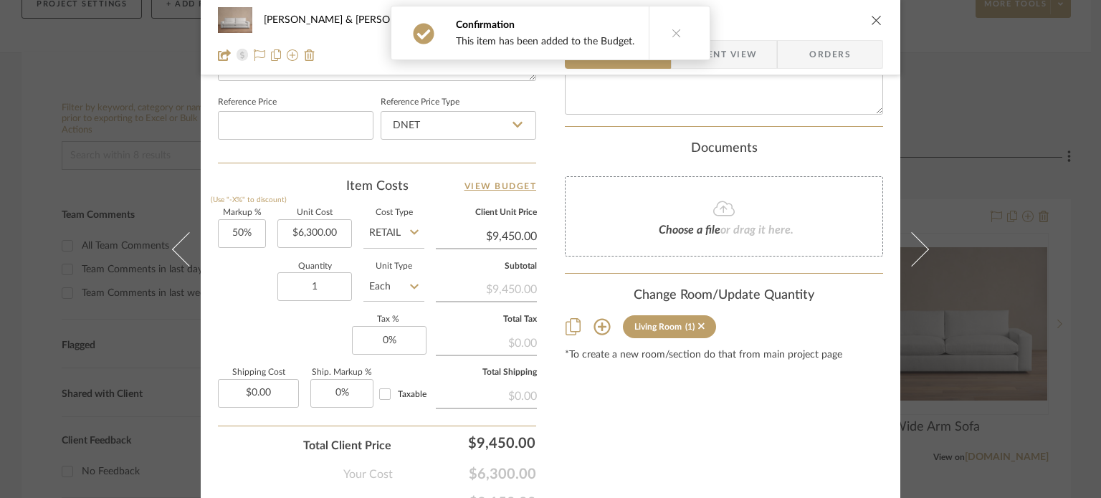
scroll to position [834, 0]
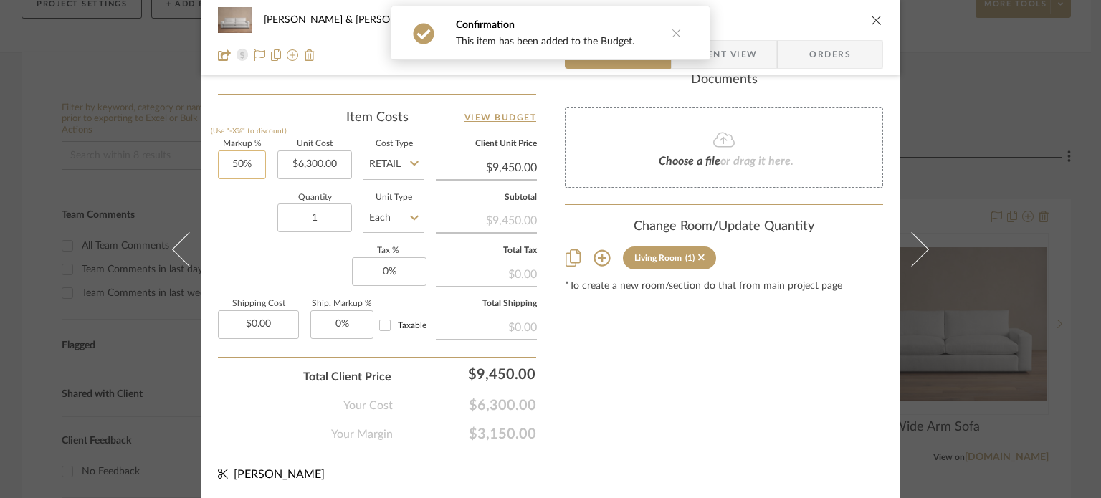
type input "50"
click at [256, 166] on input "50" at bounding box center [242, 165] width 48 height 29
type input "0%"
type input "$6,300.00"
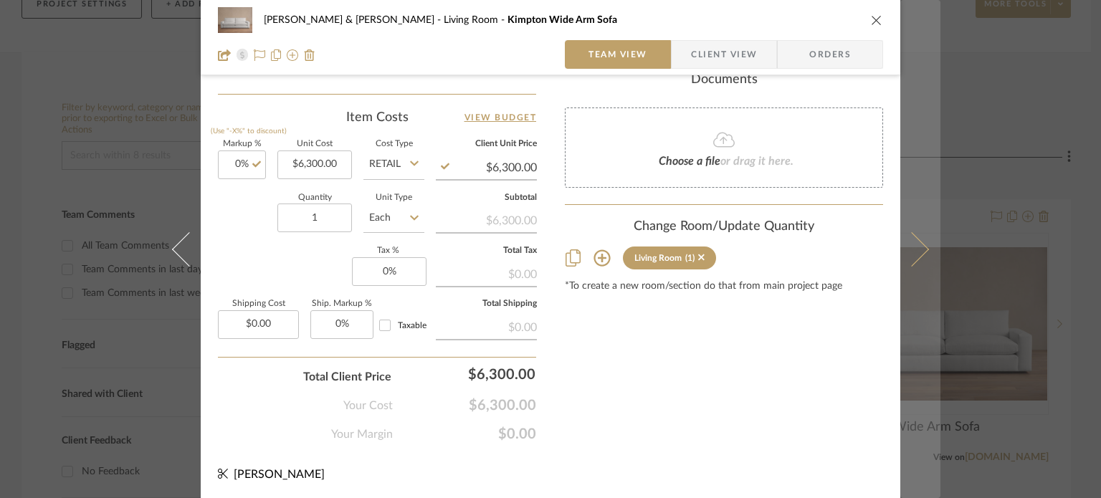
click at [829, 244] on button at bounding box center [920, 249] width 40 height 498
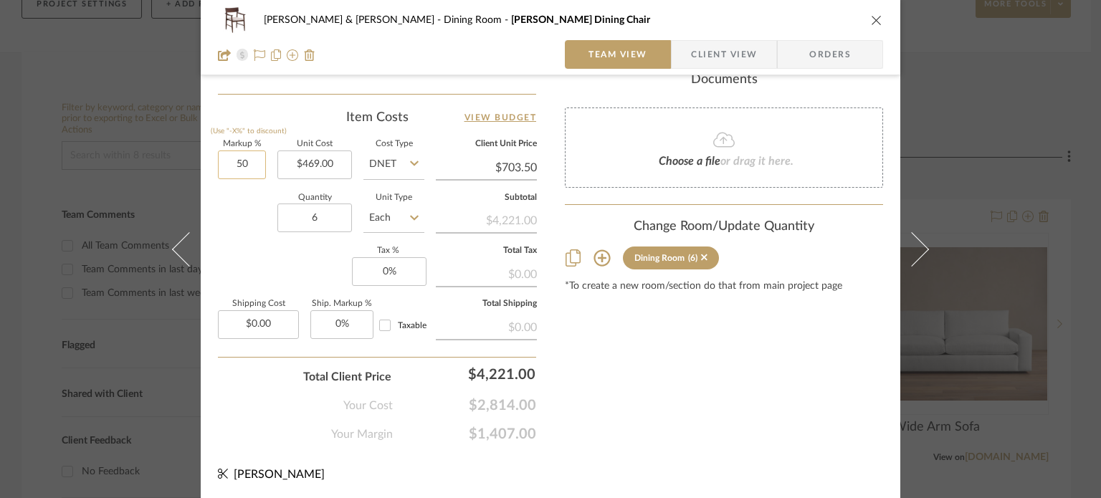
click at [254, 163] on input "50" at bounding box center [242, 165] width 48 height 29
type input "45%"
type input "$680.05"
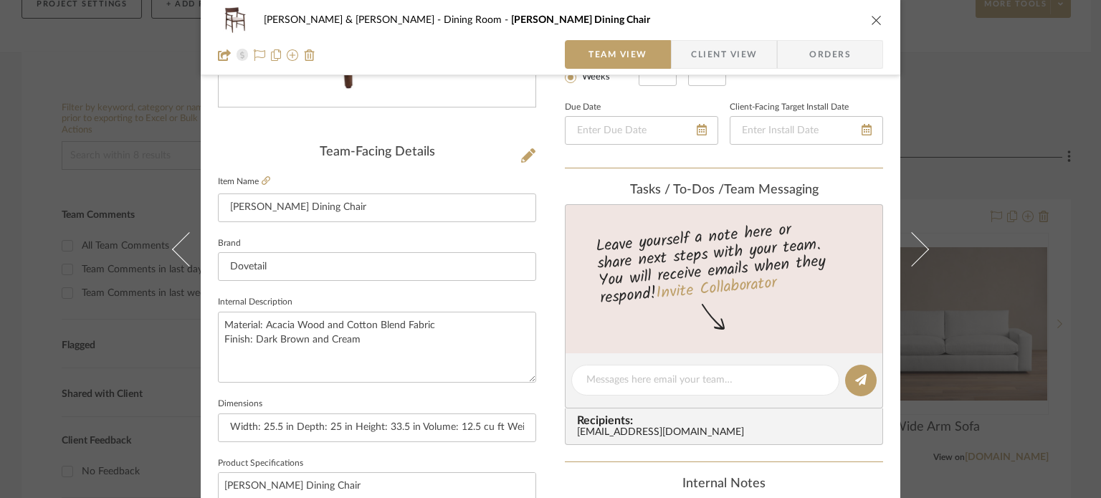
scroll to position [0, 0]
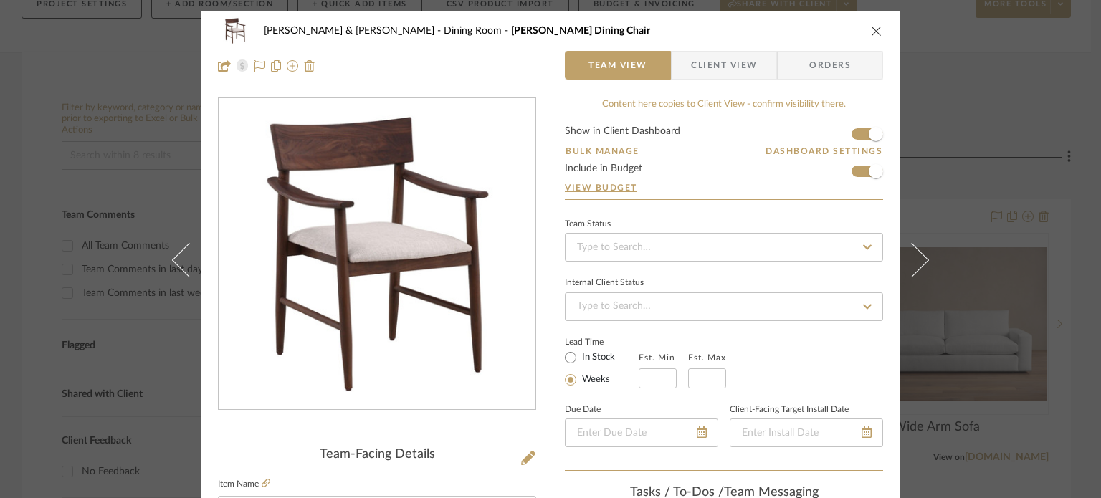
click at [829, 30] on icon "close" at bounding box center [876, 30] width 11 height 11
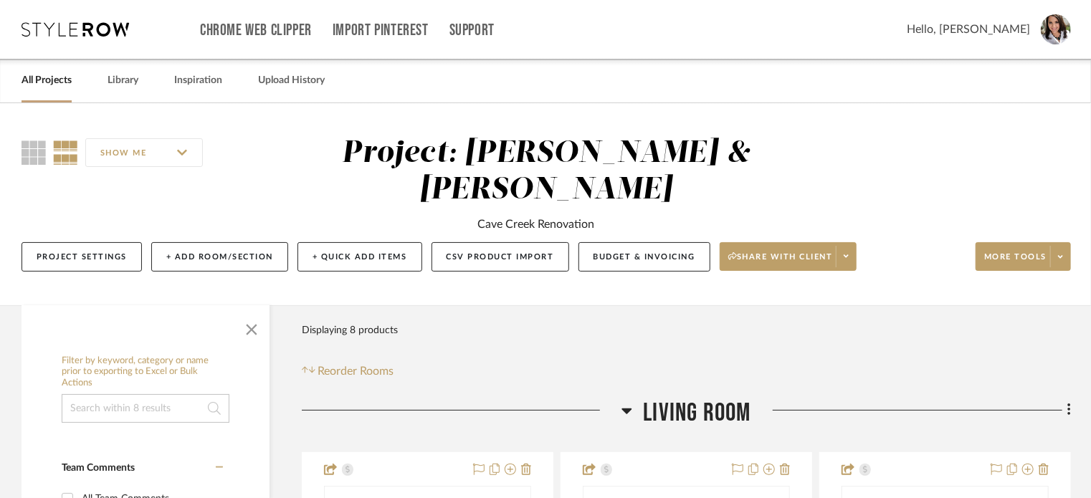
click at [829, 29] on span "Hello, Lisa" at bounding box center [968, 29] width 123 height 17
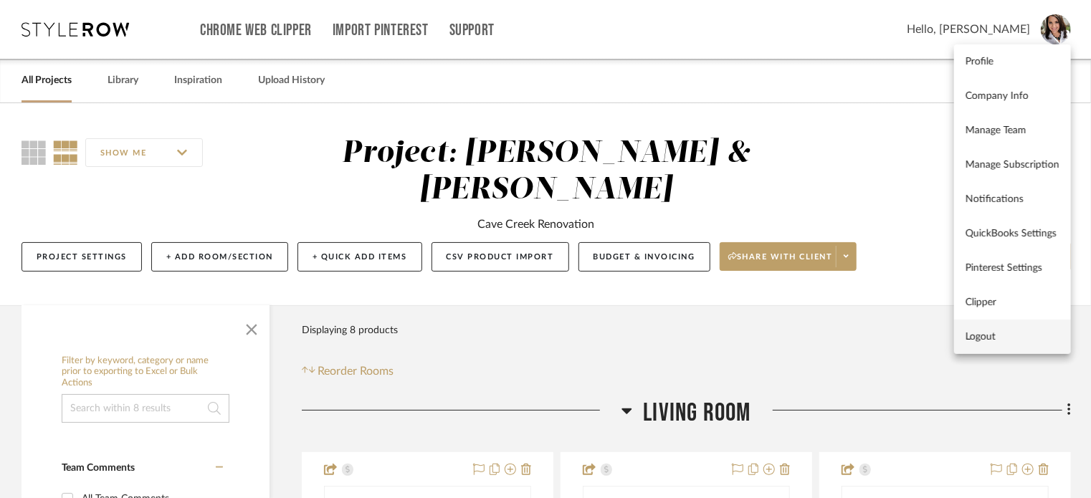
click at [829, 338] on span "Logout" at bounding box center [1013, 337] width 94 height 12
